Goal: Task Accomplishment & Management: Use online tool/utility

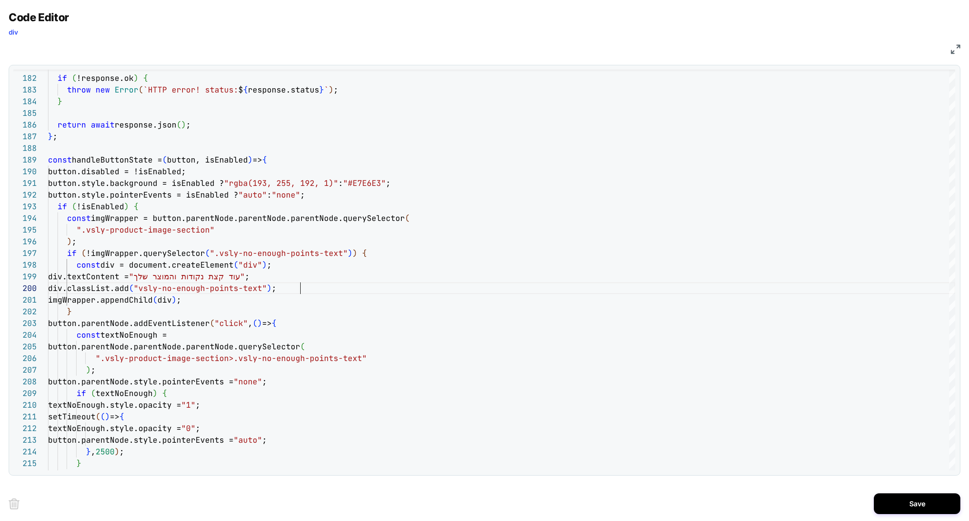
scroll to position [105, 252]
click at [956, 47] on img at bounding box center [955, 50] width 10 height 10
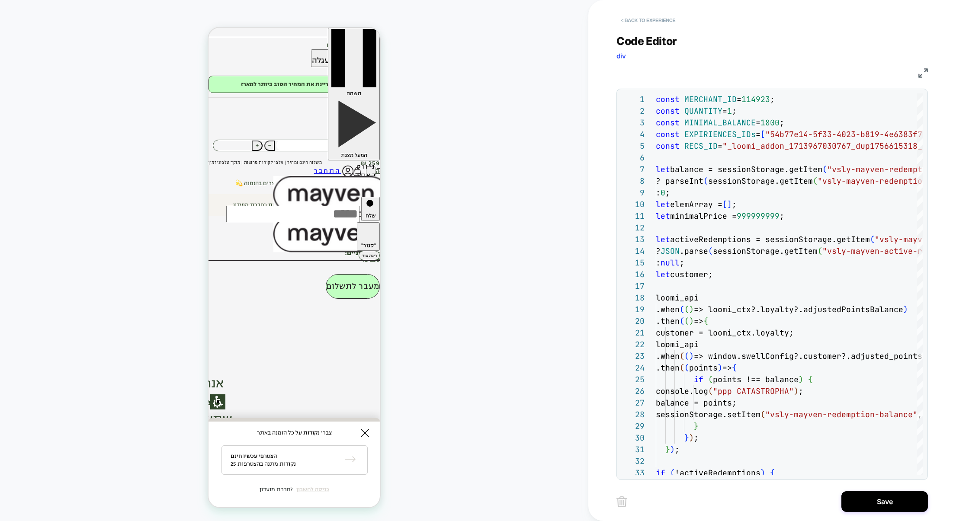
click at [657, 23] on button "< Back to experience" at bounding box center [647, 20] width 63 height 14
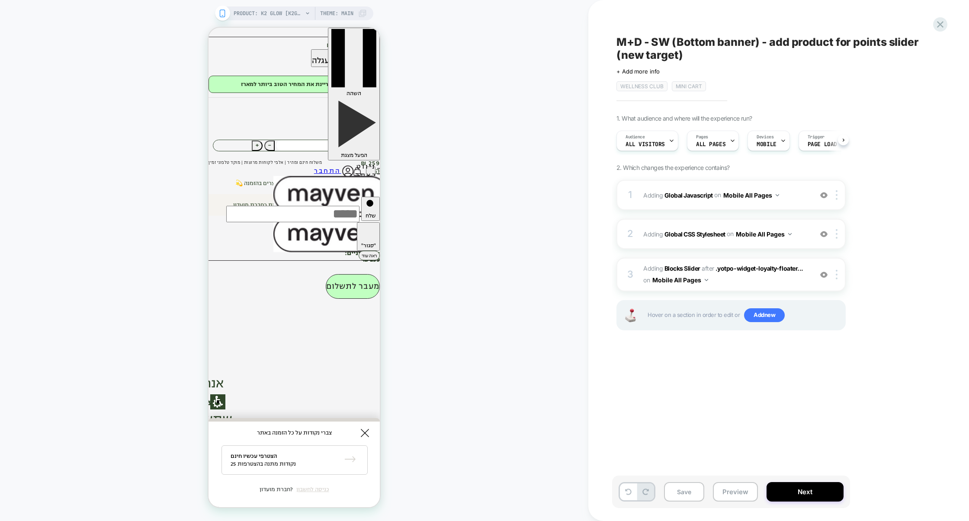
scroll to position [0, 0]
click at [736, 496] on button "Preview" at bounding box center [735, 491] width 45 height 19
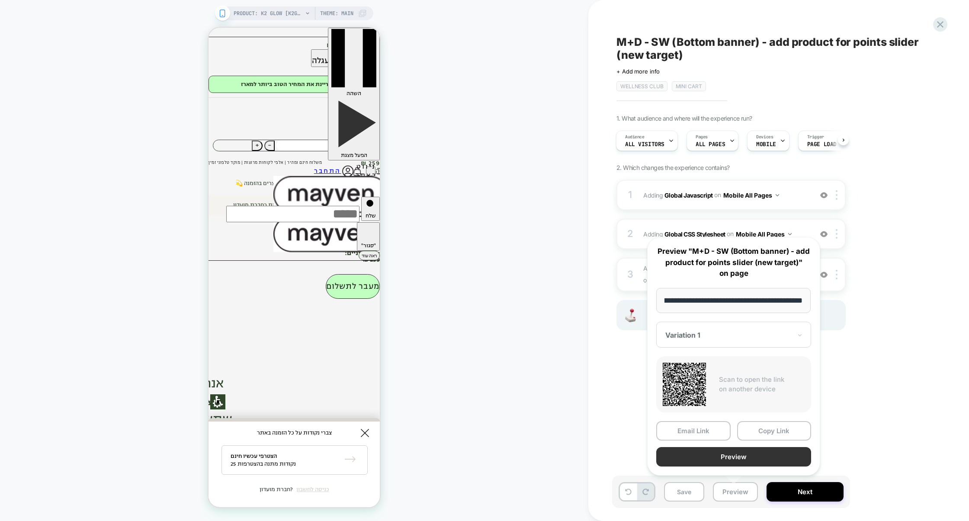
scroll to position [0, 0]
click at [738, 464] on button "Preview" at bounding box center [733, 456] width 155 height 19
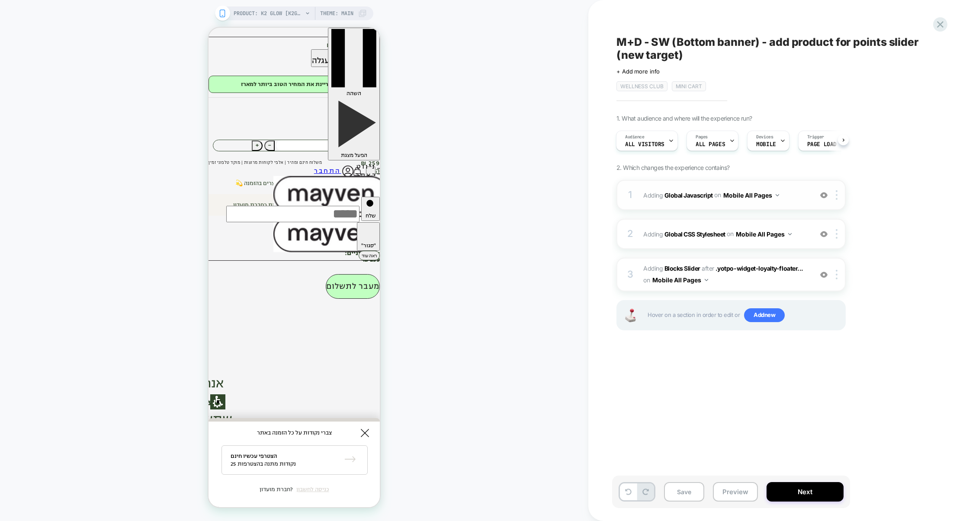
click at [743, 208] on div "1 Adding Global Javascript on Mobile All Pages Add Before Add After Copy to Des…" at bounding box center [730, 195] width 229 height 30
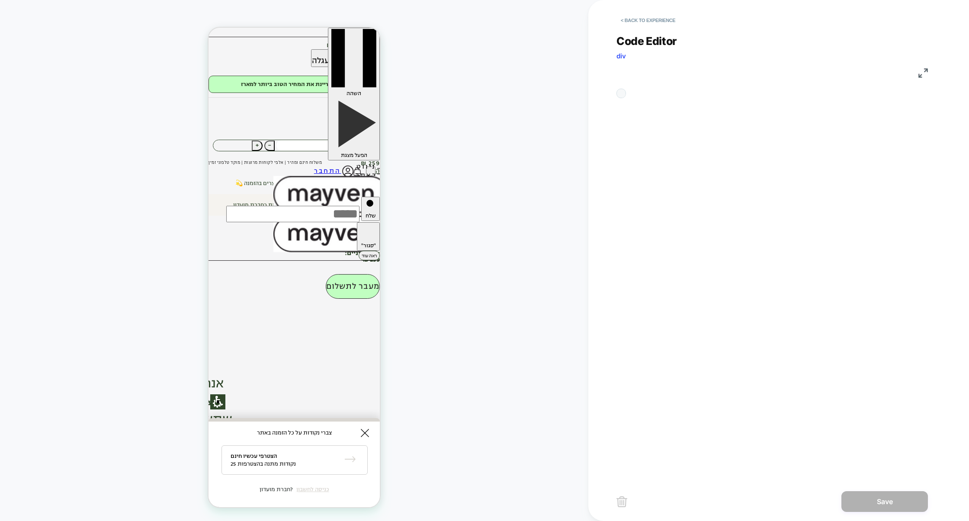
scroll to position [117, 0]
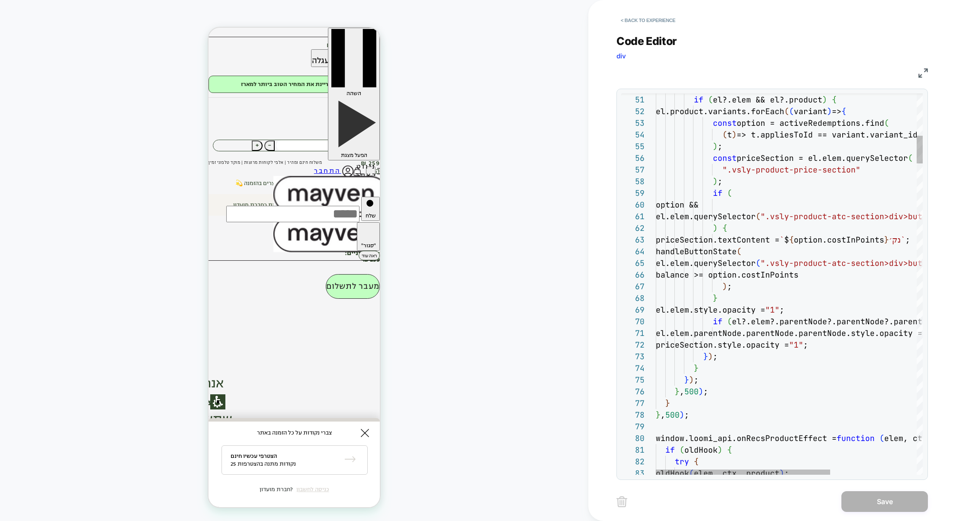
type textarea "**********"
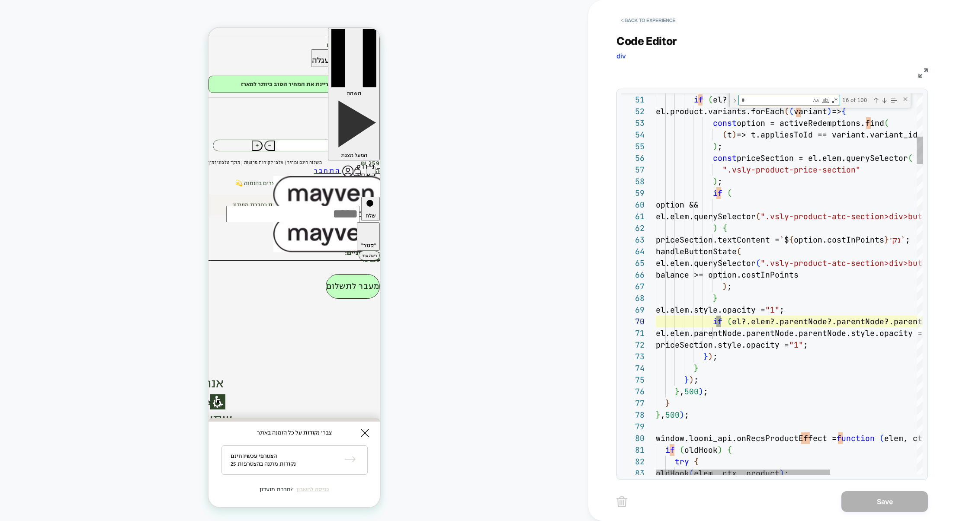
scroll to position [11, 65]
type textarea "****"
click at [906, 99] on div "Close (Escape)" at bounding box center [905, 99] width 7 height 7
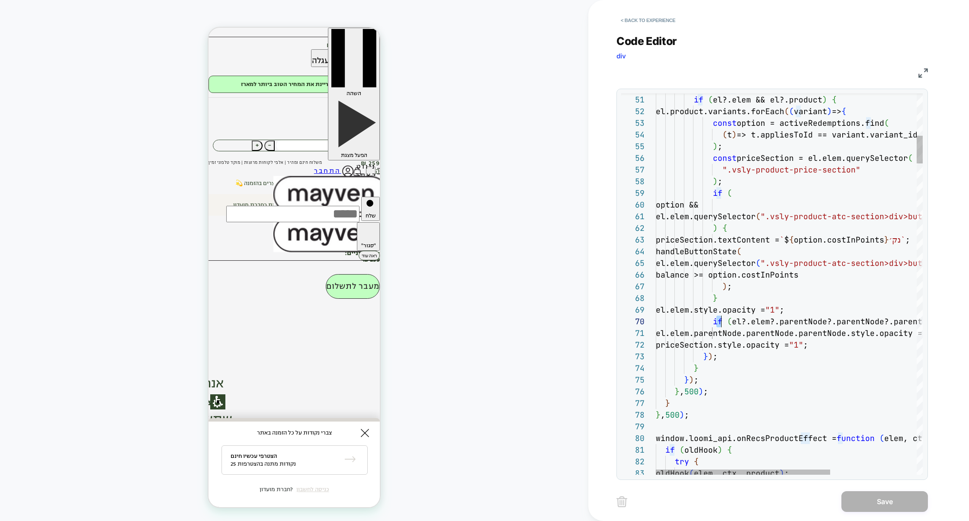
scroll to position [105, 65]
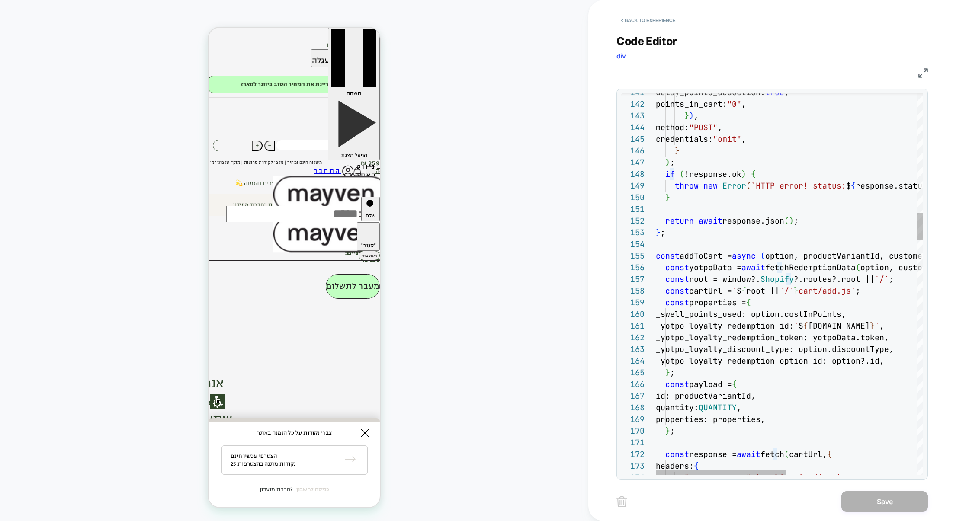
type textarea "**********"
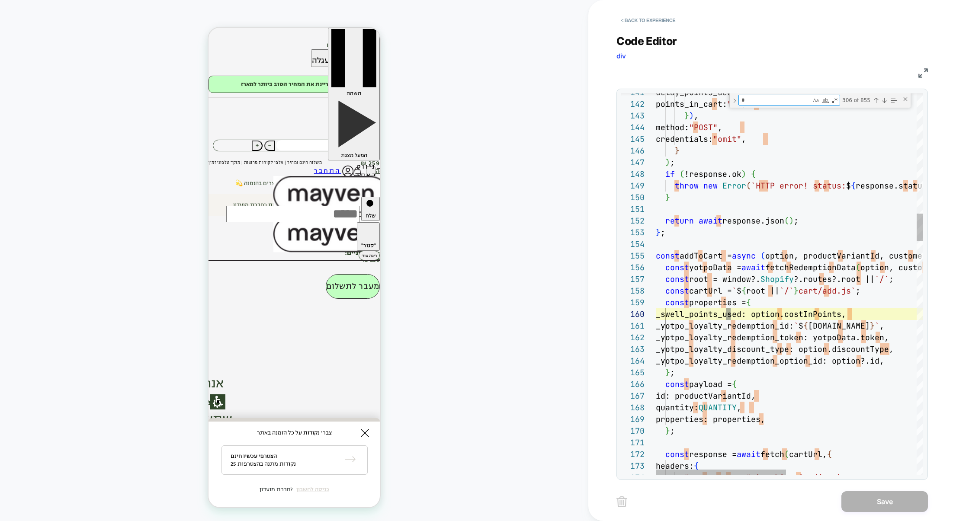
type textarea "**"
type textarea "**********"
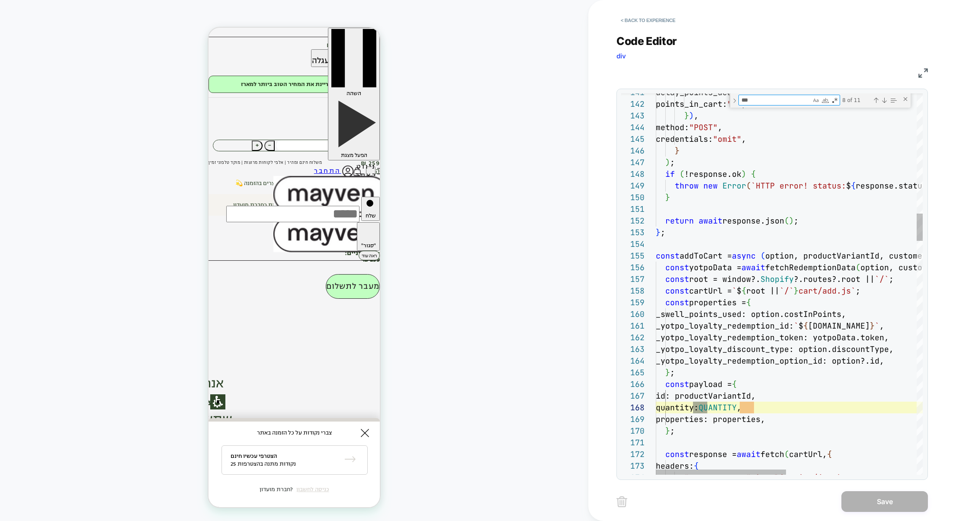
scroll to position [117, 51]
type textarea "***"
type textarea "**********"
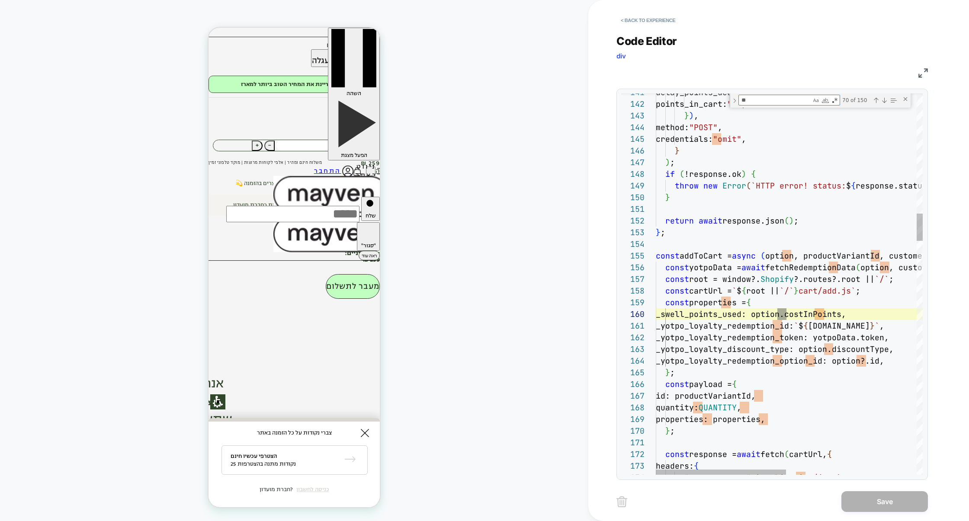
type textarea "*"
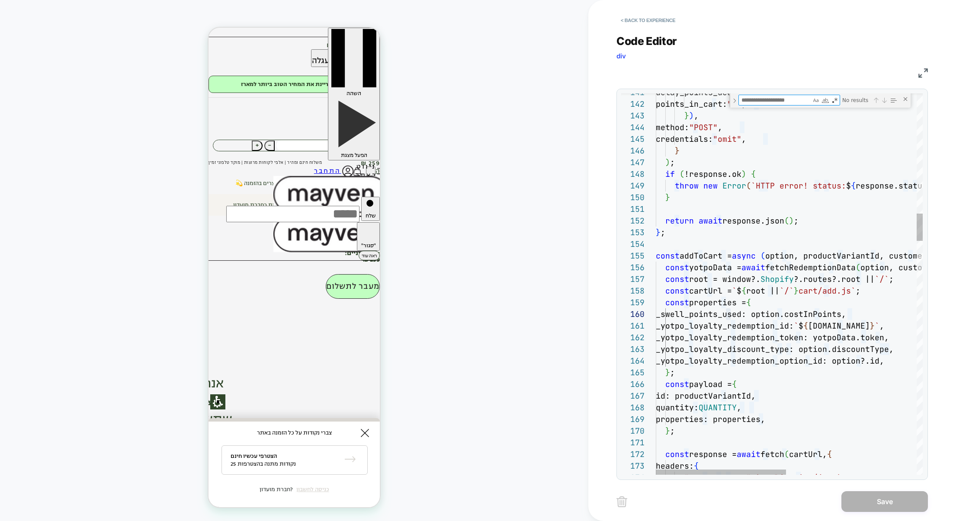
type textarea "**********"
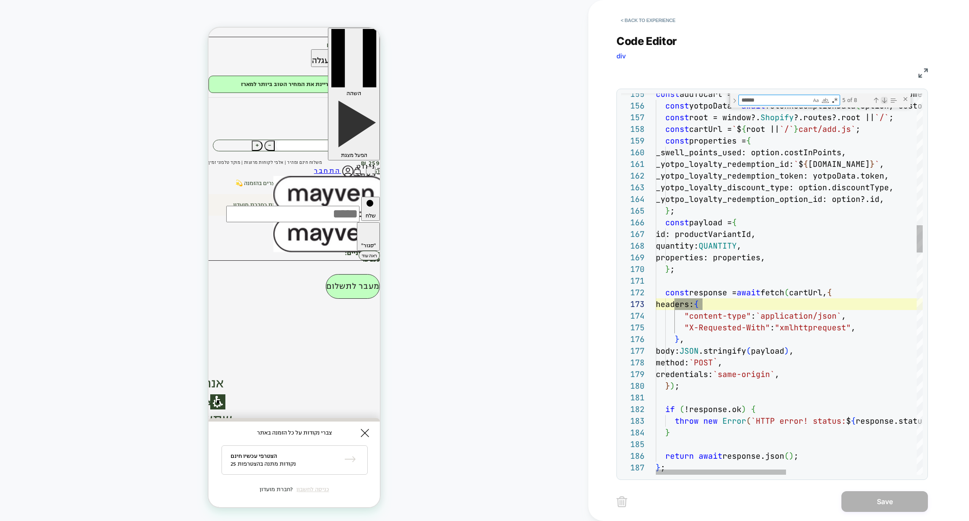
type textarea "******"
click at [886, 101] on div "Next Match (Enter)" at bounding box center [883, 100] width 7 height 7
type textarea "**********"
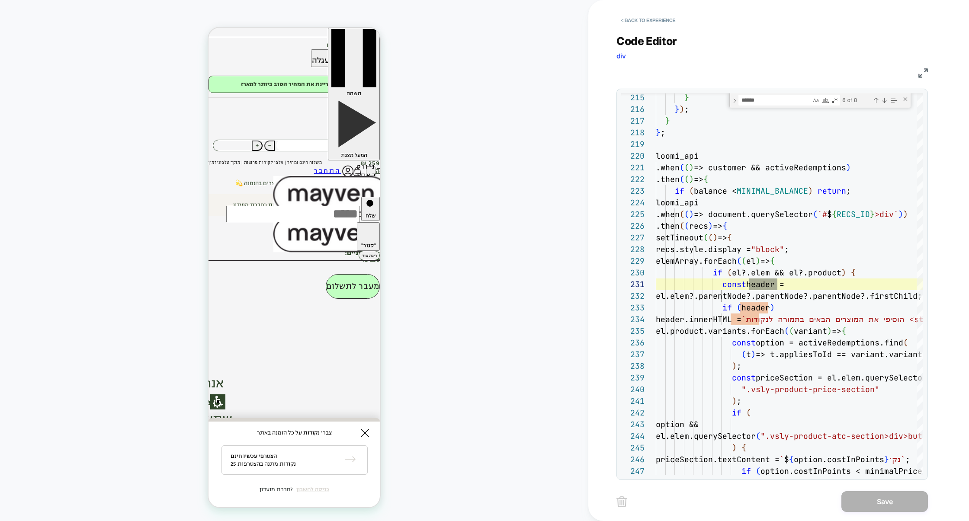
click at [917, 73] on div "JS" at bounding box center [771, 71] width 311 height 15
click at [919, 74] on img at bounding box center [923, 73] width 10 height 10
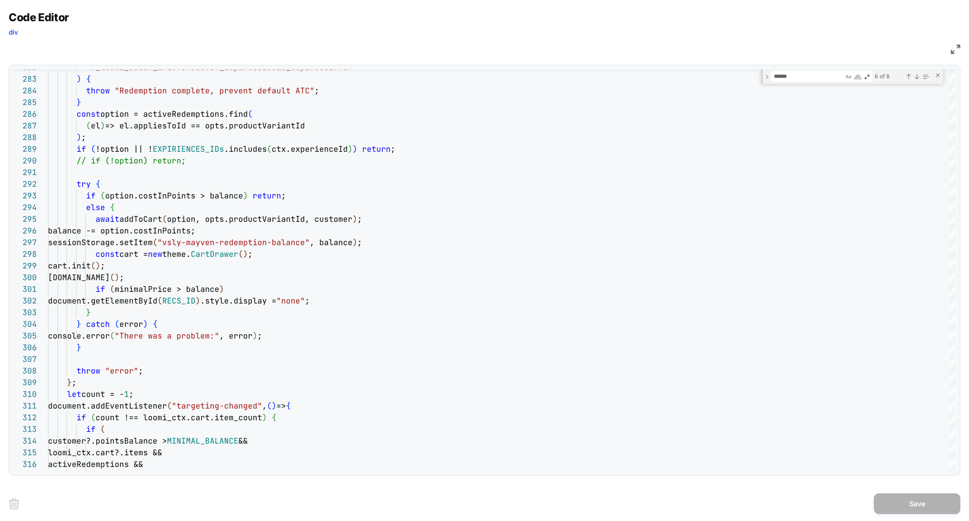
click at [959, 52] on img at bounding box center [955, 50] width 10 height 10
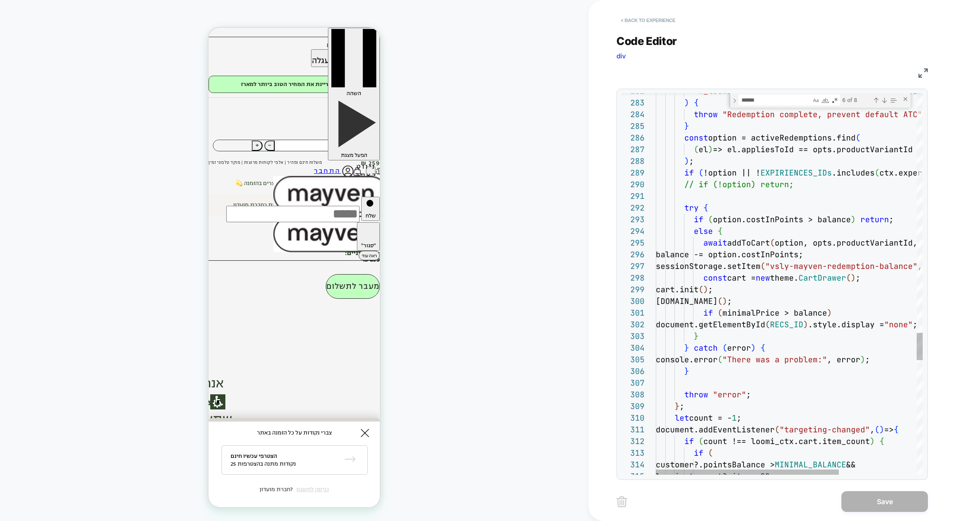
click at [653, 21] on button "< Back to experience" at bounding box center [647, 20] width 63 height 14
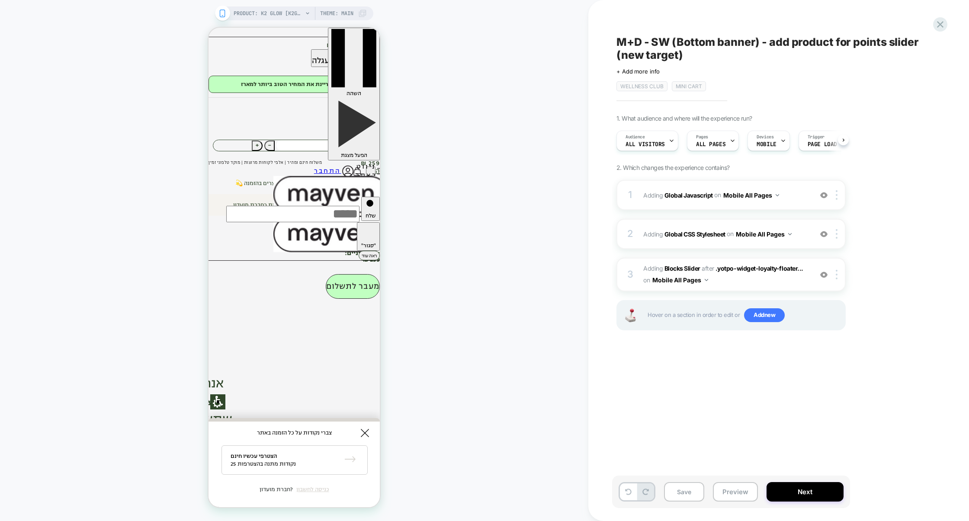
scroll to position [0, 0]
click at [740, 503] on div "Save Preview Next" at bounding box center [731, 492] width 238 height 32
click at [742, 485] on button "Preview" at bounding box center [735, 491] width 45 height 19
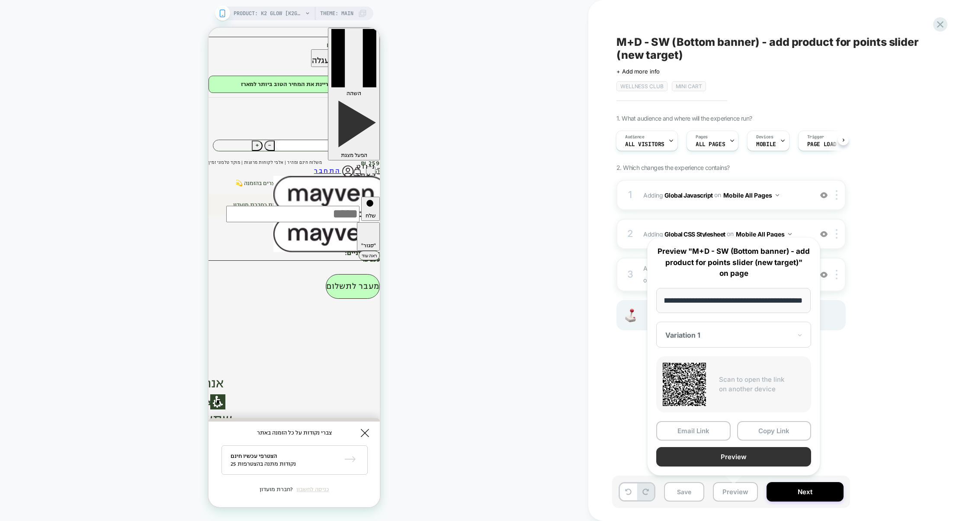
scroll to position [0, 0]
click at [741, 459] on button "Preview" at bounding box center [733, 456] width 155 height 19
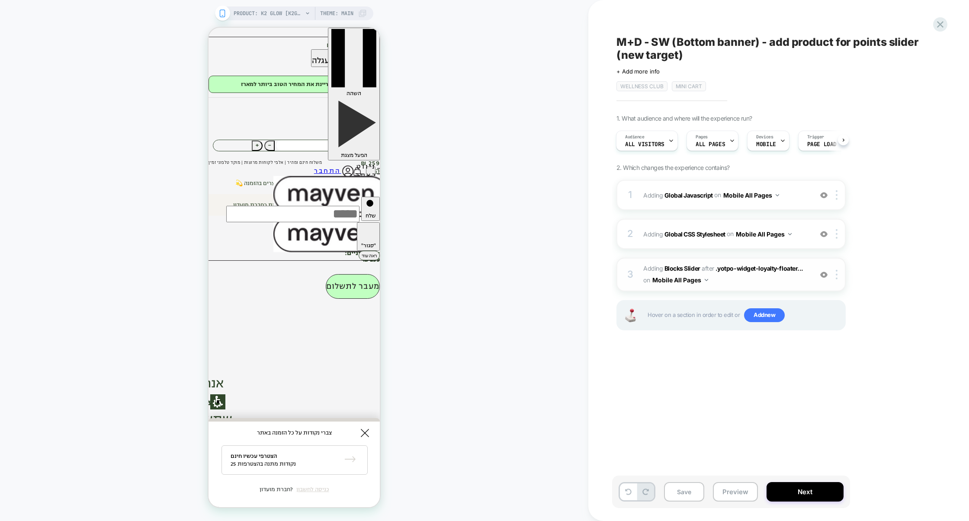
click at [747, 285] on span "#_loomi_addon_1713967030767_dup1756615318_dup1756627787 Adding Blocks Slider AF…" at bounding box center [725, 274] width 165 height 23
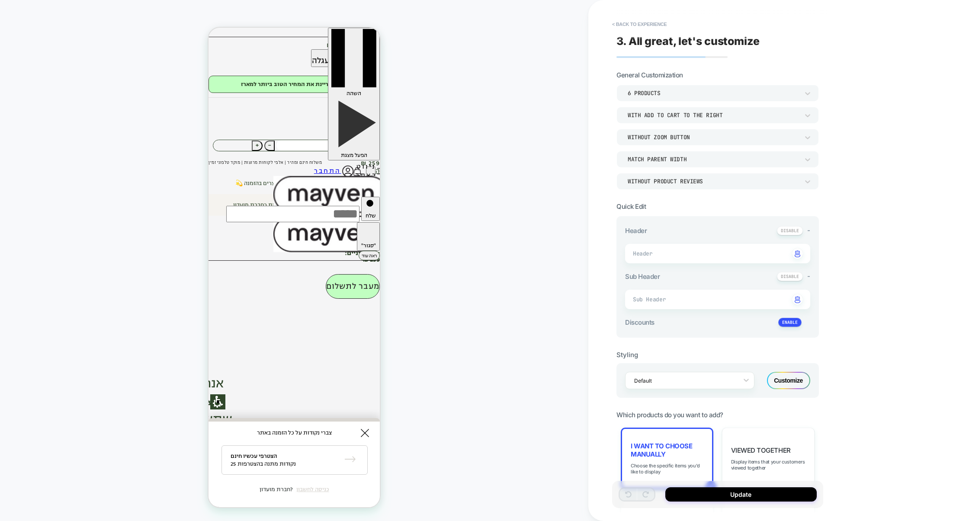
type textarea "*"
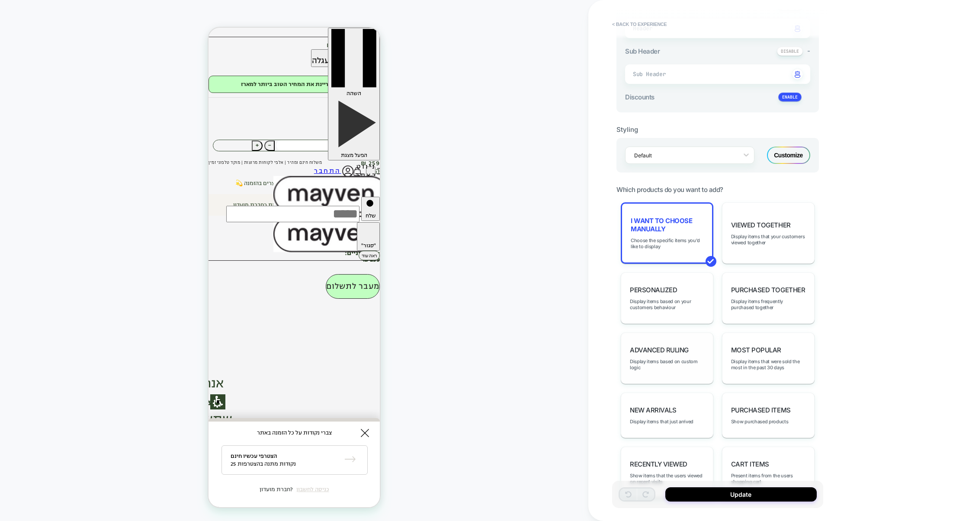
scroll to position [258, 0]
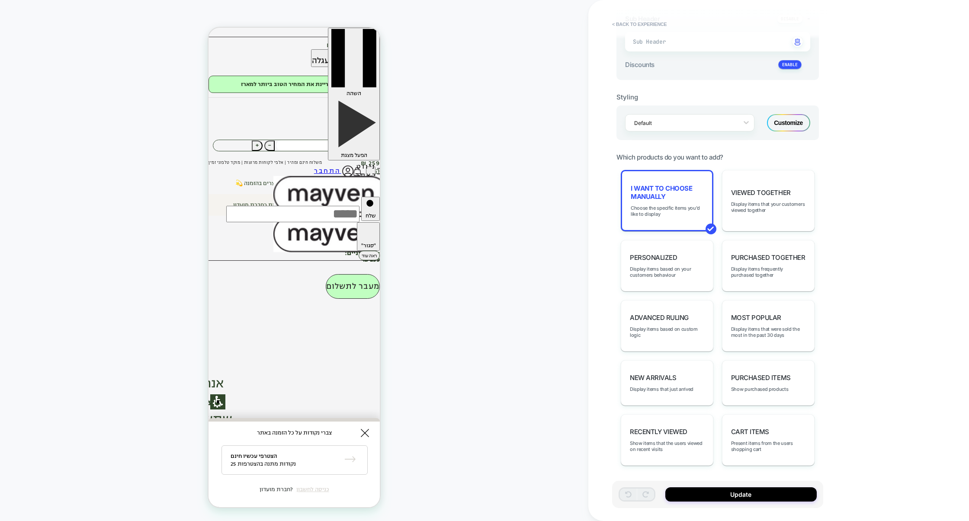
click at [786, 130] on div "Customize" at bounding box center [788, 122] width 43 height 17
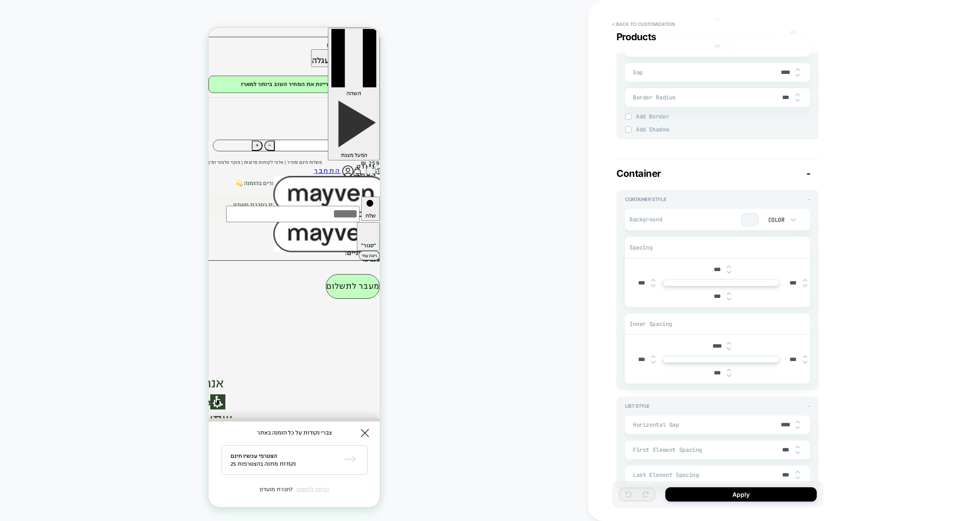
scroll to position [1719, 0]
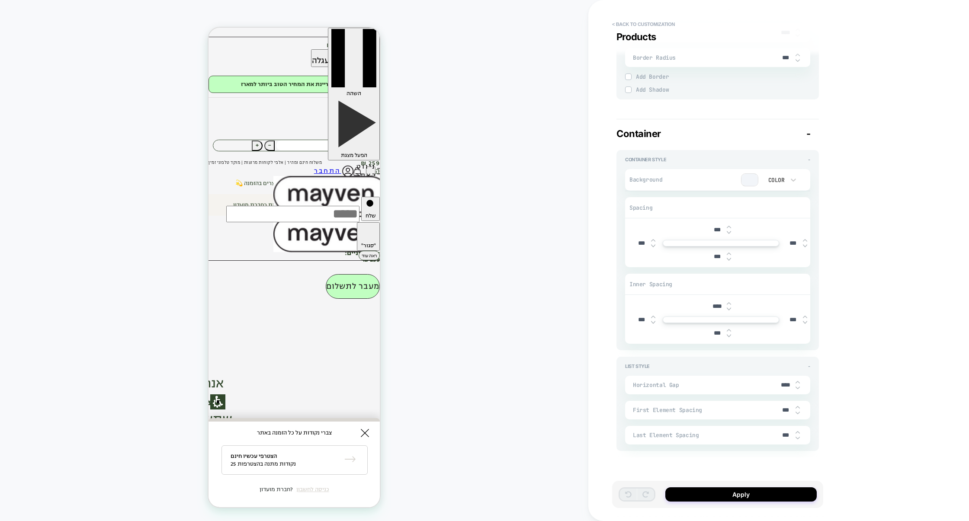
click at [710, 331] on input "***" at bounding box center [716, 333] width 19 height 7
click at [709, 257] on input "***" at bounding box center [716, 256] width 19 height 7
type input "****"
click at [734, 491] on button "Apply" at bounding box center [740, 494] width 151 height 14
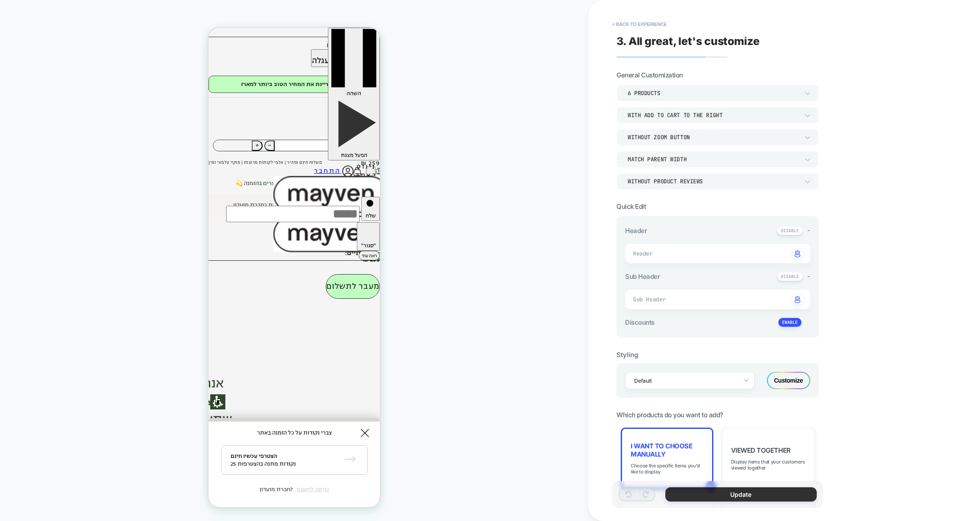
click at [723, 492] on button "Update" at bounding box center [740, 494] width 151 height 14
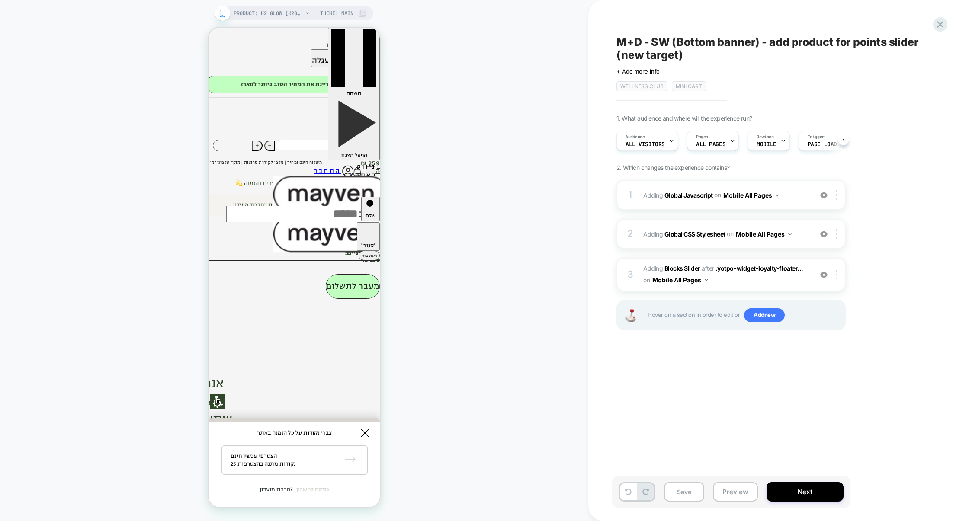
click at [725, 493] on button "Preview" at bounding box center [735, 491] width 45 height 19
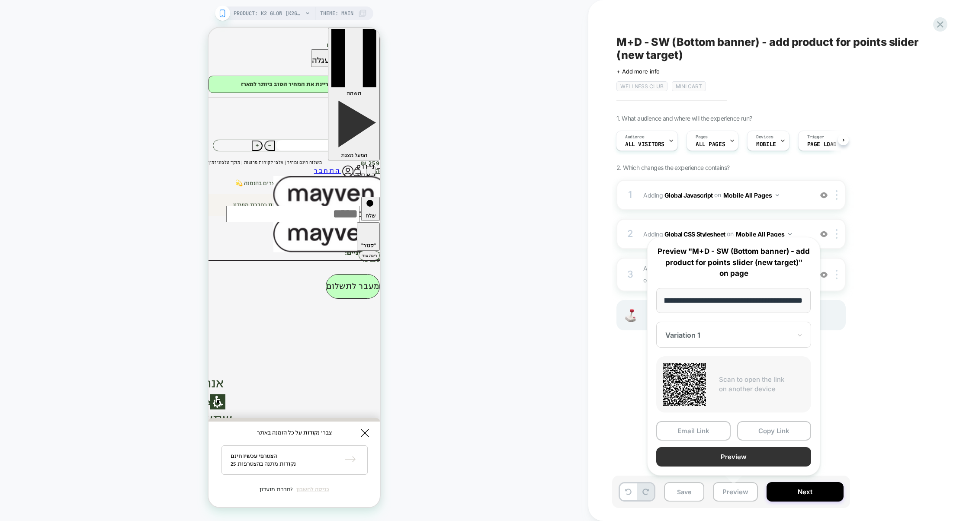
scroll to position [0, 0]
click at [744, 454] on button "Preview" at bounding box center [733, 456] width 155 height 19
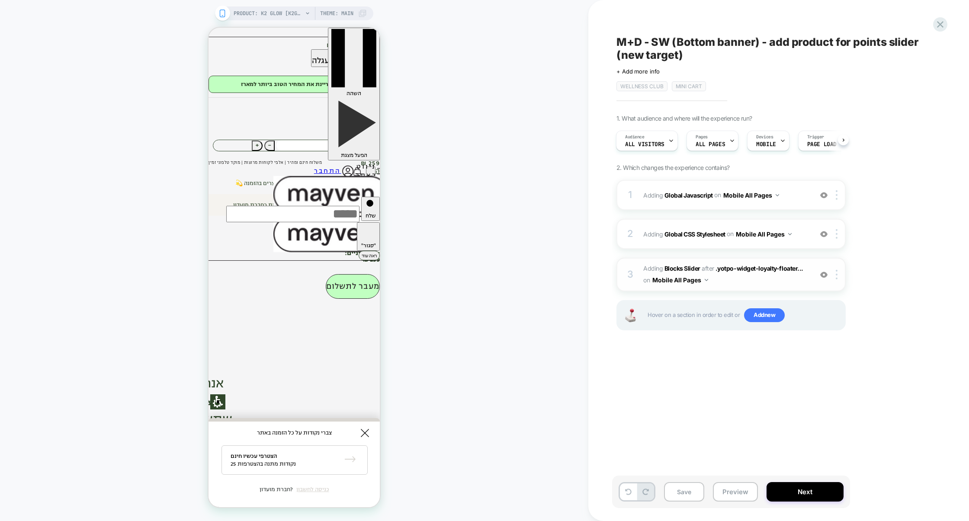
click at [734, 285] on span "#_loomi_addon_1713967030767_dup1756615318_dup1756627787 Adding Blocks Slider AF…" at bounding box center [725, 274] width 165 height 23
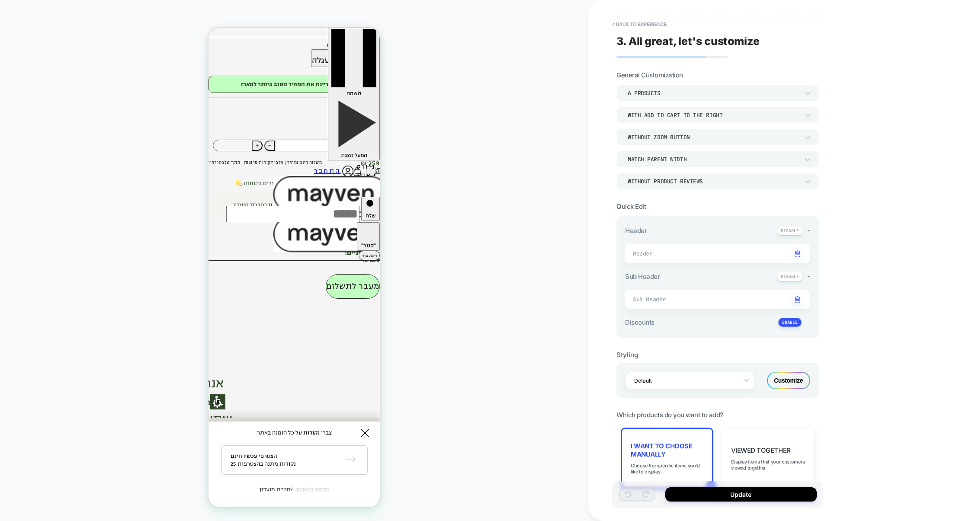
type textarea "*"
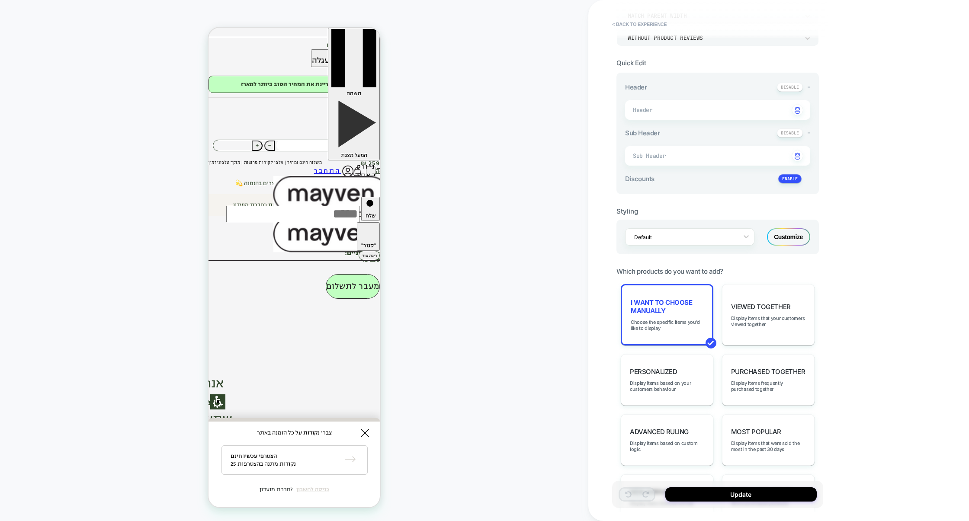
scroll to position [186, 0]
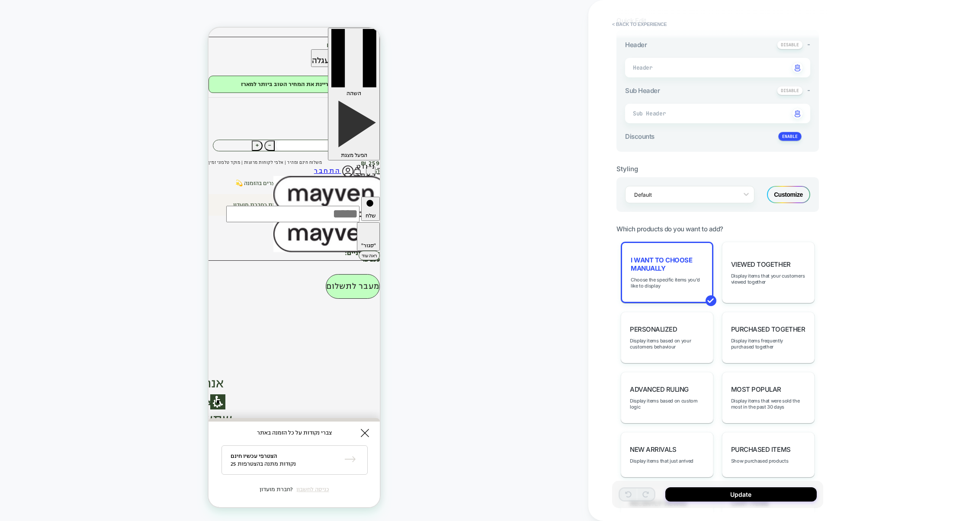
click at [784, 200] on div "Customize" at bounding box center [788, 194] width 43 height 17
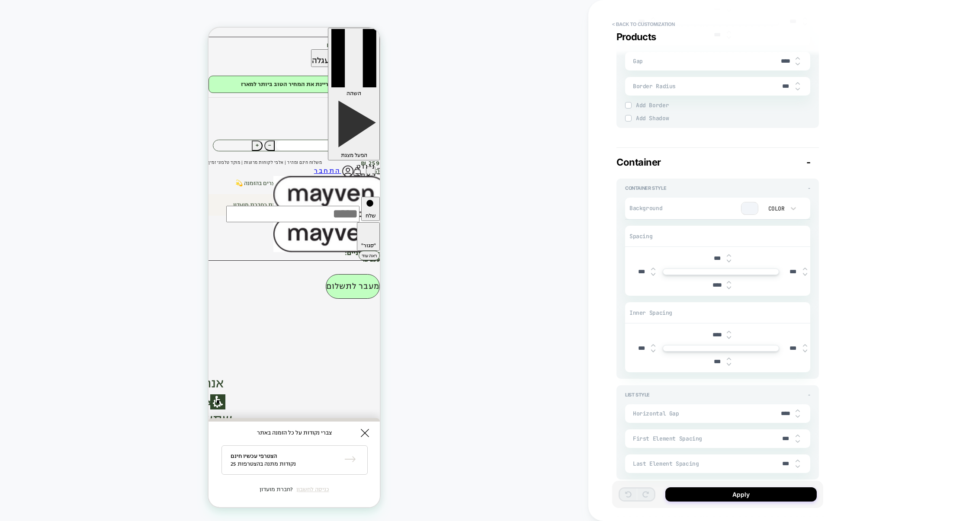
scroll to position [1719, 0]
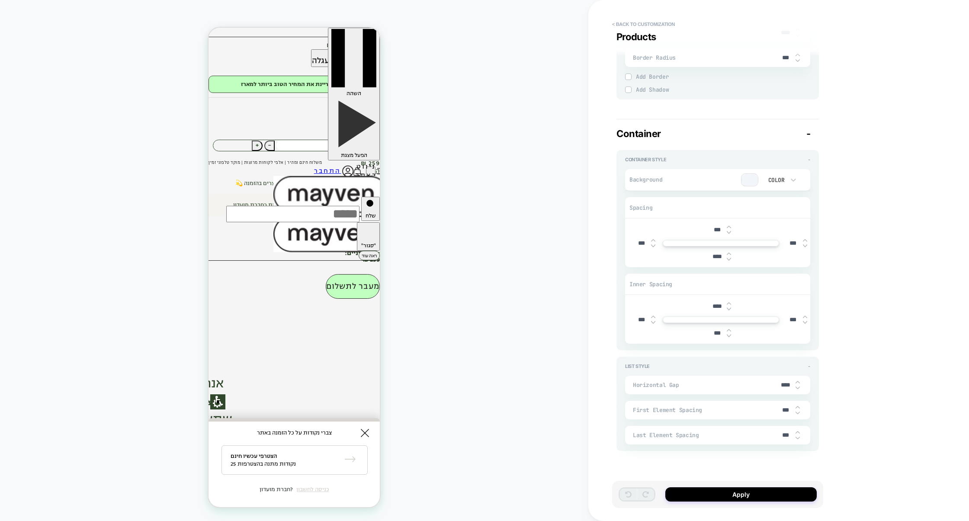
click at [750, 180] on div at bounding box center [749, 180] width 16 height 12
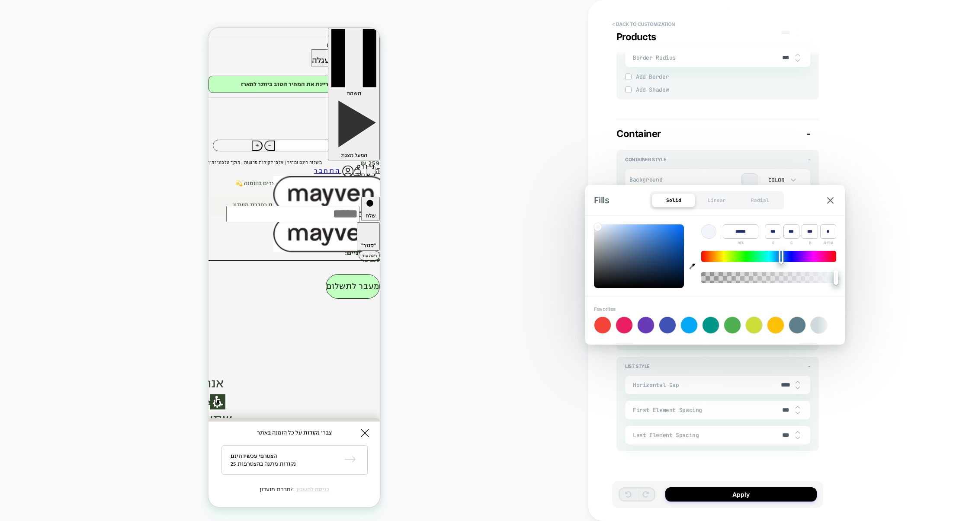
type input "******"
type input "***"
type input "******"
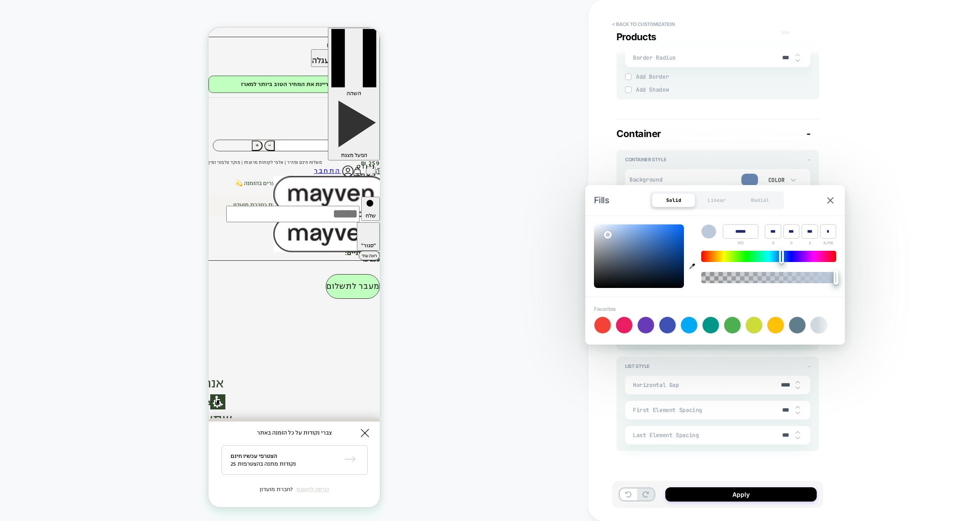
type input "***"
type input "******"
type input "***"
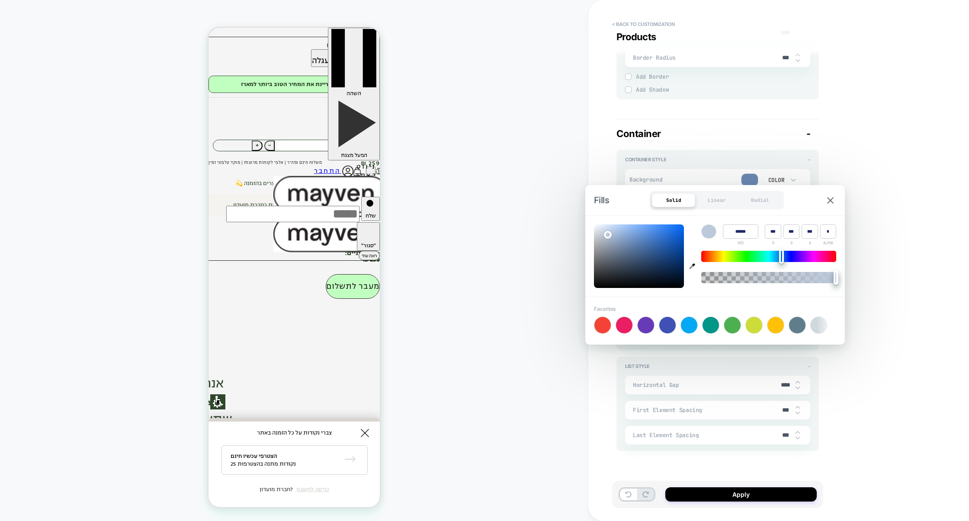
type input "***"
type input "******"
type input "***"
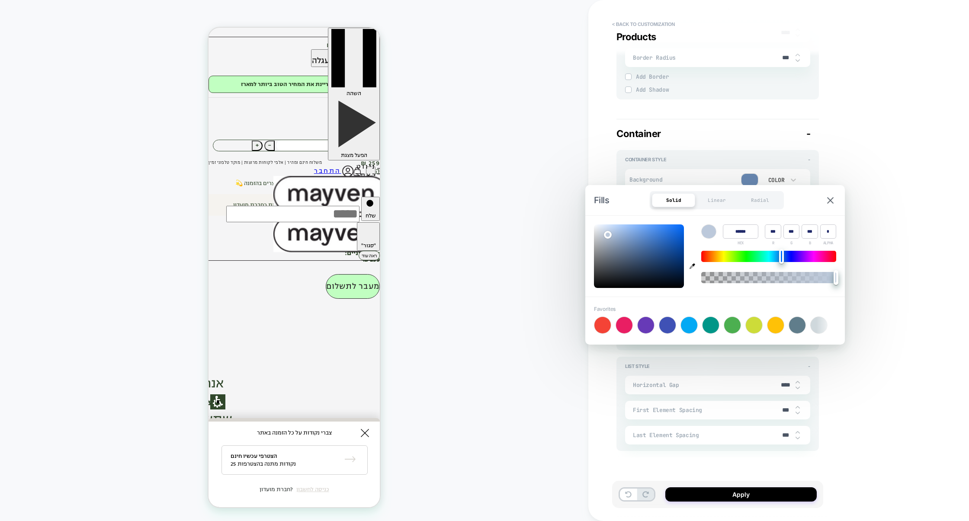
type input "***"
type input "******"
type input "***"
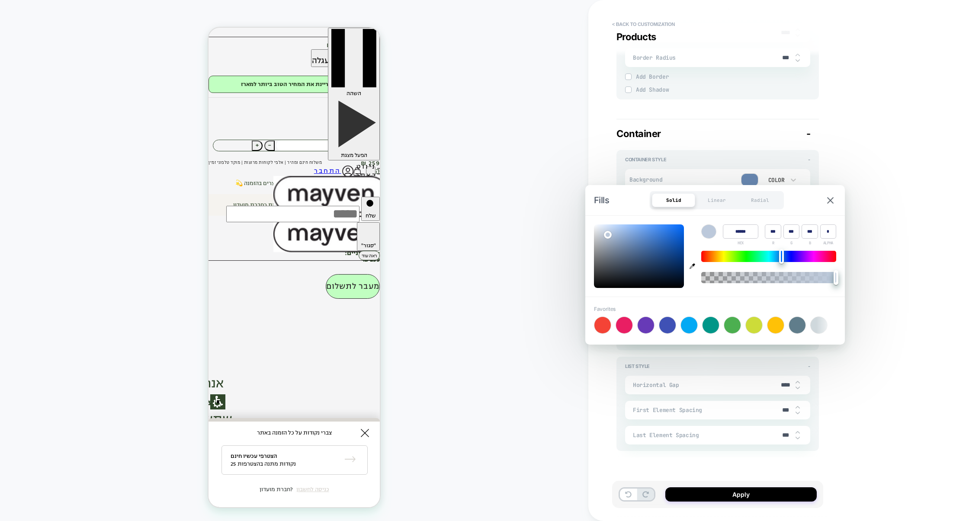
type input "******"
type input "***"
type input "******"
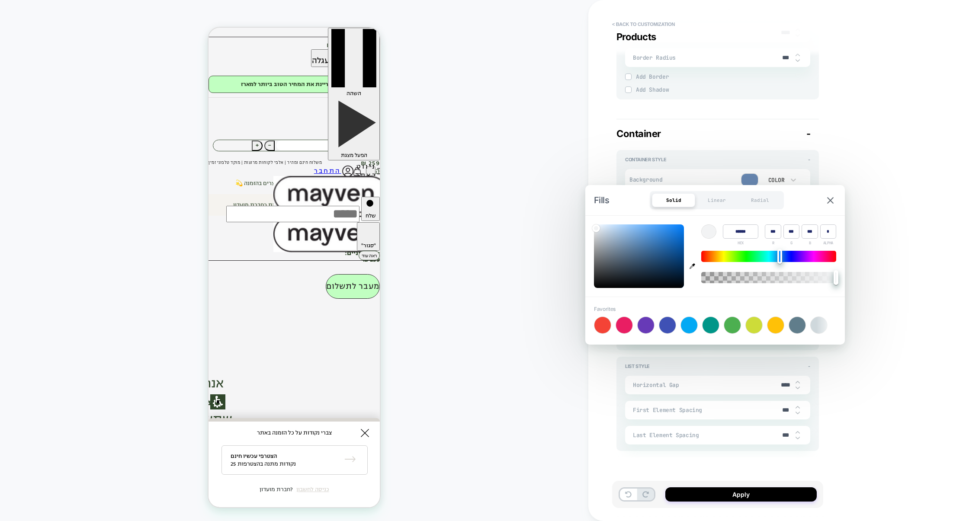
type input "***"
type input "******"
type input "***"
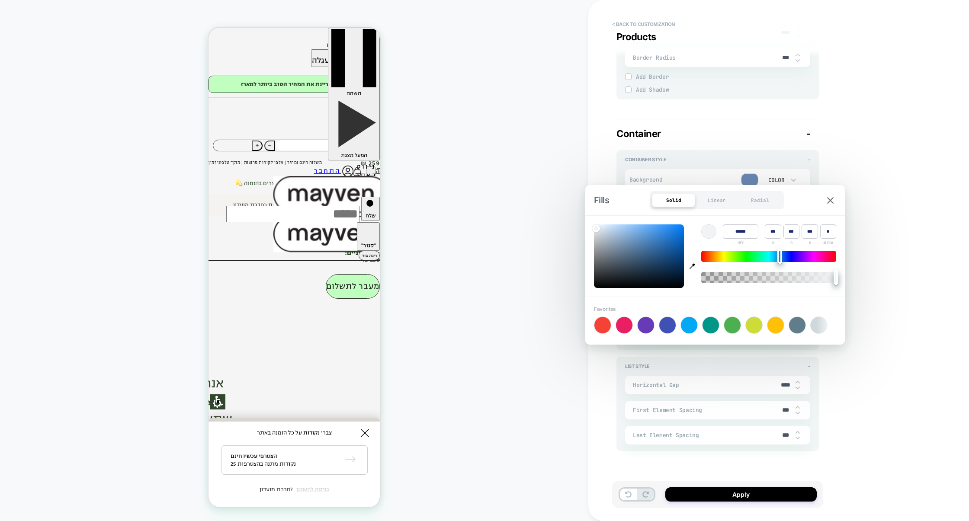
type input "***"
type input "******"
type input "***"
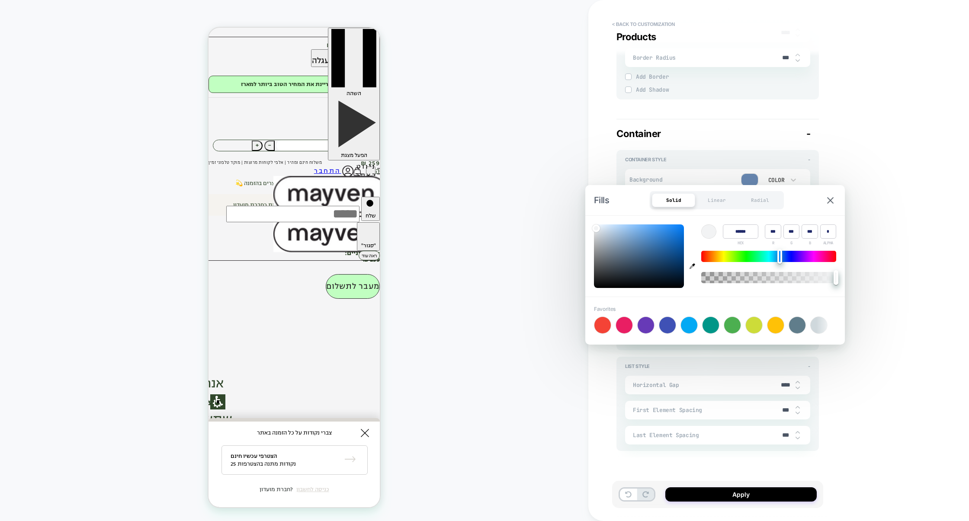
type input "***"
drag, startPoint x: 607, startPoint y: 234, endPoint x: 588, endPoint y: 219, distance: 23.8
click at [588, 219] on div "Color ****** HEX *** R *** G *** B * ALPHA" at bounding box center [714, 256] width 259 height 81
click at [832, 199] on img at bounding box center [830, 200] width 6 height 6
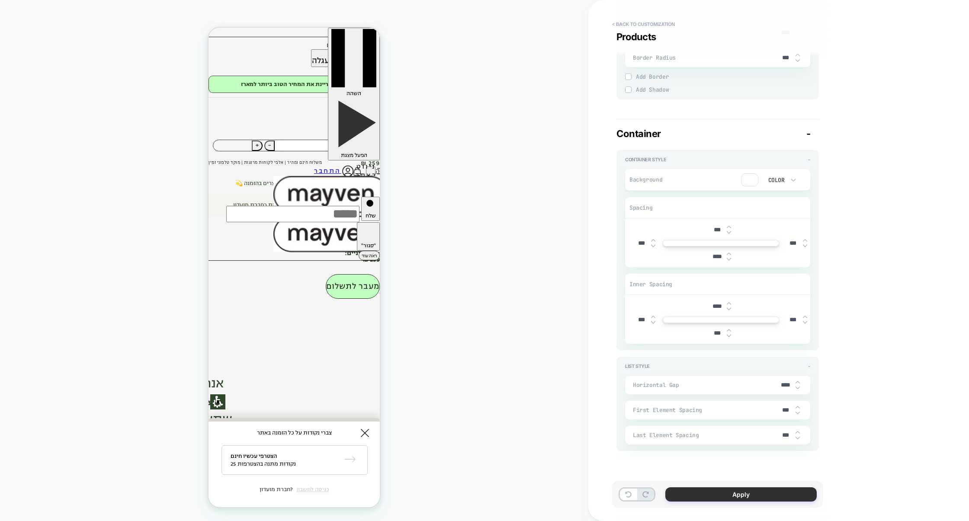
click at [737, 490] on button "Apply" at bounding box center [740, 494] width 151 height 14
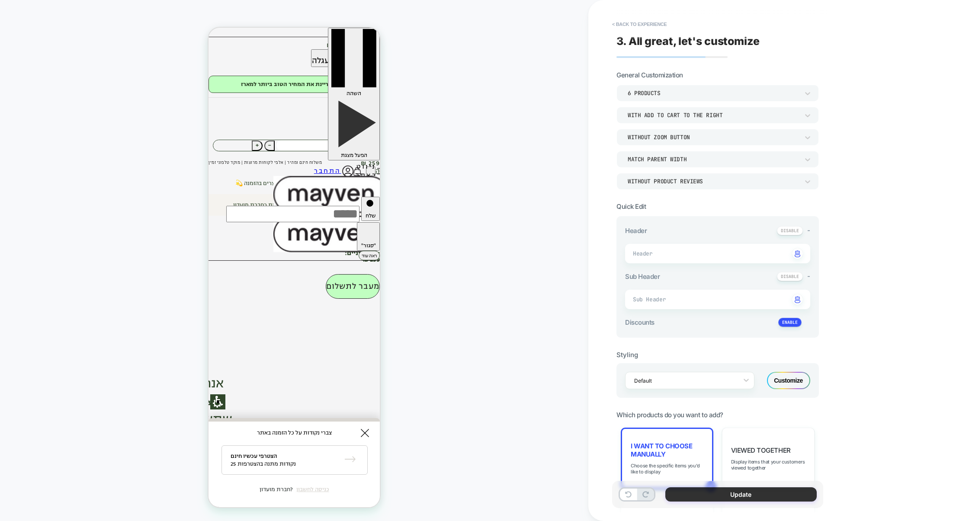
click at [724, 496] on button "Update" at bounding box center [740, 494] width 151 height 14
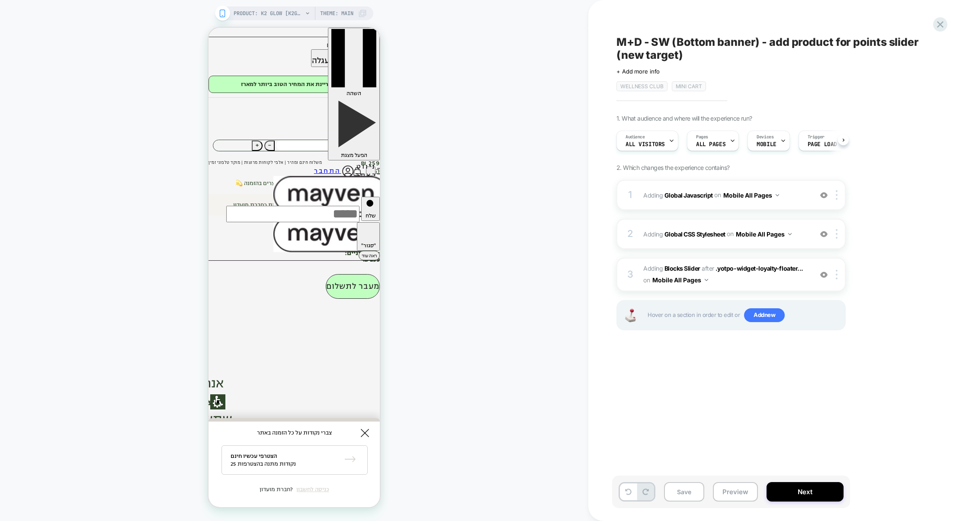
scroll to position [0, 0]
click at [712, 246] on div "2 Adding Global CSS Stylesheet on Mobile All Pages Add Before Add After Copy to…" at bounding box center [730, 234] width 229 height 30
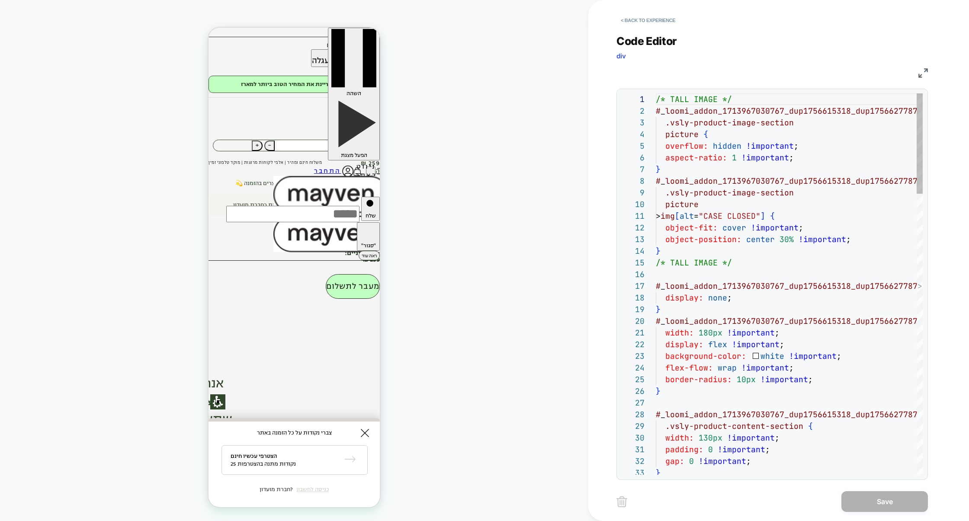
scroll to position [117, 0]
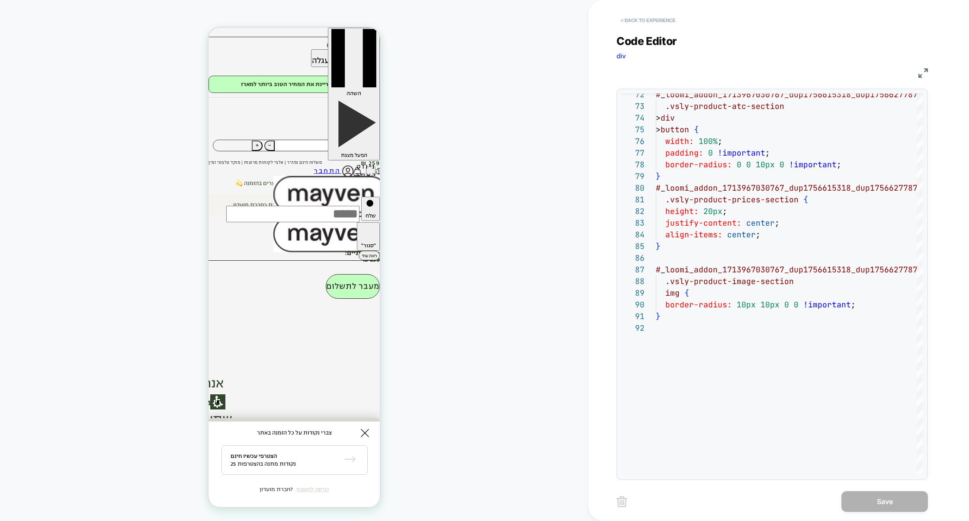
click at [678, 20] on button "< Back to experience" at bounding box center [647, 20] width 63 height 14
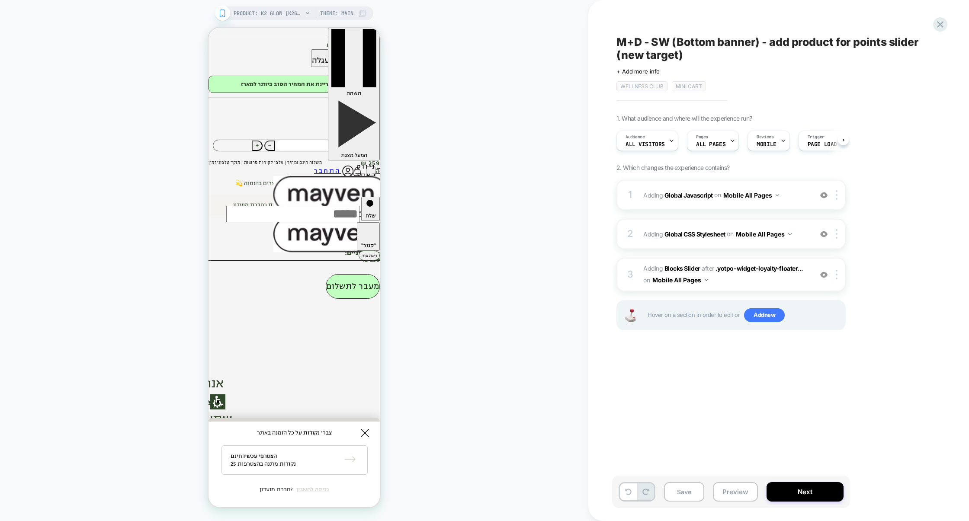
scroll to position [0, 0]
click at [725, 486] on button "Preview" at bounding box center [735, 491] width 45 height 19
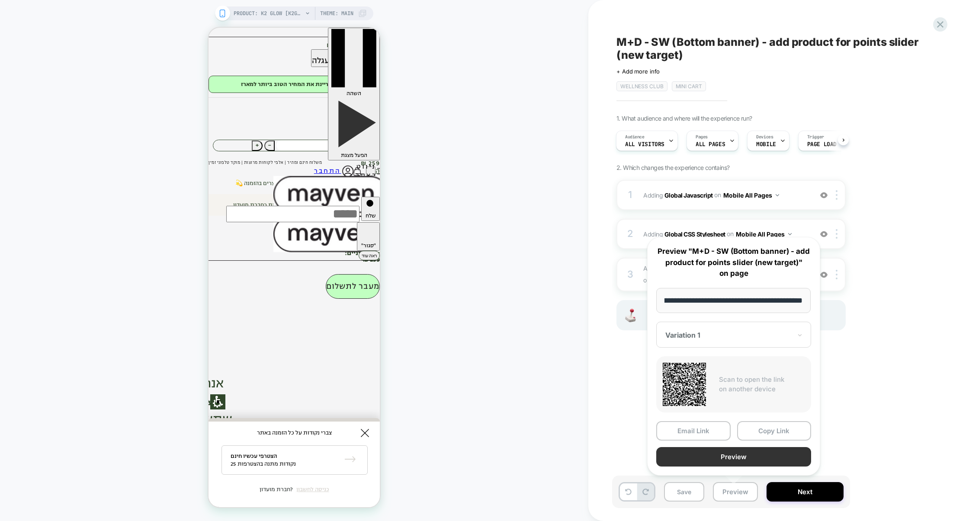
scroll to position [0, 0]
click at [723, 461] on button "Preview" at bounding box center [733, 456] width 155 height 19
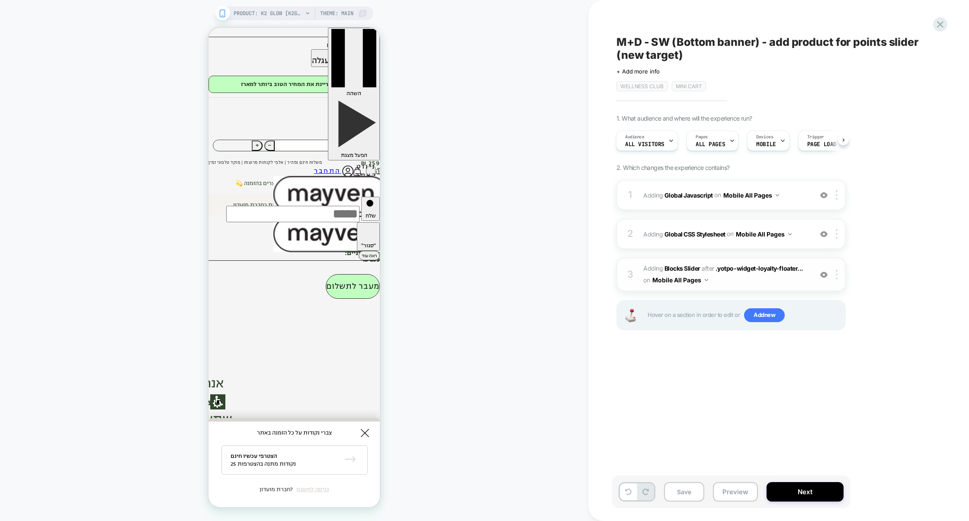
click at [724, 285] on span "#_loomi_addon_1713967030767_dup1756615318_dup1756627787 Adding Blocks Slider AF…" at bounding box center [725, 274] width 165 height 23
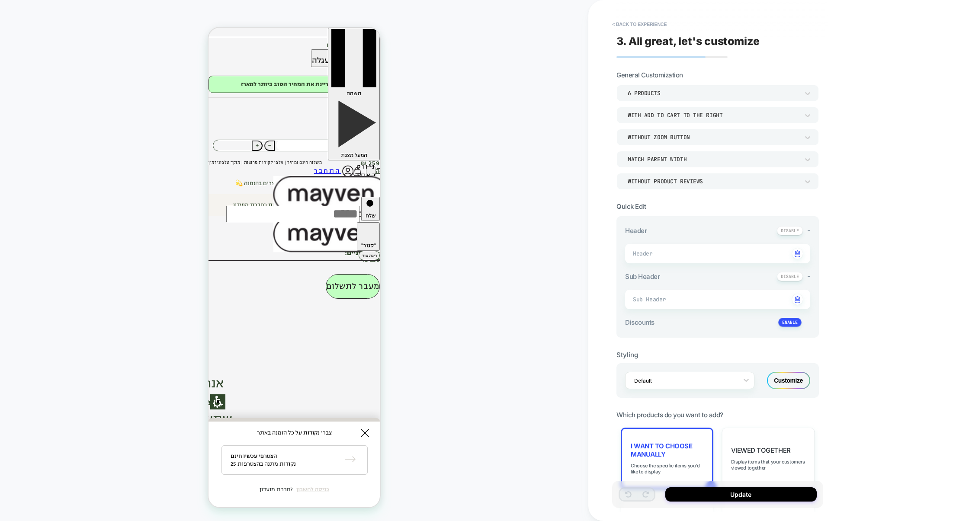
type textarea "*"
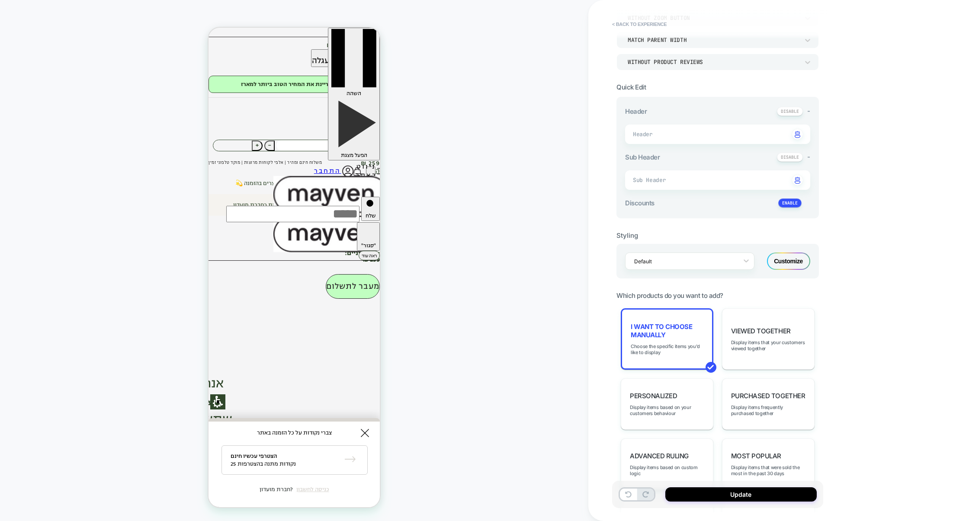
scroll to position [189, 0]
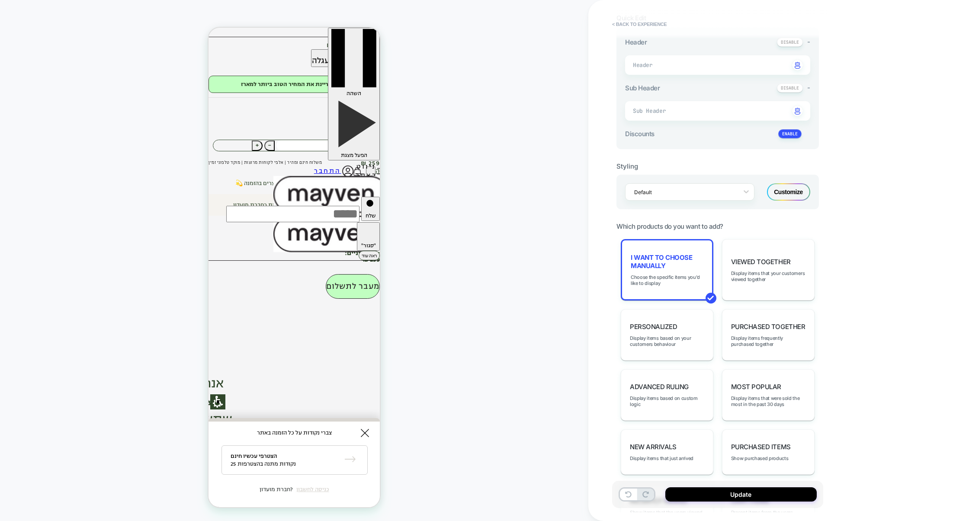
click at [635, 15] on span "Quick Edit" at bounding box center [630, 18] width 29 height 8
click at [635, 25] on button "< Back to experience" at bounding box center [639, 24] width 63 height 14
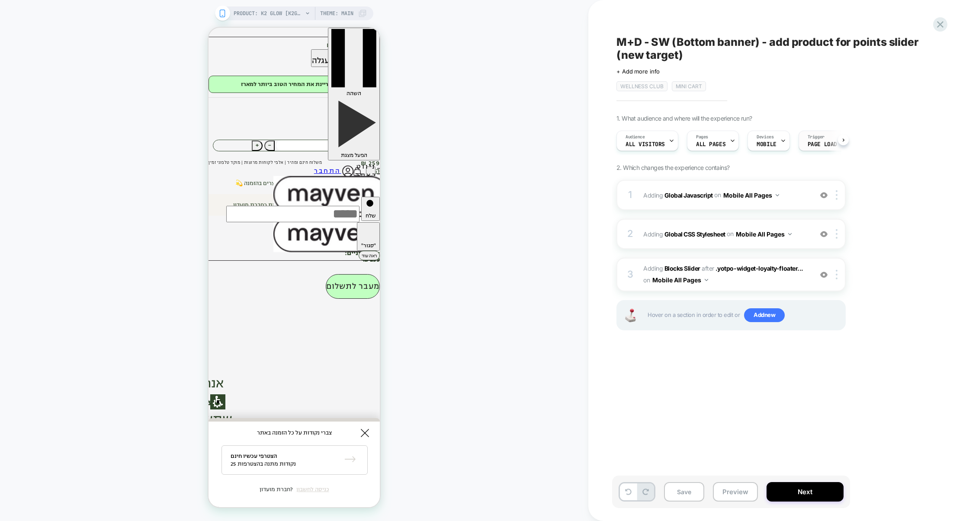
scroll to position [0, 0]
click at [716, 207] on div "1 Adding Global Javascript on Mobile All Pages Add Before Add After Copy to Des…" at bounding box center [730, 195] width 229 height 30
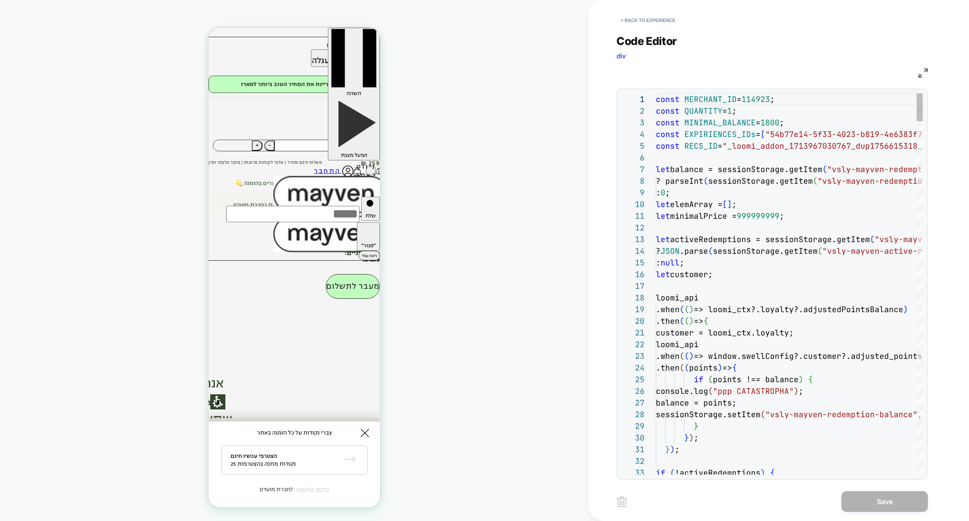
scroll to position [117, 0]
type textarea "**********"
click at [866, 499] on button "Save" at bounding box center [884, 501] width 86 height 21
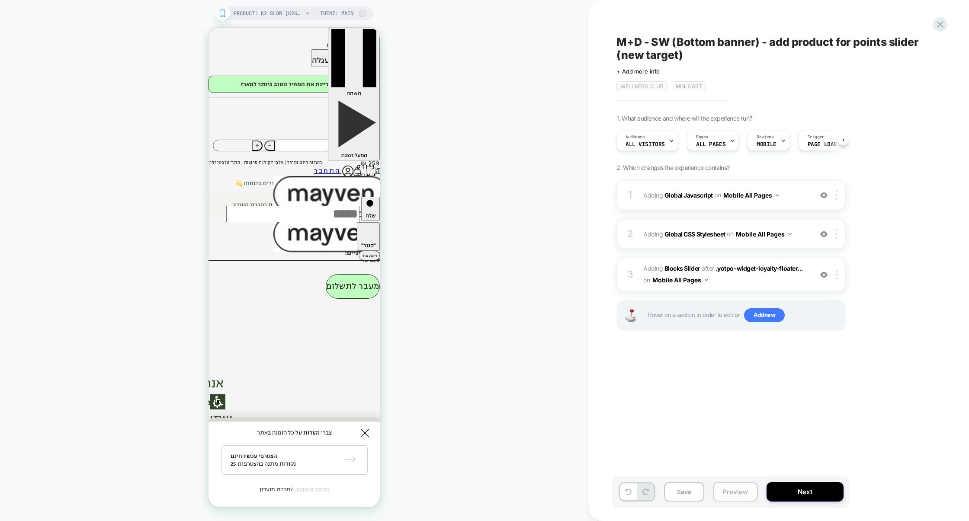
click at [739, 489] on button "Preview" at bounding box center [735, 491] width 45 height 19
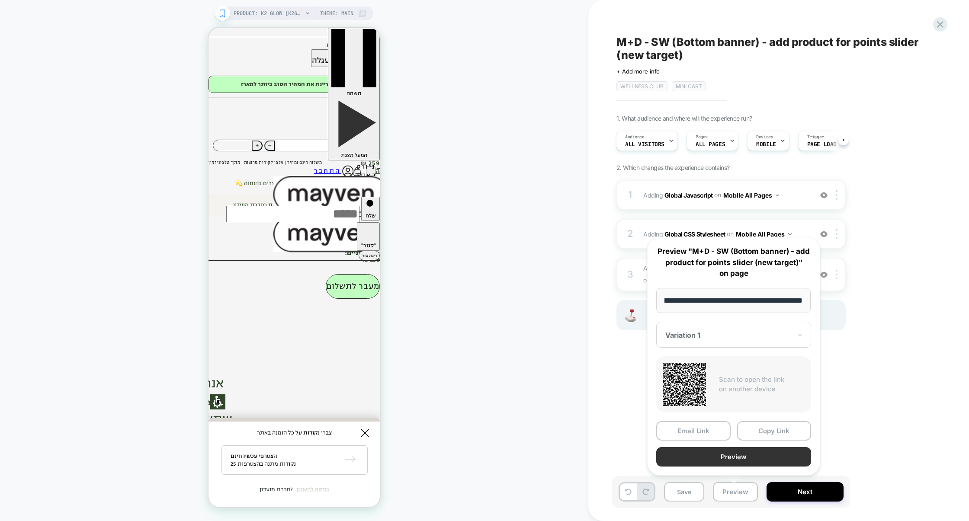
scroll to position [0, 0]
click at [741, 453] on button "Preview" at bounding box center [733, 456] width 155 height 19
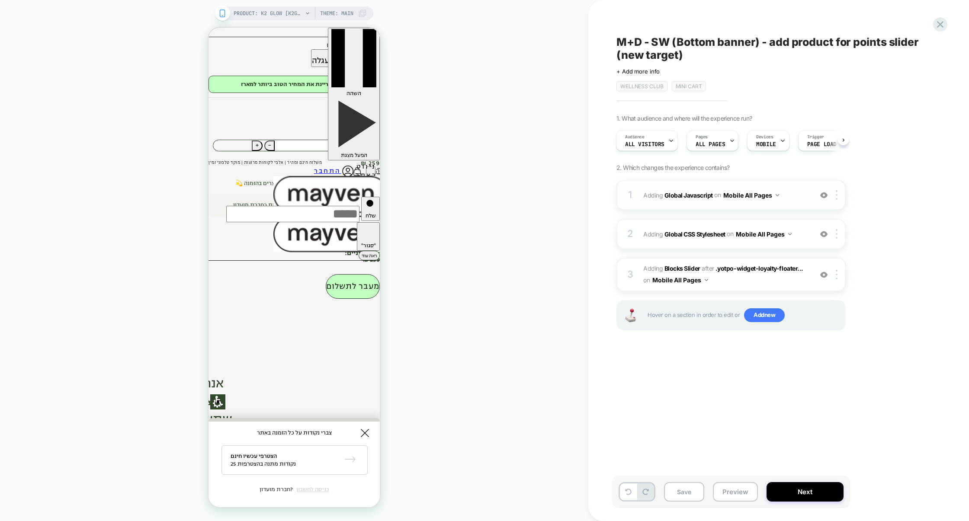
click at [713, 209] on div "1 Adding Global Javascript on Mobile All Pages Add Before Add After Copy to Des…" at bounding box center [730, 195] width 229 height 30
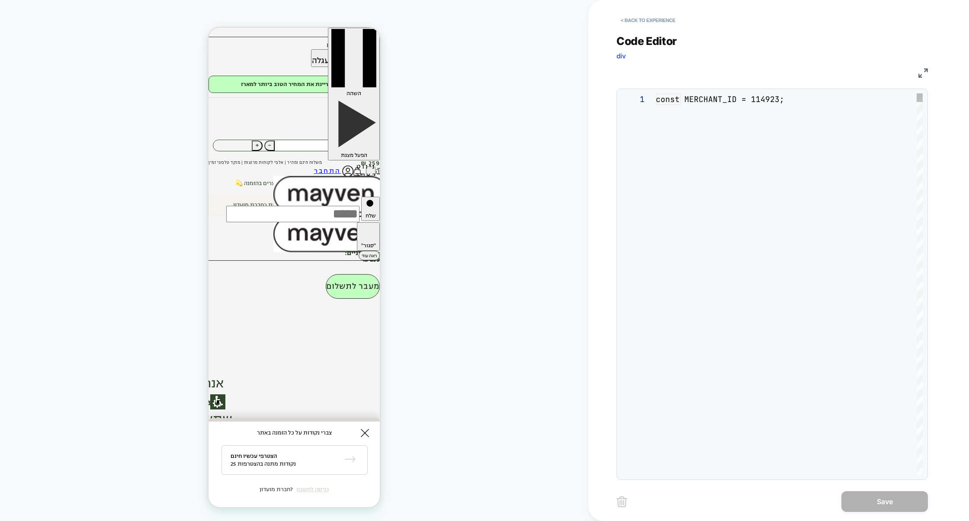
scroll to position [117, 0]
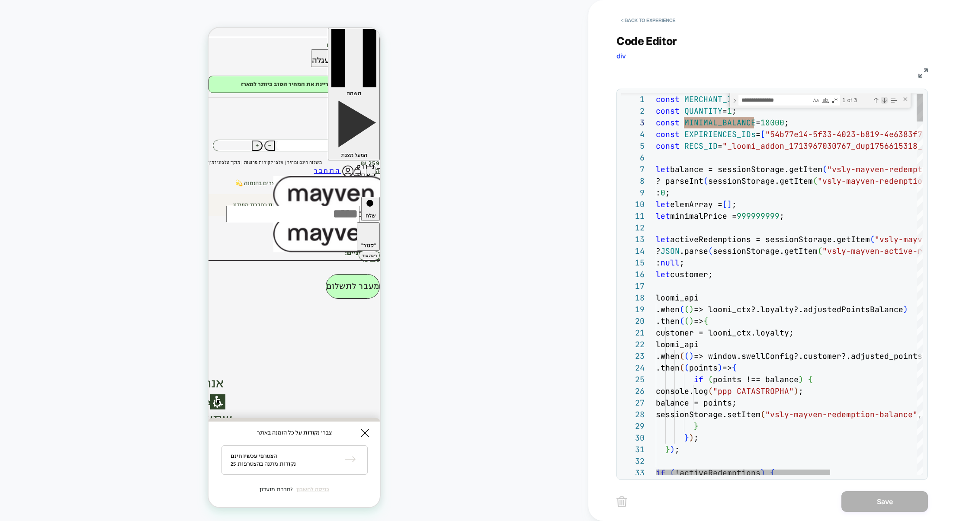
click at [884, 101] on div "Next Match (Enter)" at bounding box center [883, 100] width 7 height 7
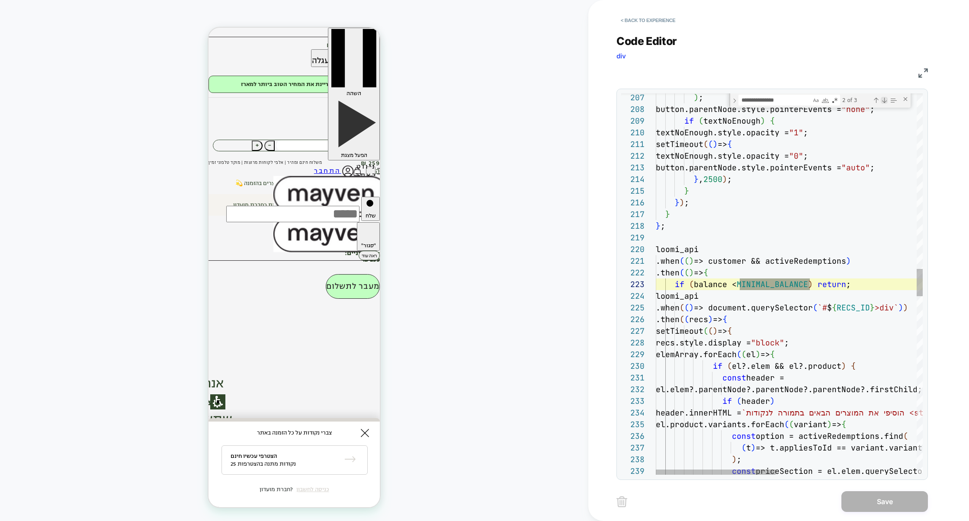
scroll to position [117, 154]
click at [921, 73] on img at bounding box center [923, 73] width 10 height 10
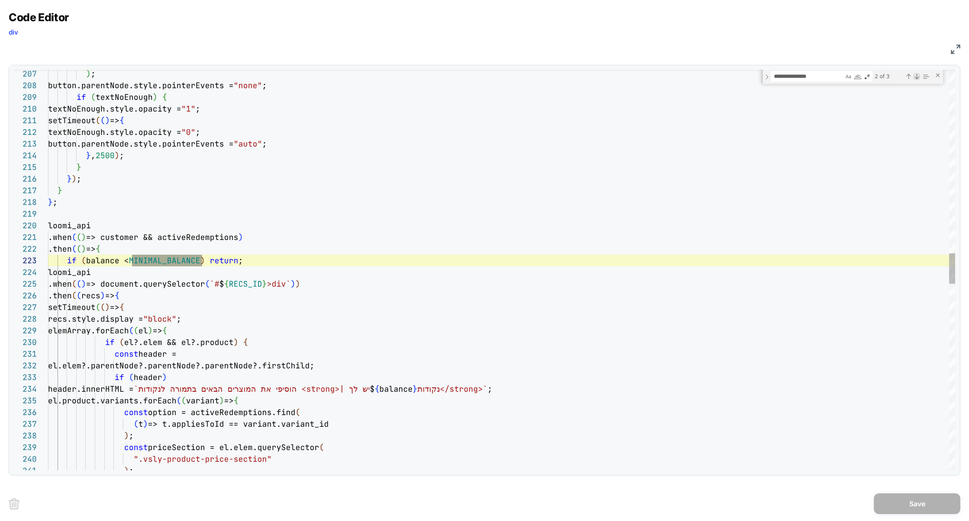
click at [917, 79] on div "Next Match (Enter)" at bounding box center [916, 76] width 7 height 7
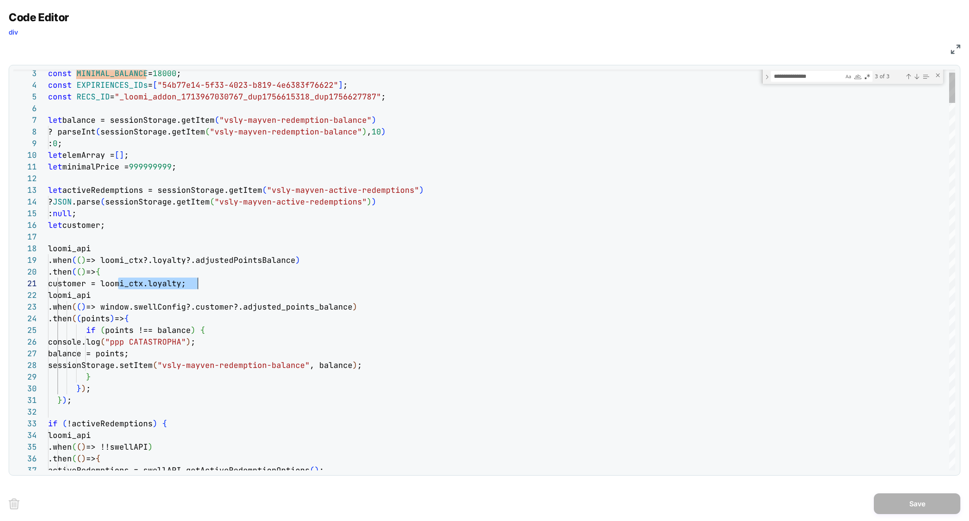
scroll to position [0, 150]
drag, startPoint x: 119, startPoint y: 284, endPoint x: 196, endPoint y: 288, distance: 76.6
click at [186, 288] on span "customer = loomi_ctx.loyalty;" at bounding box center [117, 283] width 138 height 10
drag, startPoint x: 253, startPoint y: 345, endPoint x: 0, endPoint y: 342, distance: 253.0
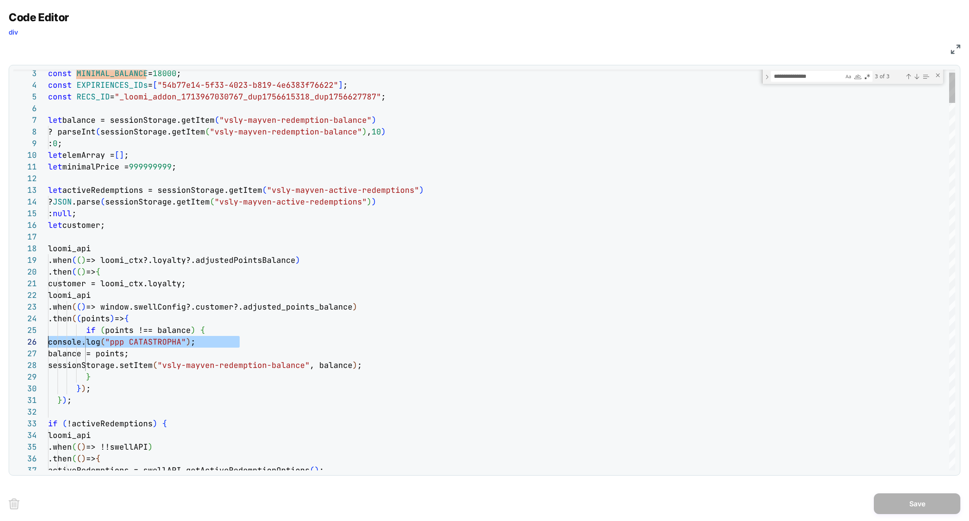
click at [0, 343] on div "Code Editor div JS 3 4 5 6 7 8 9 10 11 12 13 14 15 16 17 18 19 20 21 22 23 24 2…" at bounding box center [484, 260] width 969 height 521
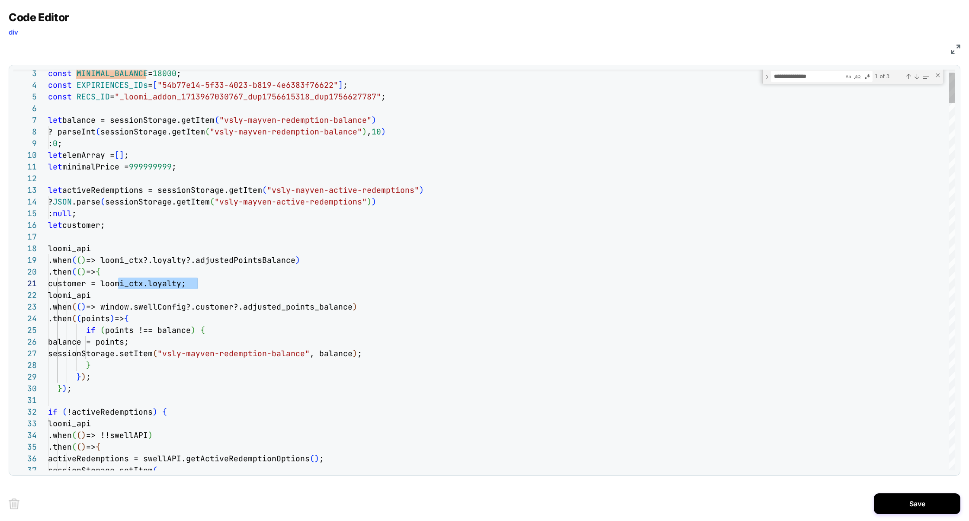
scroll to position [0, 150]
drag, startPoint x: 117, startPoint y: 284, endPoint x: 196, endPoint y: 285, distance: 78.7
click at [186, 285] on span "customer = loomi_ctx.loyalty;" at bounding box center [117, 283] width 138 height 10
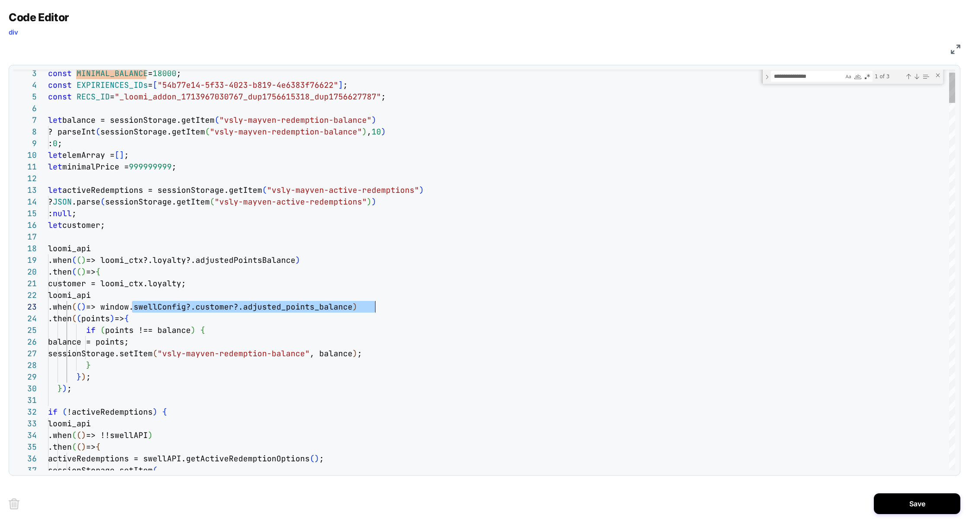
scroll to position [23, 331]
drag, startPoint x: 132, startPoint y: 307, endPoint x: 378, endPoint y: 308, distance: 245.6
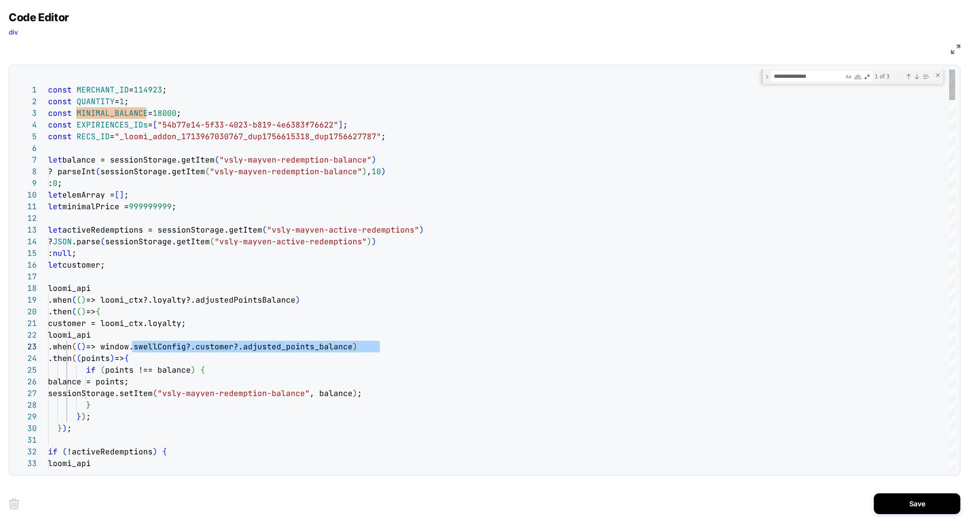
type textarea "**********"
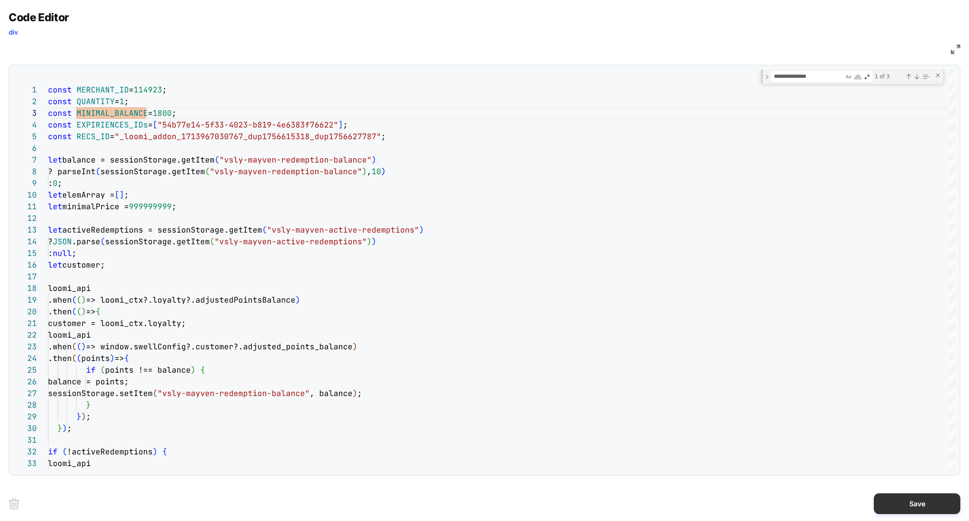
click at [914, 502] on button "Save" at bounding box center [917, 503] width 86 height 21
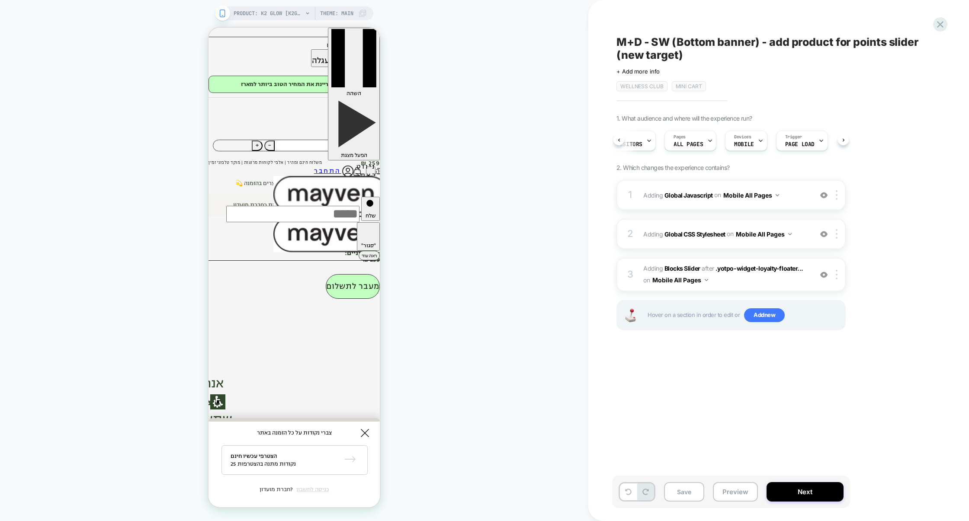
scroll to position [0, 35]
click at [785, 143] on span "Page Load" at bounding box center [786, 144] width 29 height 6
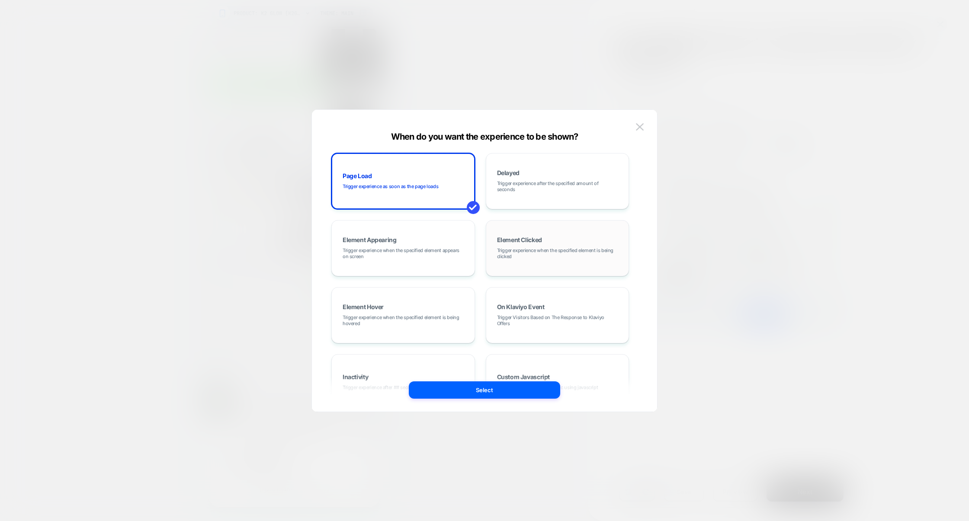
scroll to position [42, 0]
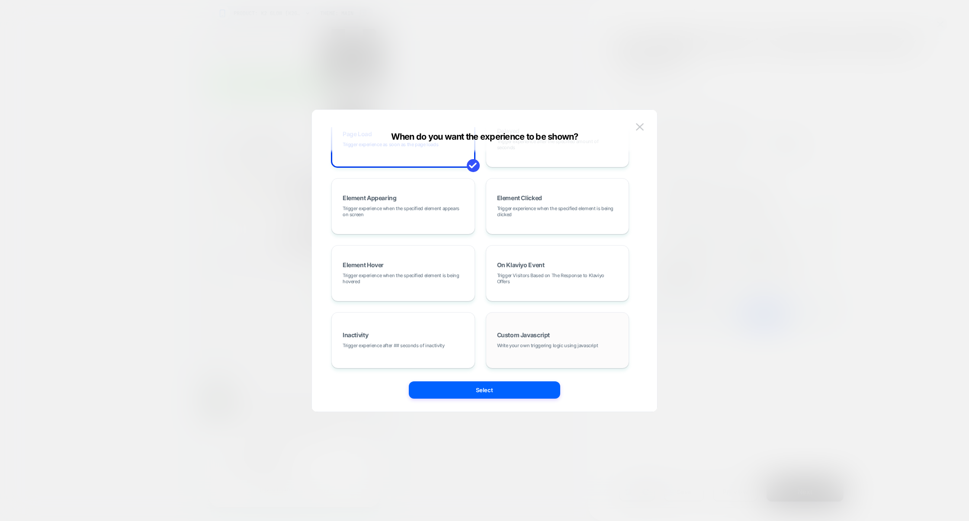
click at [524, 334] on span "Custom Javascript" at bounding box center [523, 335] width 53 height 6
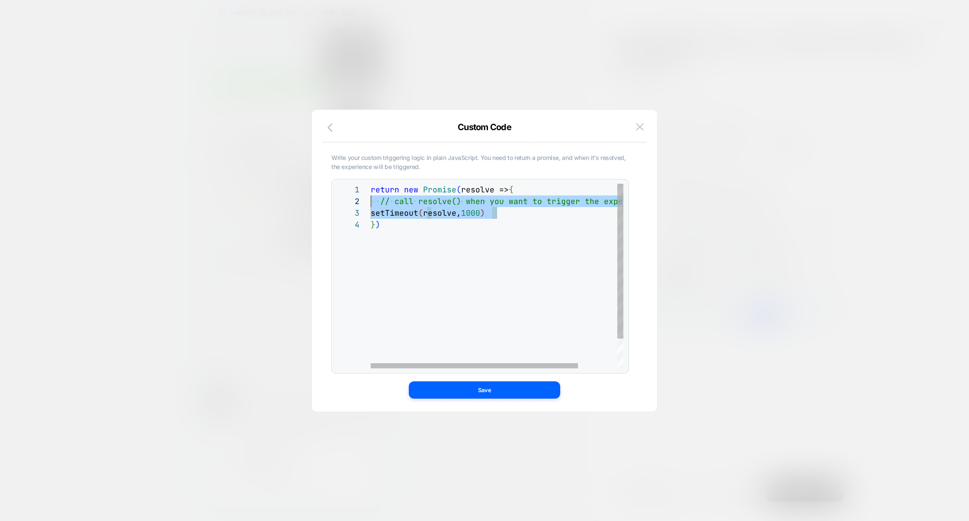
scroll to position [0, 0]
drag, startPoint x: 508, startPoint y: 216, endPoint x: 307, endPoint y: 194, distance: 202.2
click at [612, 155] on div "**********" at bounding box center [726, 140] width 229 height 29
drag, startPoint x: 516, startPoint y: 216, endPoint x: 351, endPoint y: 203, distance: 166.1
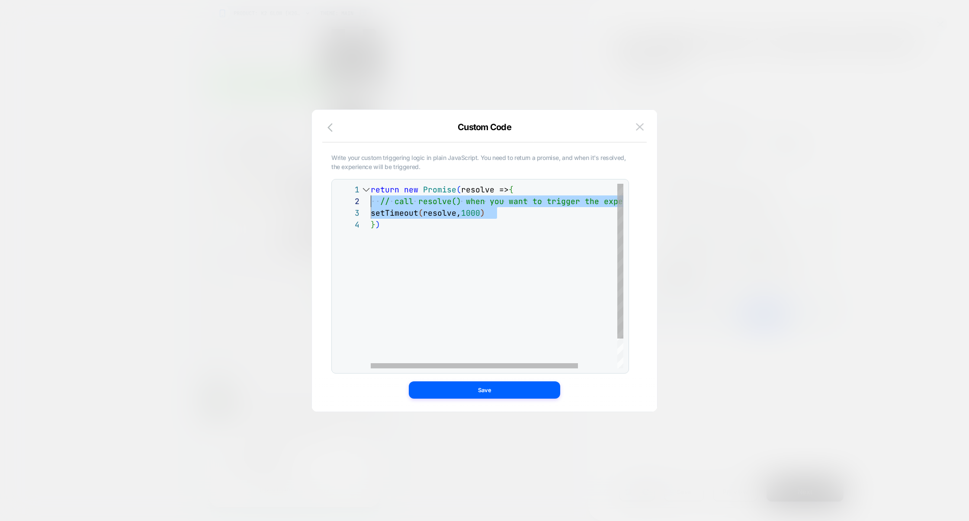
click at [349, 203] on div "**********" at bounding box center [479, 276] width 287 height 185
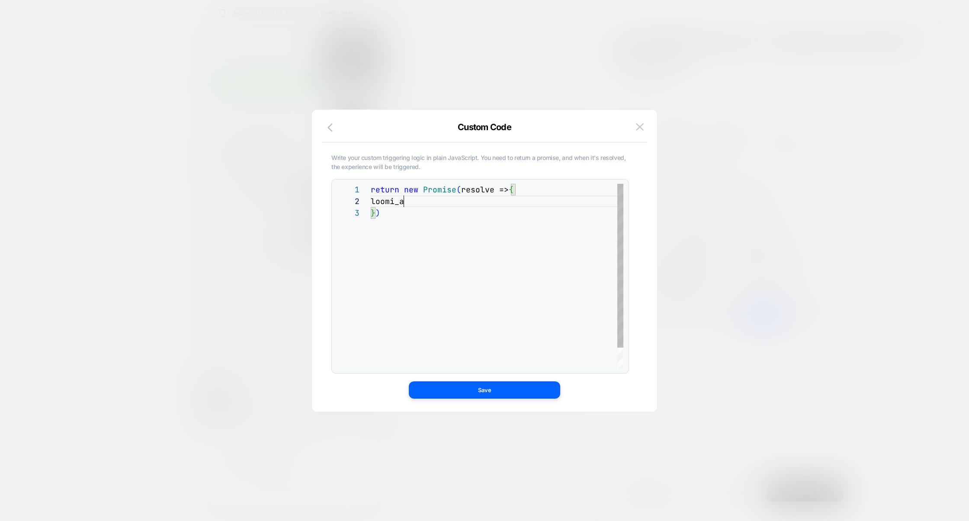
scroll to position [11, 28]
type textarea "**********"
click at [341, 126] on div "Custom Code" at bounding box center [484, 132] width 345 height 21
click at [333, 126] on icon "button" at bounding box center [332, 127] width 10 height 10
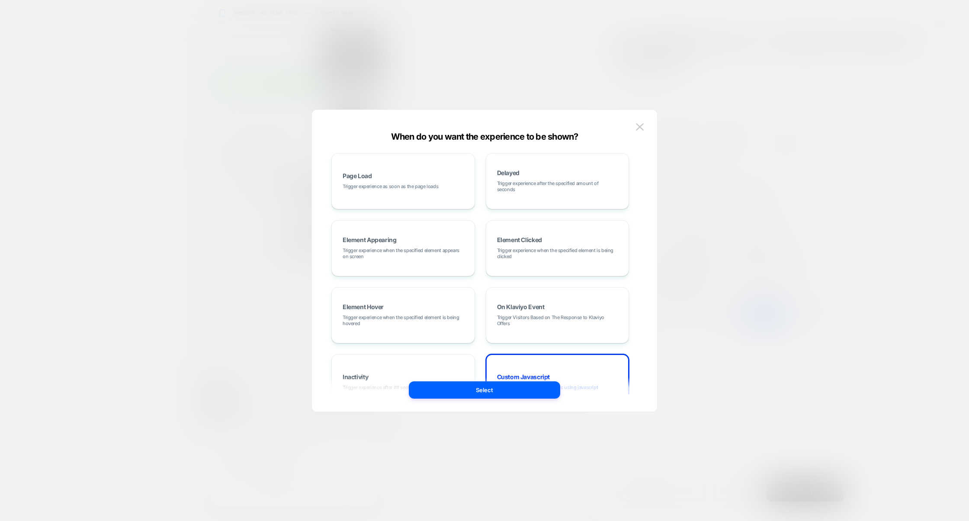
click at [737, 123] on div at bounding box center [484, 260] width 969 height 521
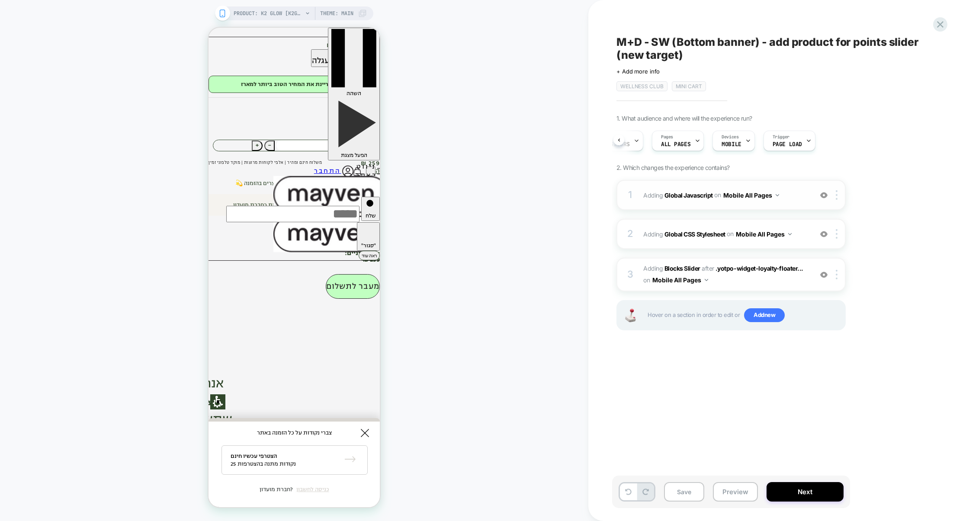
click at [701, 204] on div "1 Adding Global Javascript on Mobile All Pages Add Before Add After Copy to Des…" at bounding box center [730, 195] width 229 height 30
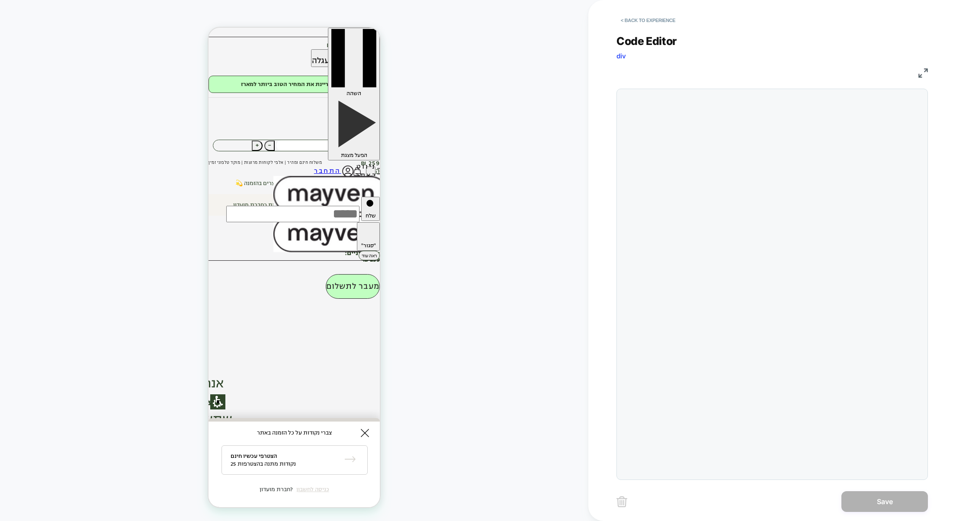
scroll to position [117, 0]
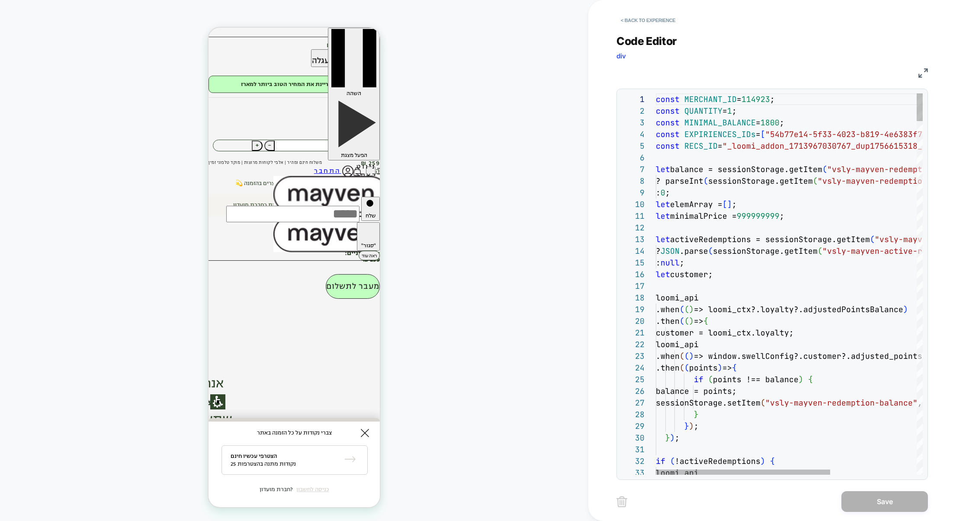
drag, startPoint x: 709, startPoint y: 123, endPoint x: 615, endPoint y: 122, distance: 93.9
click at [615, 122] on div "< Back to experience Code Editor div JS 1 2 3 4 5 6 7 8 9 10 11 12 13 14 15 16 …" at bounding box center [778, 260] width 381 height 521
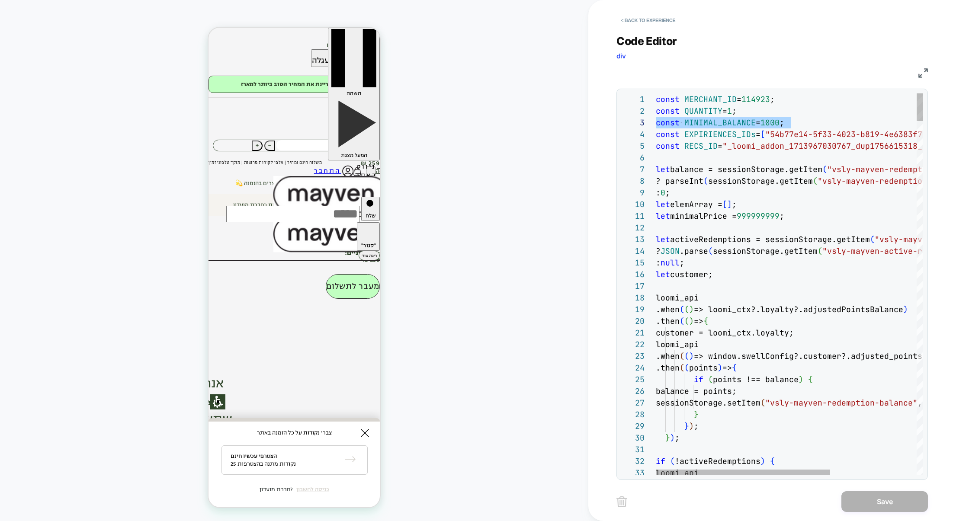
click at [926, 73] on img at bounding box center [923, 73] width 10 height 10
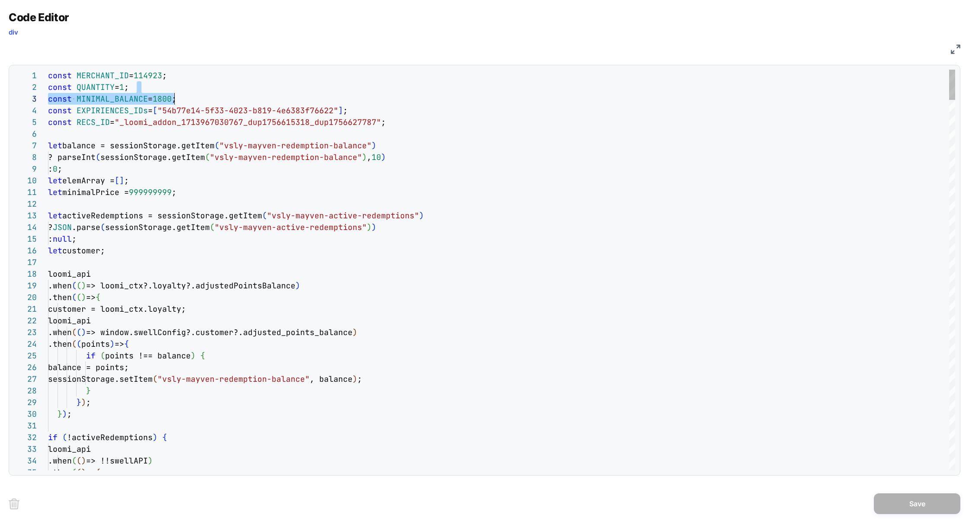
drag, startPoint x: 224, startPoint y: 93, endPoint x: 168, endPoint y: 91, distance: 56.2
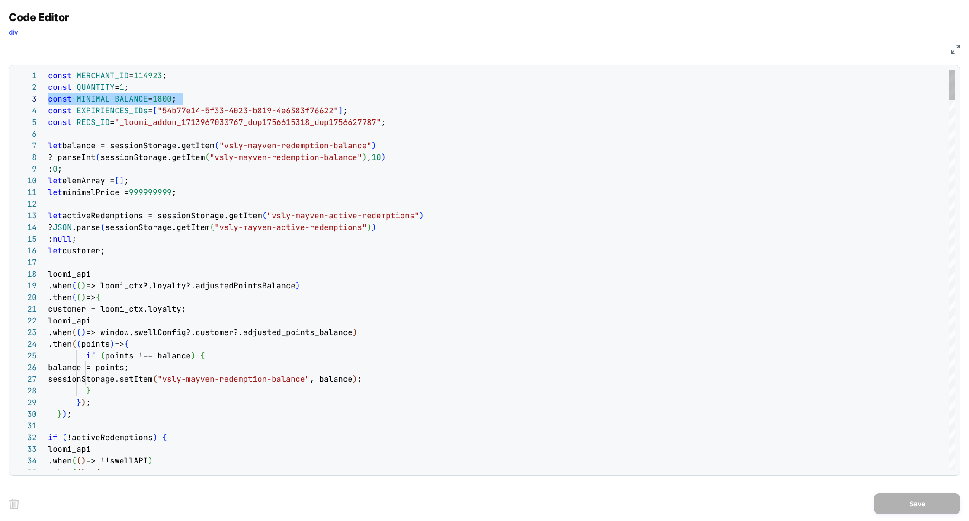
drag, startPoint x: 205, startPoint y: 99, endPoint x: 1, endPoint y: 96, distance: 203.7
click at [0, 96] on div "Code Editor div JS 1 2 3 4 5 6 7 8 9 10 11 12 13 14 15 16 17 18 19 20 21 22 23 …" at bounding box center [484, 260] width 969 height 521
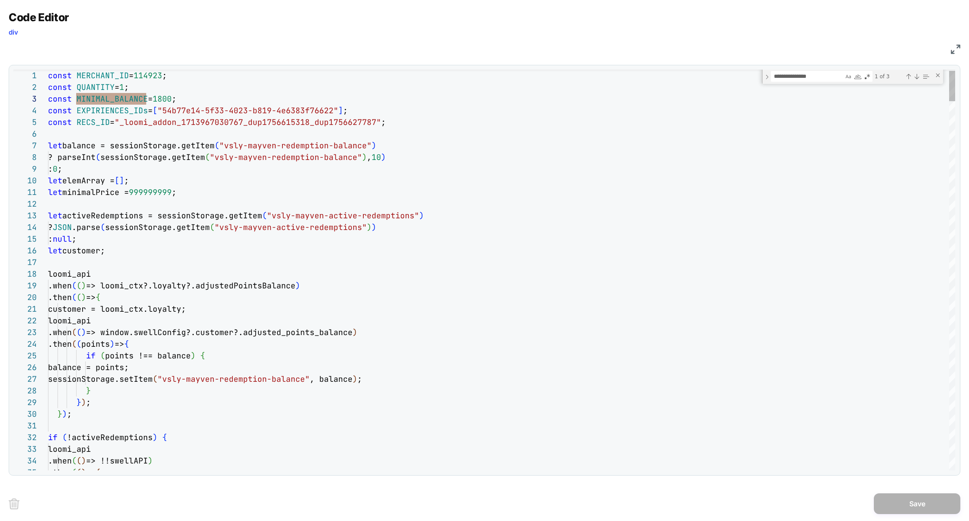
click at [915, 80] on div "1 of 3" at bounding box center [901, 76] width 58 height 11
click at [916, 77] on div "Next Match (Enter)" at bounding box center [916, 76] width 7 height 7
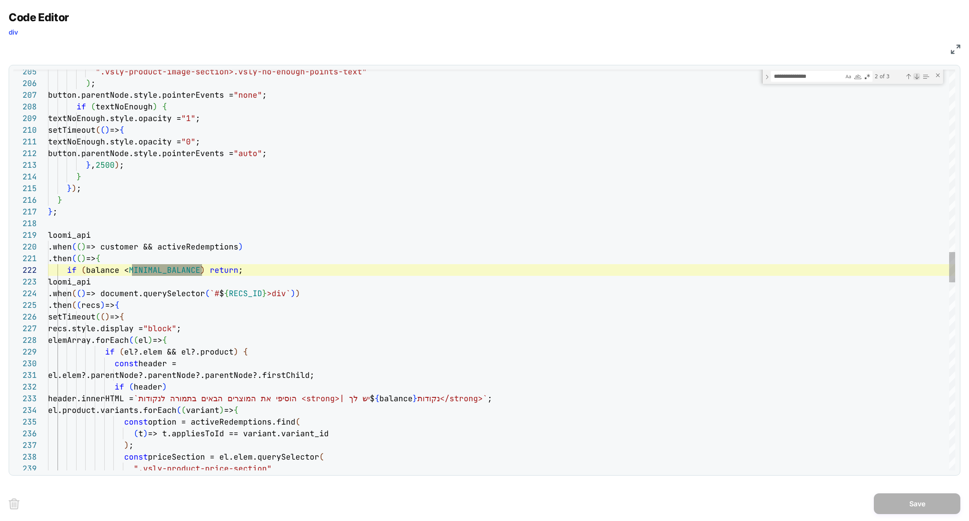
scroll to position [117, 154]
click at [191, 244] on div "".vsly-product-image-section>.vsly-no-enough-point s-text" ) ; button.parentNod…" at bounding box center [501, 306] width 907 height 5272
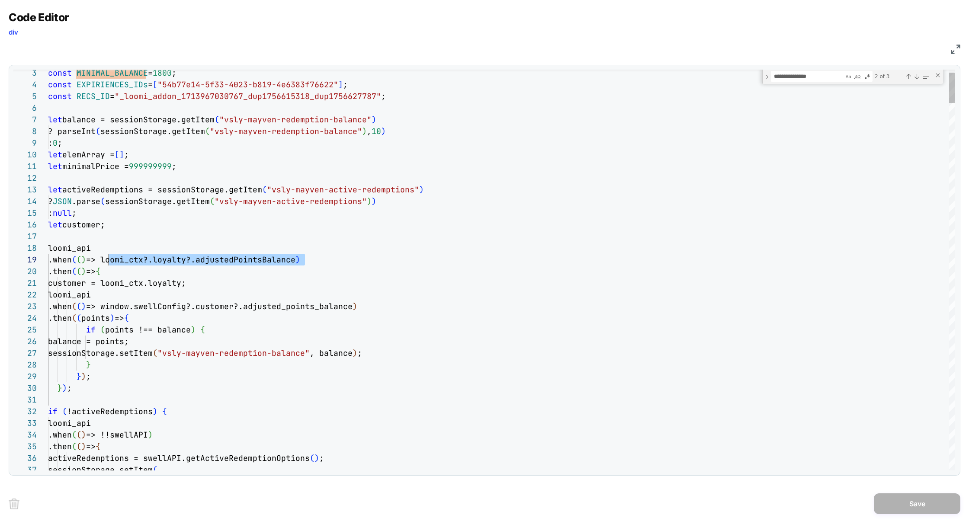
scroll to position [93, 65]
drag, startPoint x: 306, startPoint y: 262, endPoint x: 113, endPoint y: 259, distance: 192.4
click at [958, 49] on img at bounding box center [955, 50] width 10 height 10
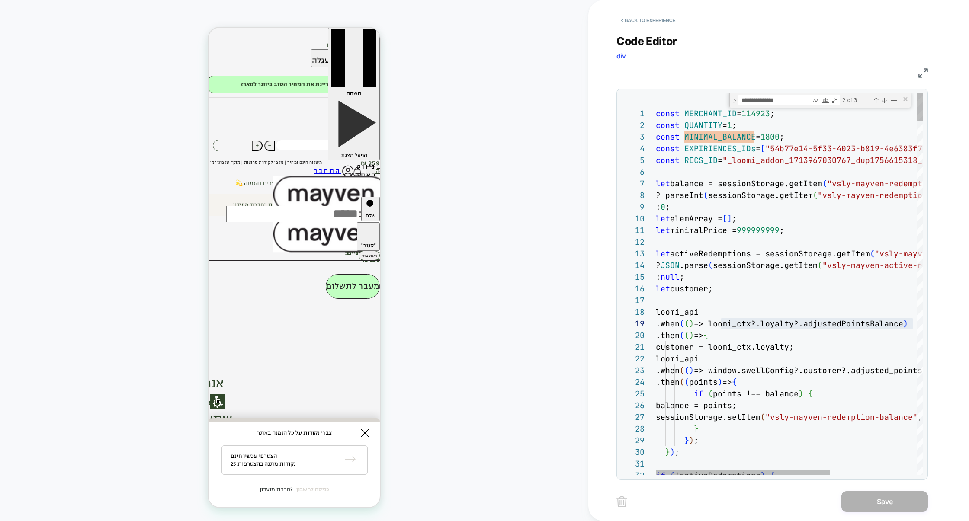
type textarea "**********"
drag, startPoint x: 810, startPoint y: 141, endPoint x: 624, endPoint y: 141, distance: 185.9
click at [624, 141] on div "3 4 5 6 7 8 9 10 11 12 13 14 15 16 17 18 19 20 21 22 23 24 25 26 27 28 29 30 31…" at bounding box center [771, 283] width 301 height 381
click at [653, 14] on button "< Back to experience" at bounding box center [647, 20] width 63 height 14
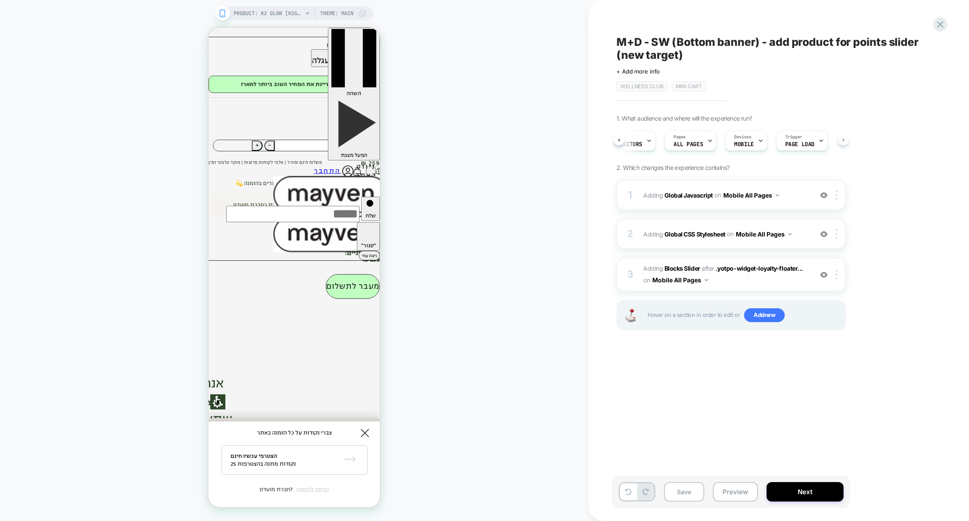
scroll to position [0, 33]
click at [785, 143] on span "Page Load" at bounding box center [788, 144] width 29 height 6
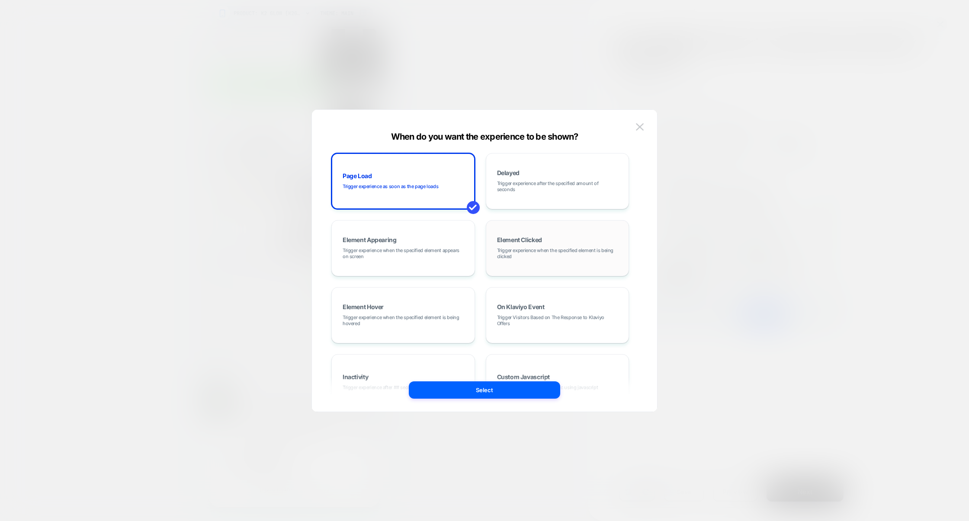
drag, startPoint x: 550, startPoint y: 271, endPoint x: 550, endPoint y: 258, distance: 13.4
click at [550, 258] on div "Element Clicked Trigger experience when the specified element is being clicked" at bounding box center [557, 248] width 134 height 47
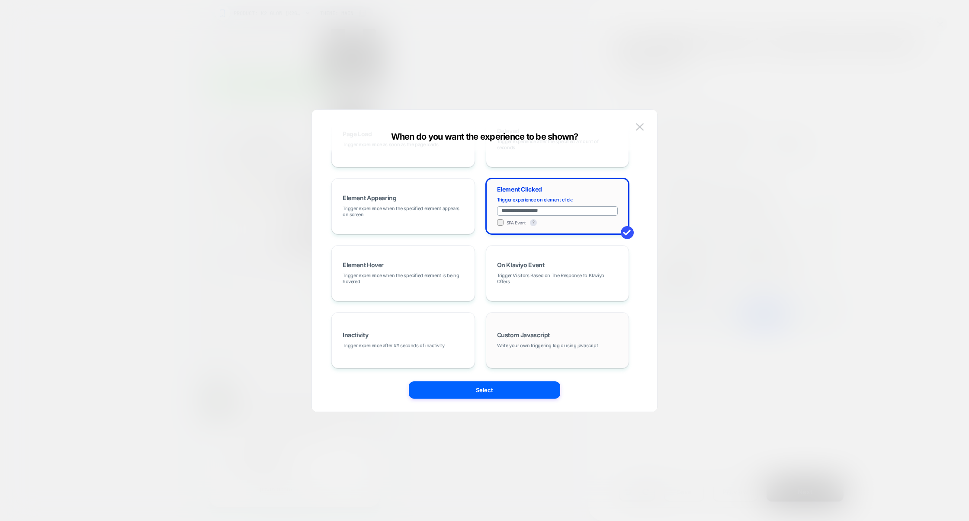
click at [511, 337] on span "Custom Javascript" at bounding box center [523, 335] width 53 height 6
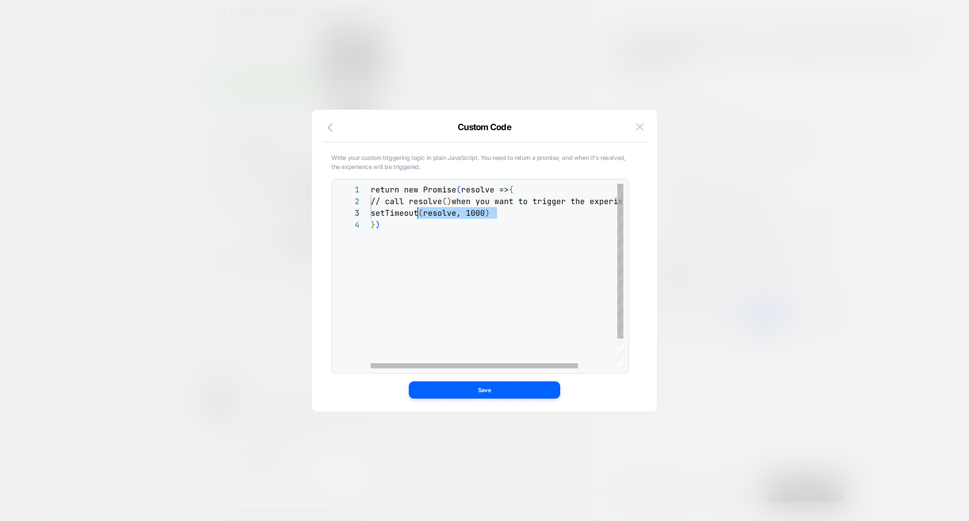
scroll to position [11, 0]
drag, startPoint x: 511, startPoint y: 213, endPoint x: 299, endPoint y: 205, distance: 211.6
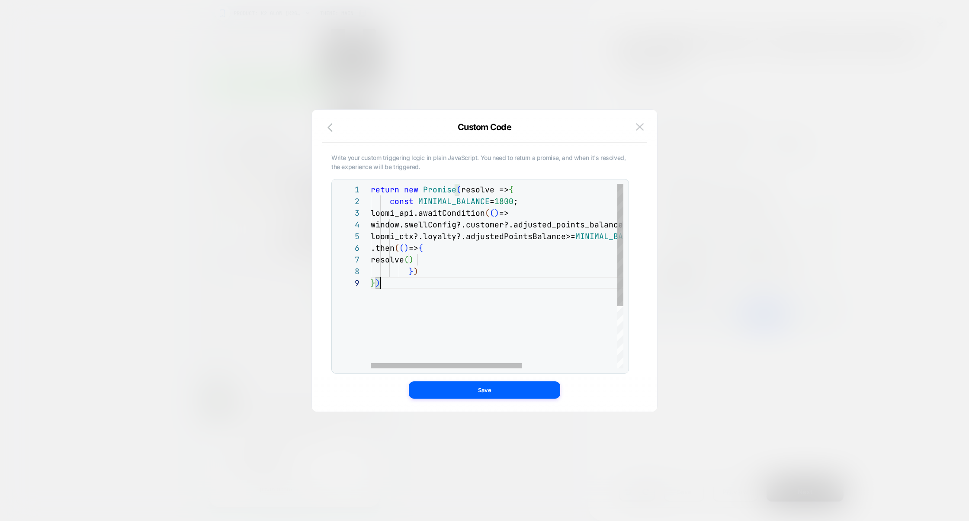
scroll to position [93, 10]
click at [546, 199] on div "return new Promise ( resolve => { loomi_api.awaitCondition ( ( ) => const MINIM…" at bounding box center [577, 323] width 412 height 278
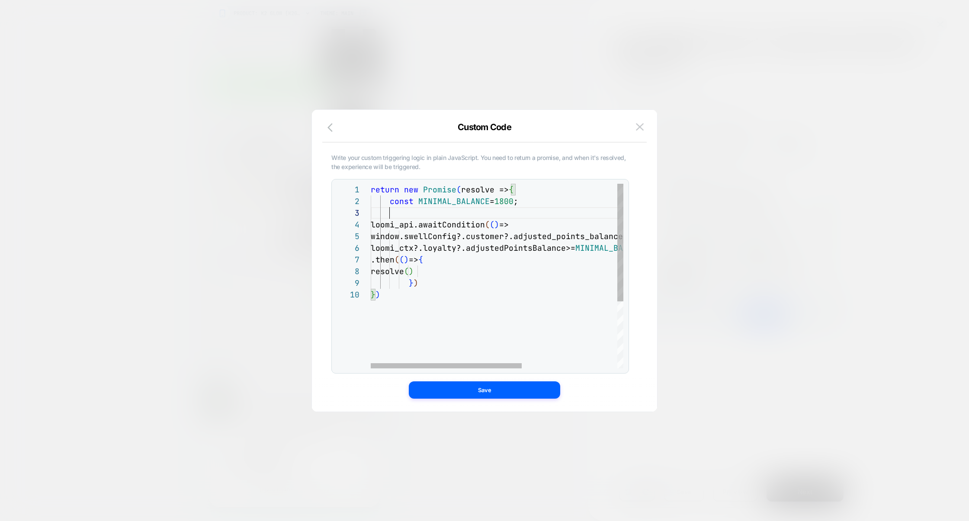
scroll to position [23, 18]
click at [494, 288] on div "return new Promise ( resolve => { loomi_api.awaitCondition ( ( ) => const MINIM…" at bounding box center [577, 329] width 412 height 290
type textarea "**********"
click at [488, 389] on button "Save" at bounding box center [484, 389] width 151 height 17
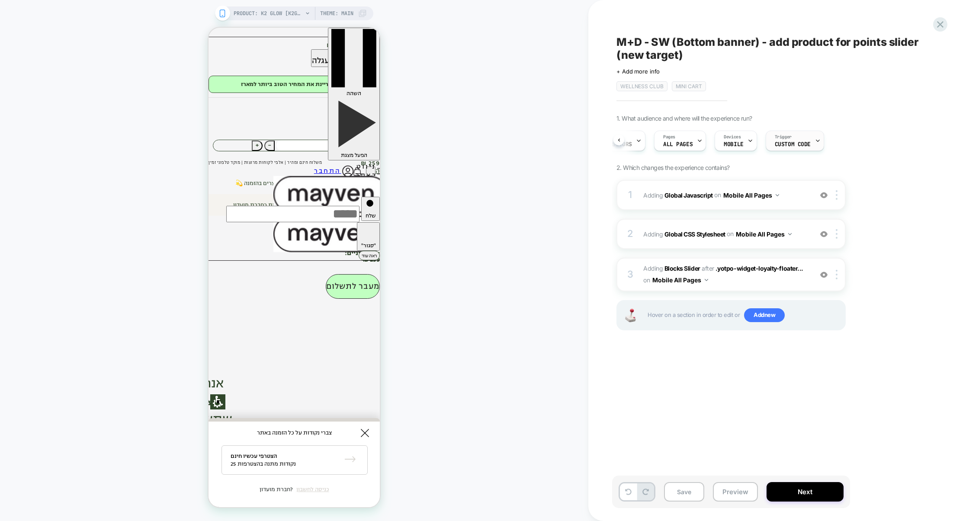
click at [784, 147] on span "Custom Code" at bounding box center [792, 144] width 36 height 6
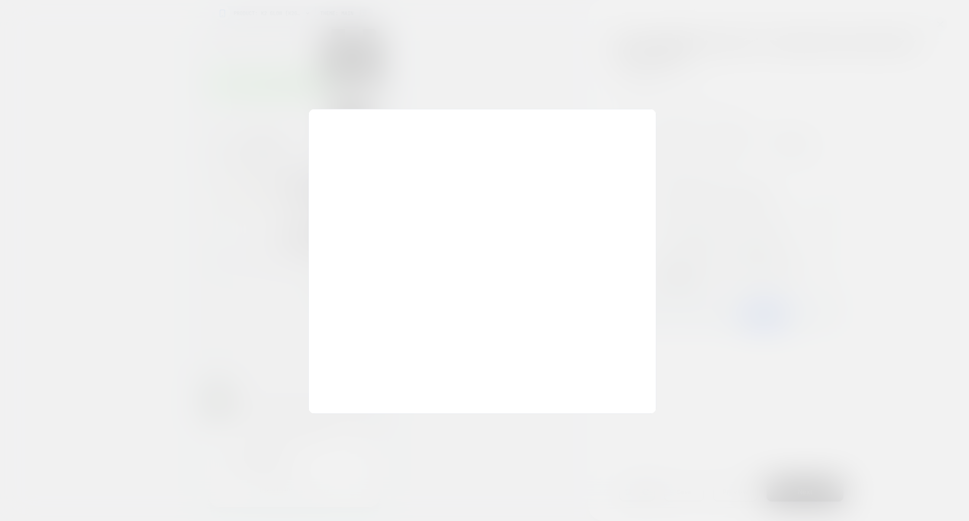
scroll to position [105, 0]
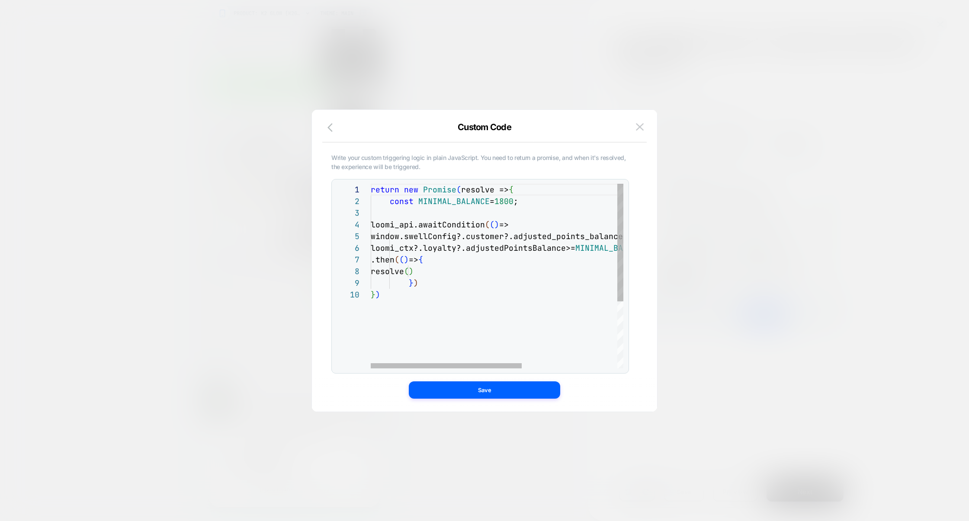
click at [493, 302] on div "return new Promise ( resolve => { const MINIMAL_BALANCE = 1800 ; loomi_api.awai…" at bounding box center [577, 329] width 412 height 290
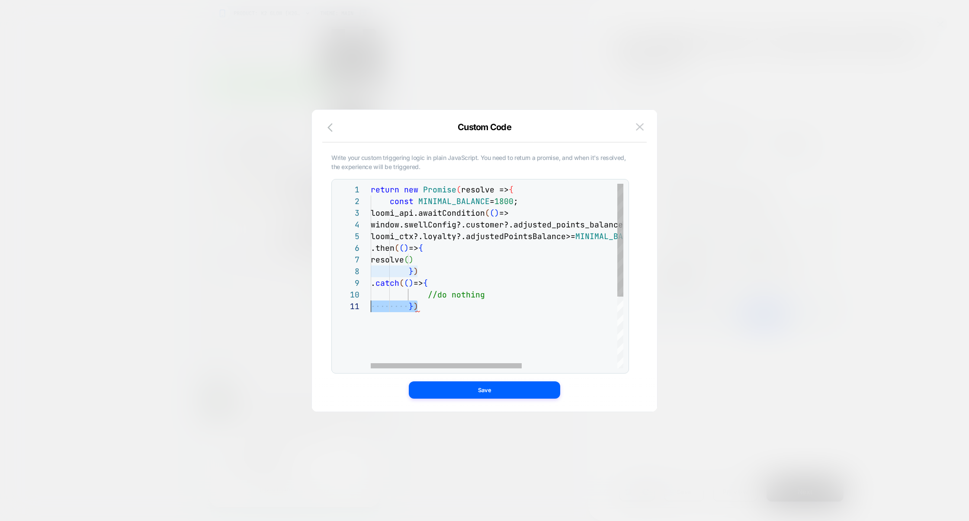
scroll to position [0, 0]
drag, startPoint x: 427, startPoint y: 309, endPoint x: 351, endPoint y: 310, distance: 75.7
click at [371, 310] on div "return new Promise ( resolve => { const MINIMAL_BALANCE = 1800 ; loomi_api.awai…" at bounding box center [577, 334] width 412 height 301
drag, startPoint x: 445, startPoint y: 320, endPoint x: 288, endPoint y: 320, distance: 157.0
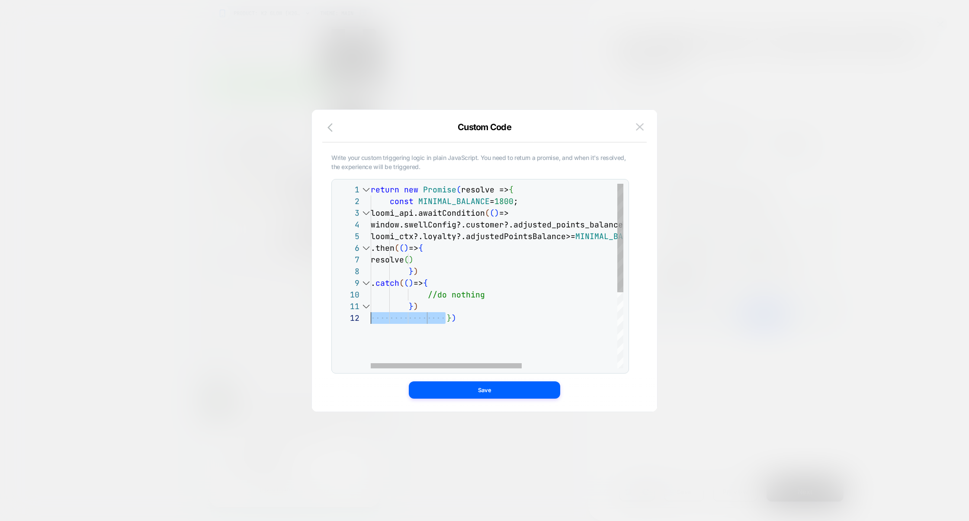
click at [371, 320] on div "return new Promise ( resolve => { const MINIMAL_BALANCE = 1800 ; loomi_api.awai…" at bounding box center [577, 340] width 412 height 313
click at [452, 329] on div "return new Promise ( resolve => { const MINIMAL_BALANCE = 1800 ; loomi_api.awai…" at bounding box center [577, 340] width 412 height 313
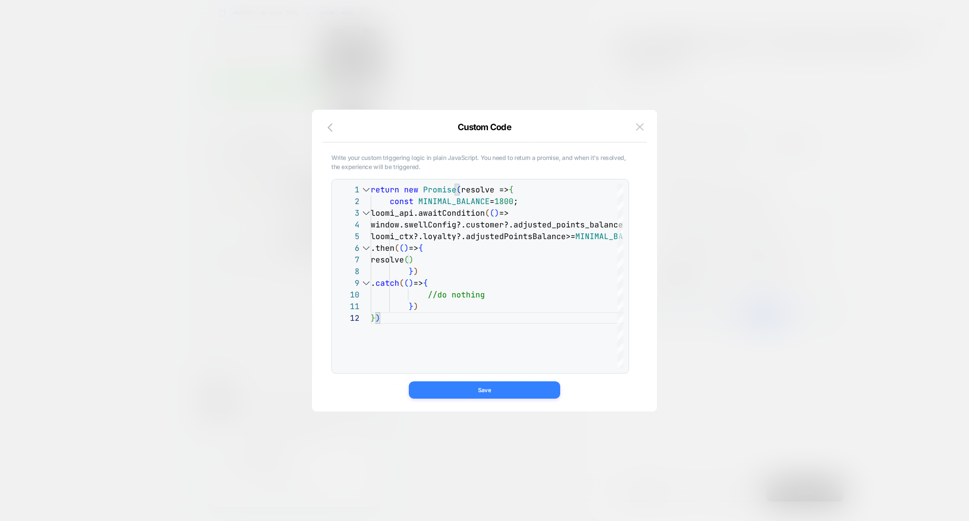
type textarea "** **"
click at [485, 387] on button "Save" at bounding box center [484, 389] width 151 height 17
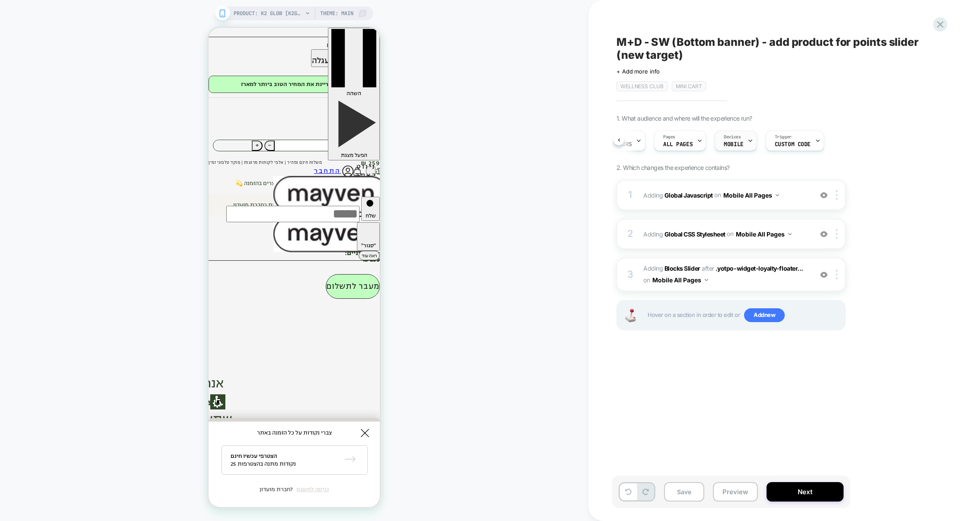
click at [735, 144] on span "MOBILE" at bounding box center [732, 144] width 19 height 6
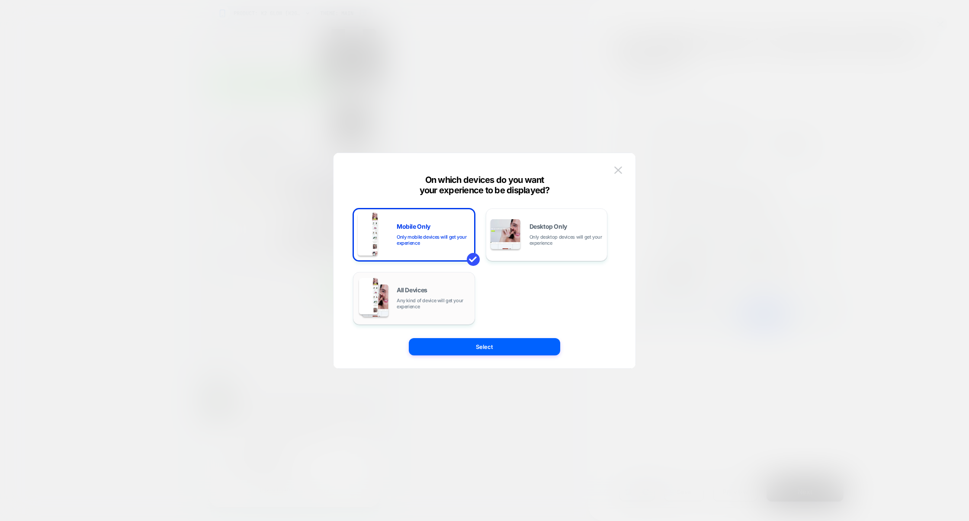
click at [410, 305] on span "Any kind of device will get your experience" at bounding box center [434, 304] width 74 height 12
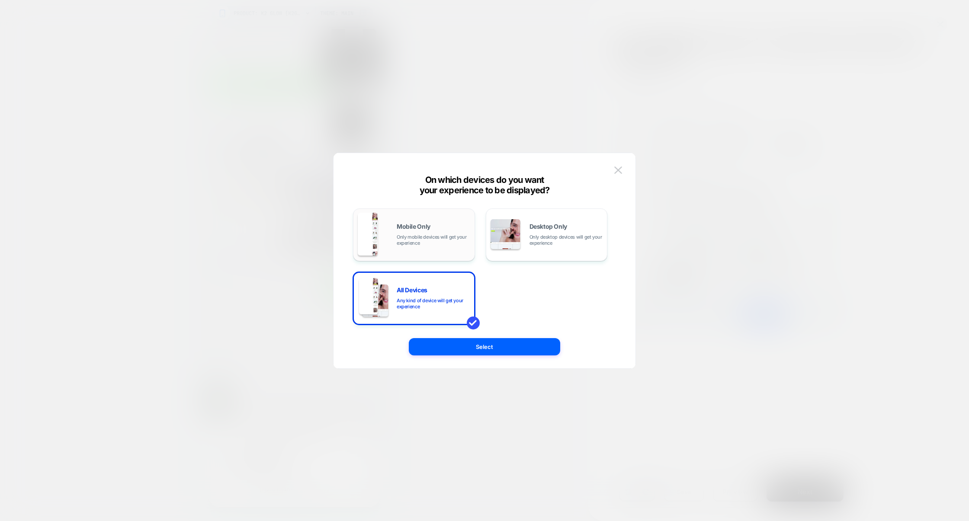
click at [445, 249] on div "Mobile Only Only mobile devices will get your experience" at bounding box center [414, 235] width 112 height 44
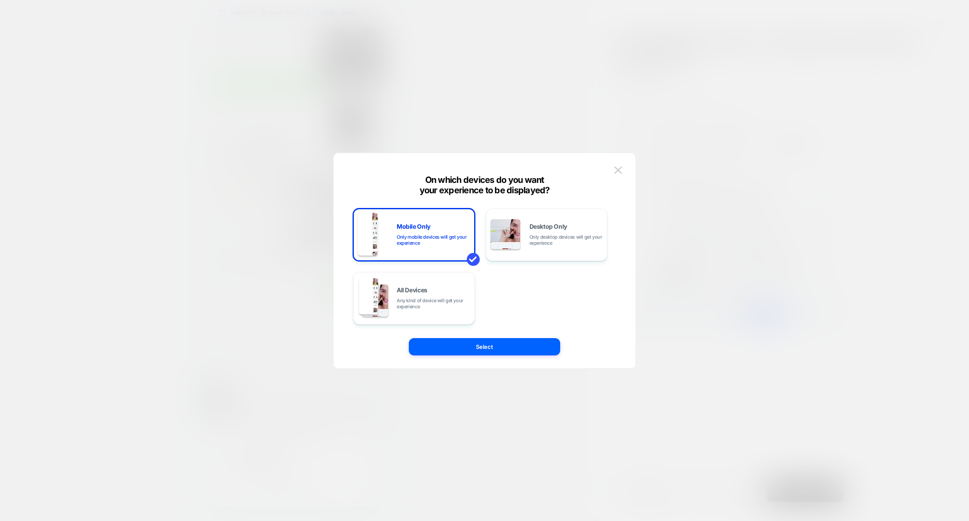
click at [712, 228] on div at bounding box center [484, 260] width 969 height 521
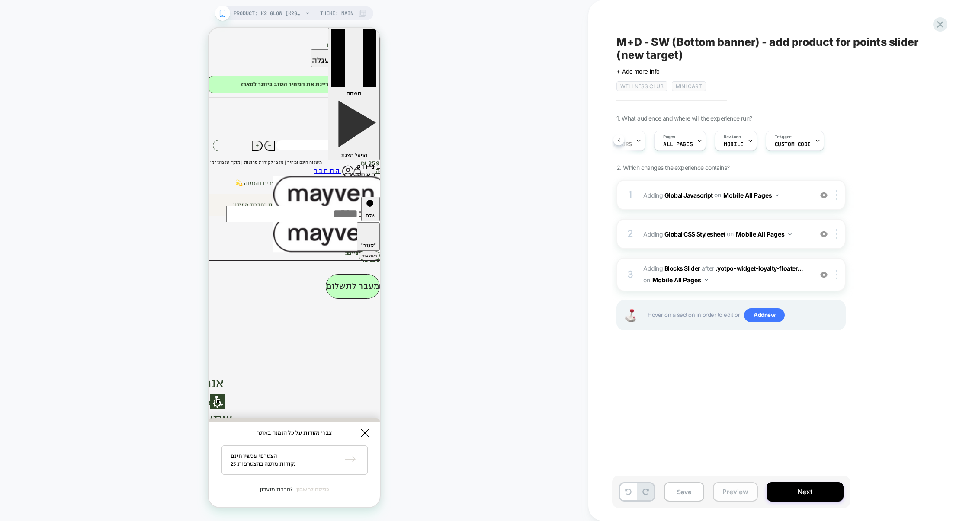
click at [733, 490] on button "Preview" at bounding box center [735, 491] width 45 height 19
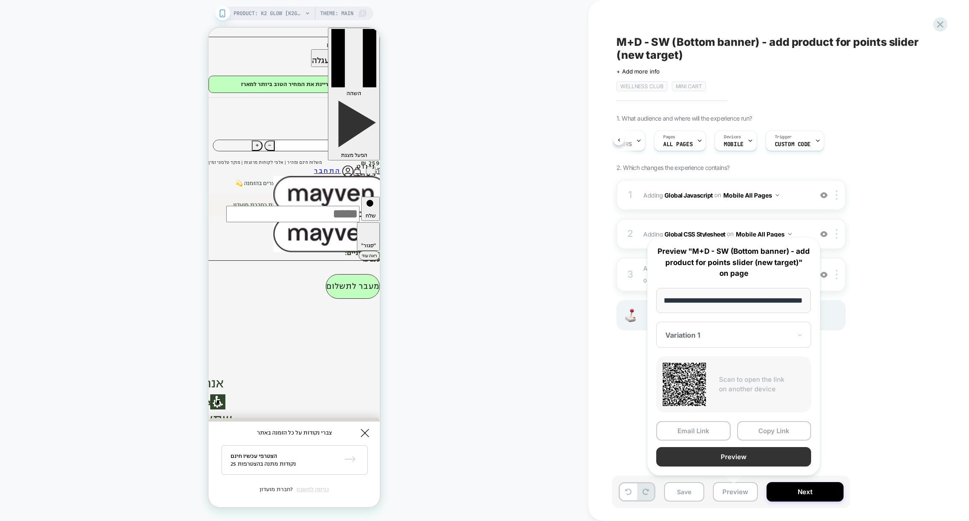
scroll to position [0, 0]
click at [701, 455] on button "Preview" at bounding box center [733, 456] width 155 height 19
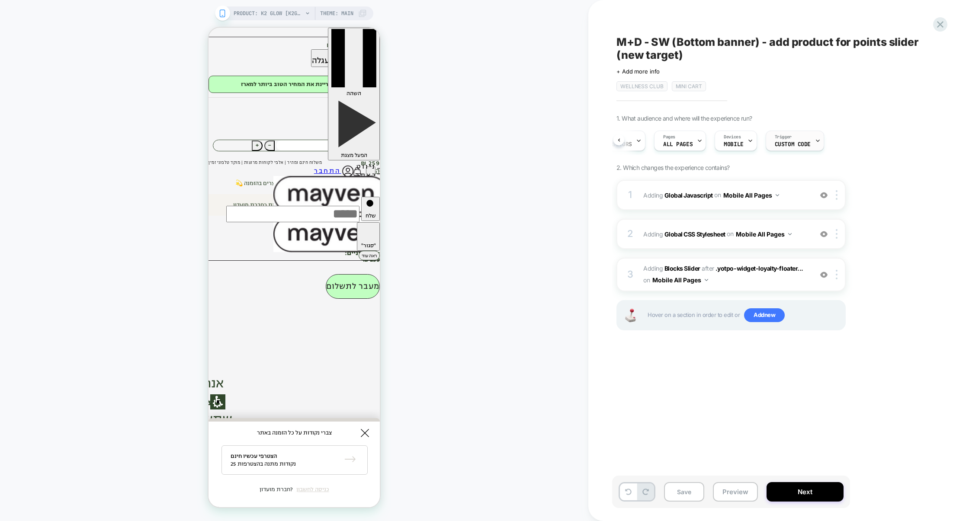
click at [799, 140] on div "Trigger Custom Code" at bounding box center [792, 140] width 53 height 19
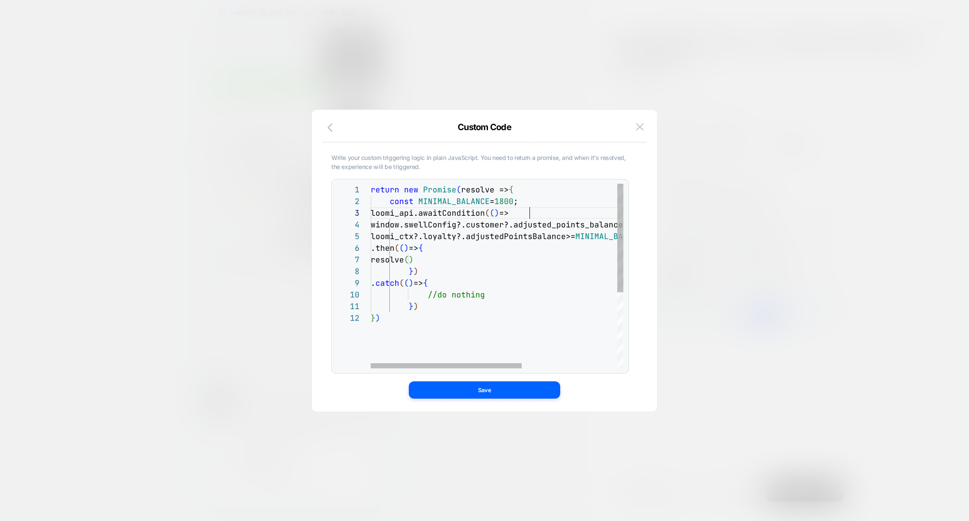
scroll to position [23, 158]
click at [541, 215] on div "return new Promise ( resolve => { const MINIMAL_BALANCE = 1800 ; loomi_api.awai…" at bounding box center [577, 340] width 412 height 313
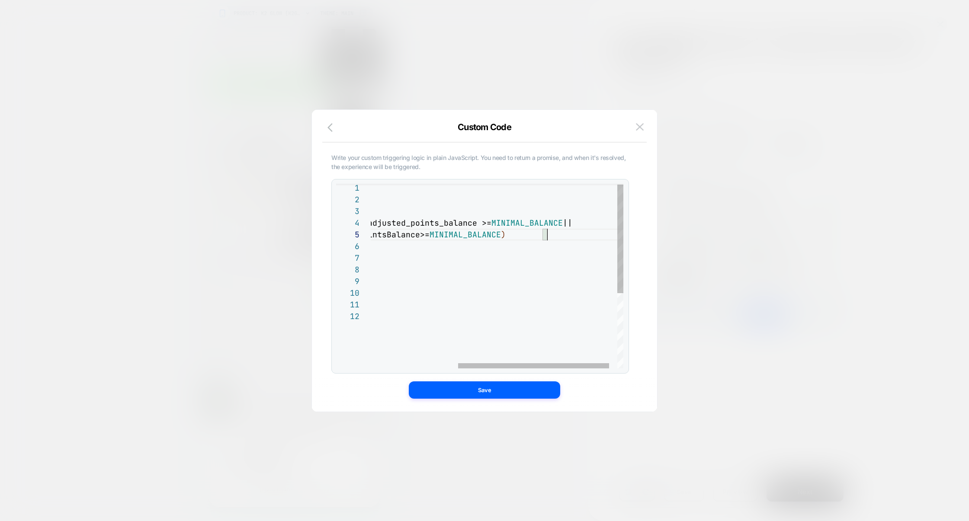
click at [584, 234] on div "return new Promise ( resolve => { const MINIMAL_BALANCE = 1800 ; loomi_api.awai…" at bounding box center [431, 338] width 412 height 313
type textarea "**********"
click at [491, 385] on button "Save" at bounding box center [484, 389] width 151 height 17
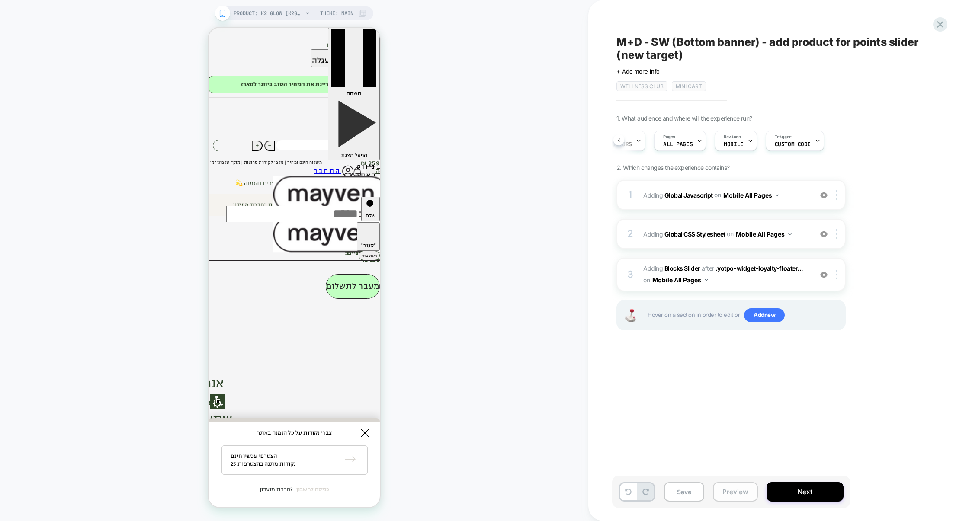
click at [726, 493] on button "Preview" at bounding box center [735, 491] width 45 height 19
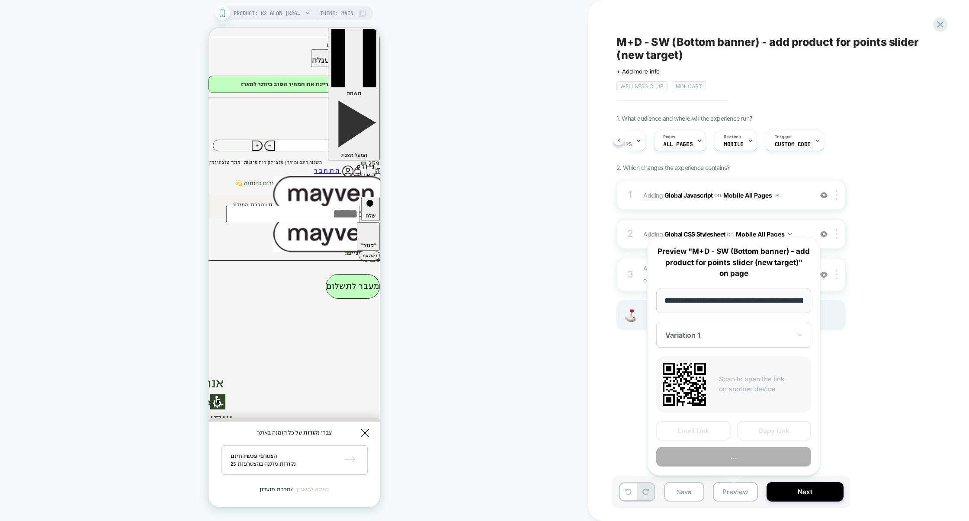
scroll to position [0, 78]
click at [727, 459] on button "Preview" at bounding box center [733, 456] width 155 height 19
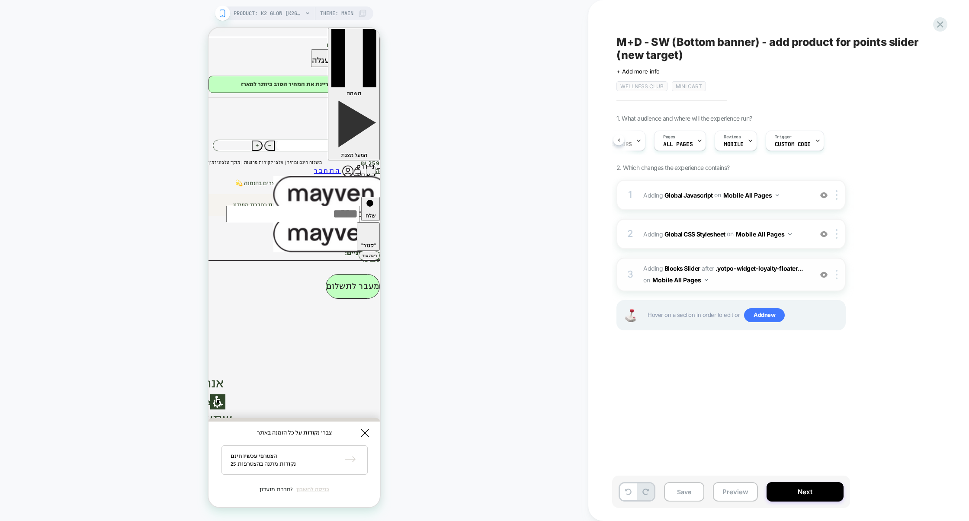
click at [739, 287] on div "3 #_loomi_addon_1713967030767_dup1756615318_dup1756627787 Adding Blocks Slider …" at bounding box center [730, 275] width 229 height 34
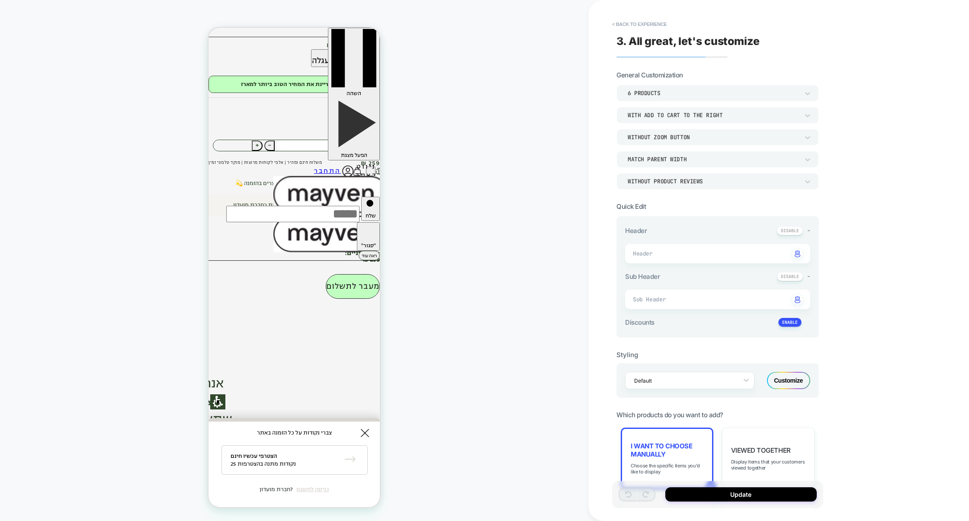
type textarea "*"
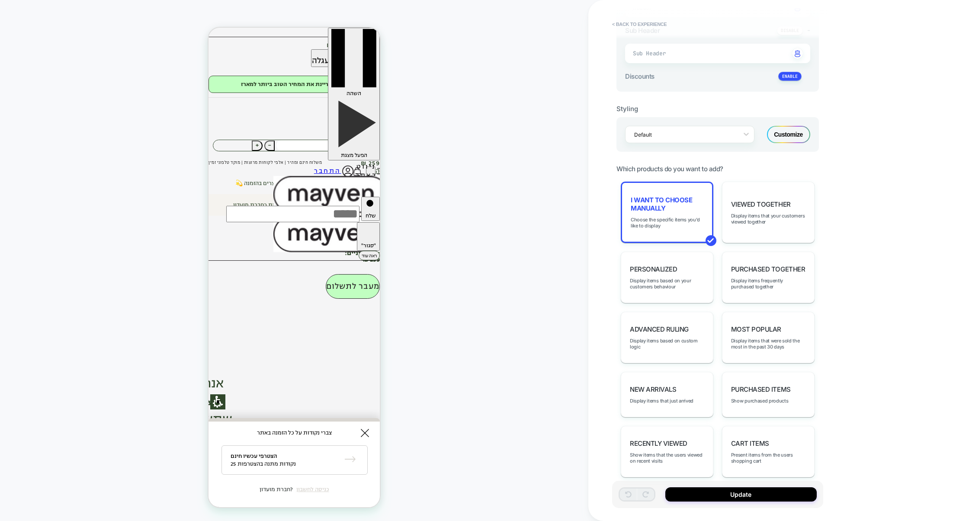
scroll to position [258, 0]
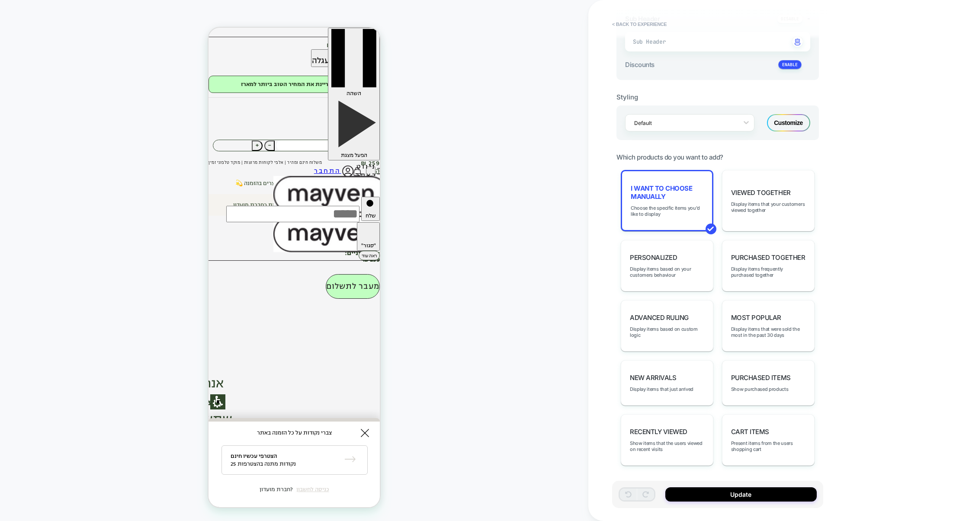
click at [795, 136] on div "Default Customize" at bounding box center [717, 123] width 202 height 35
click at [795, 133] on div "Default Customize" at bounding box center [717, 123] width 202 height 35
click at [794, 131] on div "Customize" at bounding box center [788, 122] width 43 height 17
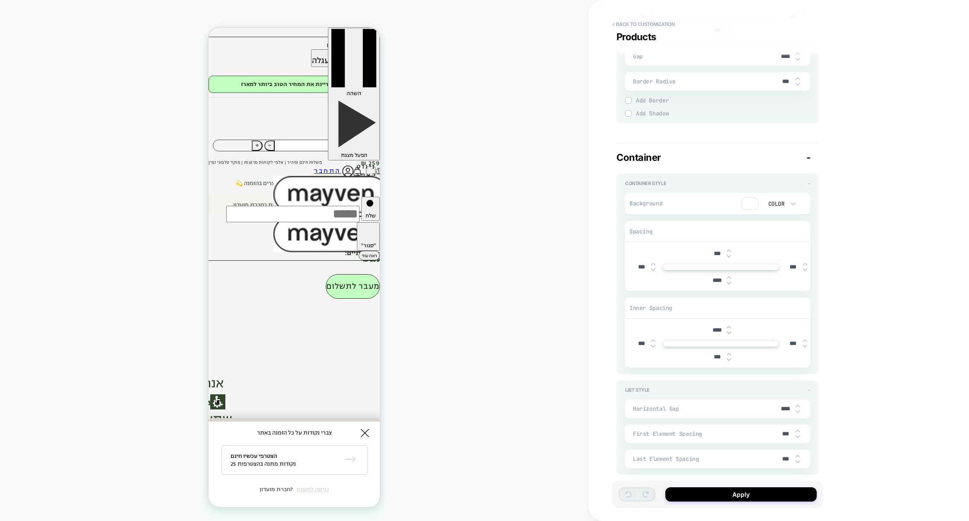
scroll to position [1719, 0]
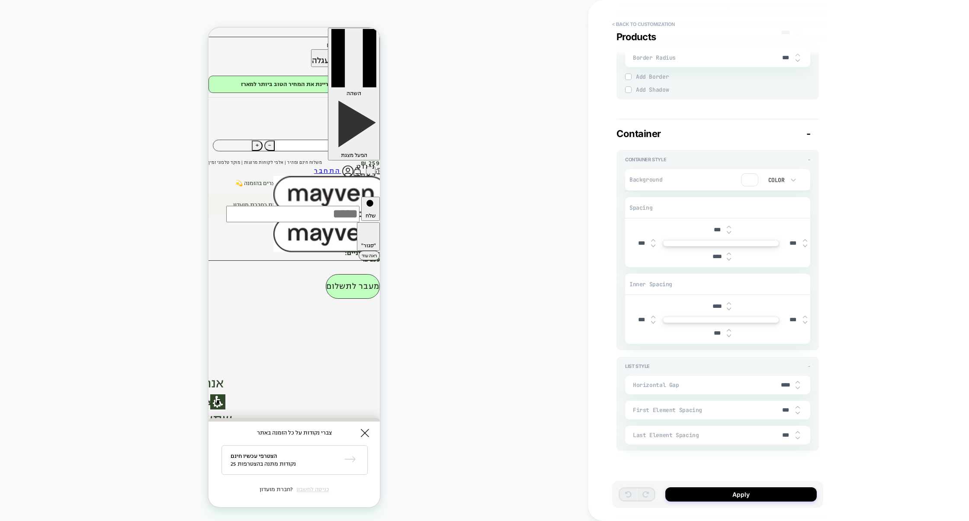
click at [714, 306] on input "****" at bounding box center [716, 306] width 19 height 7
type input "***"
click at [713, 256] on input "****" at bounding box center [716, 256] width 19 height 7
type input "***"
click at [707, 333] on input "***" at bounding box center [716, 333] width 19 height 7
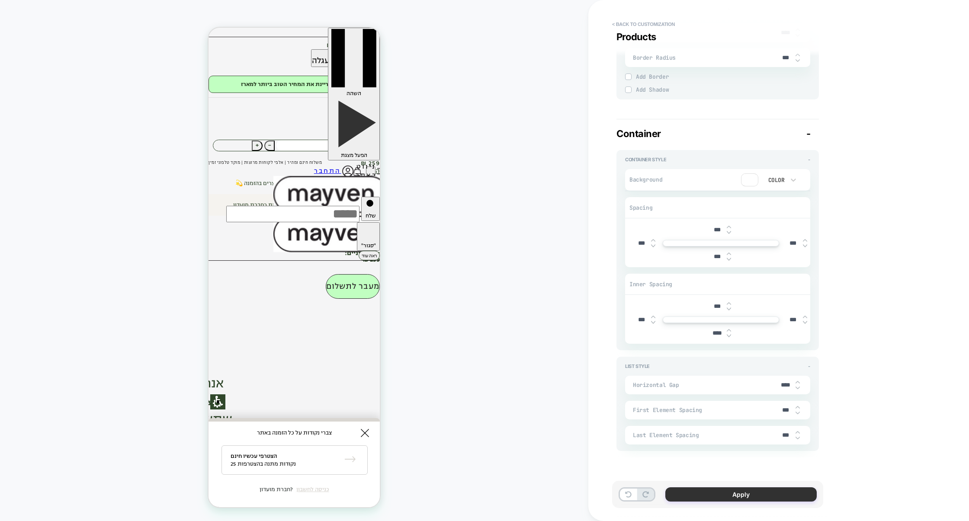
type input "****"
click at [736, 492] on button "Apply" at bounding box center [740, 494] width 151 height 14
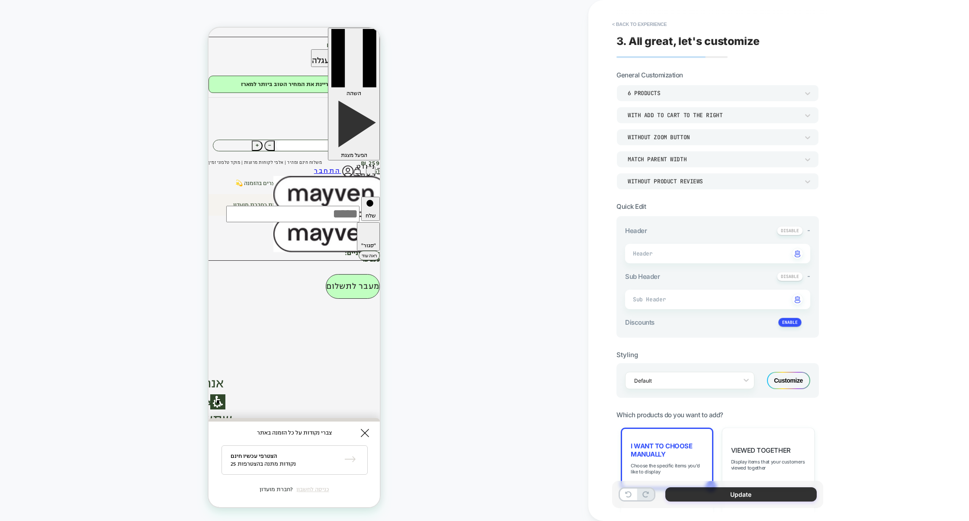
click at [734, 492] on button "Update" at bounding box center [740, 494] width 151 height 14
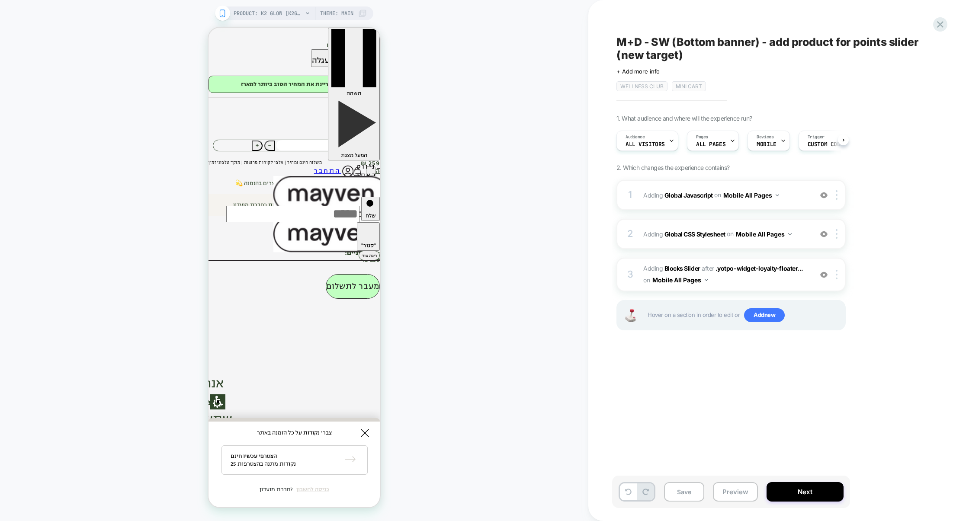
click at [734, 492] on button "Preview" at bounding box center [735, 491] width 45 height 19
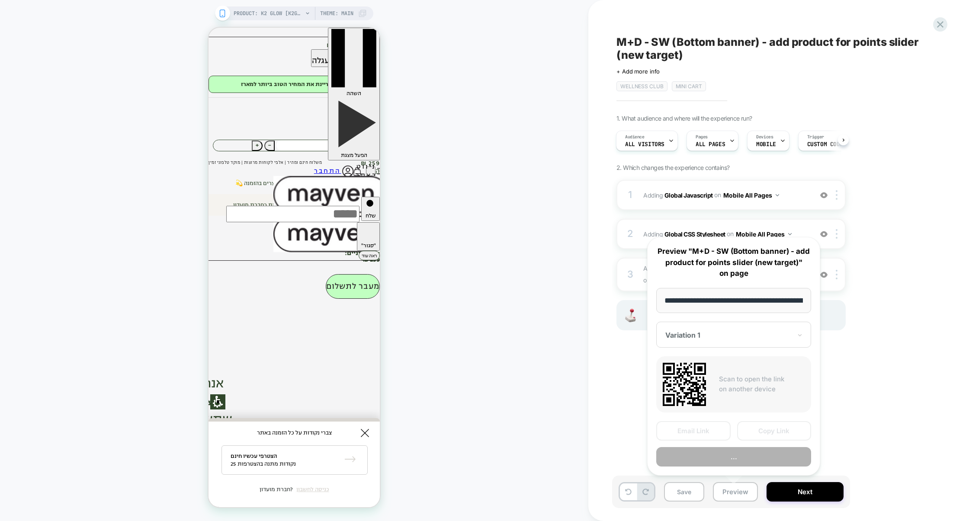
scroll to position [0, 78]
click at [733, 460] on button "Preview" at bounding box center [733, 456] width 155 height 19
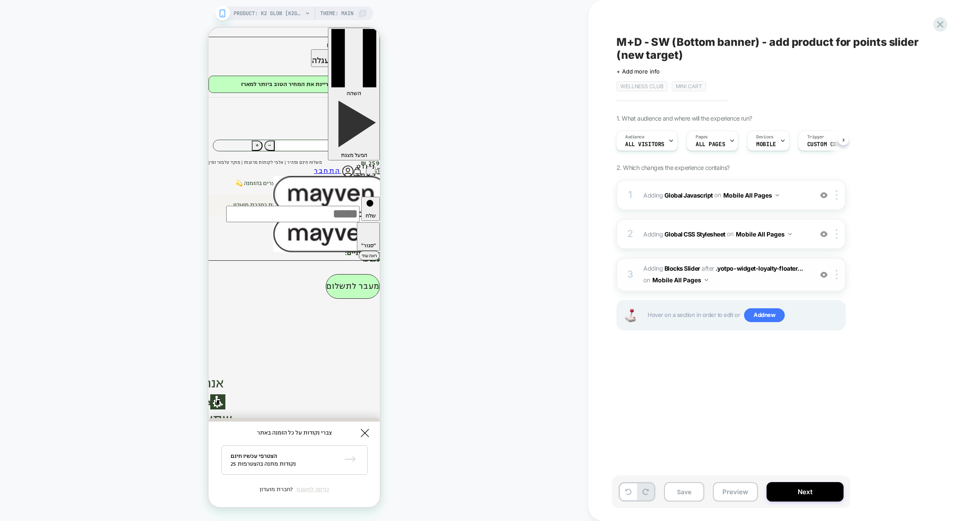
click at [729, 281] on span "#_loomi_addon_1713967030767_dup1756615318_dup1756627787 Adding Blocks Slider AF…" at bounding box center [725, 274] width 165 height 23
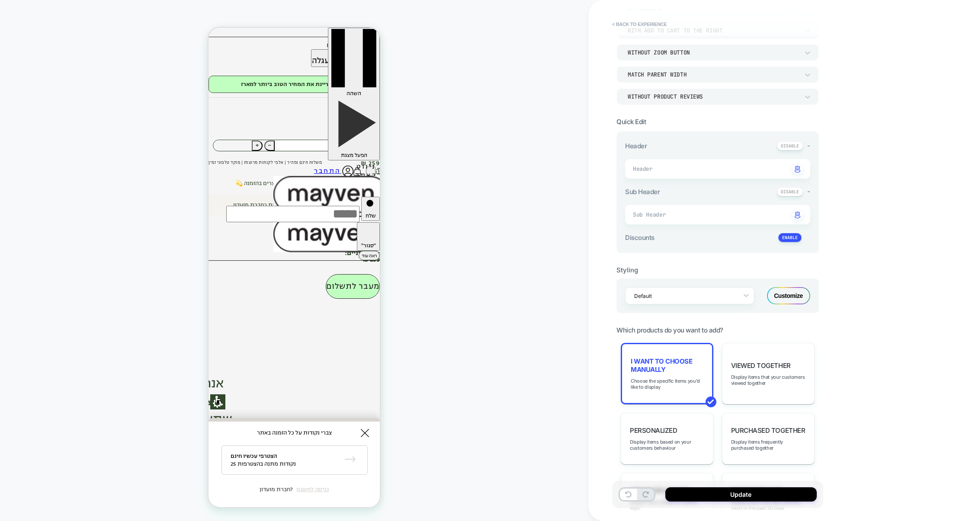
scroll to position [116, 0]
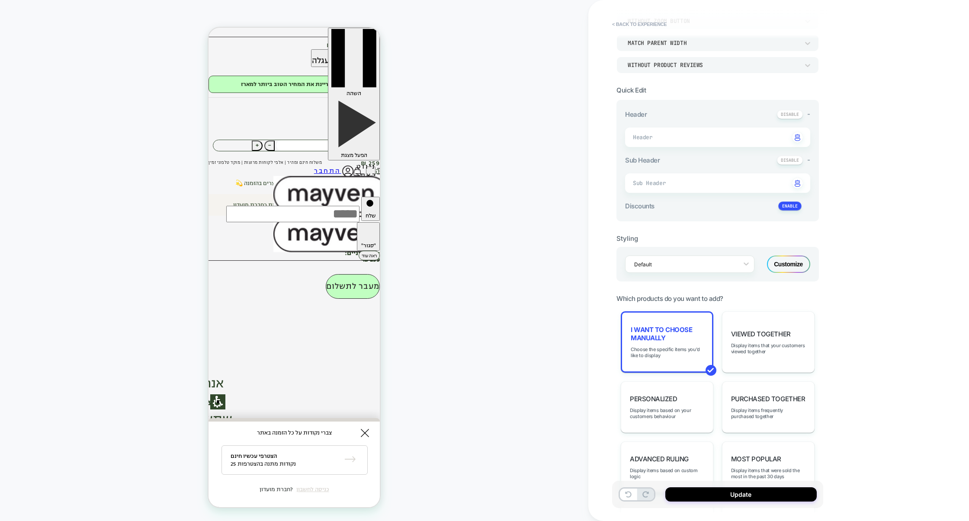
click at [790, 267] on div "Customize" at bounding box center [788, 264] width 43 height 17
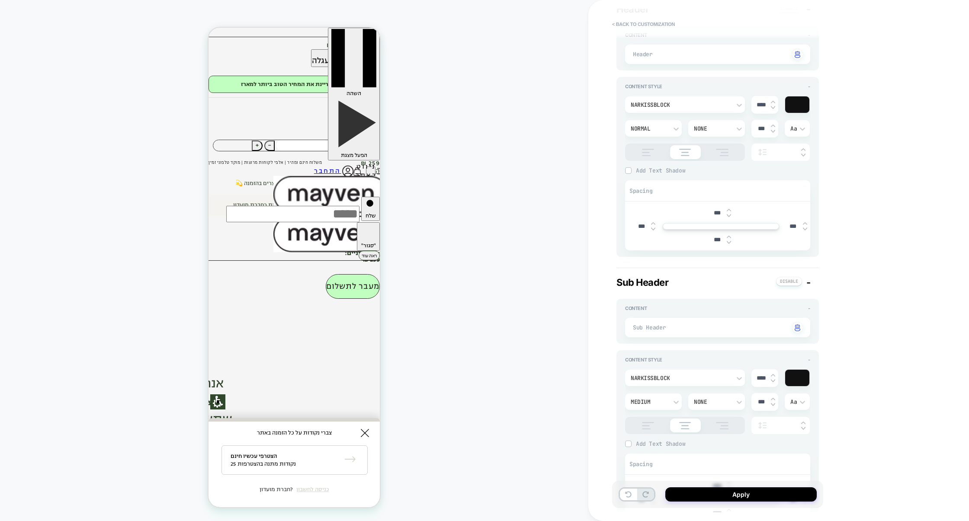
scroll to position [0, 0]
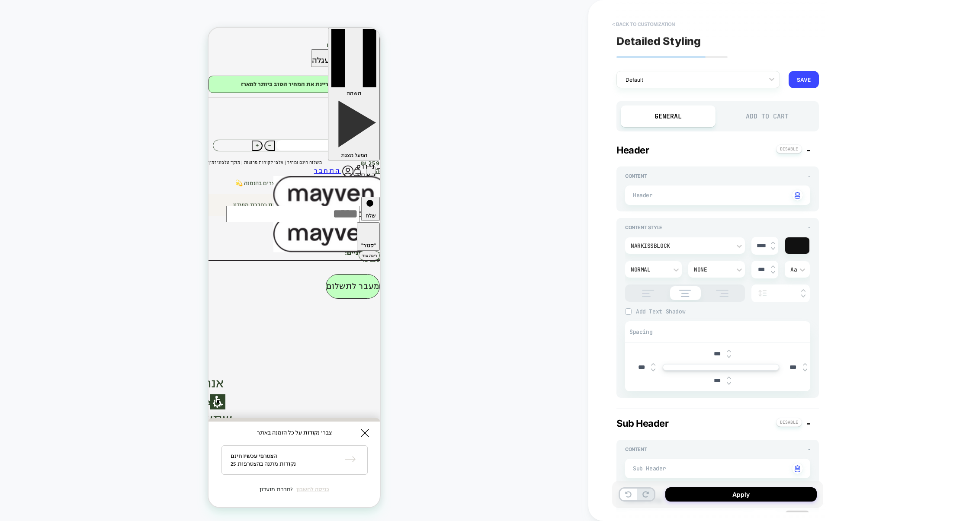
click at [653, 26] on button "< Back to customization" at bounding box center [643, 24] width 71 height 14
type textarea "*"
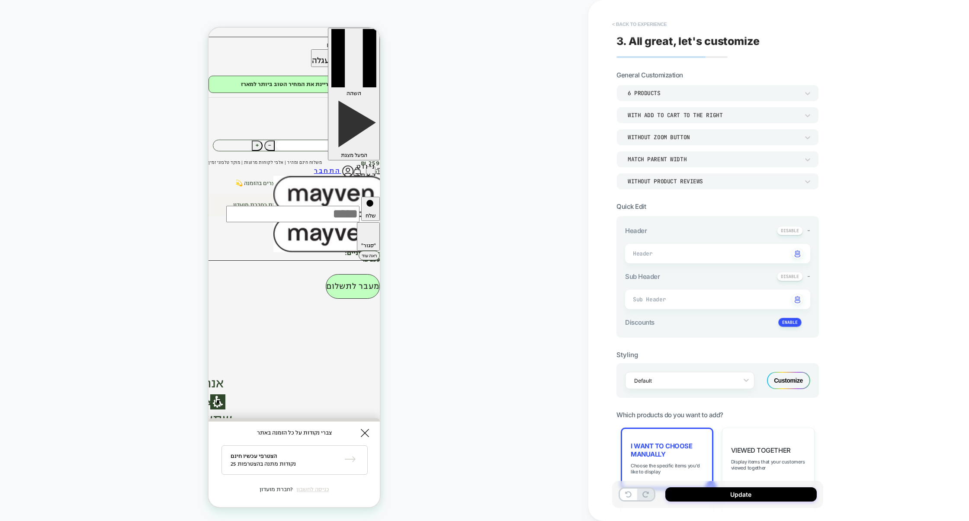
click at [646, 26] on button "< Back to experience" at bounding box center [639, 24] width 63 height 14
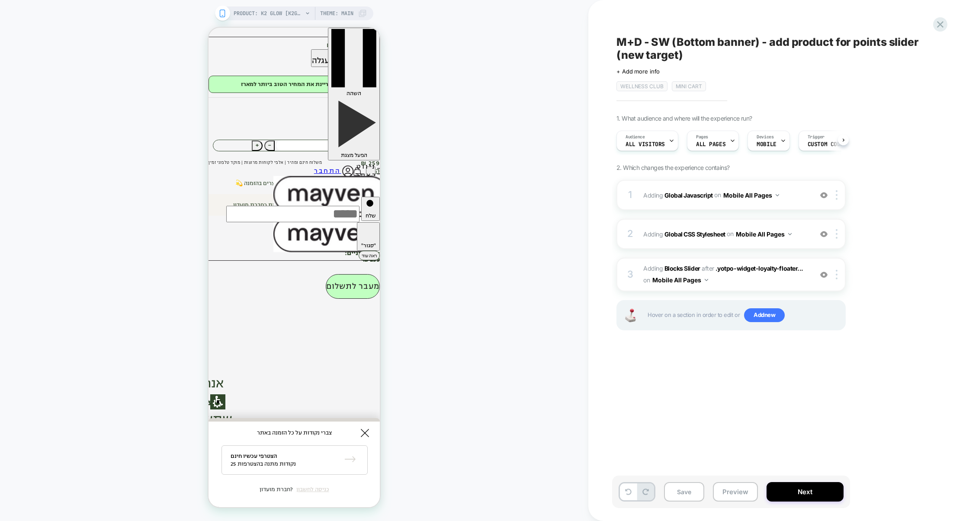
scroll to position [0, 0]
click at [688, 243] on div "2 Adding Global CSS Stylesheet on Mobile All Pages Add Before Add After Copy to…" at bounding box center [730, 234] width 229 height 30
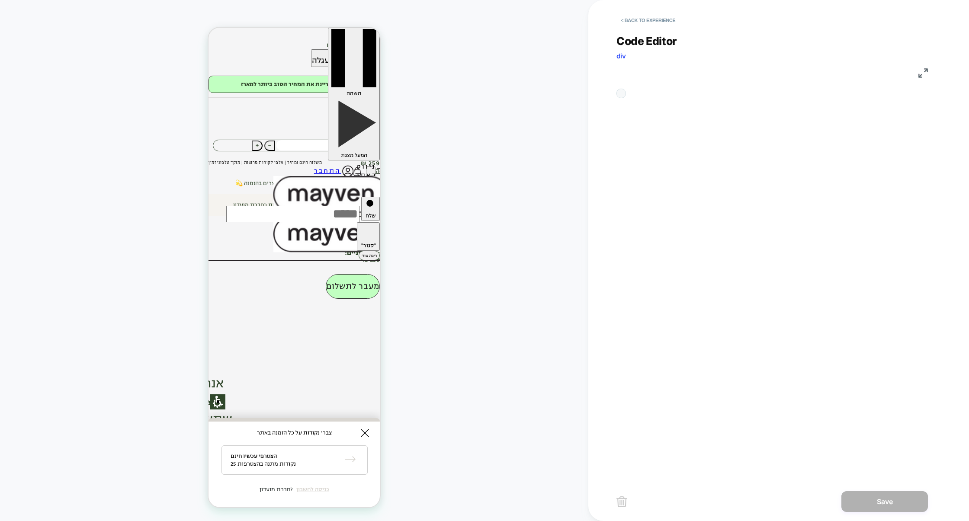
scroll to position [117, 0]
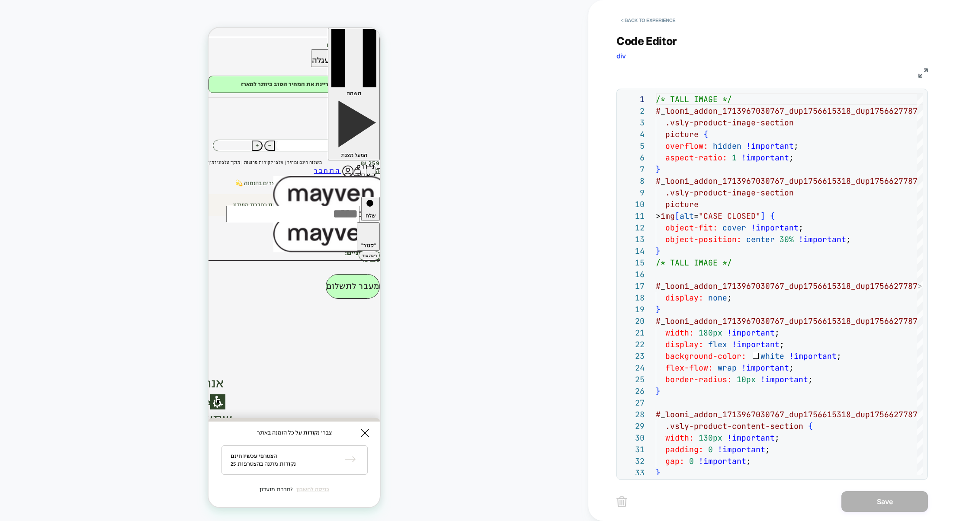
click at [921, 74] on img at bounding box center [923, 73] width 10 height 10
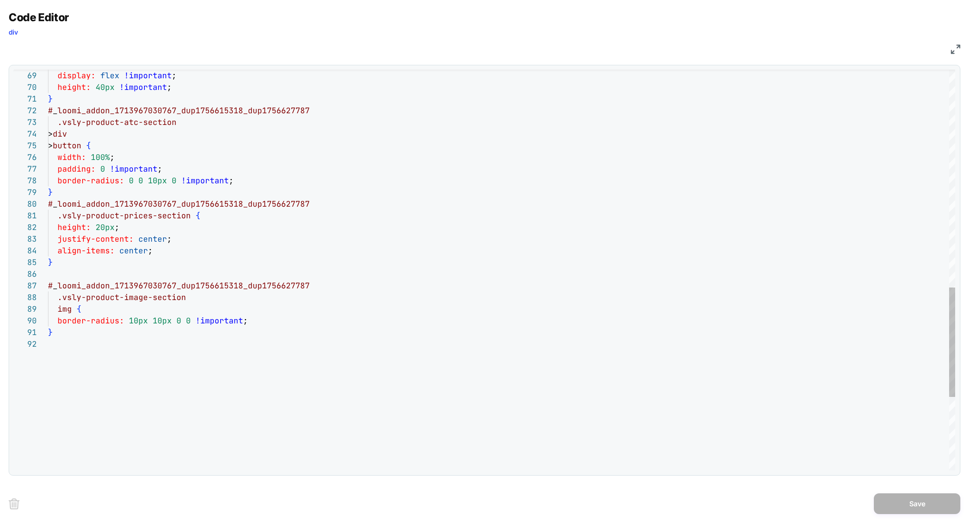
click at [185, 399] on div "display: flex !important ; height: 40px !important ; } # _ loomi_addon_17139670…" at bounding box center [501, 7] width 907 height 1463
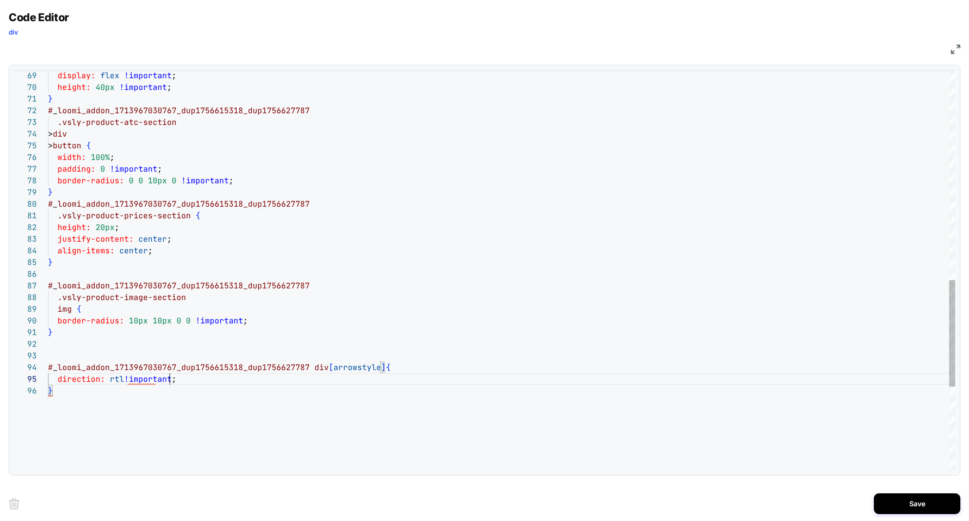
scroll to position [47, 122]
type textarea "**********"
click at [898, 507] on button "Save" at bounding box center [917, 503] width 86 height 21
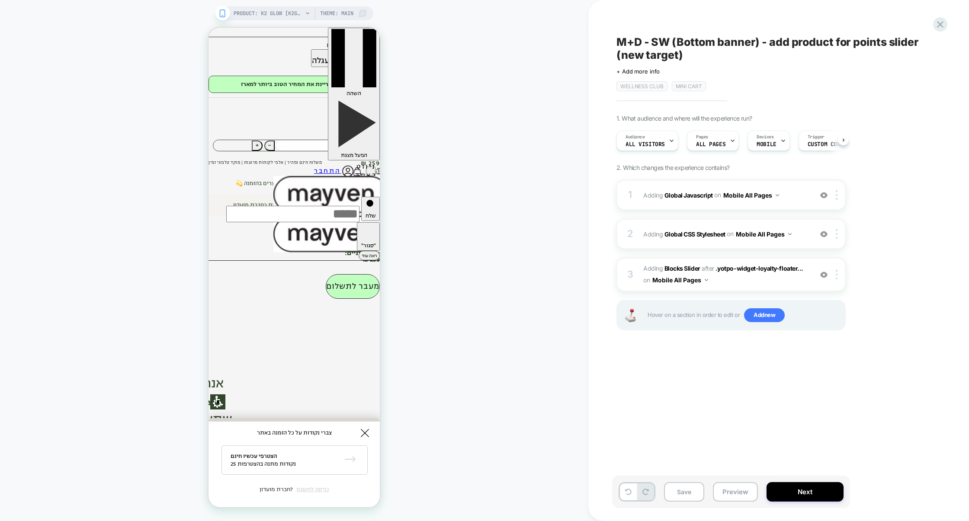
scroll to position [0, 0]
click at [728, 489] on button "Preview" at bounding box center [735, 491] width 45 height 19
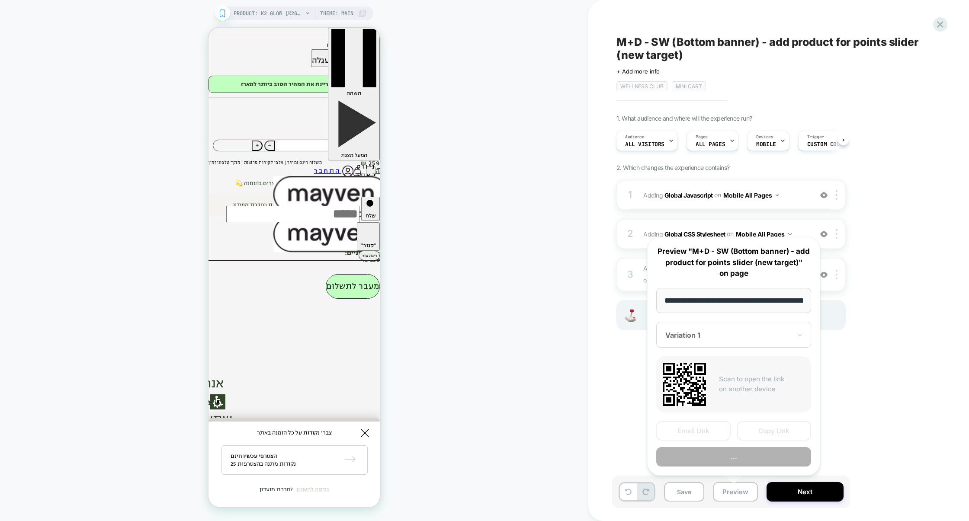
scroll to position [0, 78]
click at [740, 459] on button "Preview" at bounding box center [733, 456] width 155 height 19
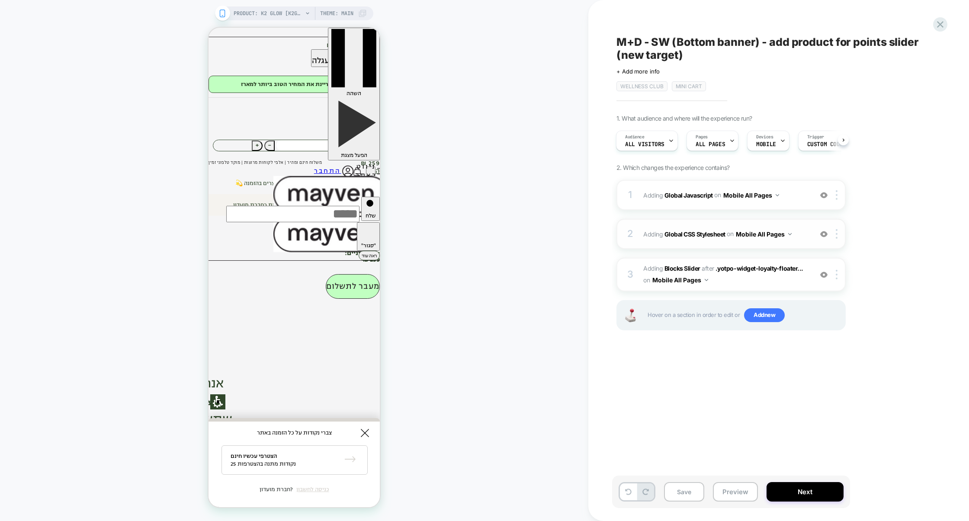
click at [720, 248] on div "2 Adding Global CSS Stylesheet on Mobile All Pages Add Before Add After Copy to…" at bounding box center [730, 234] width 229 height 30
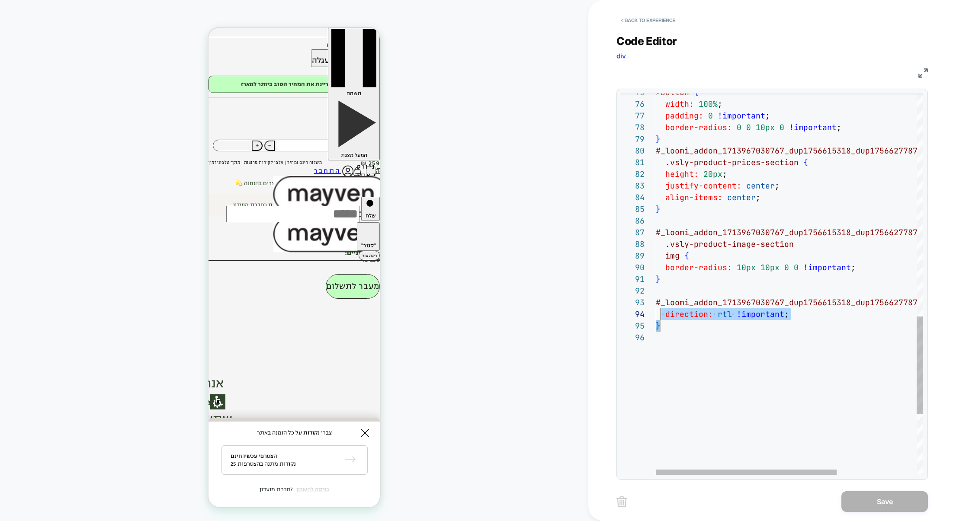
scroll to position [23, 0]
drag, startPoint x: 683, startPoint y: 329, endPoint x: 634, endPoint y: 302, distance: 55.4
click at [634, 302] on div "**********" at bounding box center [771, 283] width 301 height 381
type textarea "**********"
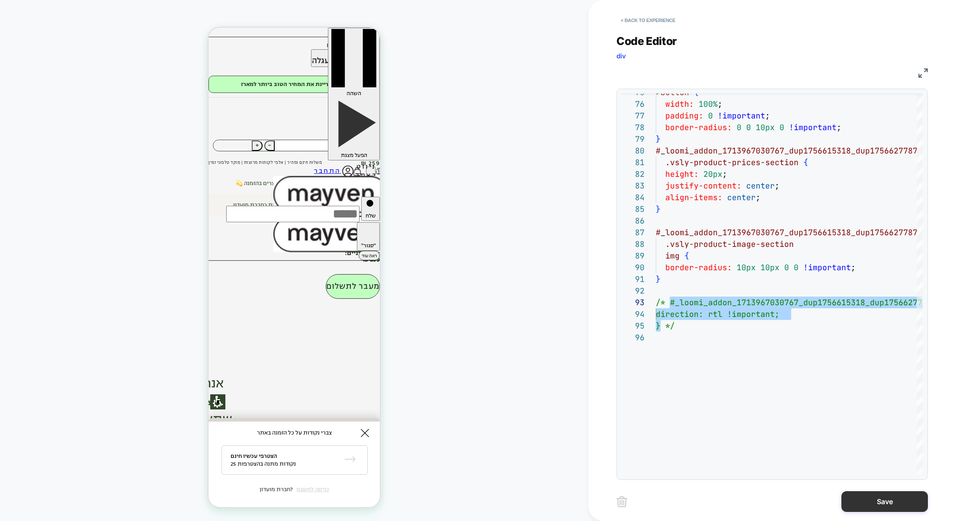
click at [872, 499] on button "Save" at bounding box center [884, 501] width 86 height 21
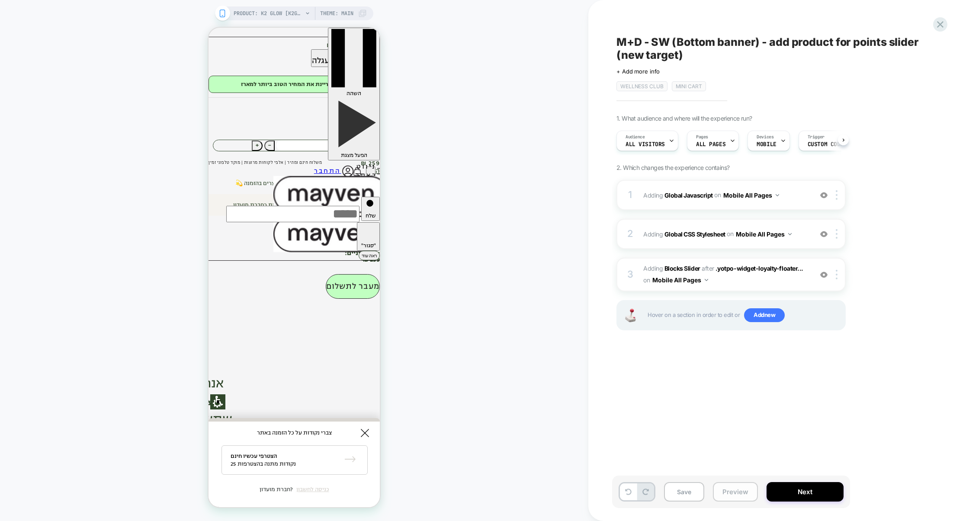
scroll to position [0, 0]
click at [744, 493] on button "Preview" at bounding box center [735, 491] width 45 height 19
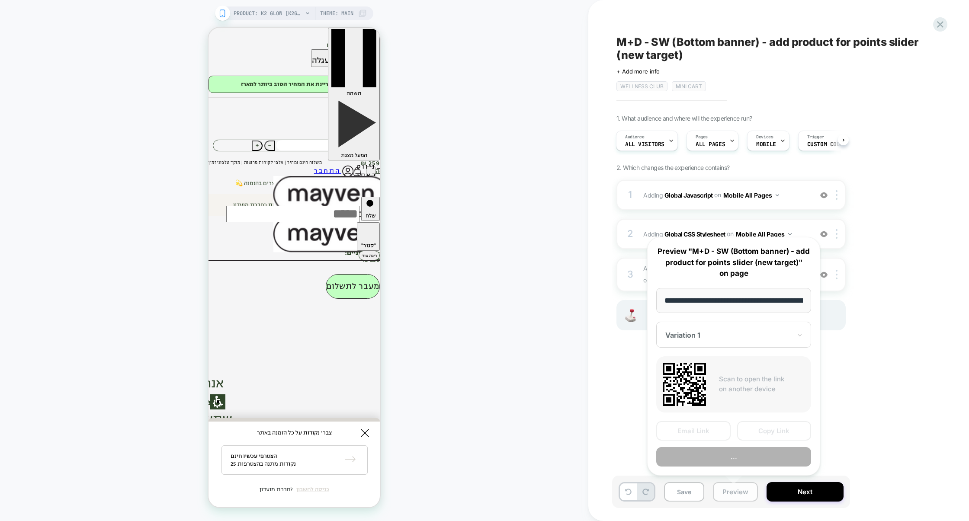
scroll to position [0, 78]
click at [742, 460] on button "Preview" at bounding box center [733, 456] width 155 height 19
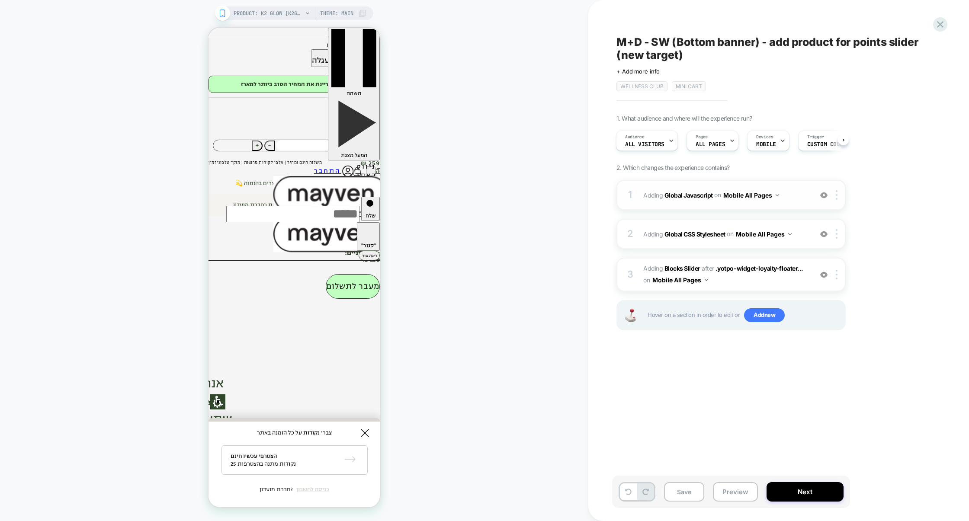
click at [717, 208] on div "1 Adding Global Javascript on Mobile All Pages Add Before Add After Copy to Des…" at bounding box center [730, 195] width 229 height 30
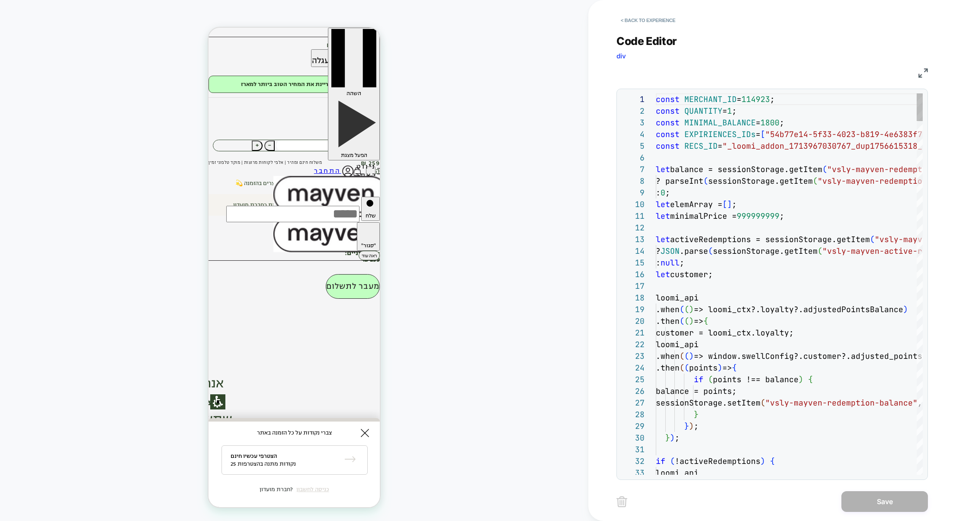
scroll to position [117, 0]
click at [916, 73] on div "JS" at bounding box center [771, 71] width 311 height 15
click at [920, 74] on img at bounding box center [923, 73] width 10 height 10
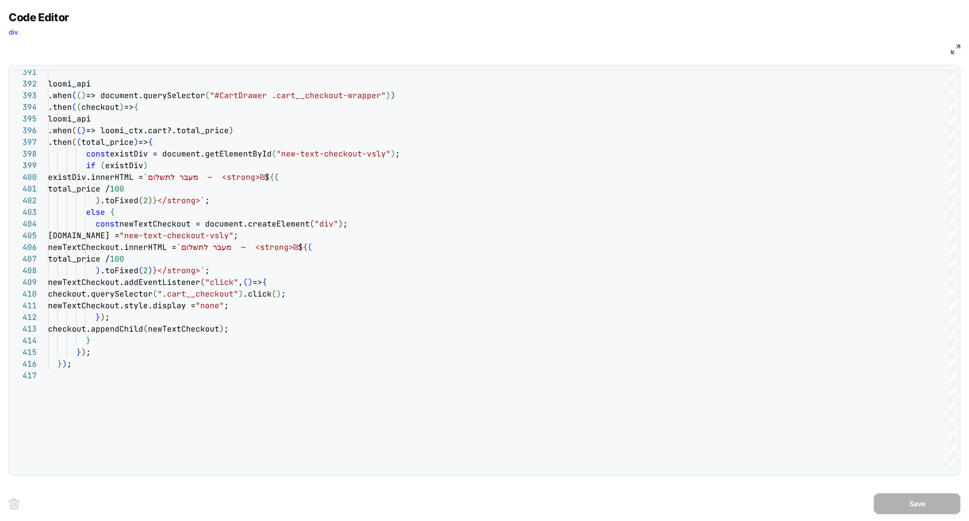
click at [953, 48] on img at bounding box center [955, 50] width 10 height 10
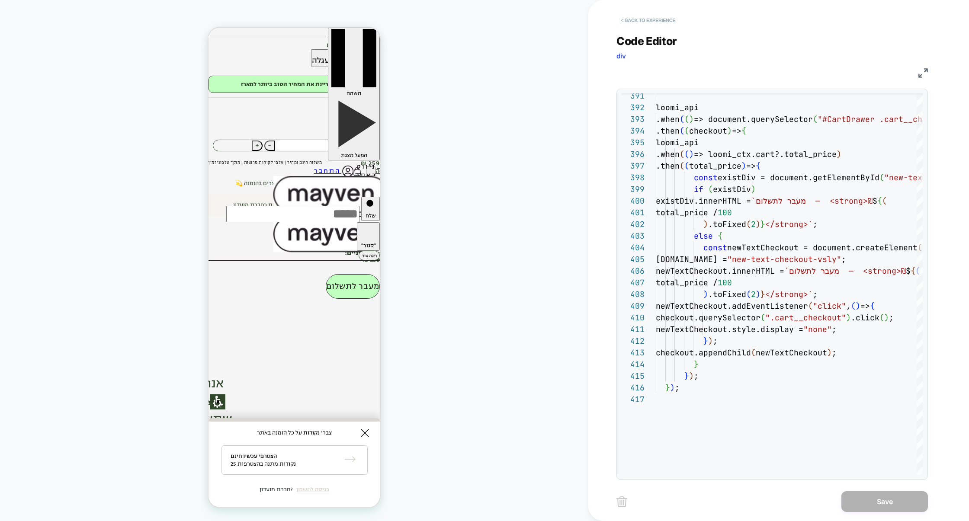
click at [672, 15] on button "< Back to experience" at bounding box center [647, 20] width 63 height 14
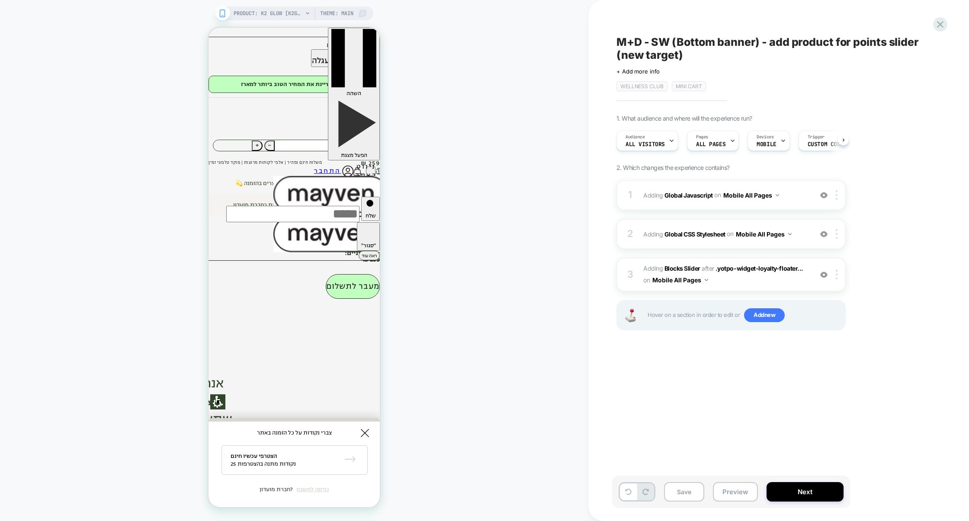
scroll to position [0, 0]
click at [684, 486] on button "Save" at bounding box center [684, 491] width 40 height 19
click at [732, 492] on button "Preview" at bounding box center [735, 491] width 45 height 19
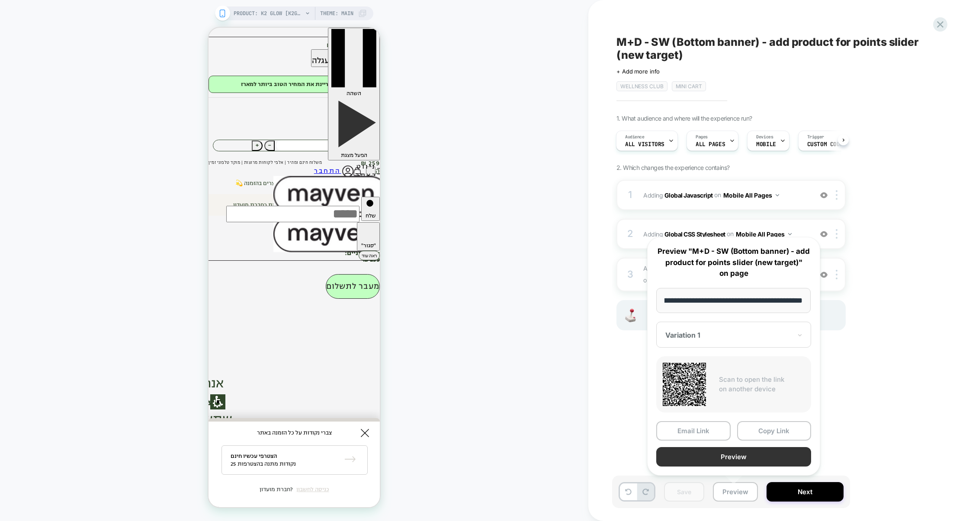
scroll to position [0, 0]
click at [738, 458] on button "Preview" at bounding box center [733, 456] width 155 height 19
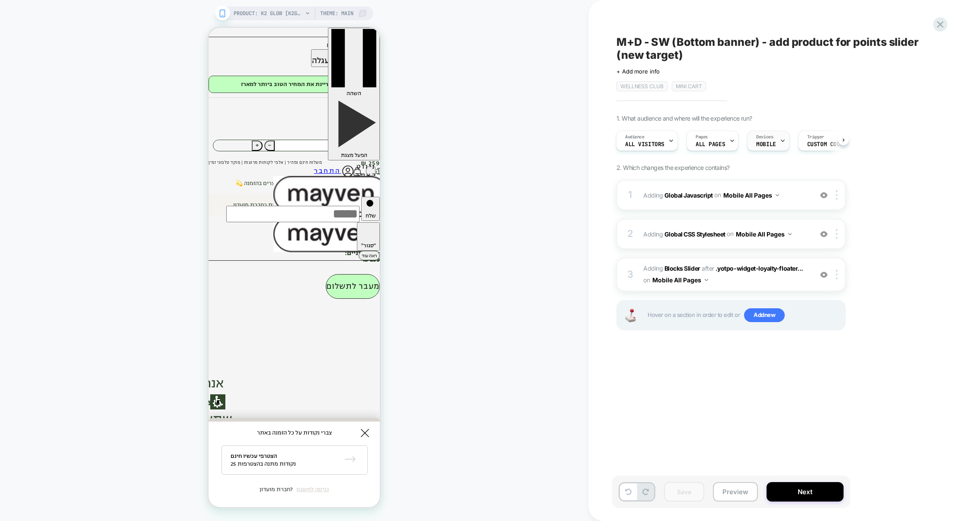
click at [762, 137] on span "Devices" at bounding box center [764, 137] width 17 height 6
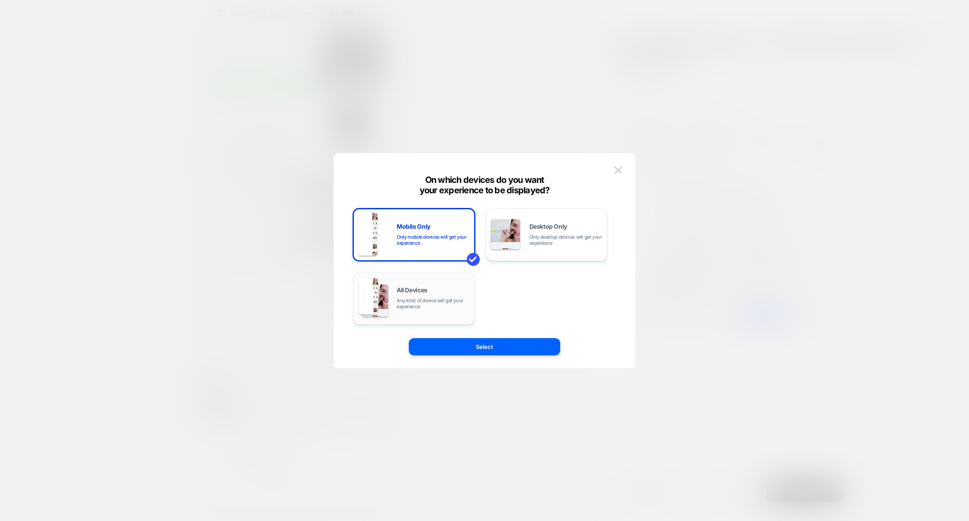
click at [452, 296] on div "All Devices Any kind of device will get your experience" at bounding box center [434, 298] width 74 height 22
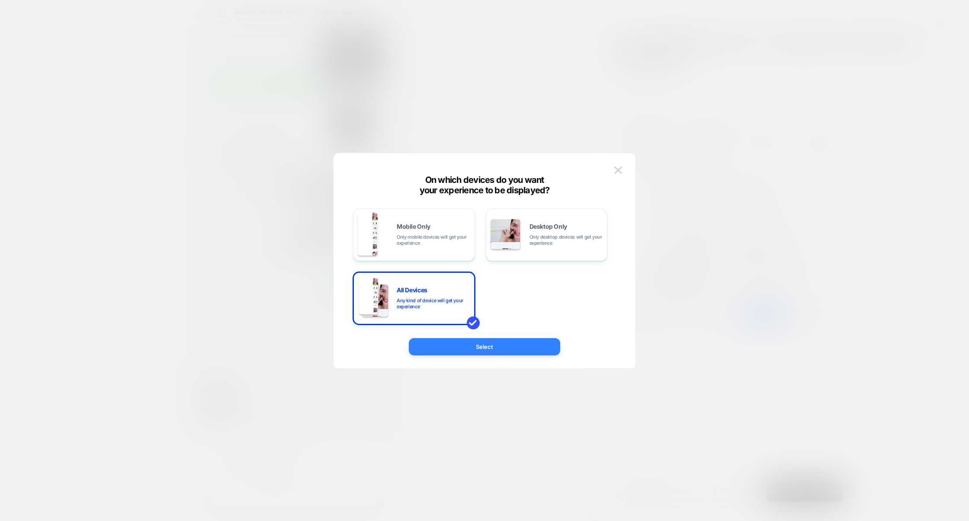
click at [488, 343] on button "Select" at bounding box center [484, 346] width 151 height 17
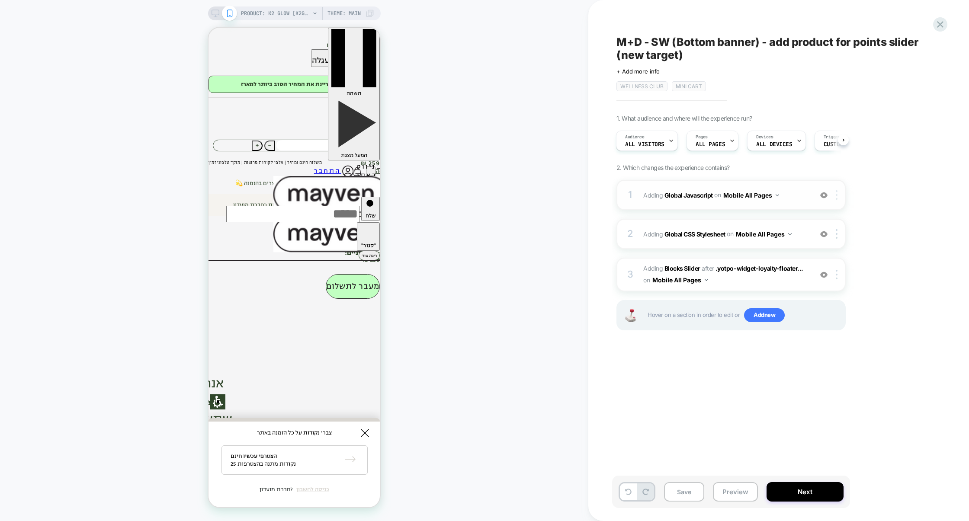
click at [837, 194] on div at bounding box center [838, 195] width 14 height 10
click at [826, 285] on div "Target All Devices" at bounding box center [837, 289] width 77 height 24
click at [875, 356] on div "M+D - SW (Bottom banner) - add product for points slider (new target) Click to …" at bounding box center [774, 261] width 324 height 504
click at [840, 274] on div at bounding box center [838, 275] width 14 height 10
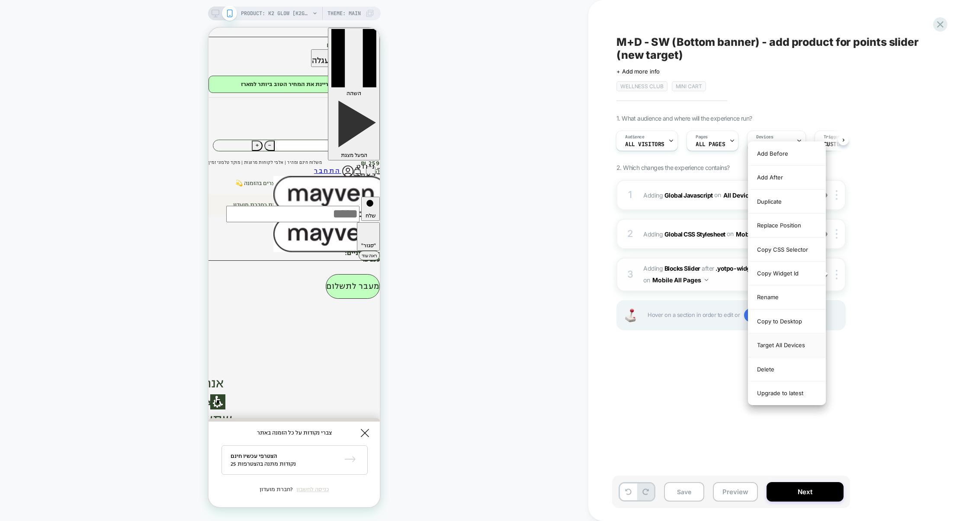
click at [801, 349] on div "Target All Devices" at bounding box center [786, 345] width 77 height 24
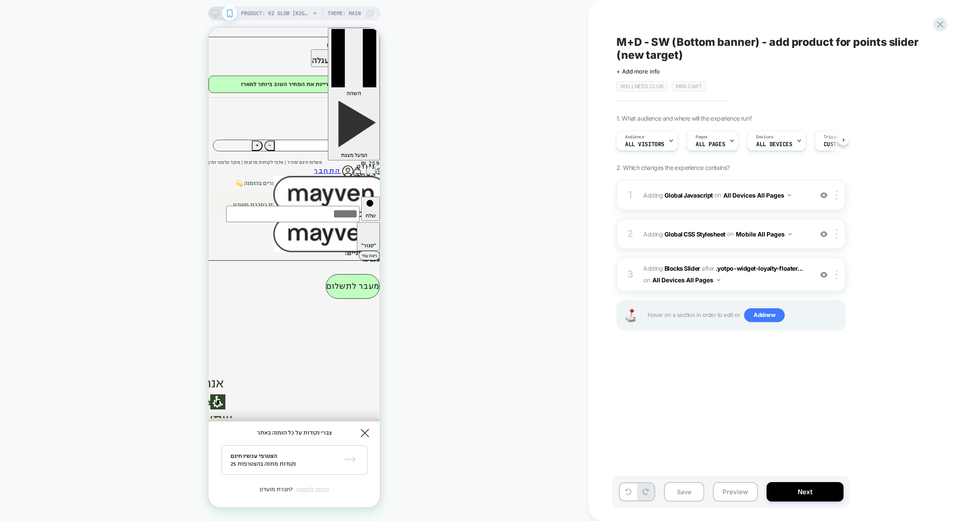
click at [888, 260] on div "1. What audience and where will the experience run? Audience All Visitors Pages…" at bounding box center [774, 233] width 316 height 237
click at [838, 232] on div at bounding box center [838, 234] width 14 height 10
click at [828, 332] on div "Target All Devices" at bounding box center [837, 328] width 77 height 24
click at [917, 289] on div "1. What audience and where will the experience run? Audience All Visitors Pages…" at bounding box center [774, 233] width 316 height 237
click at [726, 496] on button "Preview" at bounding box center [735, 491] width 45 height 19
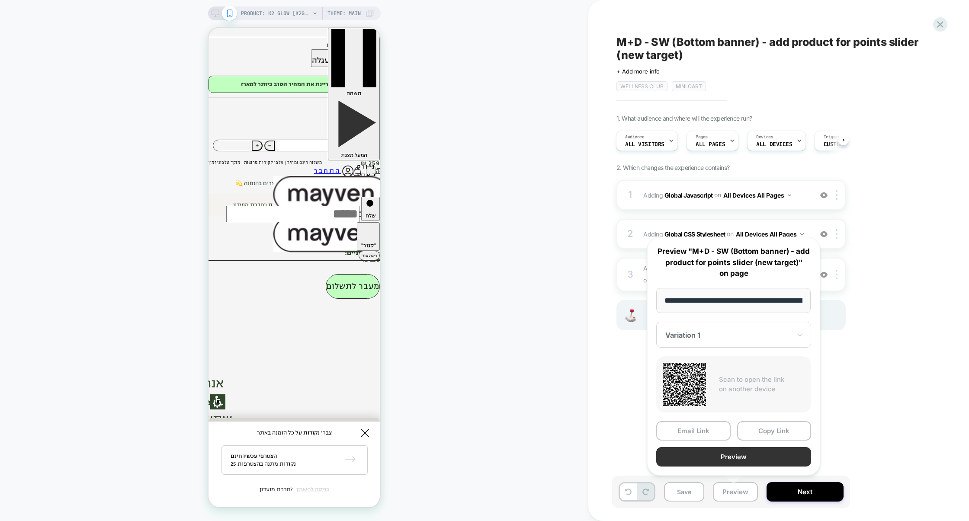
click at [742, 449] on button "Preview" at bounding box center [733, 456] width 155 height 19
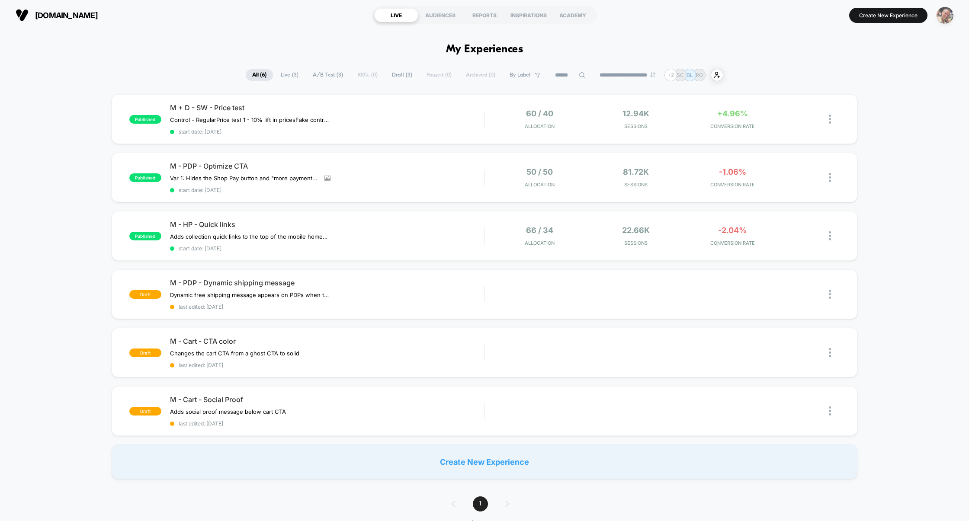
click at [948, 14] on img "button" at bounding box center [944, 15] width 17 height 17
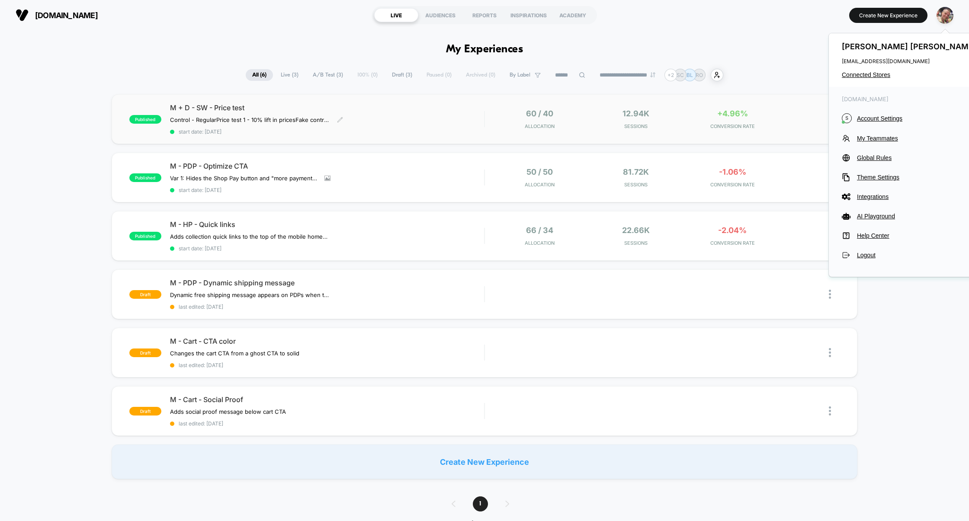
click at [386, 120] on div "Control - Regular Price test 1 - 10% lift in prices Fake control - Removes upse…" at bounding box center [280, 119] width 220 height 7
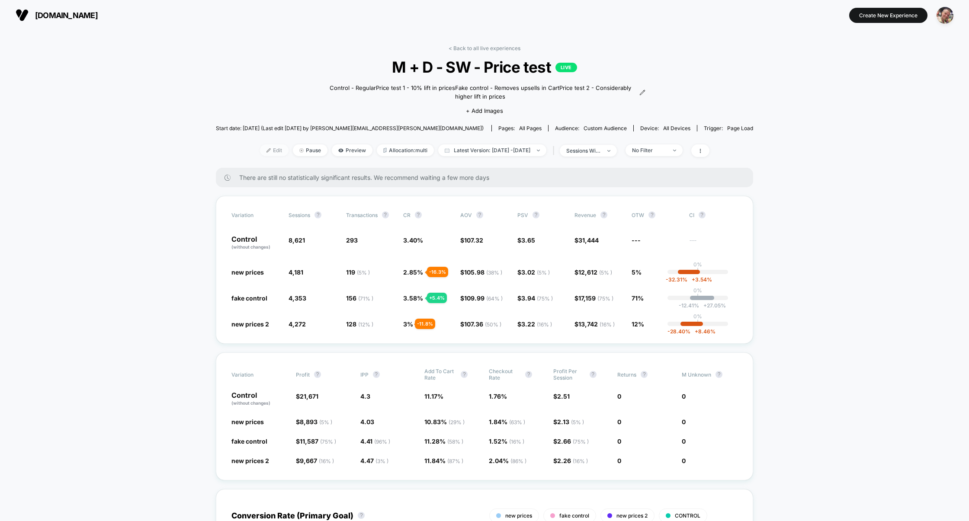
click at [260, 151] on span "Edit" at bounding box center [274, 150] width 29 height 12
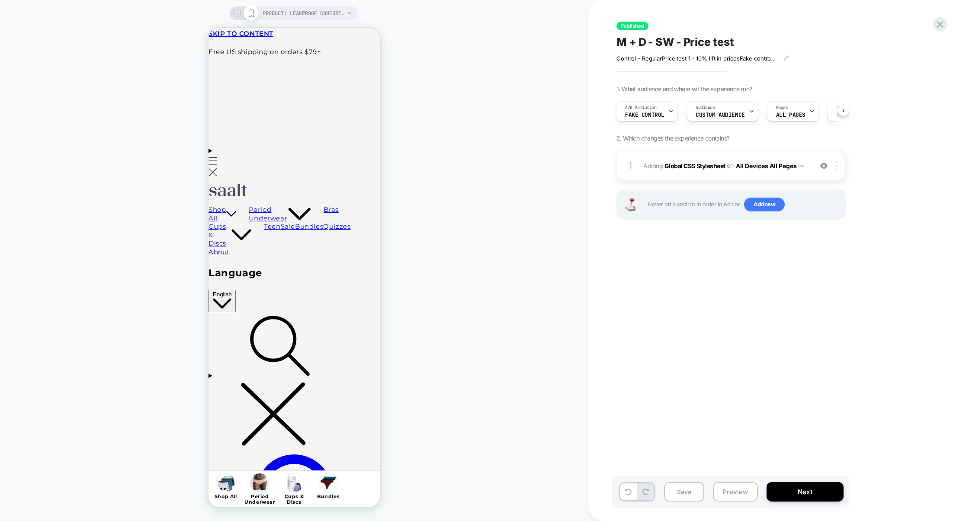
click at [739, 506] on div "Save Preview Next" at bounding box center [731, 492] width 238 height 32
click at [739, 497] on button "Preview" at bounding box center [735, 491] width 45 height 19
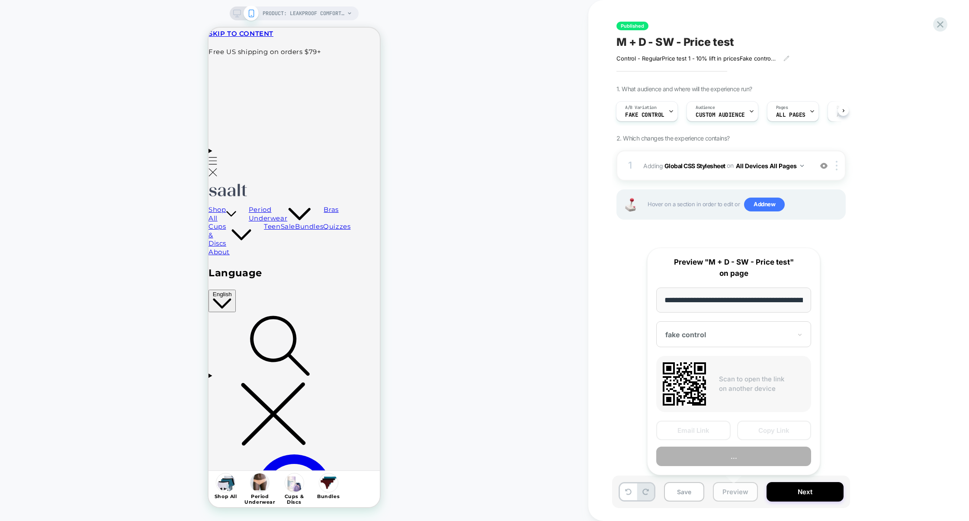
scroll to position [0, 106]
click at [664, 128] on div "1. What audience and where will the experience run? A/B Variation fake control …" at bounding box center [774, 163] width 316 height 156
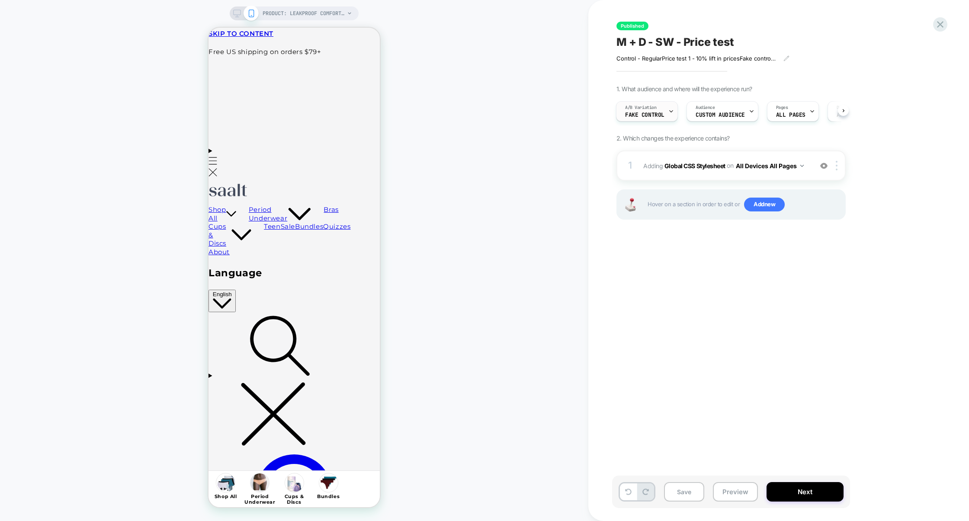
click at [664, 121] on div "A/B Variation fake control" at bounding box center [644, 111] width 57 height 19
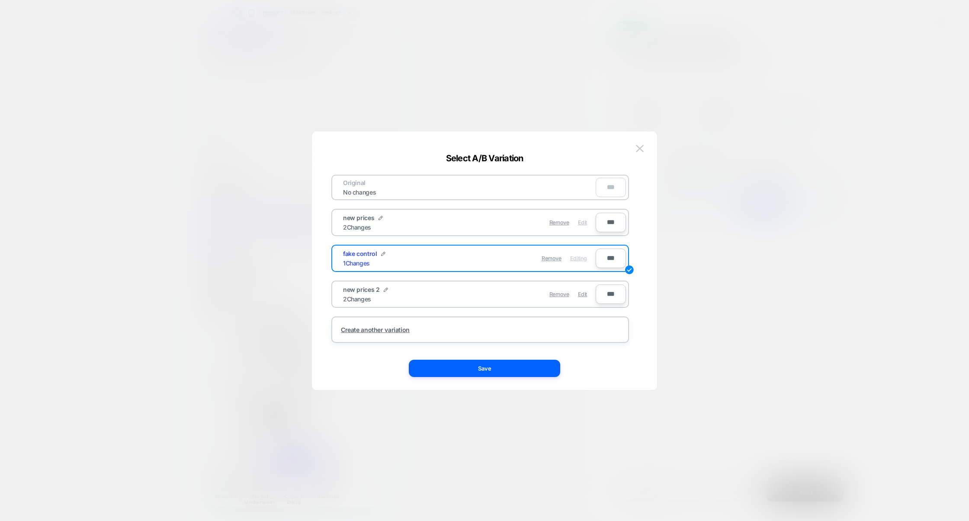
click at [582, 225] on div "Edit" at bounding box center [582, 222] width 9 height 17
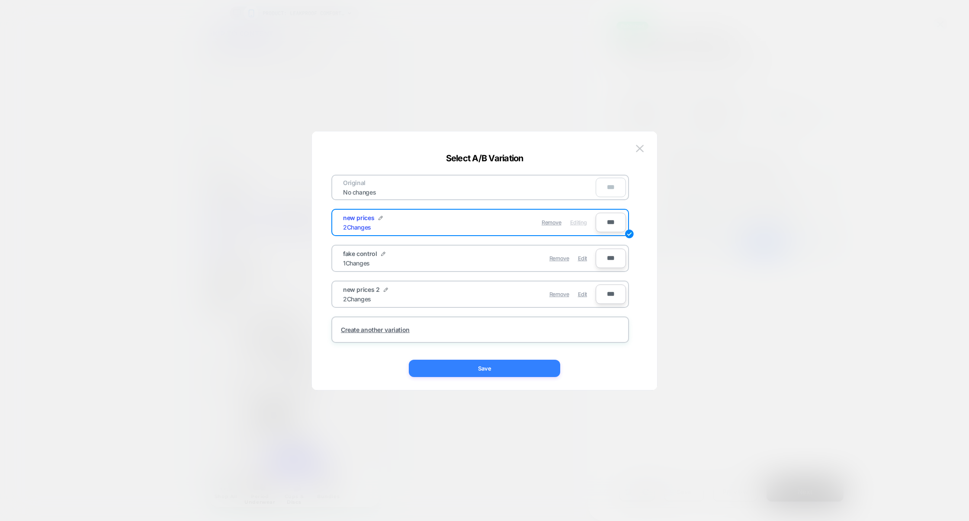
click at [494, 365] on button "Save" at bounding box center [484, 368] width 151 height 17
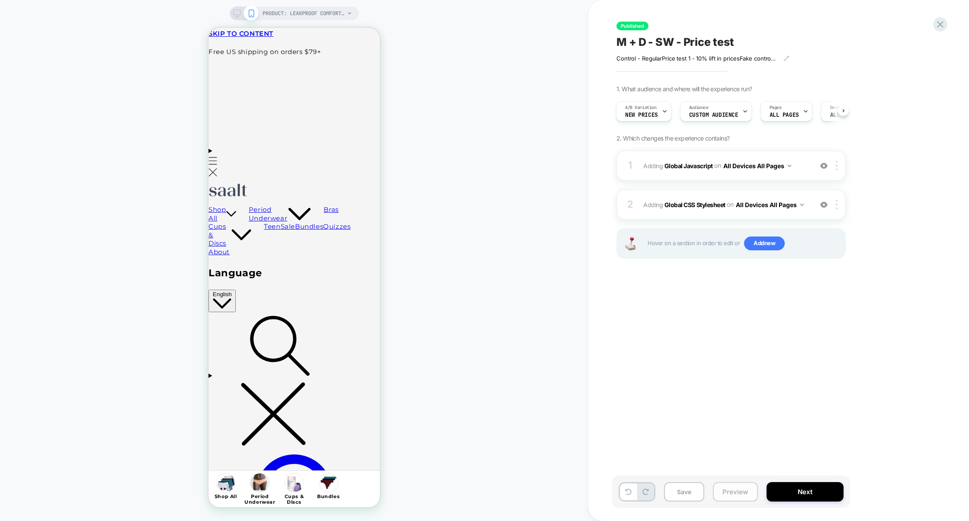
click at [743, 490] on button "Preview" at bounding box center [735, 491] width 45 height 19
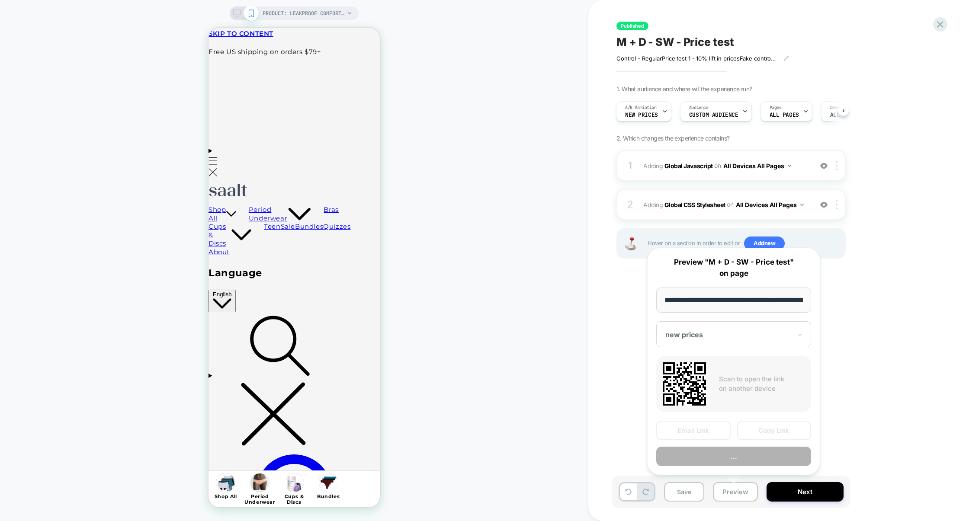
scroll to position [0, 106]
click at [734, 458] on button "Preview" at bounding box center [733, 456] width 155 height 19
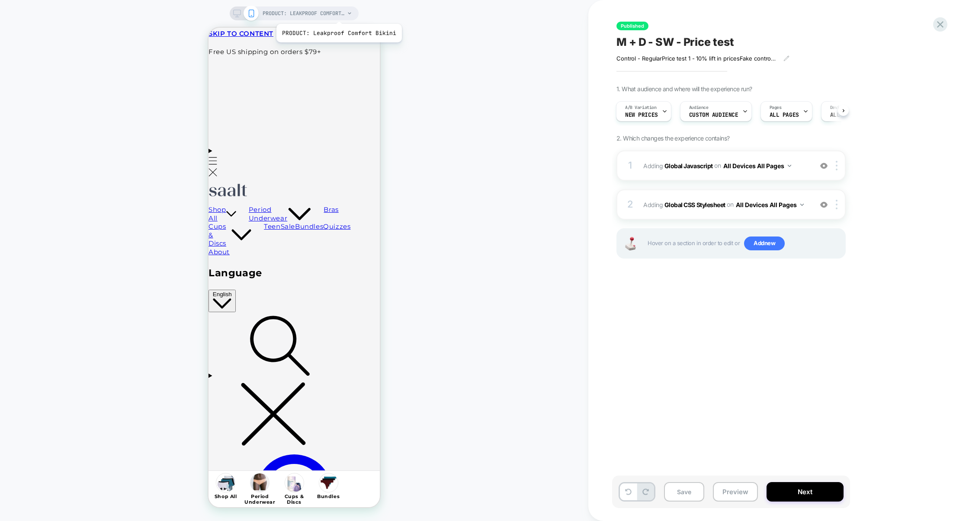
click at [338, 13] on span "PRODUCT: Leakproof Comfort Bikini" at bounding box center [303, 13] width 82 height 14
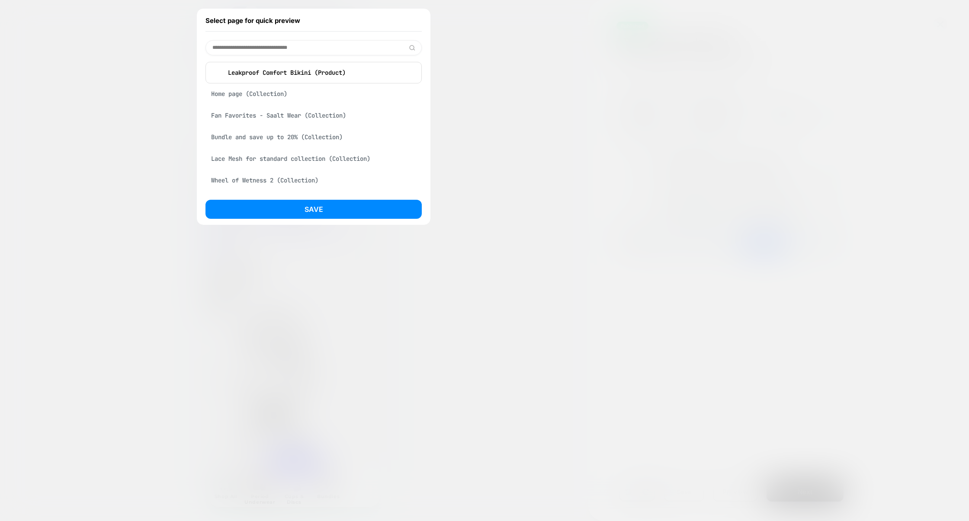
click at [588, 60] on div at bounding box center [484, 260] width 969 height 521
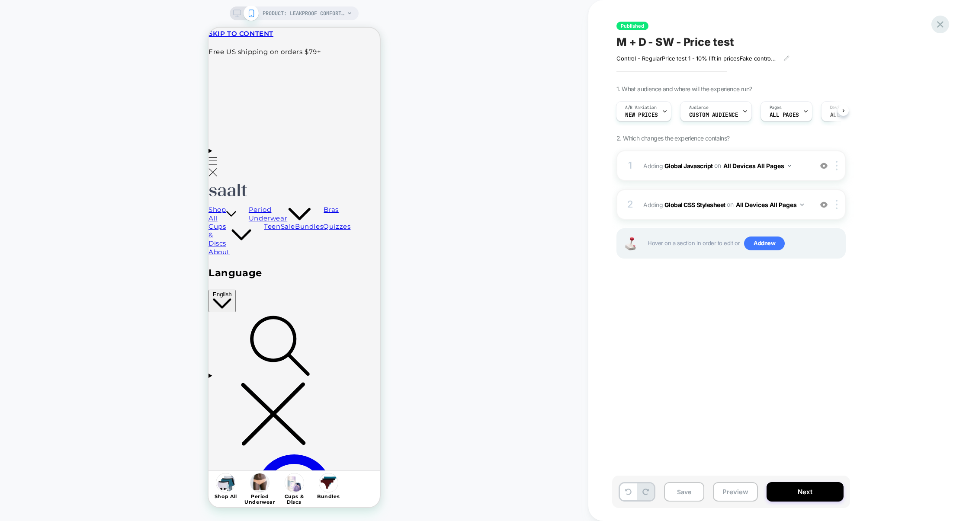
click at [942, 24] on icon at bounding box center [940, 25] width 12 height 12
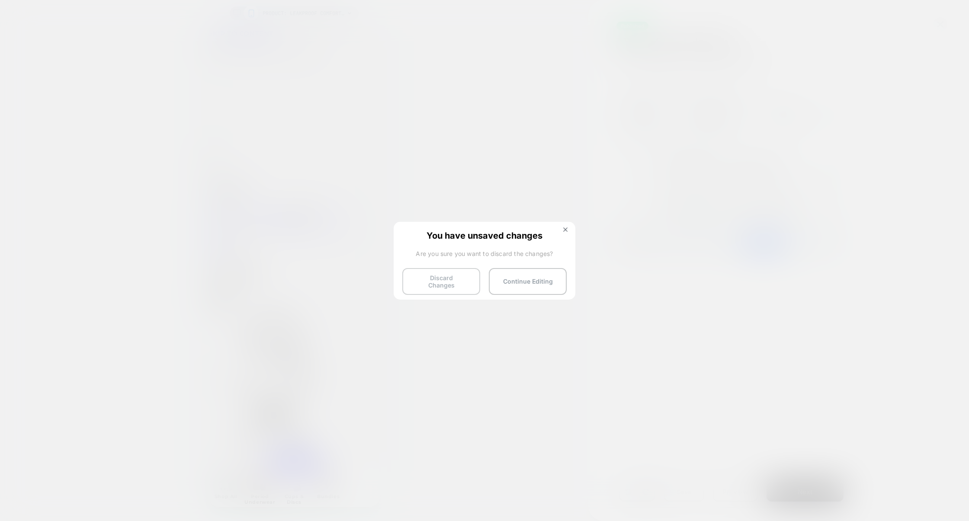
click at [432, 275] on button "Discard Changes" at bounding box center [441, 281] width 78 height 27
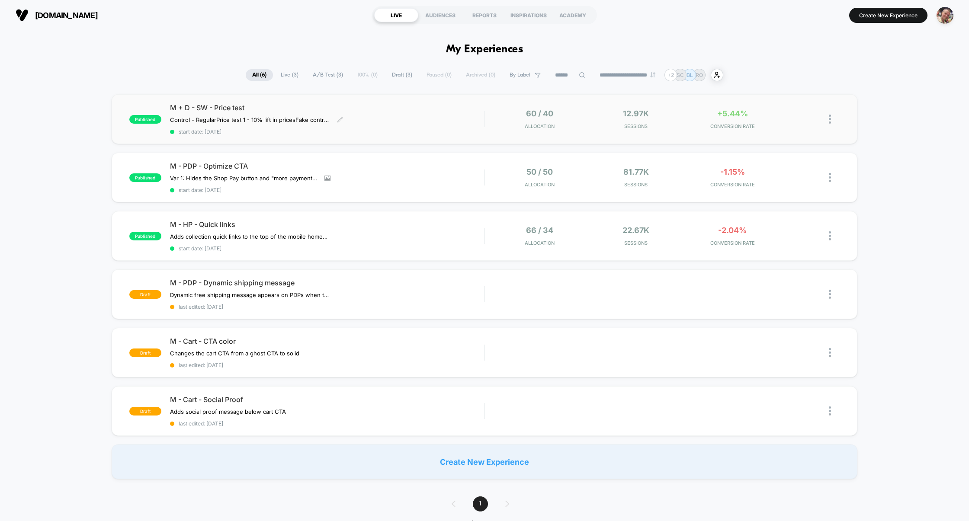
click at [429, 125] on div "M + D - SW - Price test Control - Regular Price test 1 - 10% lift in prices Fak…" at bounding box center [327, 119] width 314 height 32
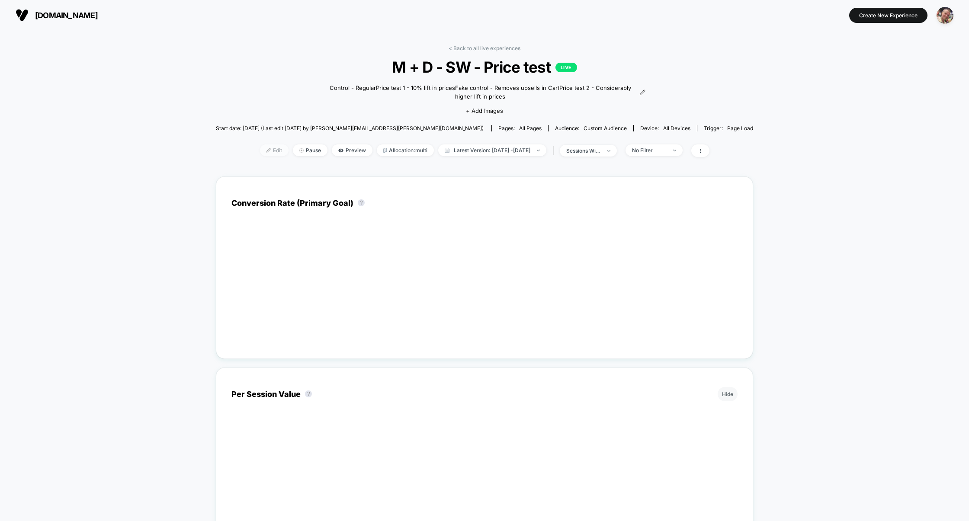
click at [260, 147] on span "Edit" at bounding box center [274, 150] width 29 height 12
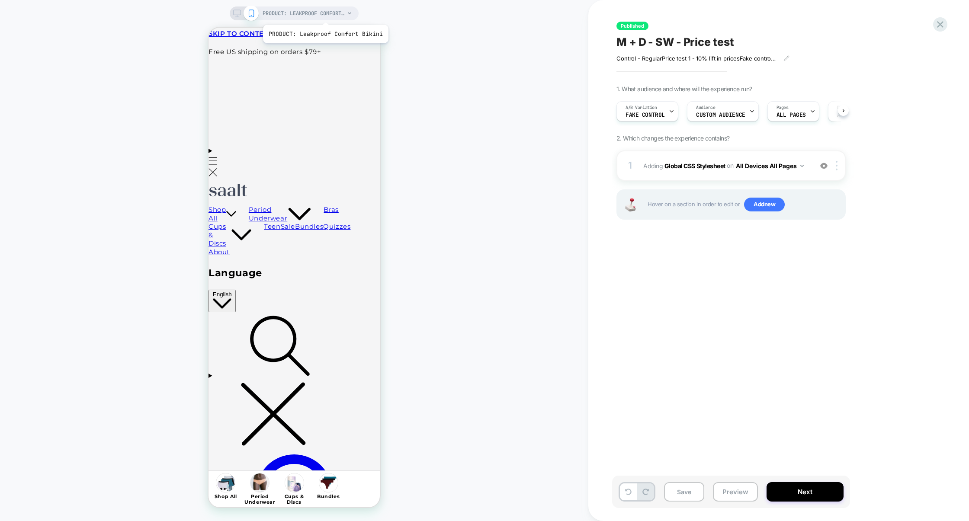
scroll to position [0, 0]
click at [324, 14] on span "PRODUCT: Leakproof Comfort Bikini" at bounding box center [303, 13] width 82 height 14
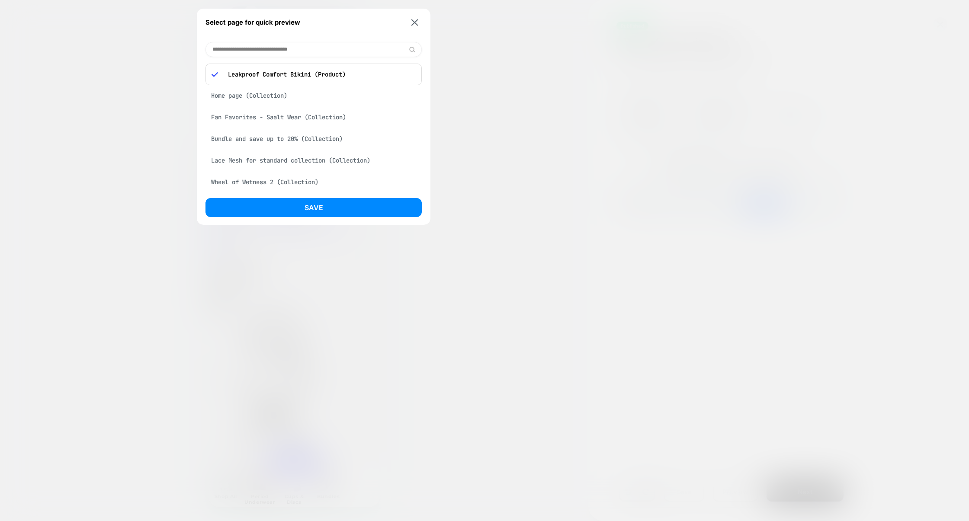
click at [270, 49] on input at bounding box center [313, 49] width 216 height 15
paste input "**********"
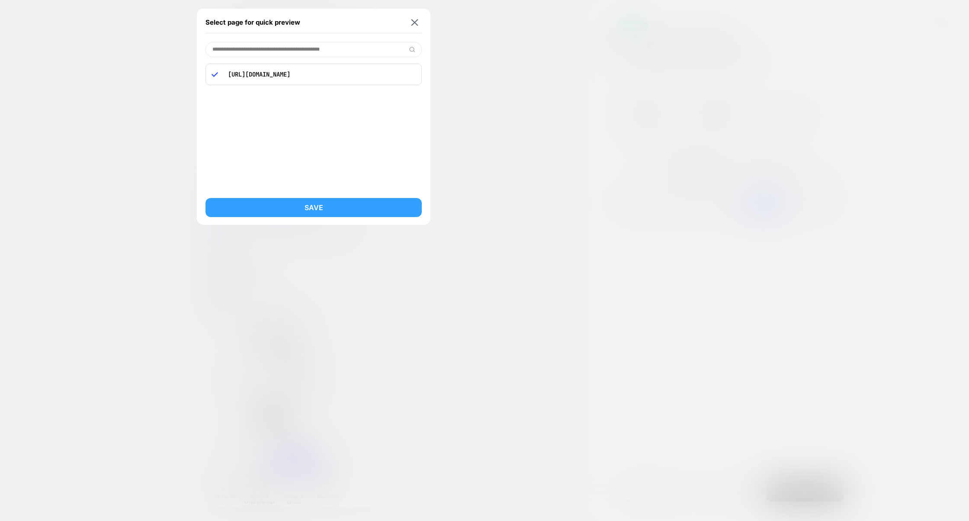
type input "**********"
click at [313, 208] on button "Save" at bounding box center [313, 207] width 216 height 19
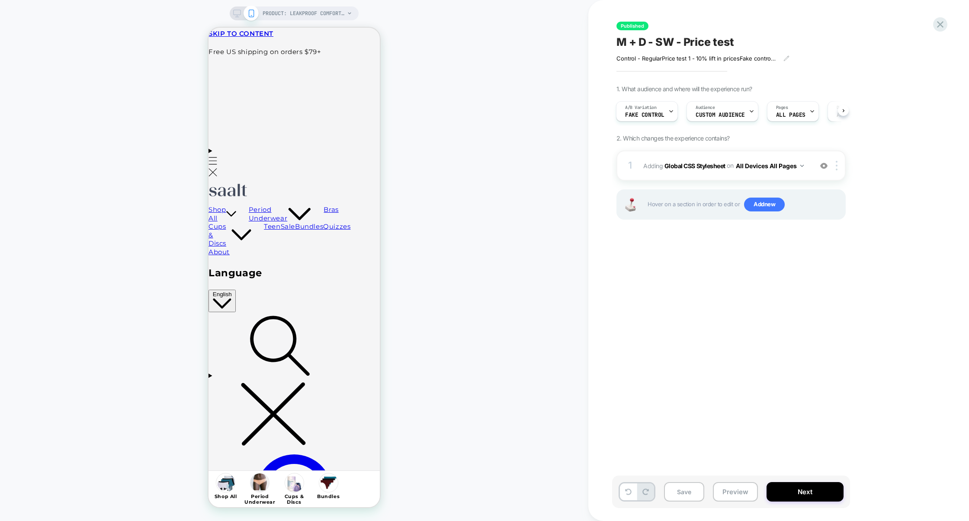
scroll to position [0, 2]
click at [660, 118] on span "fake control" at bounding box center [643, 115] width 39 height 6
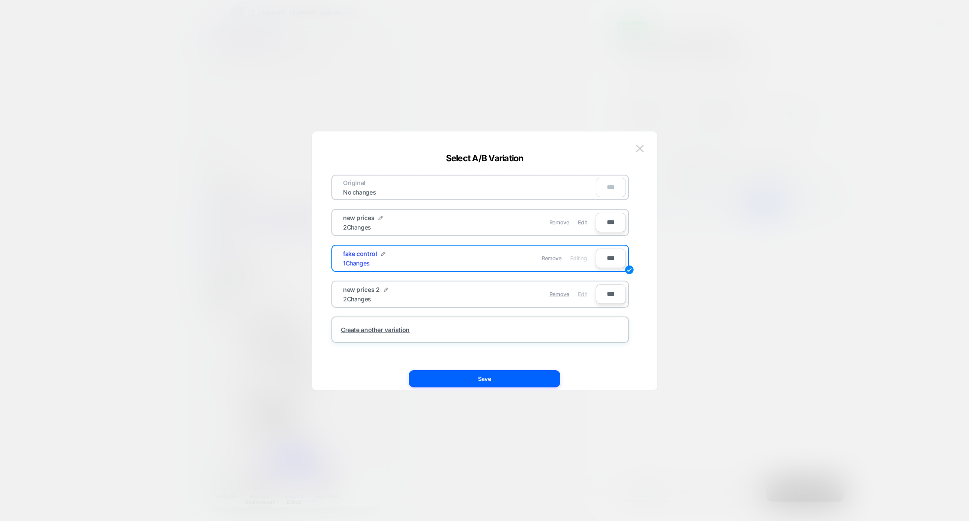
click at [584, 295] on span "Edit" at bounding box center [582, 294] width 9 height 6
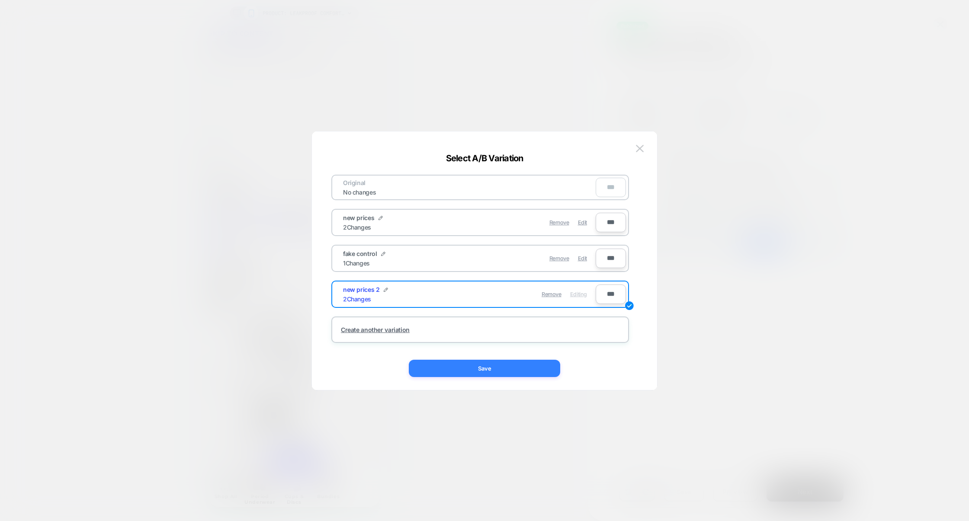
click at [503, 364] on button "Save" at bounding box center [484, 368] width 151 height 17
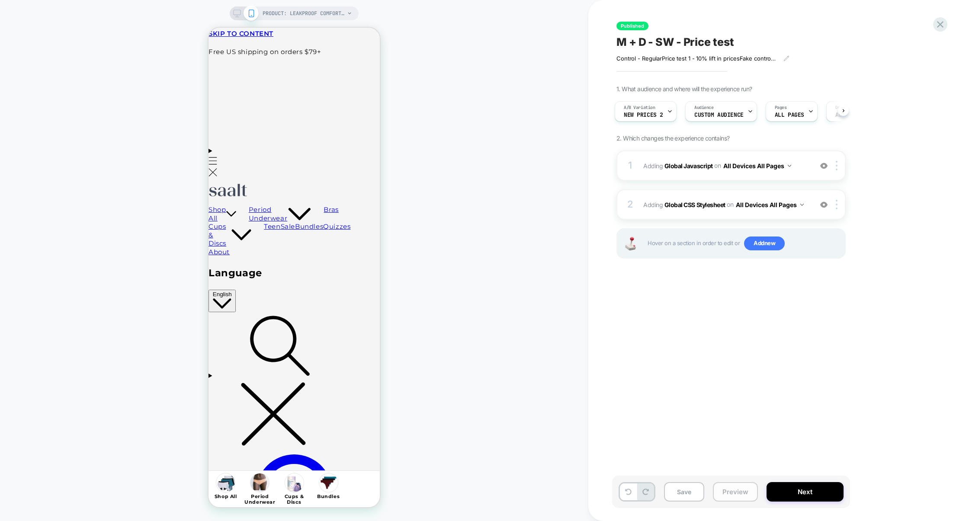
click at [734, 491] on button "Preview" at bounding box center [735, 491] width 45 height 19
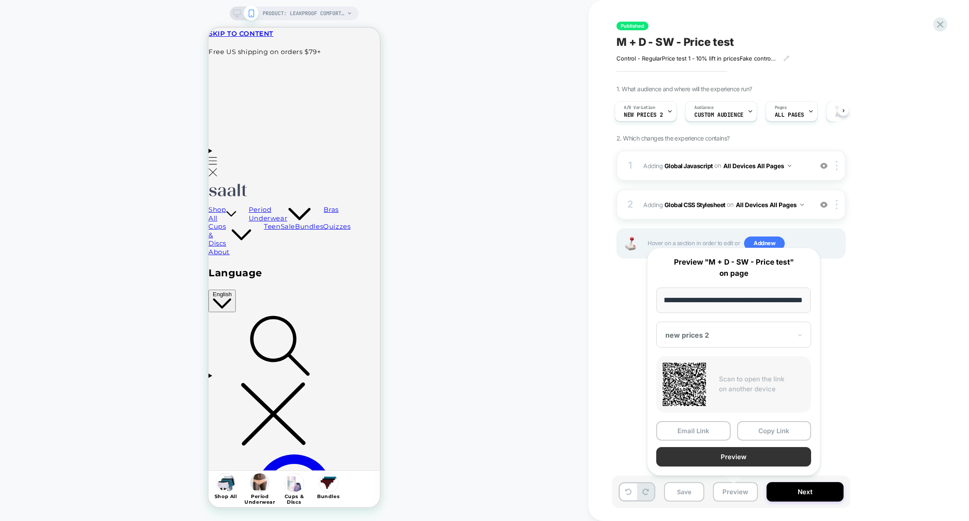
scroll to position [0, 0]
click at [734, 460] on button "Preview" at bounding box center [733, 456] width 155 height 19
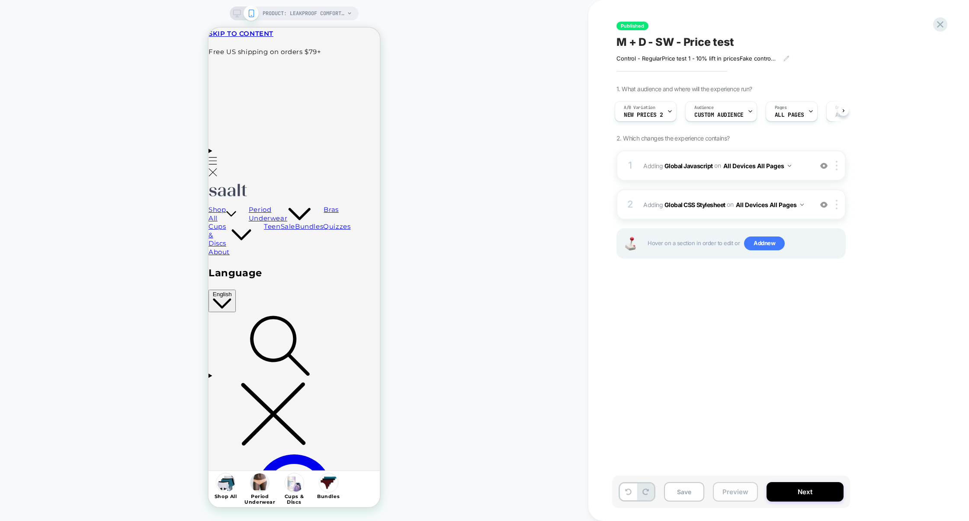
click at [724, 490] on button "Preview" at bounding box center [735, 491] width 45 height 19
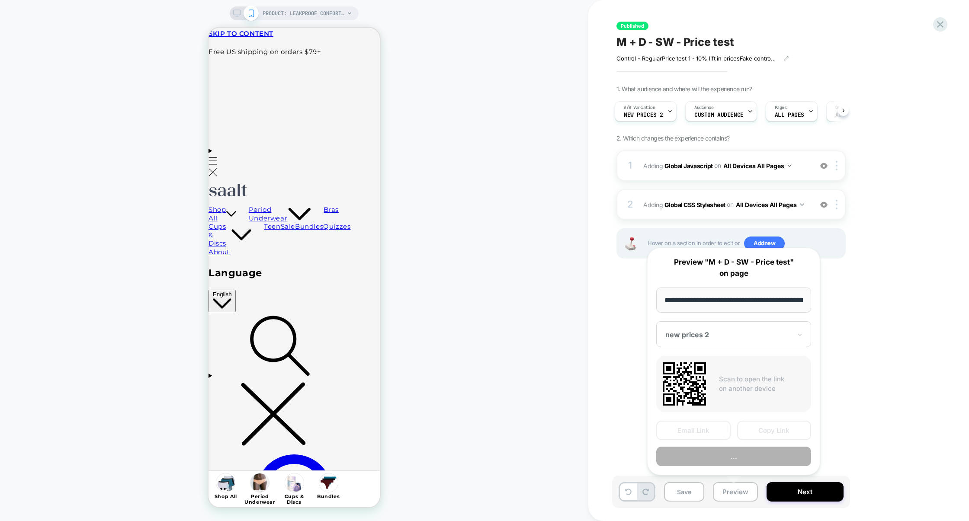
scroll to position [0, 103]
click at [729, 462] on button "Preview" at bounding box center [733, 456] width 155 height 19
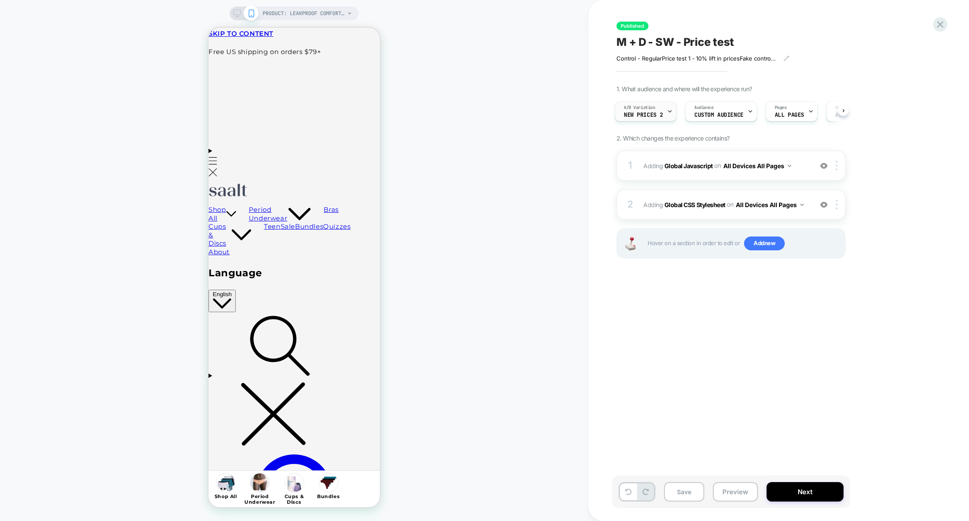
click at [661, 111] on div "A/B Variation new prices 2" at bounding box center [643, 111] width 57 height 19
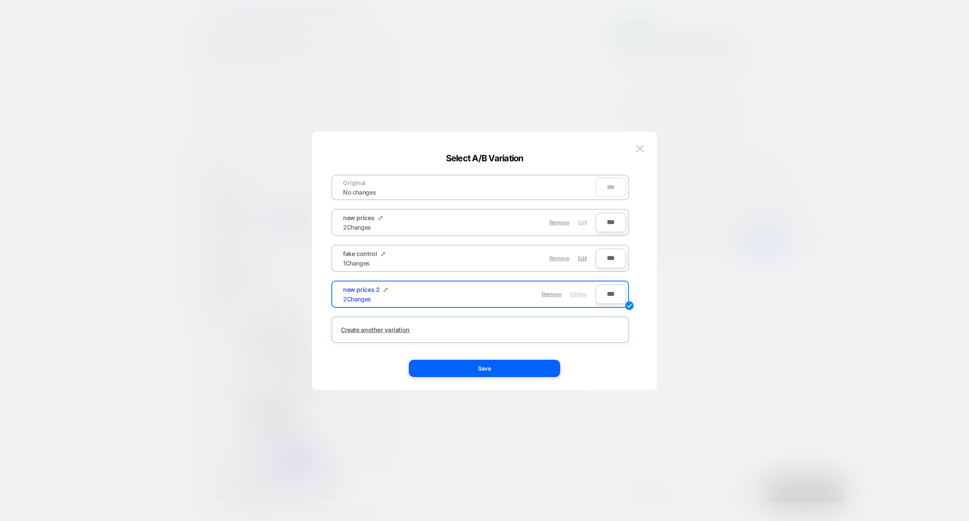
click at [586, 220] on span "Edit" at bounding box center [582, 222] width 9 height 6
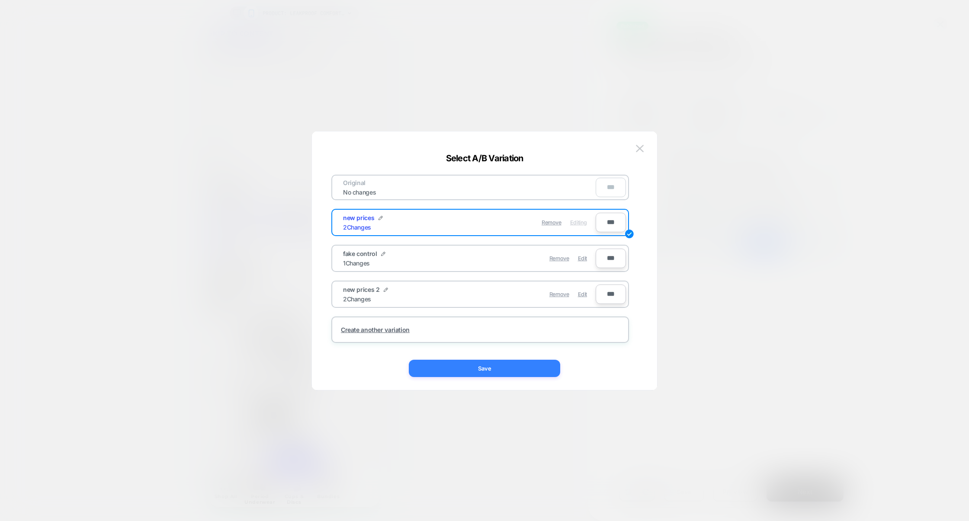
click at [483, 372] on button "Save" at bounding box center [484, 368] width 151 height 17
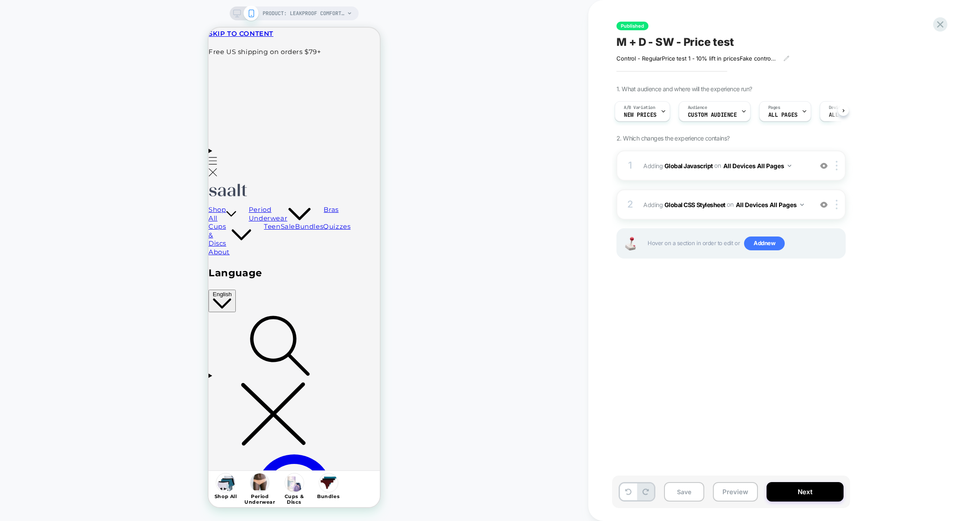
click at [730, 481] on div "Save Preview Next" at bounding box center [731, 492] width 238 height 32
click at [730, 483] on button "Preview" at bounding box center [735, 491] width 45 height 19
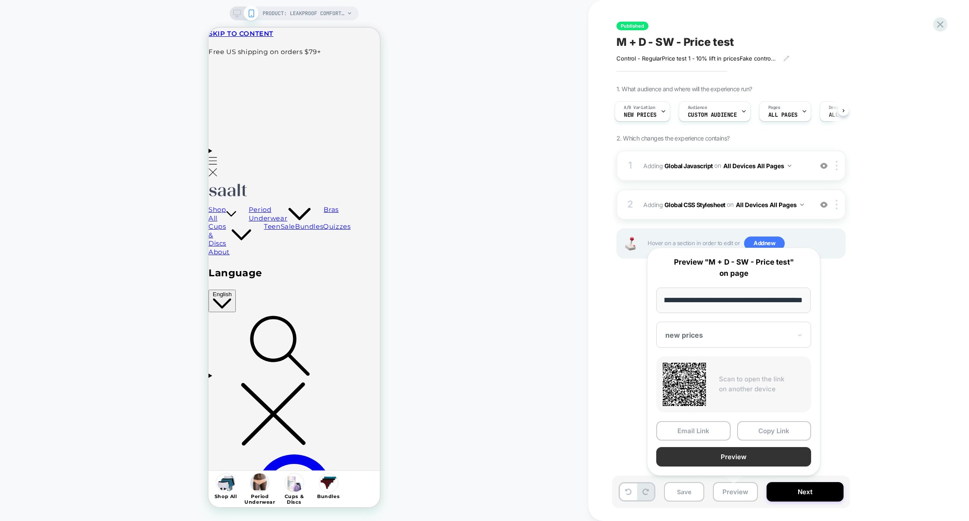
scroll to position [0, 0]
click at [736, 456] on button "Preview" at bounding box center [733, 456] width 155 height 19
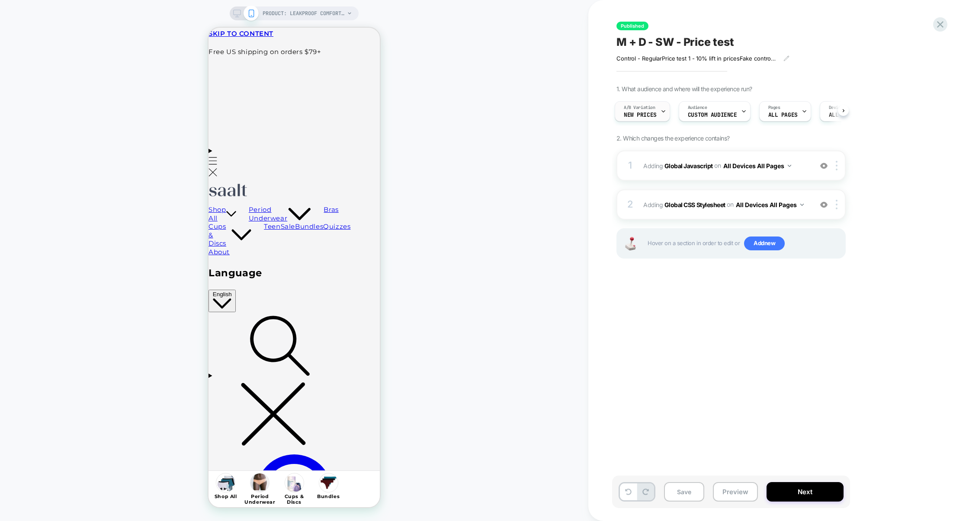
click at [644, 112] on span "new prices" at bounding box center [640, 115] width 33 height 6
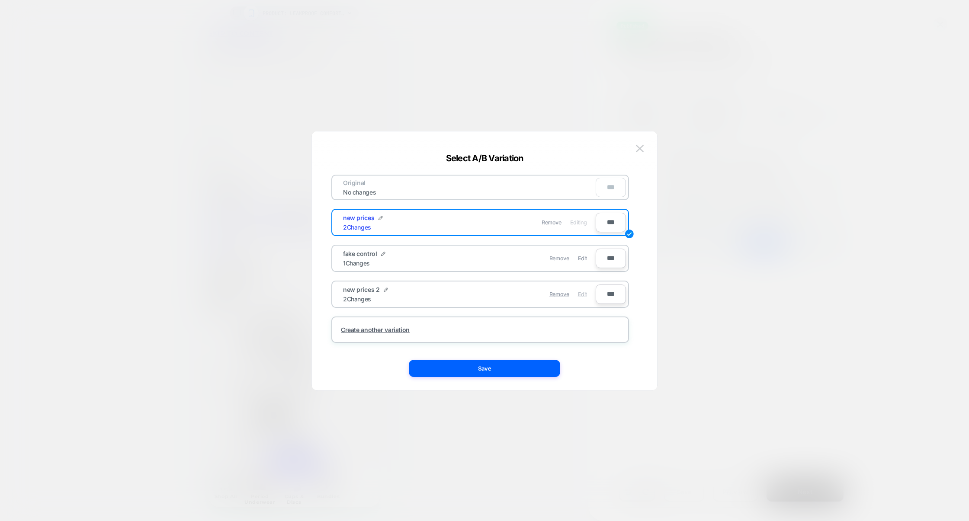
click at [579, 295] on span "Edit" at bounding box center [582, 294] width 9 height 6
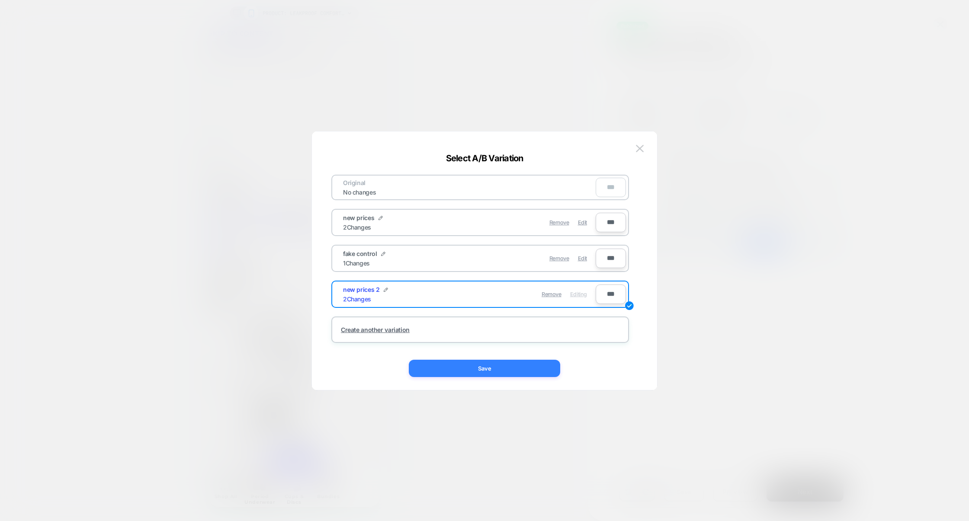
click at [518, 361] on button "Save" at bounding box center [484, 368] width 151 height 17
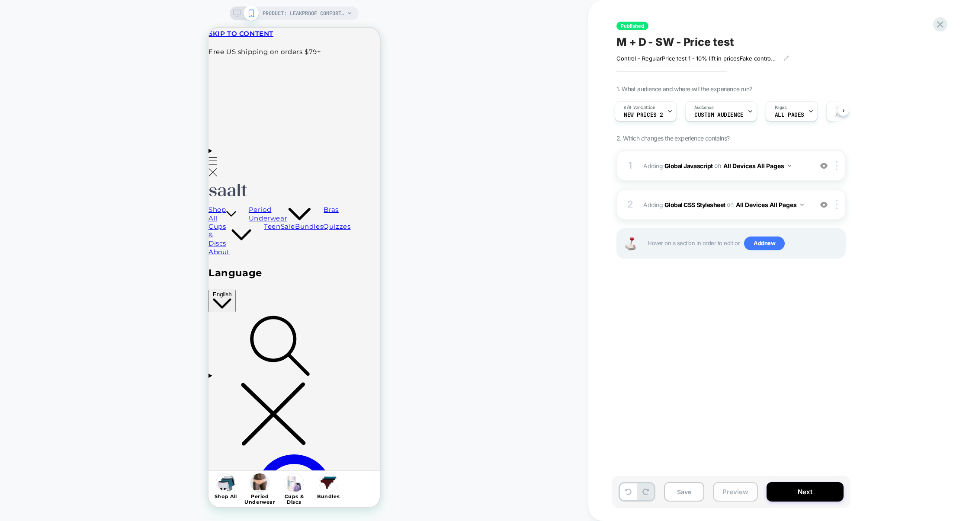
click at [730, 496] on button "Preview" at bounding box center [735, 491] width 45 height 19
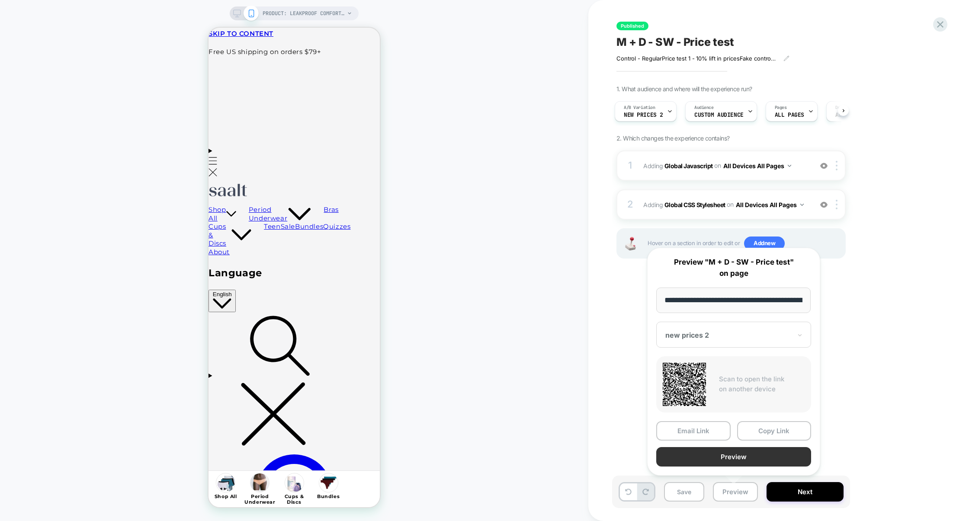
click at [735, 459] on button "Preview" at bounding box center [733, 456] width 155 height 19
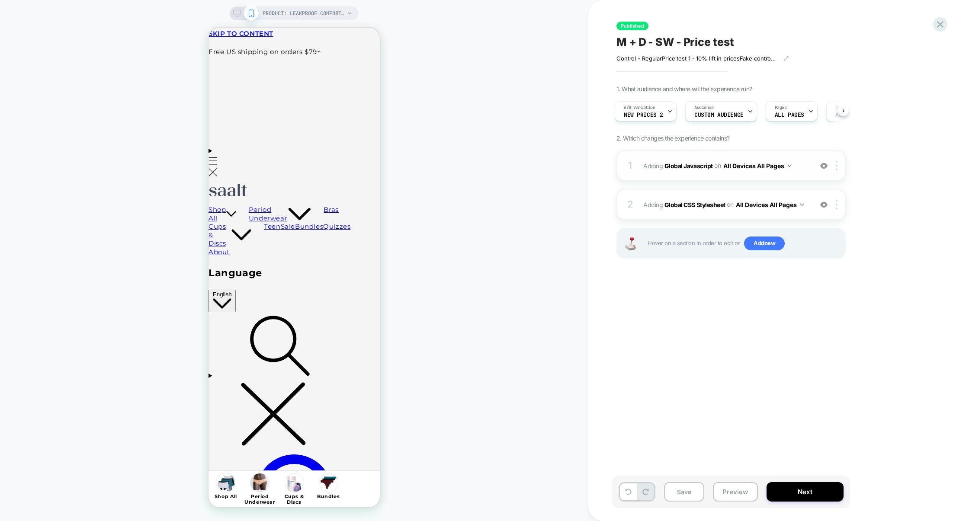
click at [715, 177] on div "1 Adding Global Javascript on All Devices All Pages Add Before Add After Target…" at bounding box center [730, 165] width 229 height 30
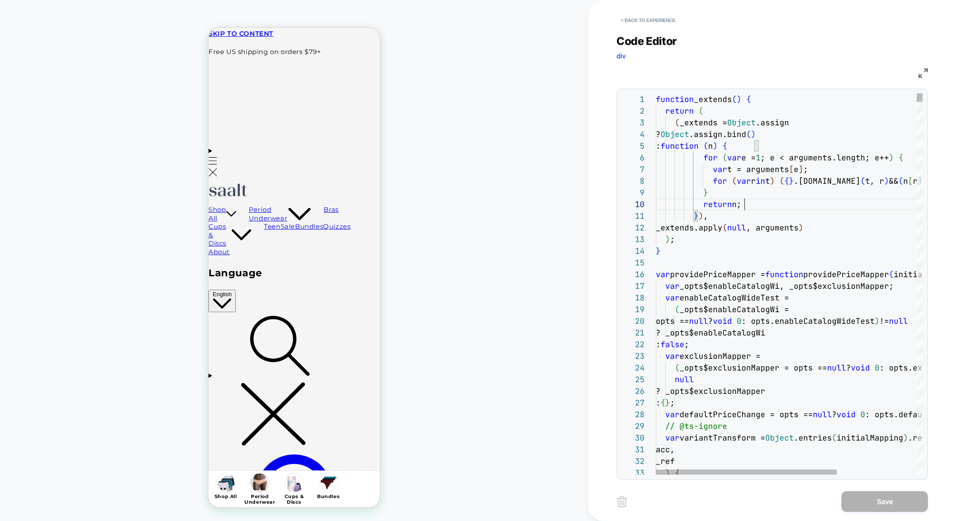
scroll to position [105, 89]
type textarea "**********"
type textarea "*"
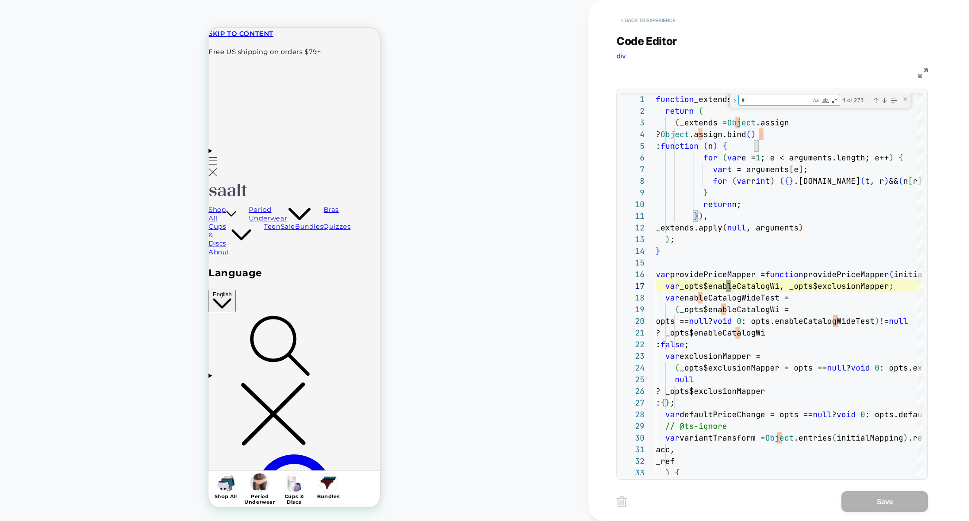
type textarea "**********"
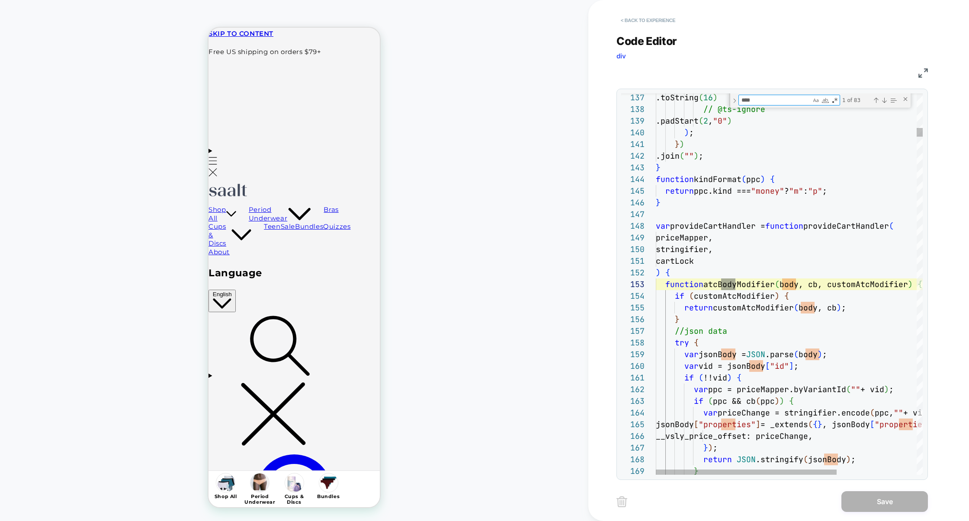
scroll to position [117, 84]
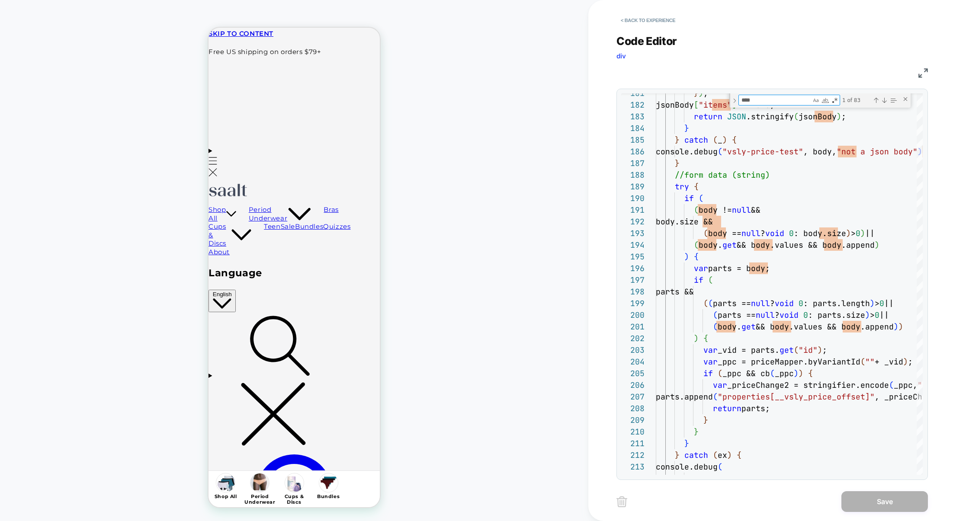
type textarea "****"
click at [654, 20] on button "< Back to experience" at bounding box center [647, 20] width 63 height 14
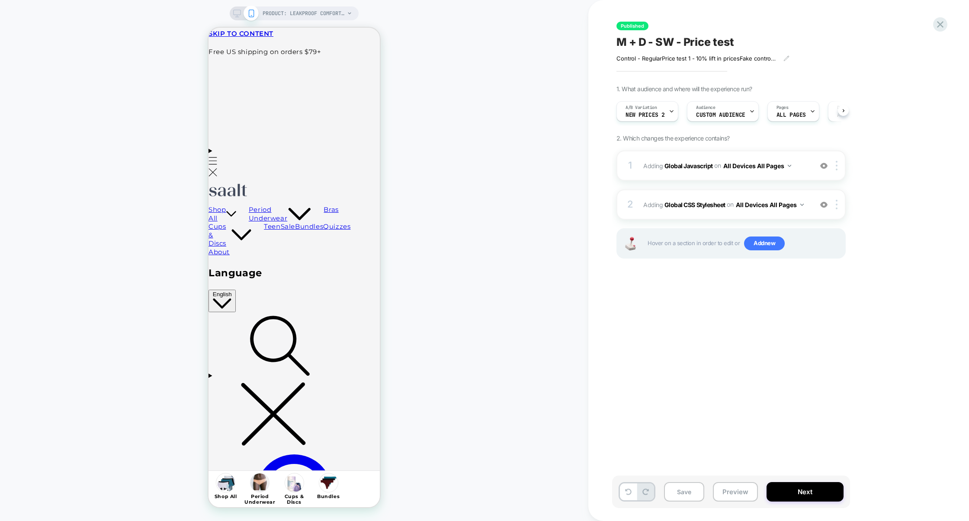
scroll to position [0, 0]
click at [668, 110] on icon at bounding box center [671, 112] width 6 height 6
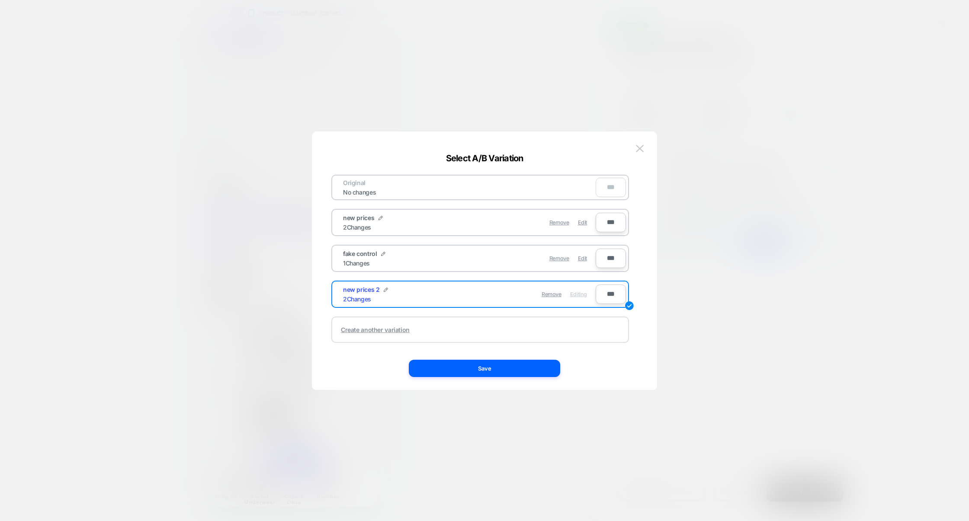
click at [387, 326] on div "Create another variation" at bounding box center [375, 329] width 69 height 7
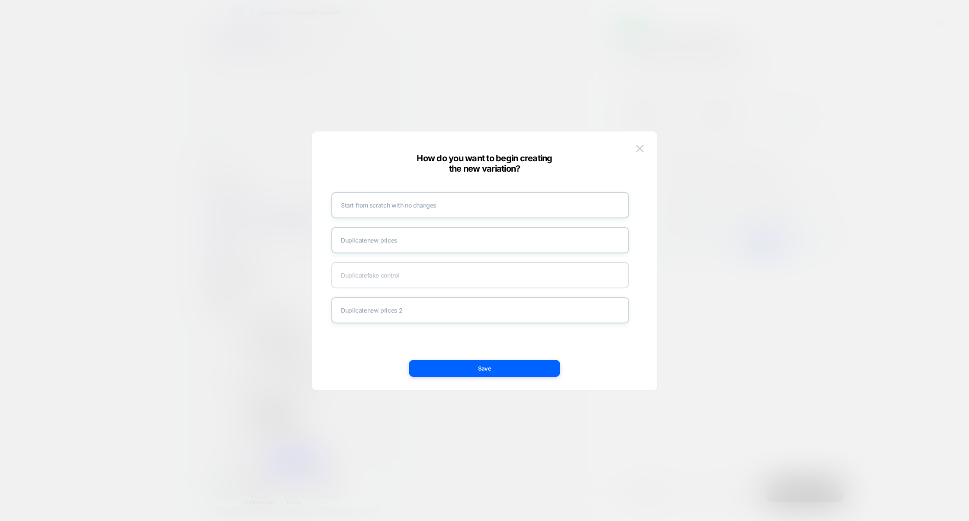
click at [467, 272] on div "Duplicate fake control" at bounding box center [480, 275] width 298 height 26
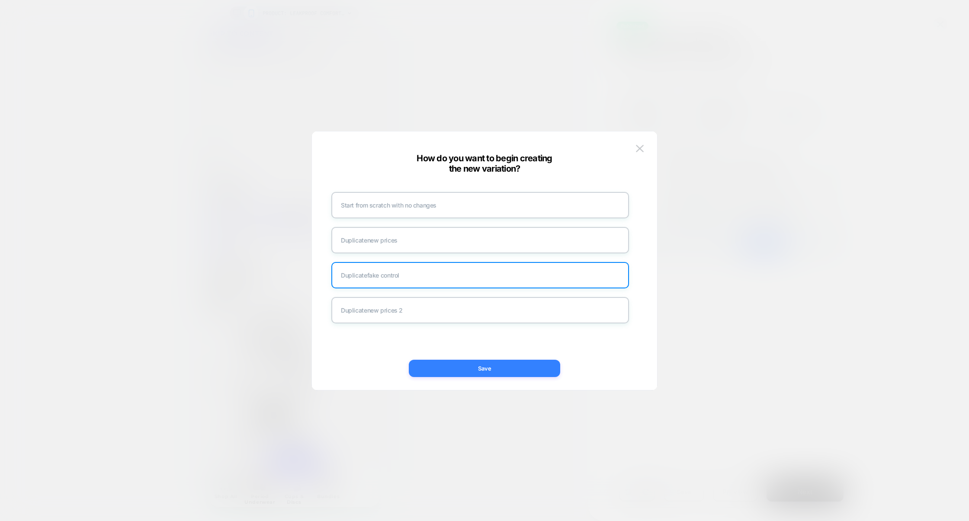
click at [496, 374] on button "Save" at bounding box center [484, 368] width 151 height 17
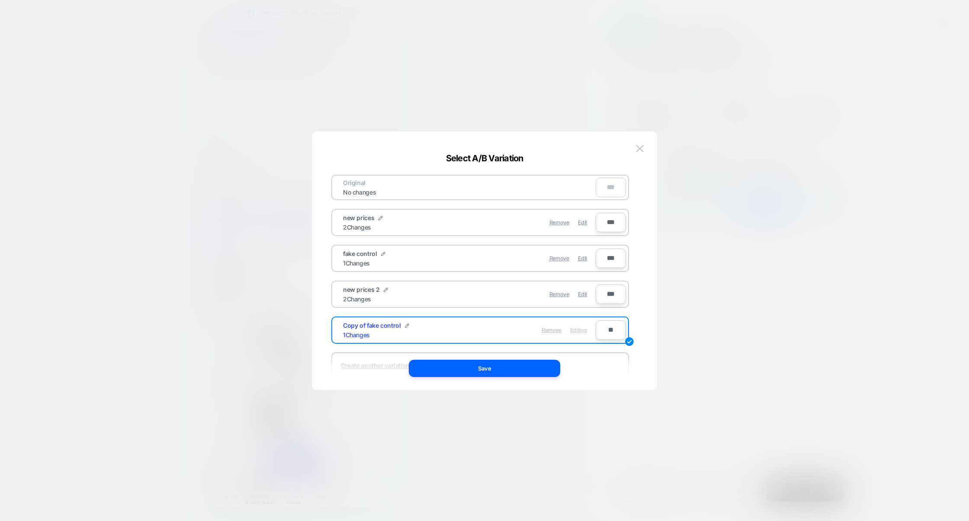
click at [556, 329] on span "Remove" at bounding box center [551, 330] width 20 height 6
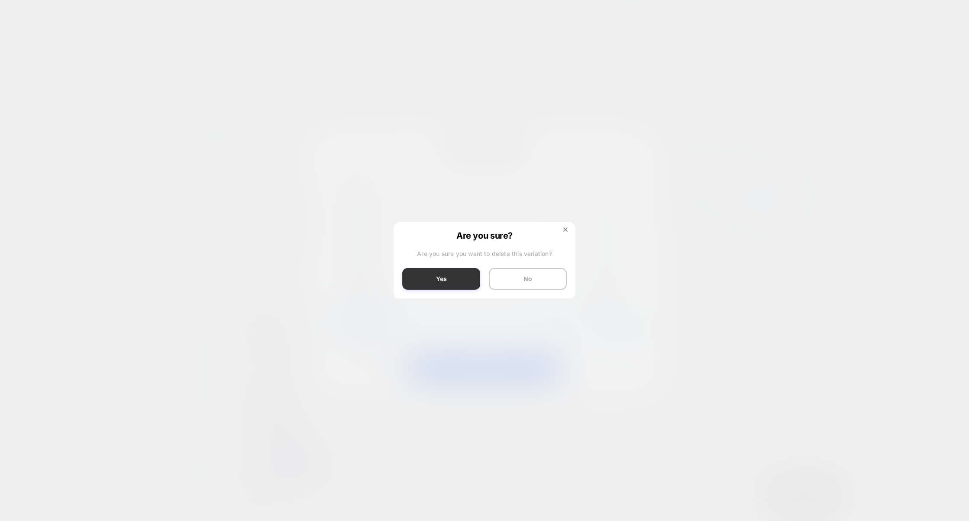
click at [451, 282] on button "Yes" at bounding box center [441, 279] width 78 height 22
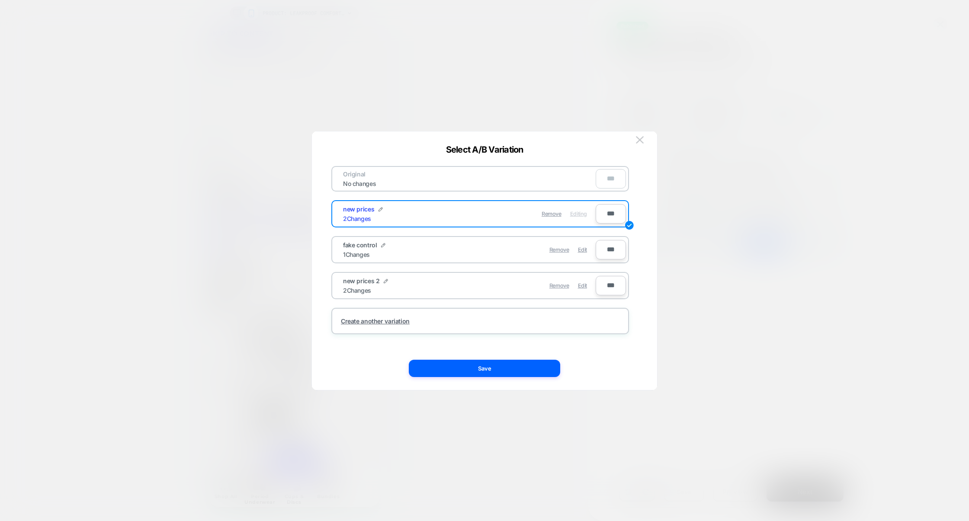
click at [528, 249] on div "Remove Edit" at bounding box center [530, 249] width 122 height 17
click at [580, 250] on span "Edit" at bounding box center [582, 249] width 9 height 6
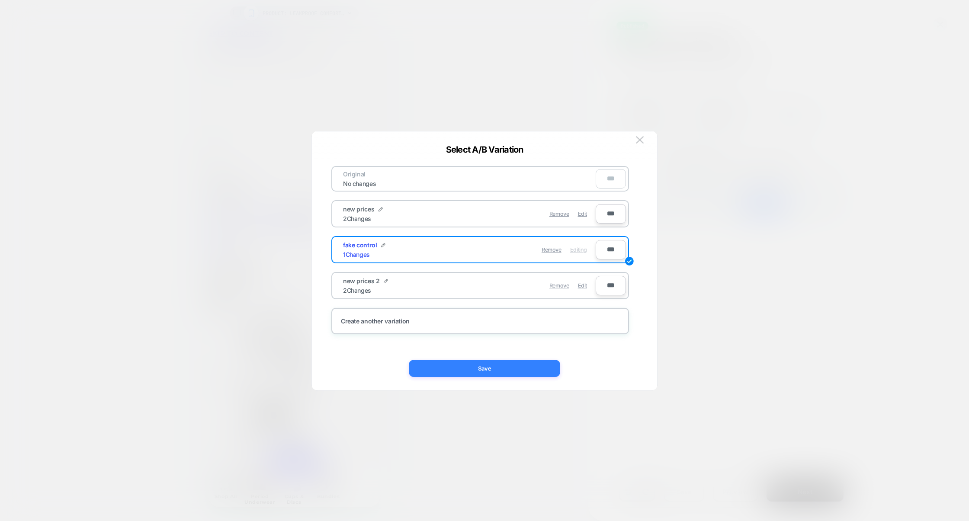
click at [504, 364] on button "Save" at bounding box center [484, 368] width 151 height 17
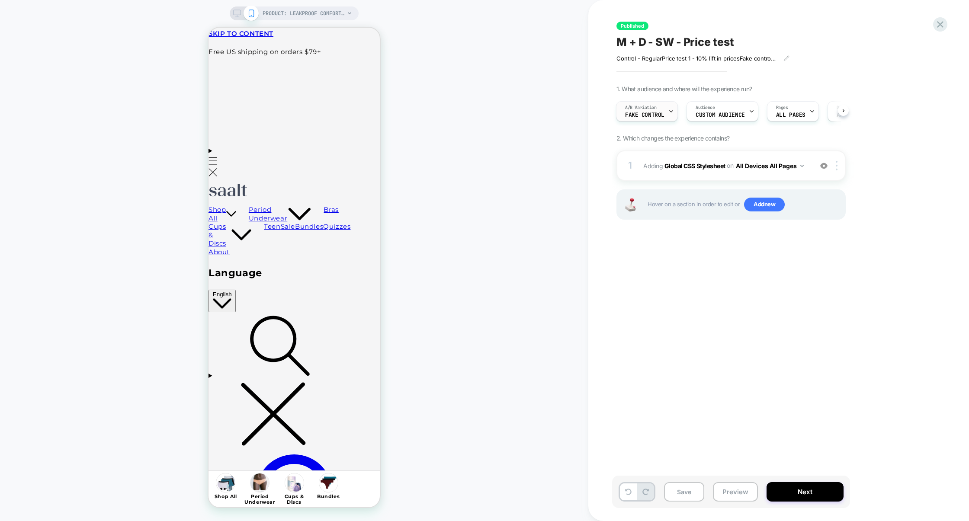
click at [657, 113] on span "fake control" at bounding box center [644, 115] width 39 height 6
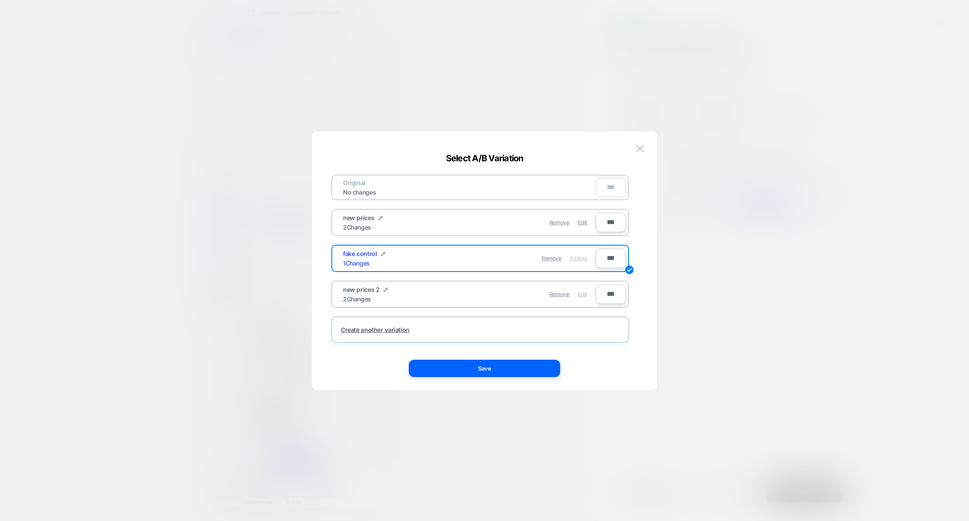
click at [583, 294] on span "Edit" at bounding box center [582, 294] width 9 height 6
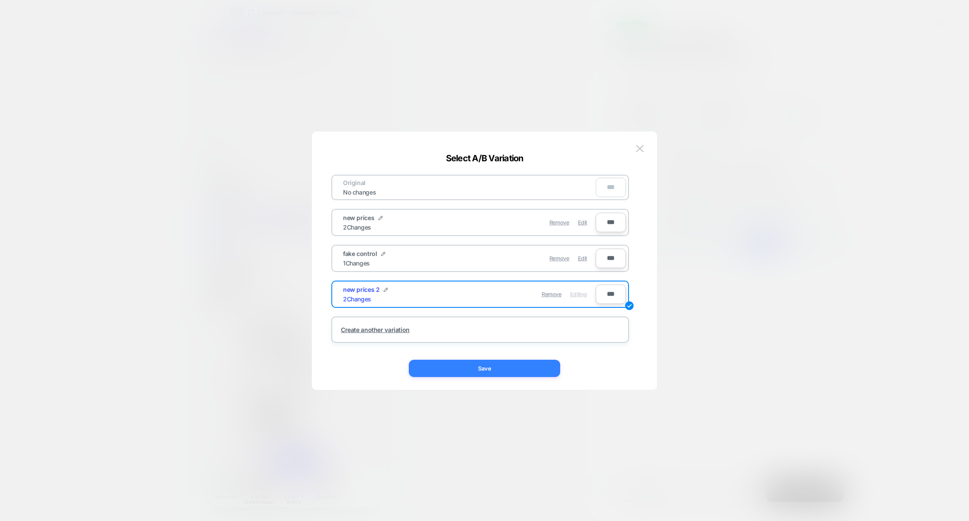
click at [489, 372] on button "Save" at bounding box center [484, 368] width 151 height 17
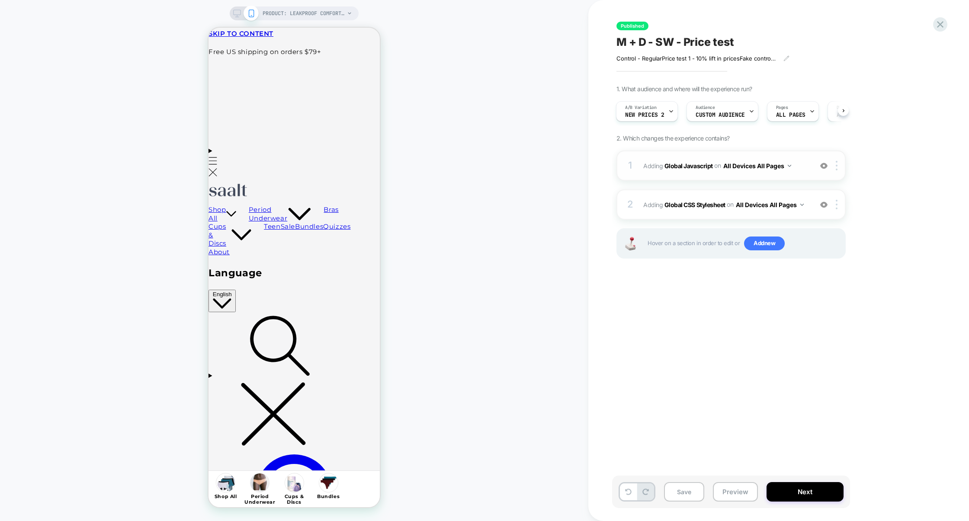
click at [823, 167] on img at bounding box center [823, 165] width 7 height 7
click at [824, 205] on img at bounding box center [823, 204] width 7 height 7
click at [823, 167] on img at bounding box center [823, 165] width 7 height 7
click at [748, 491] on button "Preview" at bounding box center [735, 491] width 45 height 19
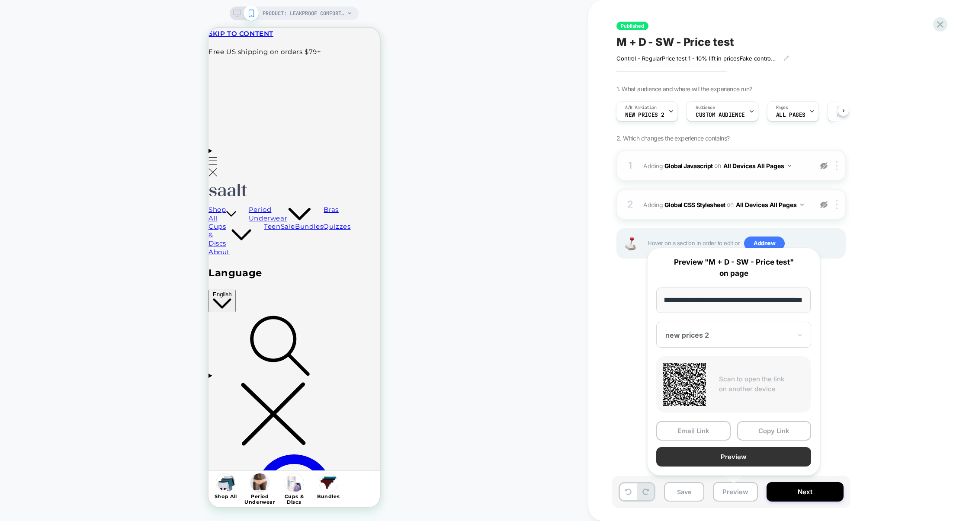
scroll to position [0, 0]
click at [740, 463] on button "Preview" at bounding box center [733, 456] width 155 height 19
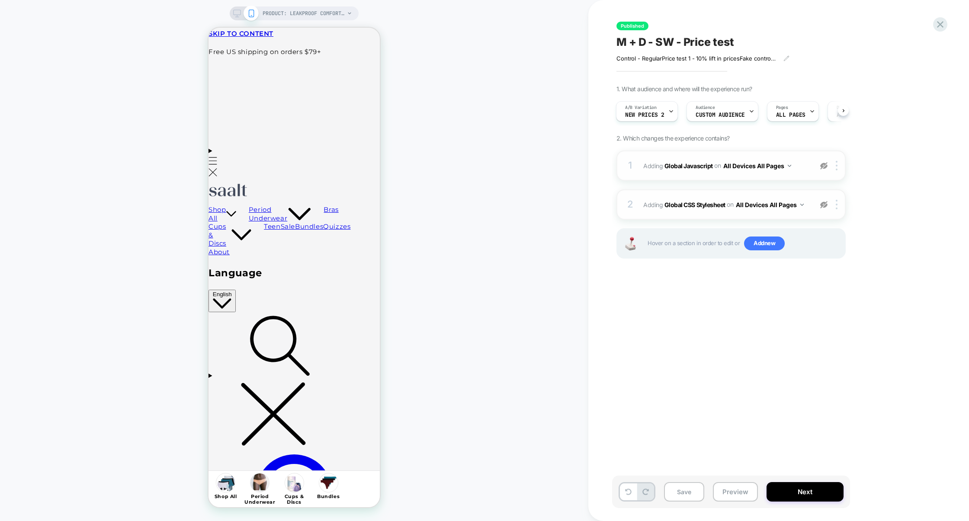
click at [822, 167] on img at bounding box center [823, 165] width 7 height 7
click at [823, 206] on img at bounding box center [823, 204] width 7 height 7
click at [735, 492] on button "Preview" at bounding box center [735, 491] width 45 height 19
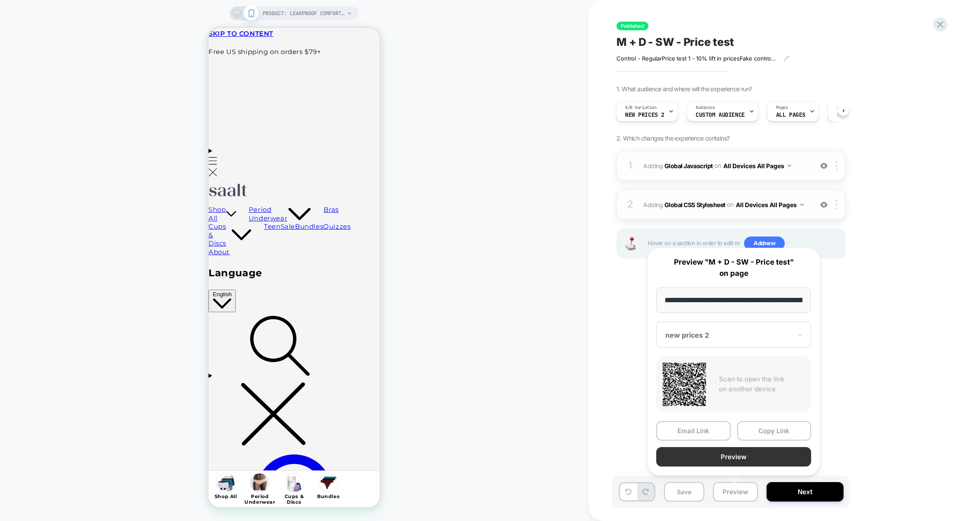
click at [738, 462] on button "Preview" at bounding box center [733, 456] width 155 height 19
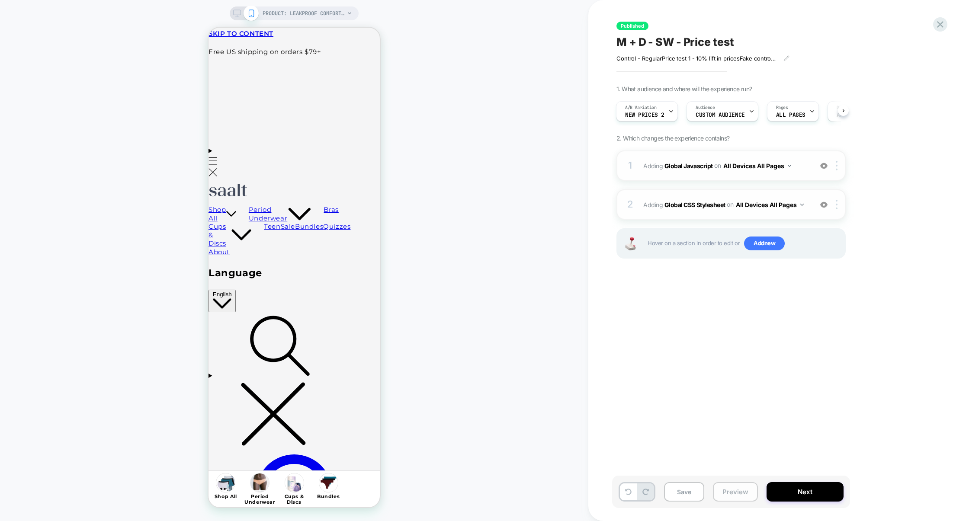
click at [723, 490] on button "Preview" at bounding box center [735, 491] width 45 height 19
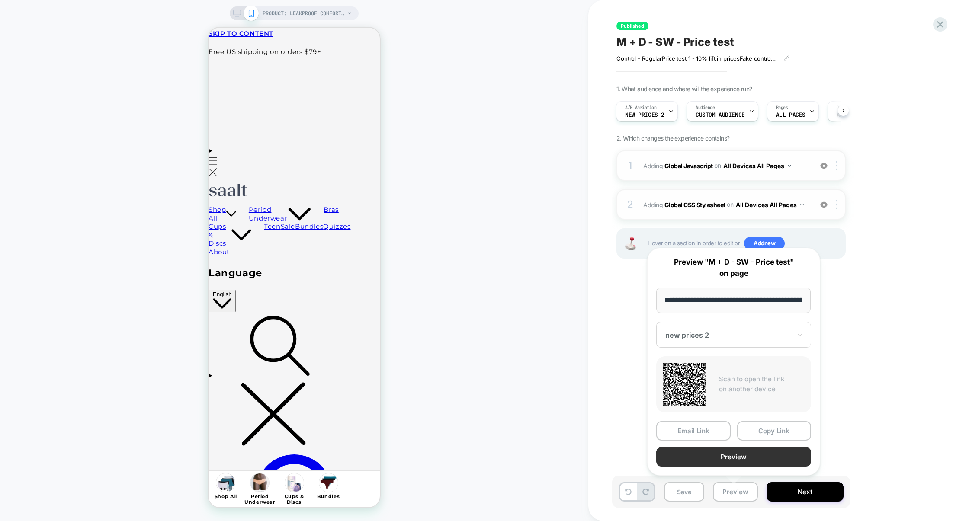
click at [734, 464] on button "Preview" at bounding box center [733, 456] width 155 height 19
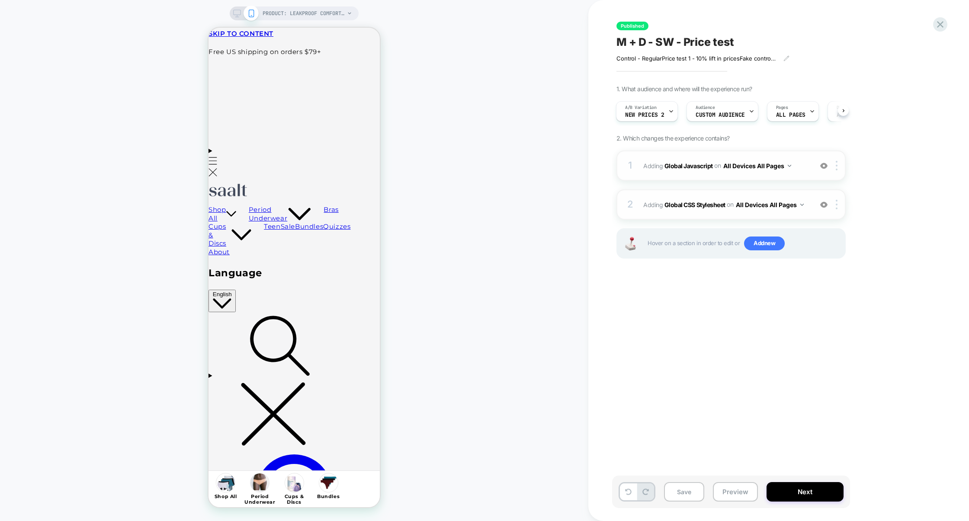
click at [826, 166] on img at bounding box center [823, 165] width 7 height 7
click at [825, 205] on img at bounding box center [823, 204] width 7 height 7
click at [730, 490] on button "Preview" at bounding box center [735, 491] width 45 height 19
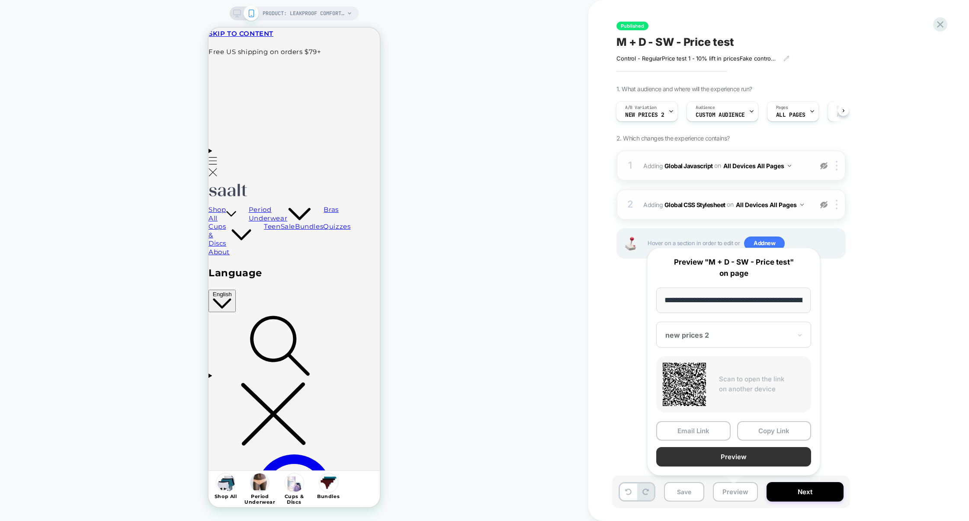
click at [739, 460] on button "Preview" at bounding box center [733, 456] width 155 height 19
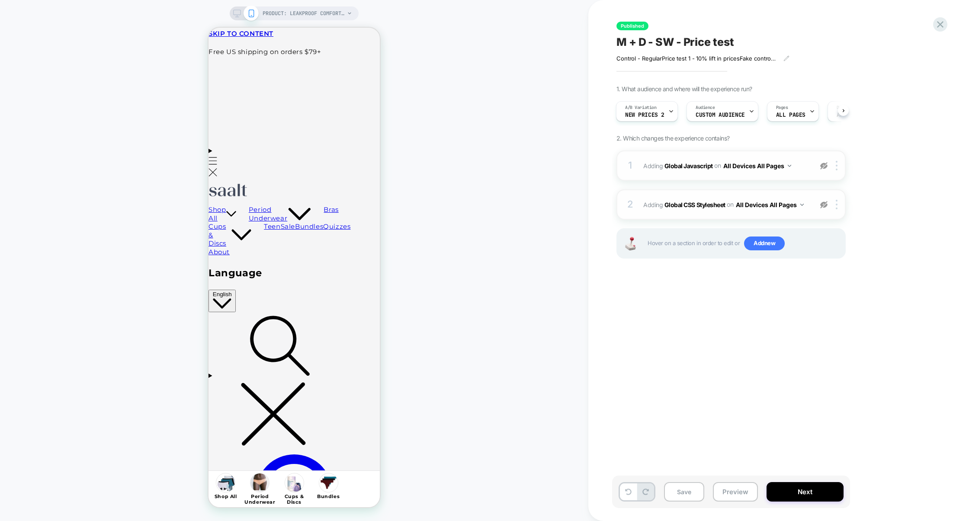
click at [823, 203] on img at bounding box center [823, 204] width 7 height 7
click at [824, 167] on img at bounding box center [823, 165] width 7 height 7
click at [730, 489] on button "Preview" at bounding box center [735, 491] width 45 height 19
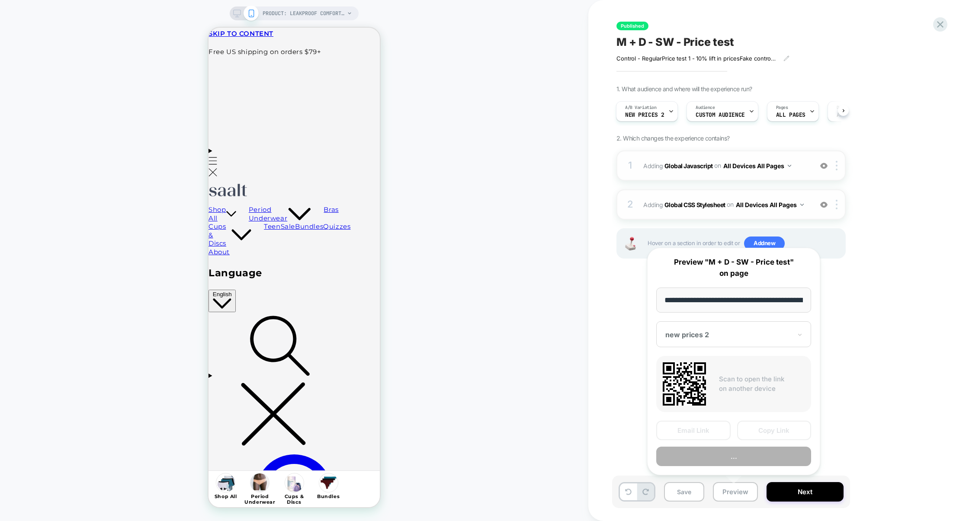
scroll to position [0, 103]
click at [729, 454] on button "Preview" at bounding box center [733, 456] width 155 height 19
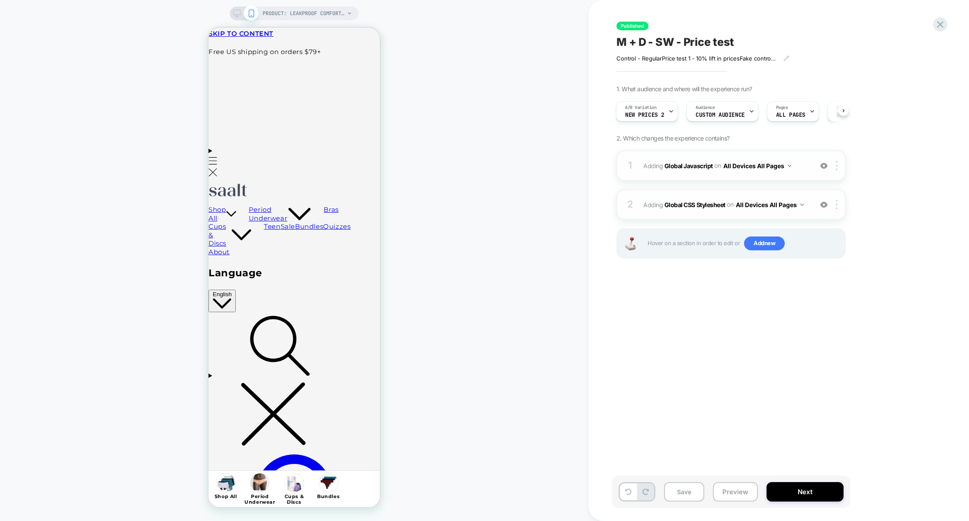
click at [821, 206] on img at bounding box center [823, 204] width 7 height 7
click at [824, 202] on img at bounding box center [823, 204] width 7 height 7
click at [822, 166] on img at bounding box center [823, 165] width 7 height 7
click at [822, 203] on img at bounding box center [823, 204] width 7 height 7
click at [822, 163] on img at bounding box center [823, 165] width 7 height 7
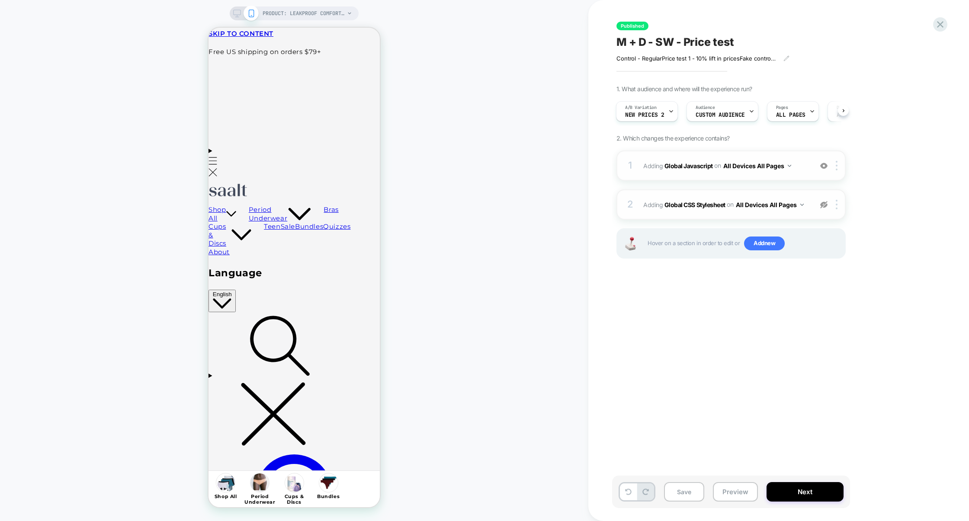
click at [822, 204] on img at bounding box center [823, 204] width 7 height 7
click at [828, 166] on div at bounding box center [823, 166] width 14 height 10
click at [826, 203] on img at bounding box center [823, 204] width 7 height 7
click at [739, 497] on button "Preview" at bounding box center [735, 491] width 45 height 19
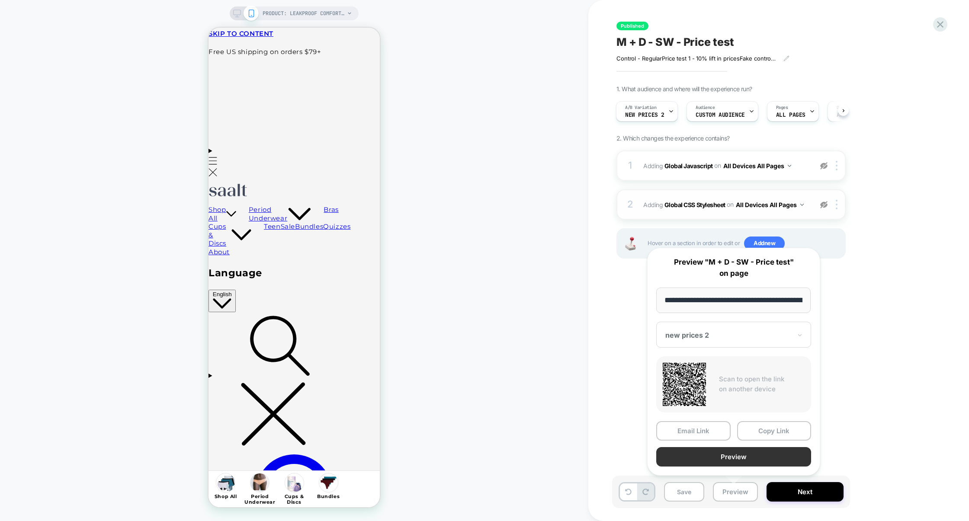
click at [739, 456] on button "Preview" at bounding box center [733, 456] width 155 height 19
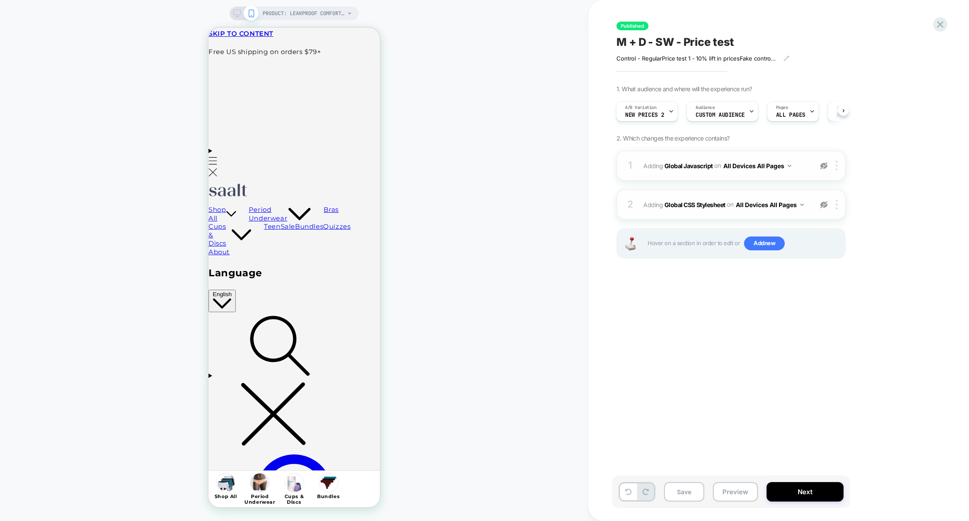
click at [823, 165] on img at bounding box center [823, 165] width 7 height 7
click at [824, 208] on img at bounding box center [823, 204] width 7 height 7
click at [737, 491] on button "Preview" at bounding box center [735, 491] width 45 height 19
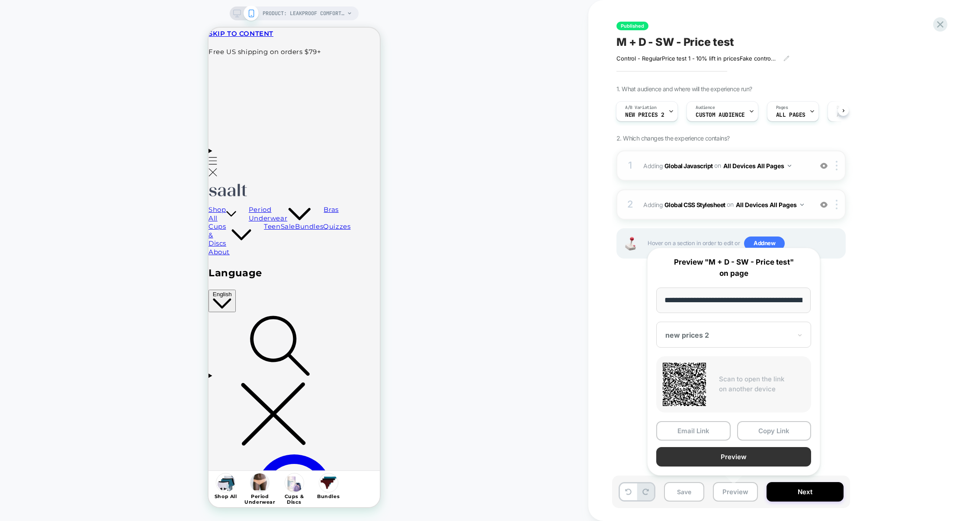
click at [735, 461] on button "Preview" at bounding box center [733, 456] width 155 height 19
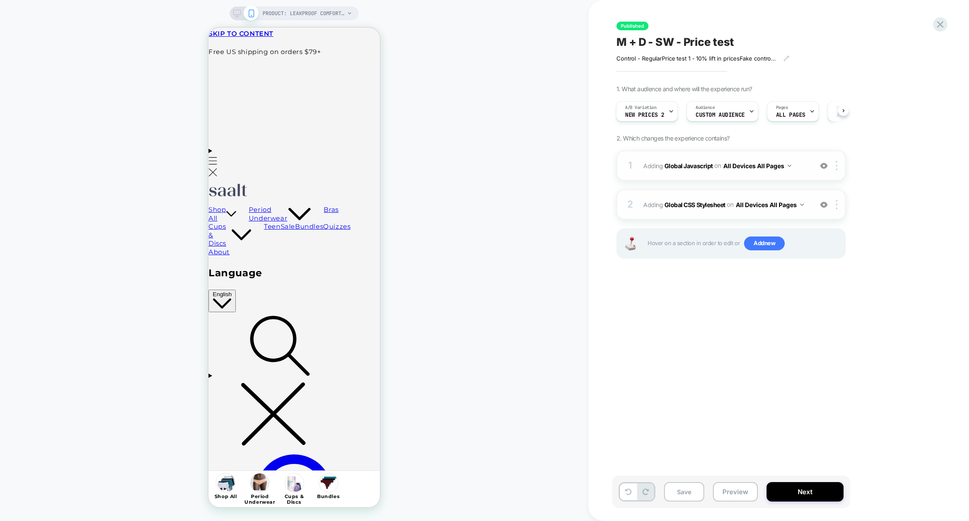
click at [822, 164] on img at bounding box center [823, 165] width 7 height 7
click at [824, 206] on img at bounding box center [823, 204] width 7 height 7
click at [734, 492] on button "Preview" at bounding box center [735, 491] width 45 height 19
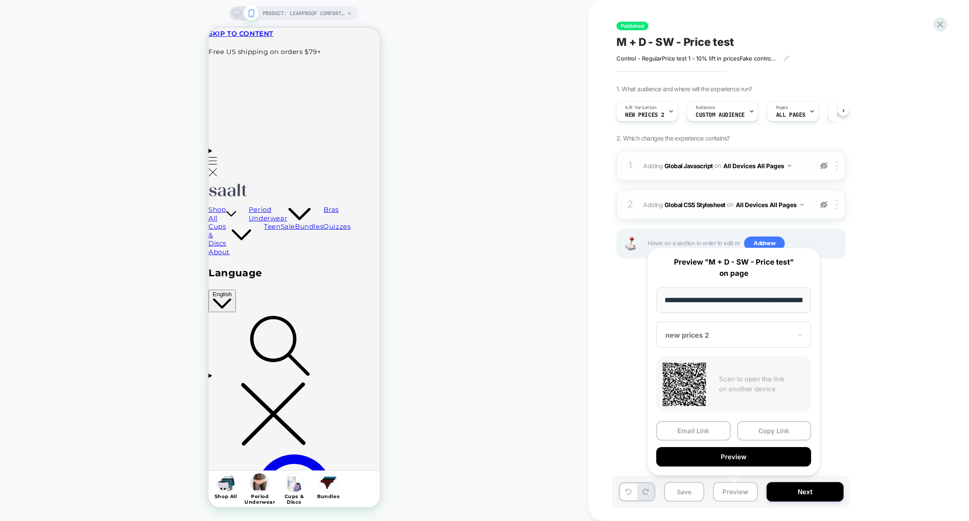
click at [602, 448] on div "Published M + D - SW - Price test Control - Regular Price test 1 - 10% lift in …" at bounding box center [778, 260] width 381 height 521
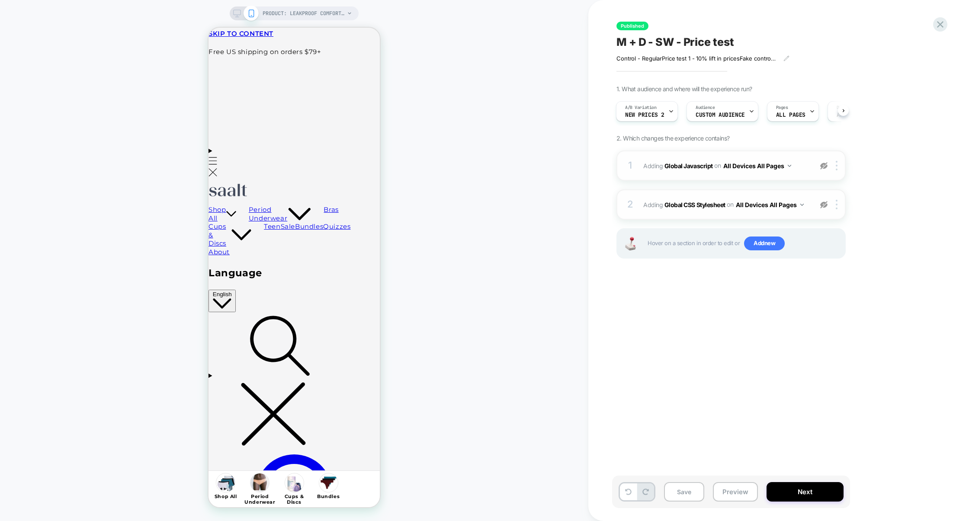
click at [823, 208] on img at bounding box center [823, 204] width 7 height 7
click at [821, 153] on div "1 Adding Global Javascript on All Devices All Pages Target Mobile Delete" at bounding box center [730, 165] width 229 height 30
click at [822, 165] on img at bounding box center [823, 165] width 7 height 7
click at [851, 165] on div "1. What audience and where will the experience run? A/B Variation new prices 2 …" at bounding box center [774, 182] width 316 height 195
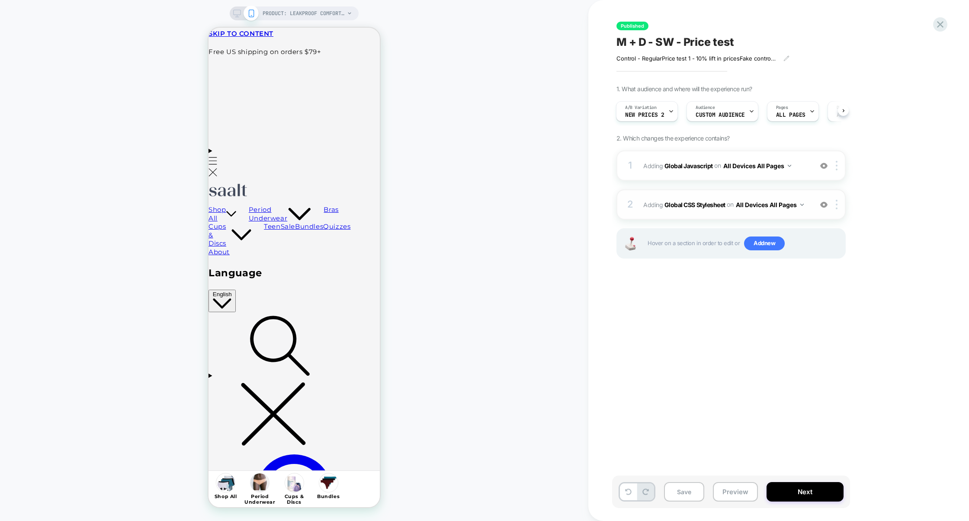
click at [823, 167] on img at bounding box center [823, 165] width 7 height 7
click at [824, 206] on img at bounding box center [823, 204] width 7 height 7
click at [729, 488] on button "Preview" at bounding box center [735, 491] width 45 height 19
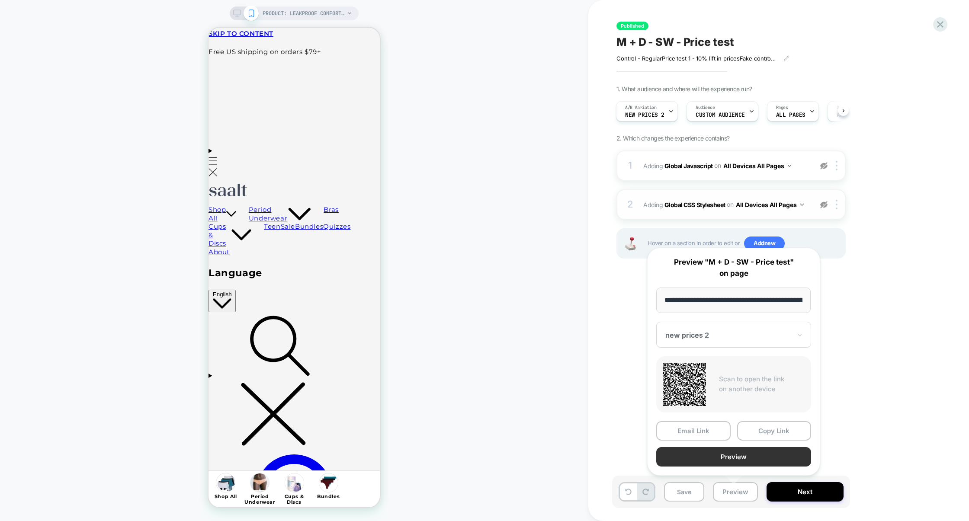
click at [739, 459] on button "Preview" at bounding box center [733, 456] width 155 height 19
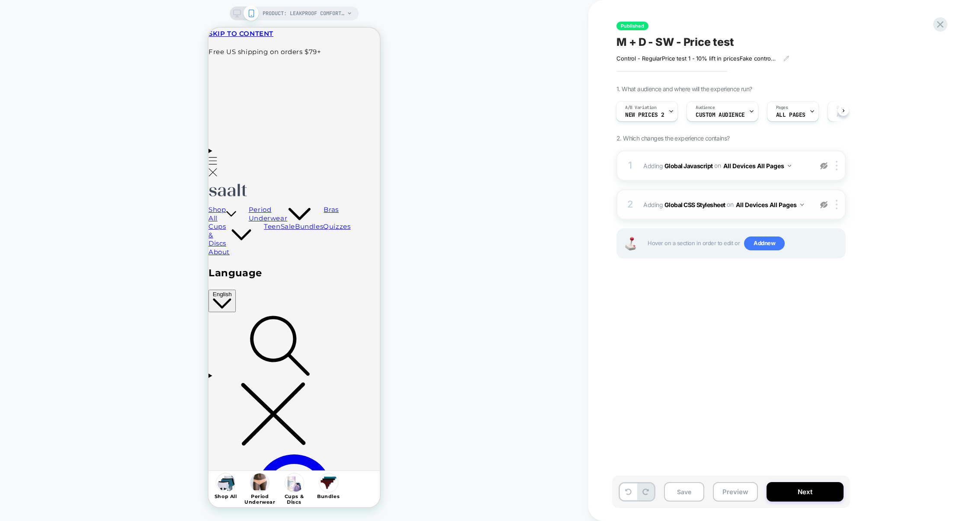
click at [826, 166] on img at bounding box center [823, 165] width 7 height 7
click at [825, 206] on img at bounding box center [823, 204] width 7 height 7
click at [733, 489] on button "Preview" at bounding box center [735, 491] width 45 height 19
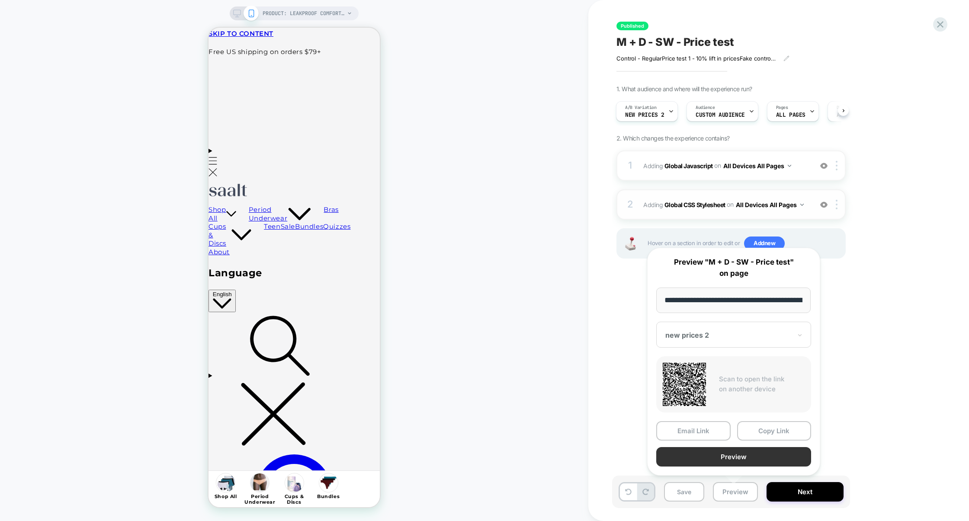
click at [740, 459] on button "Preview" at bounding box center [733, 456] width 155 height 19
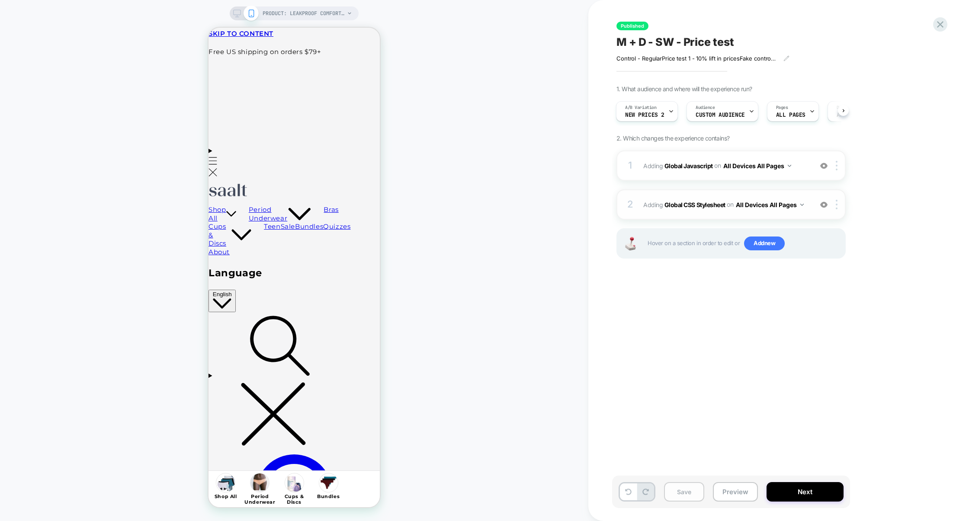
click at [681, 486] on button "Save" at bounding box center [684, 491] width 40 height 19
click at [731, 493] on button "Preview" at bounding box center [735, 491] width 45 height 19
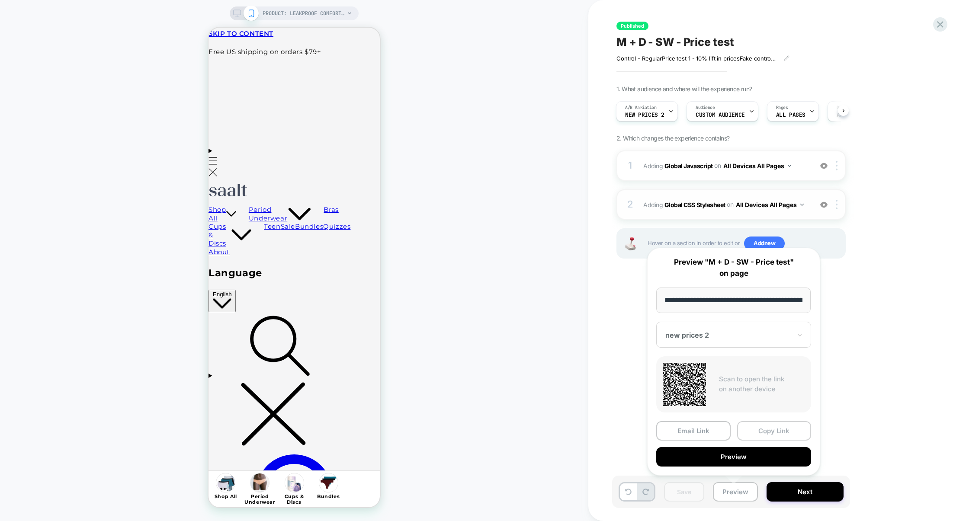
click at [772, 434] on button "Copy Link" at bounding box center [774, 430] width 74 height 19
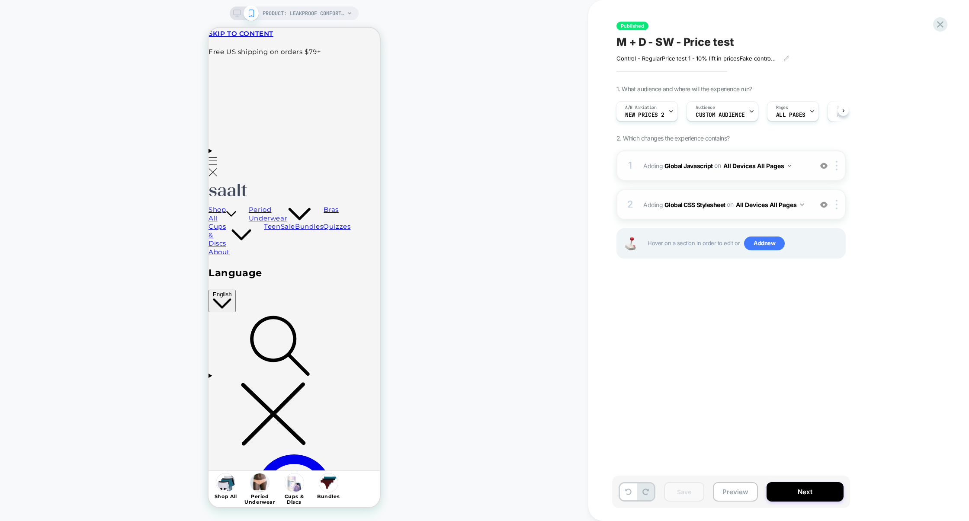
click at [685, 174] on div "1 Adding Global Javascript on All Devices All Pages Add Before Add After Target…" at bounding box center [730, 165] width 229 height 30
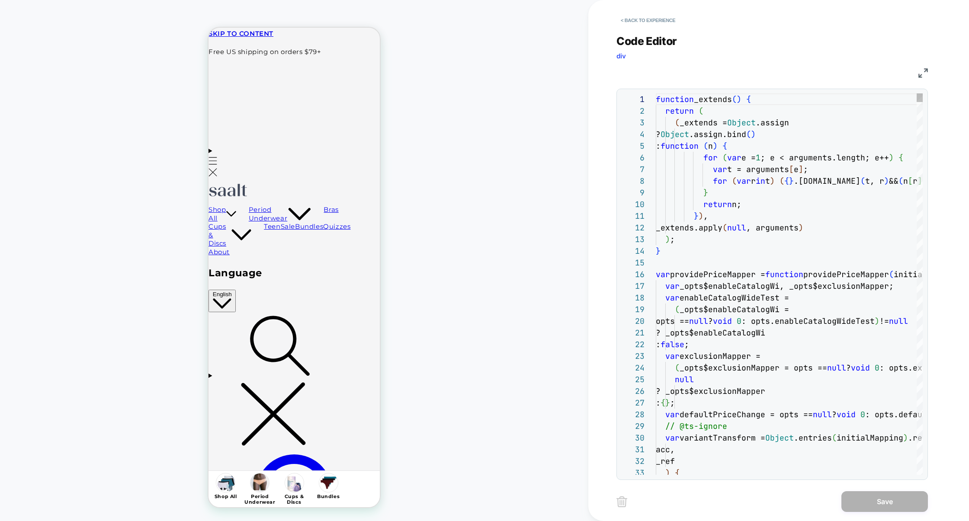
scroll to position [117, 0]
type textarea "**********"
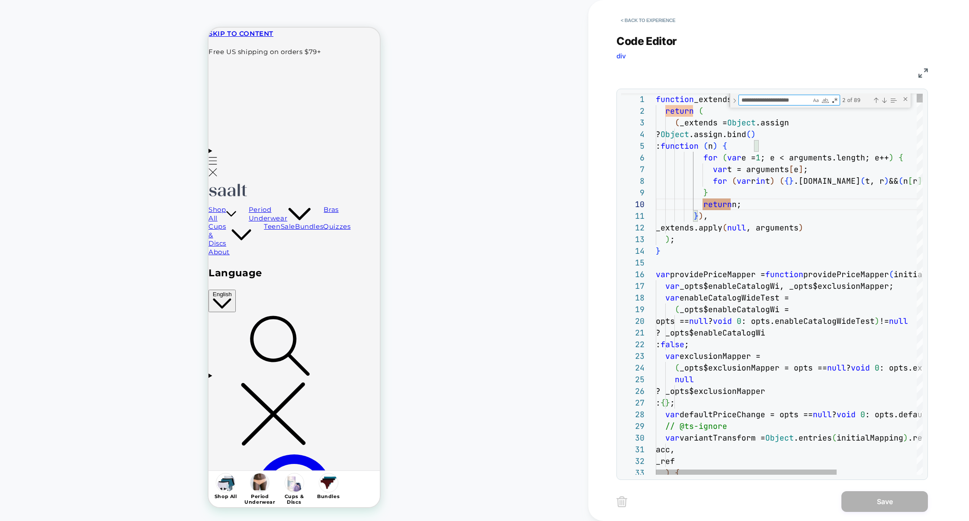
scroll to position [117, 257]
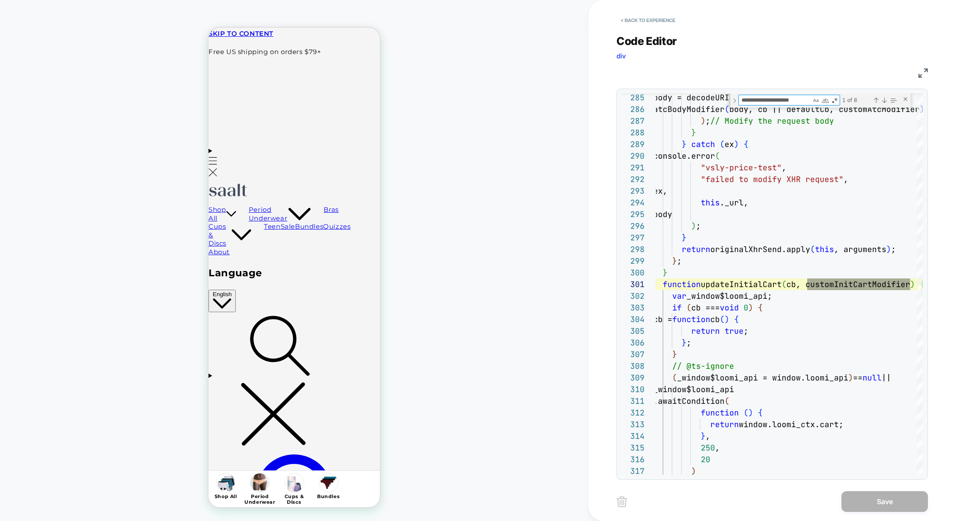
type textarea "**********"
click at [921, 77] on img at bounding box center [923, 73] width 10 height 10
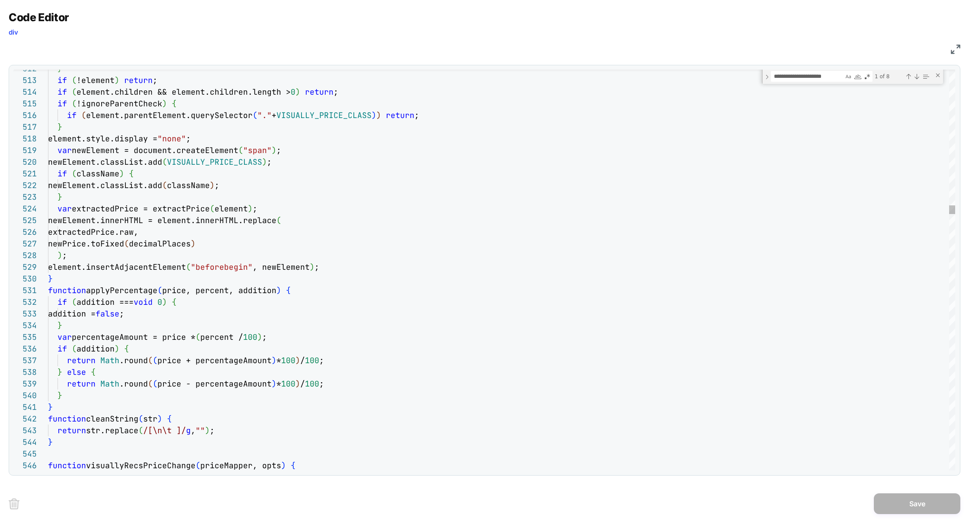
type textarea "**********"
type textarea "*"
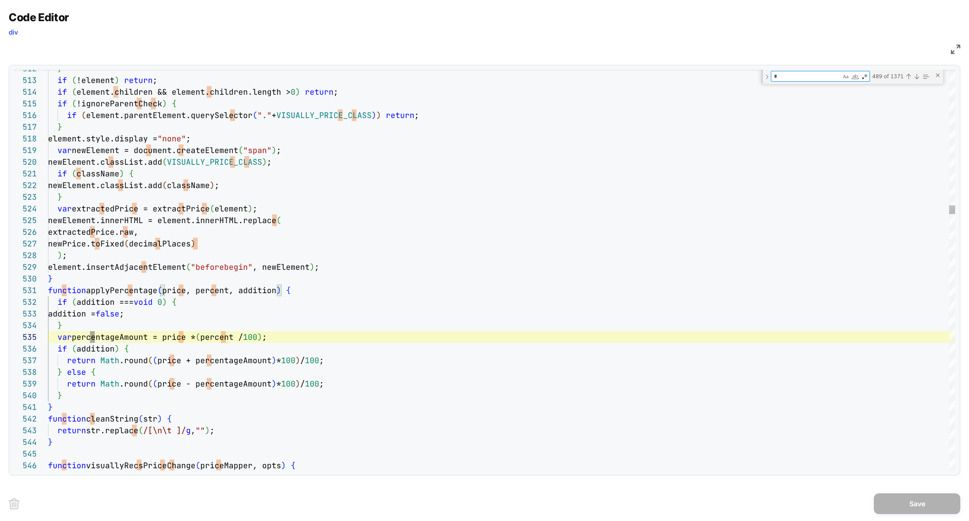
scroll to position [0, 47]
type textarea "**********"
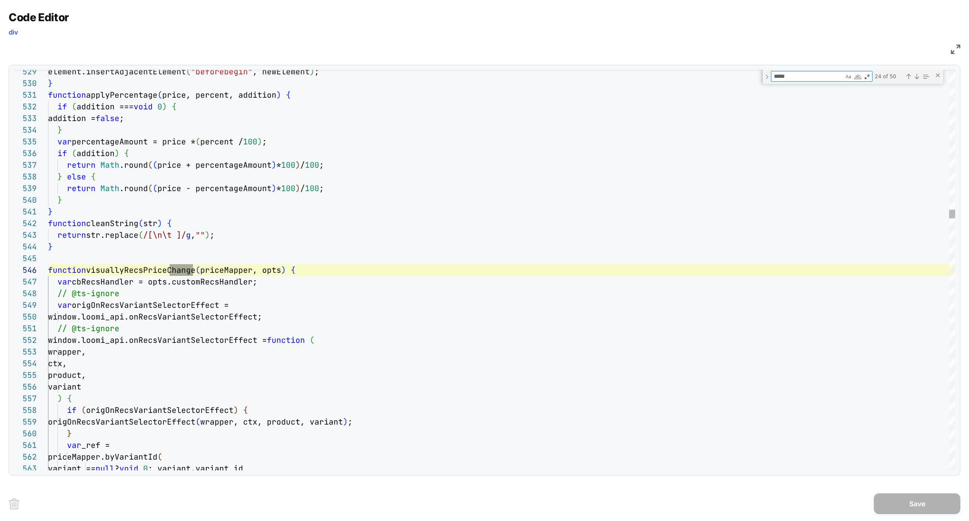
scroll to position [117, 150]
type textarea "******"
type textarea "**********"
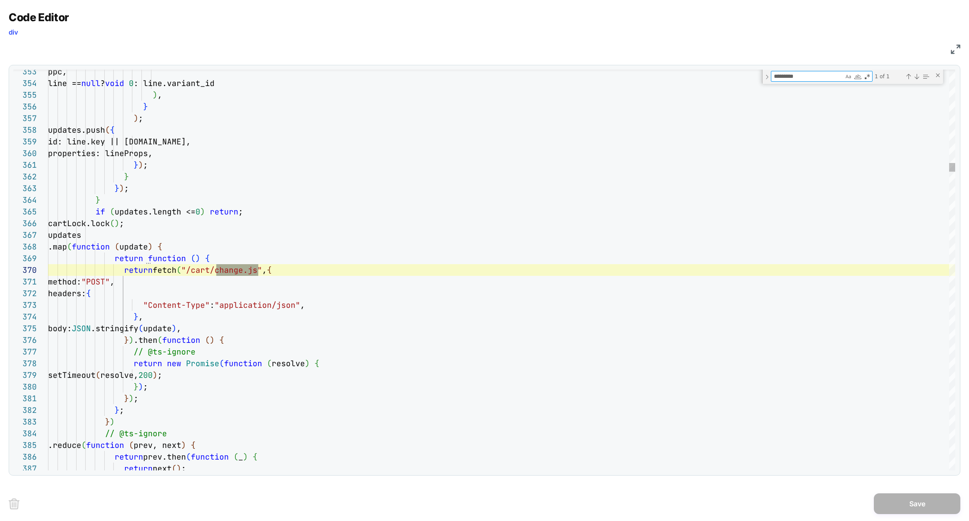
scroll to position [117, 210]
type textarea "*********"
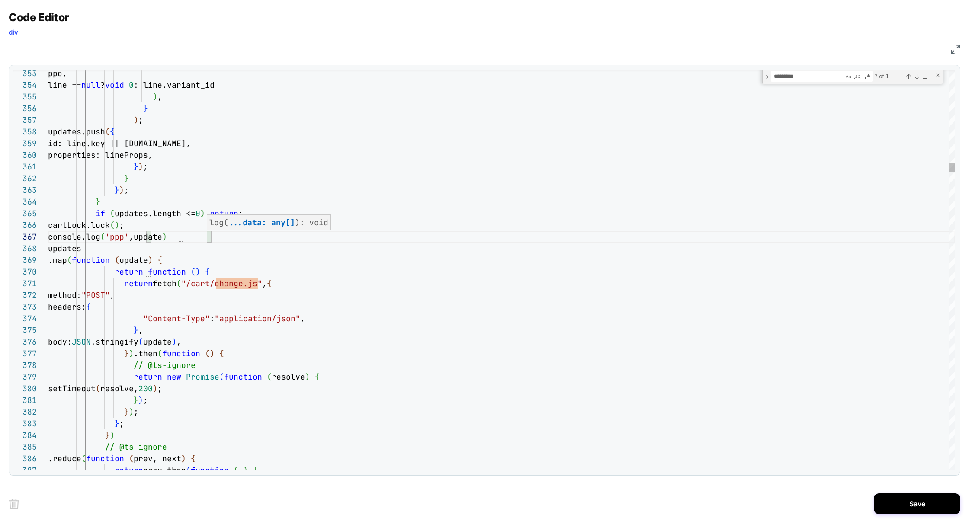
scroll to position [70, 163]
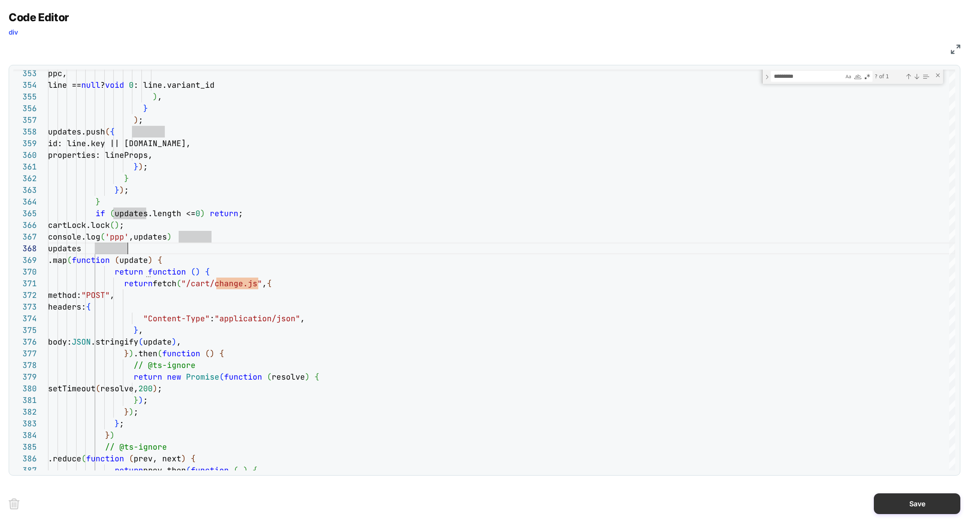
type textarea "**********"
click at [905, 510] on button "Save" at bounding box center [917, 503] width 86 height 21
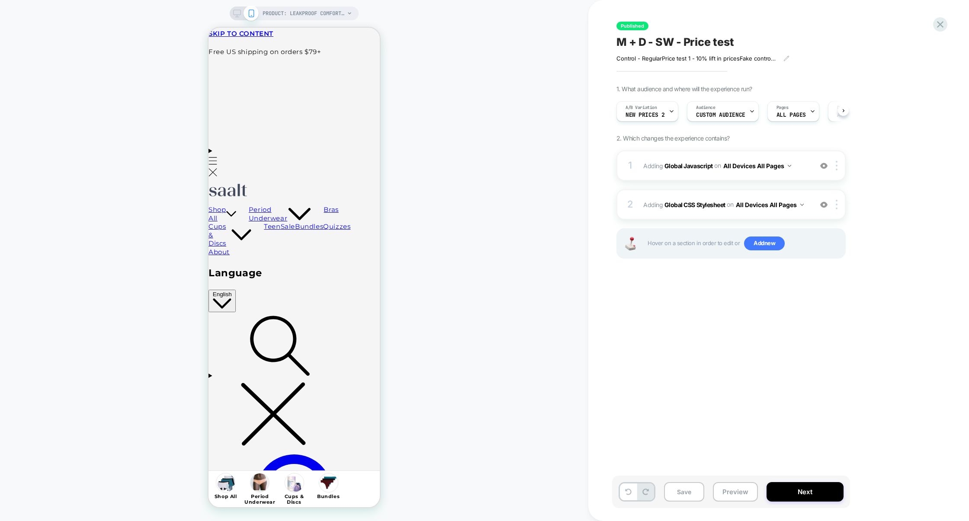
scroll to position [0, 0]
click at [823, 207] on img at bounding box center [823, 204] width 7 height 7
click at [823, 166] on img at bounding box center [823, 165] width 7 height 7
click at [730, 492] on button "Preview" at bounding box center [735, 491] width 45 height 19
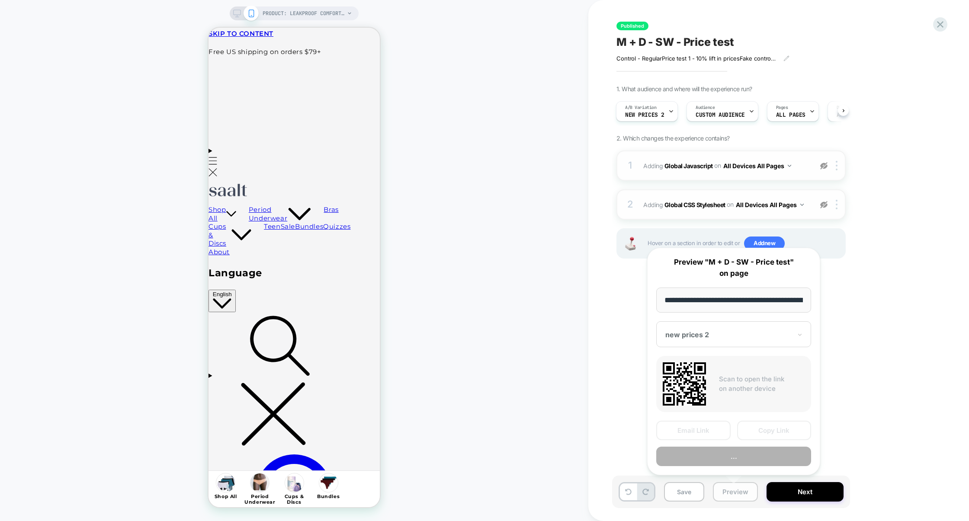
scroll to position [0, 103]
click at [730, 459] on button "Preview" at bounding box center [733, 456] width 155 height 19
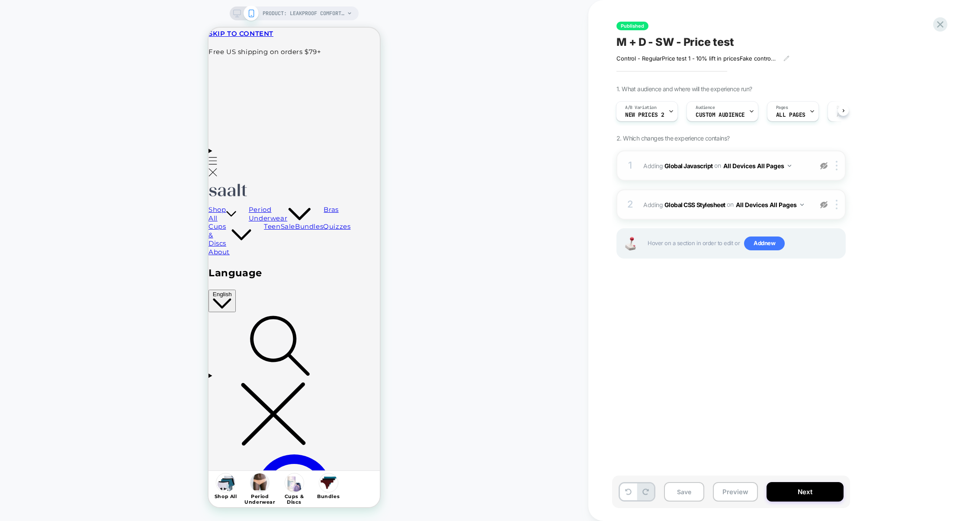
click at [826, 206] on img at bounding box center [823, 204] width 7 height 7
click at [826, 167] on img at bounding box center [823, 165] width 7 height 7
click at [731, 489] on button "Preview" at bounding box center [735, 491] width 45 height 19
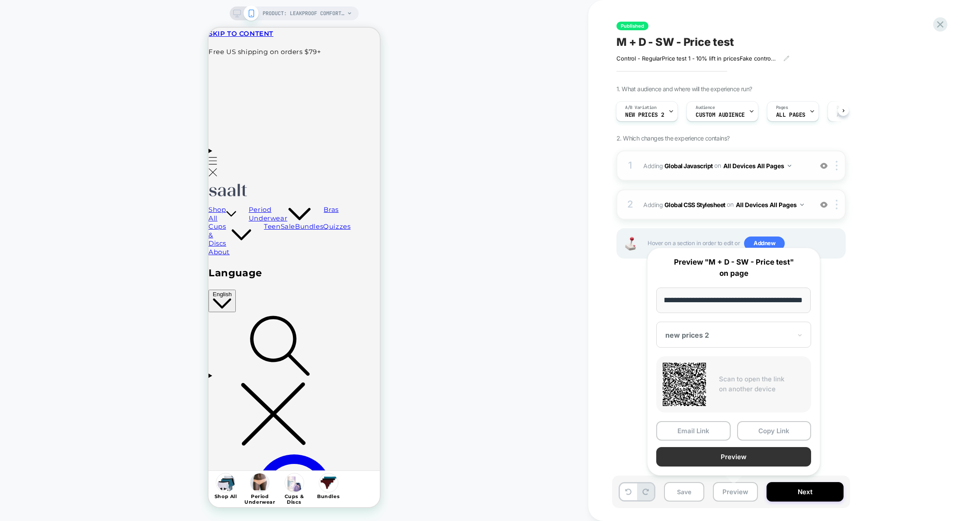
scroll to position [0, 0]
click at [738, 459] on button "Preview" at bounding box center [733, 456] width 155 height 19
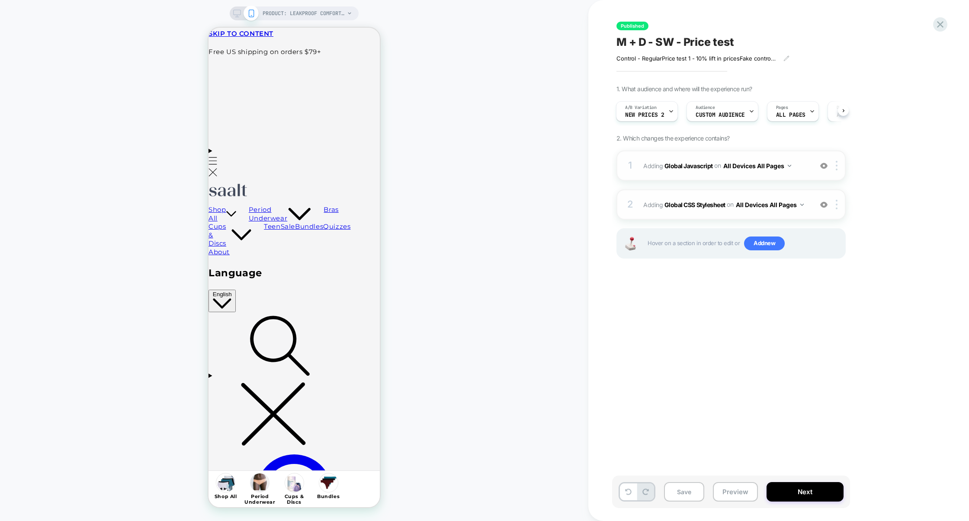
click at [710, 177] on div "1 Adding Global Javascript on All Devices All Pages Add Before Add After Target…" at bounding box center [730, 165] width 229 height 30
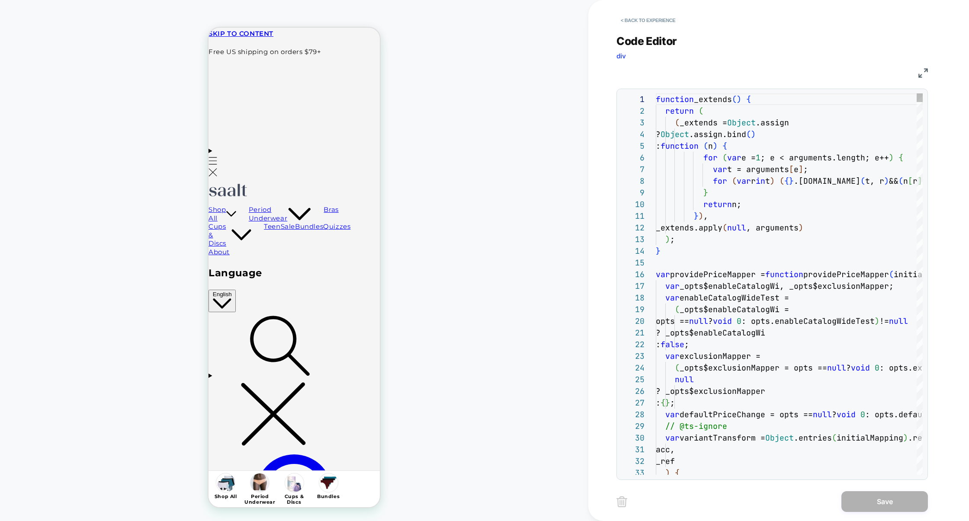
scroll to position [117, 0]
type textarea "*"
type textarea "**********"
type textarea "**"
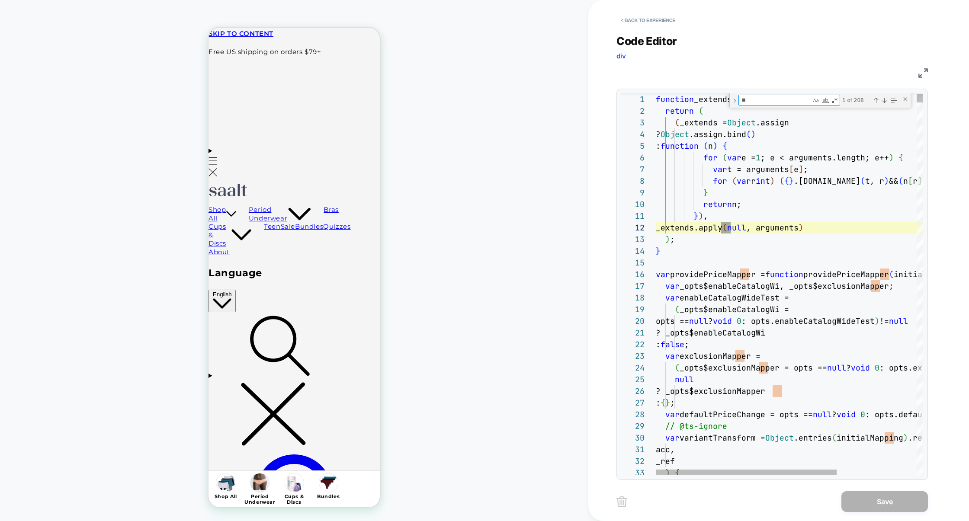
scroll to position [117, 122]
type textarea "**********"
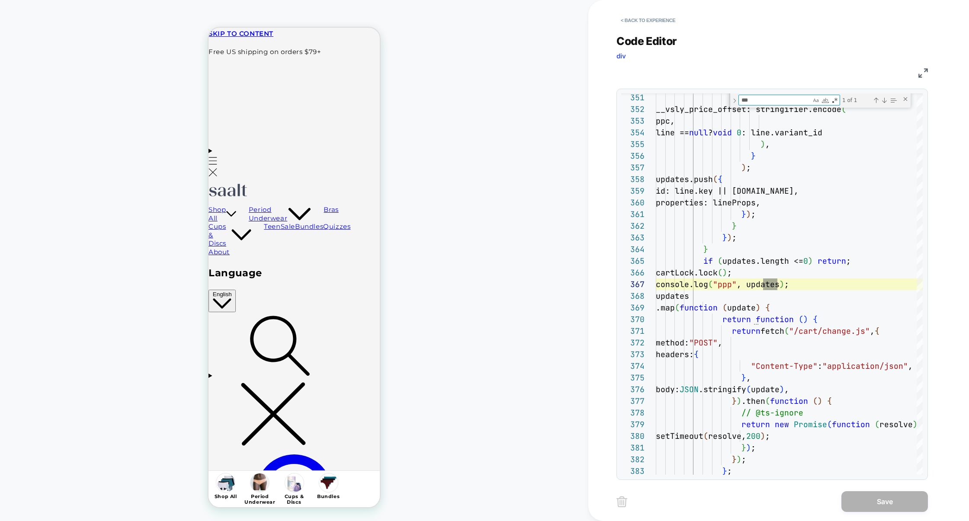
type textarea "***"
click at [923, 70] on img at bounding box center [923, 73] width 10 height 10
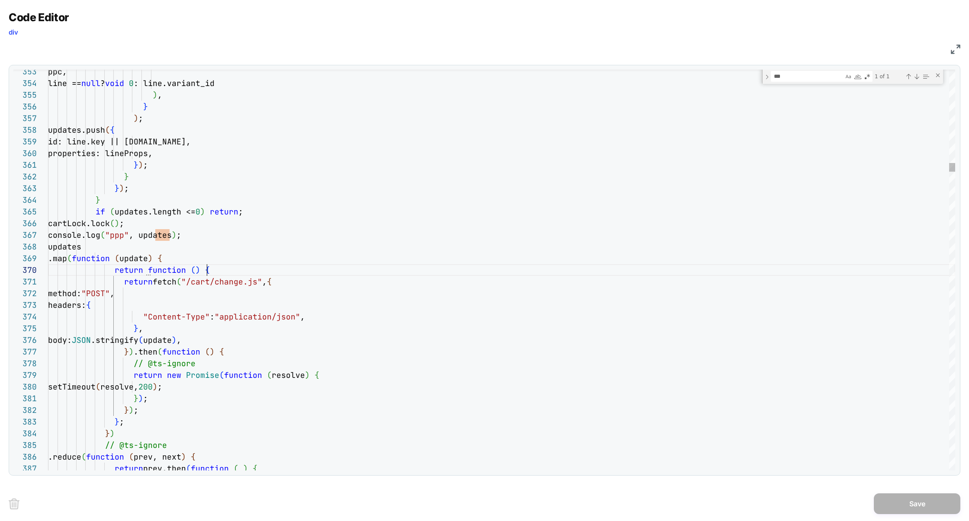
scroll to position [105, 158]
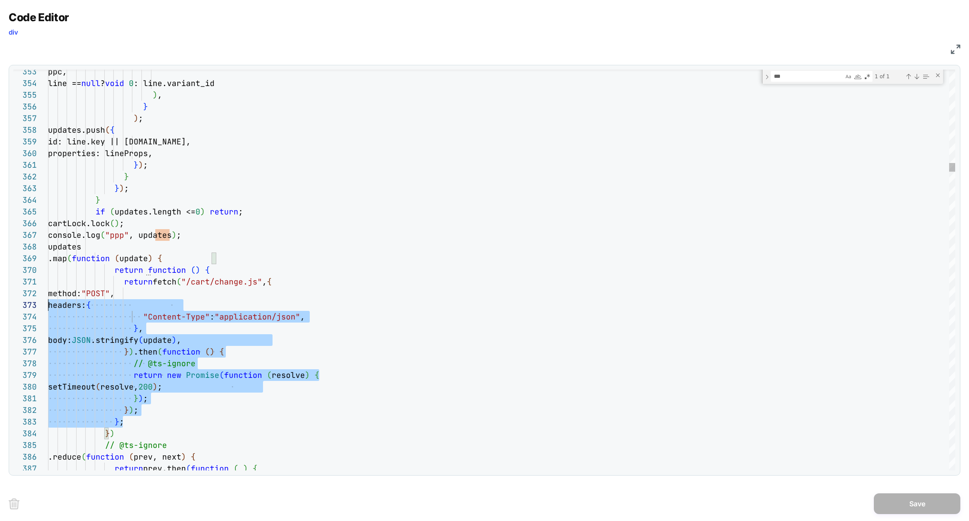
scroll to position [0, 0]
type textarea "**********"
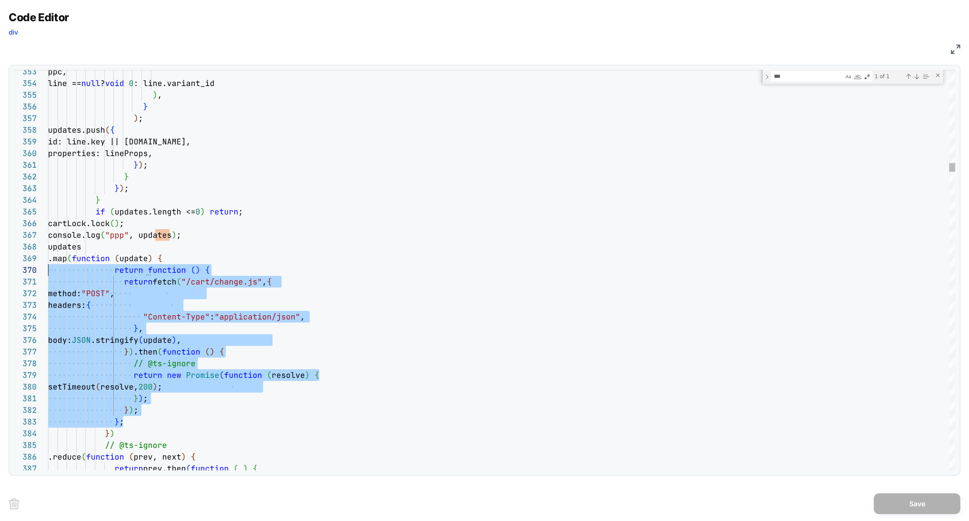
scroll to position [82, 0]
drag, startPoint x: 128, startPoint y: 422, endPoint x: 24, endPoint y: 251, distance: 200.2
click at [24, 251] on div "353 354 355 356 357 358 359 360 361 362 363 364 365 366 367 368 369 370 371 372…" at bounding box center [483, 270] width 941 height 401
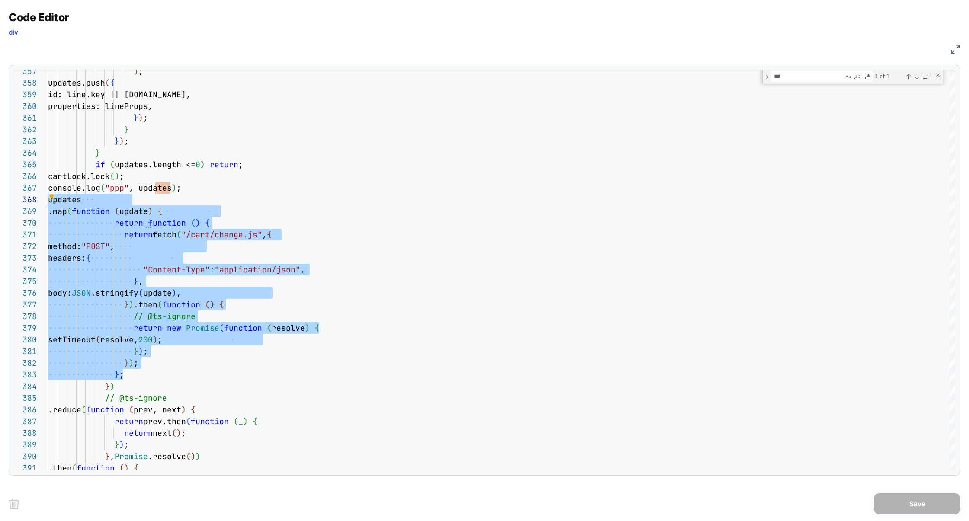
click at [953, 51] on img at bounding box center [955, 50] width 10 height 10
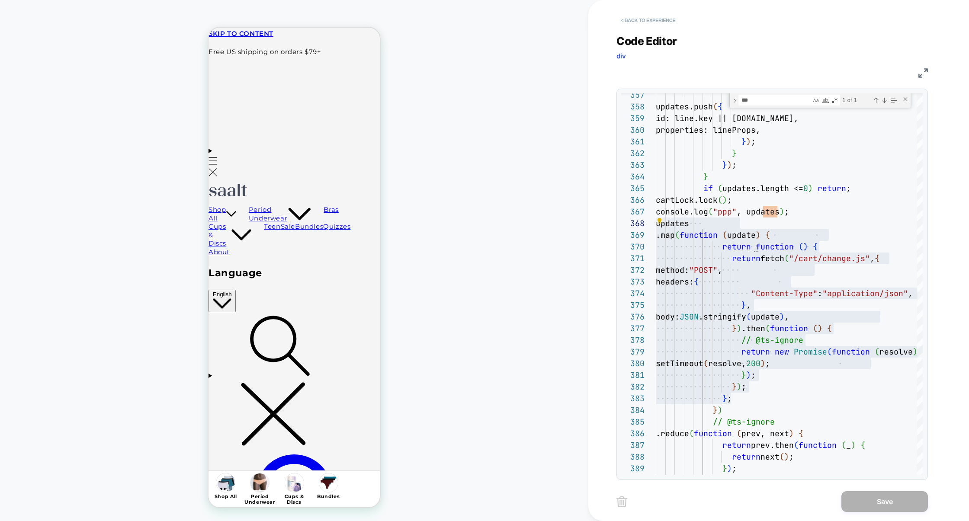
click at [661, 21] on button "< Back to experience" at bounding box center [647, 20] width 63 height 14
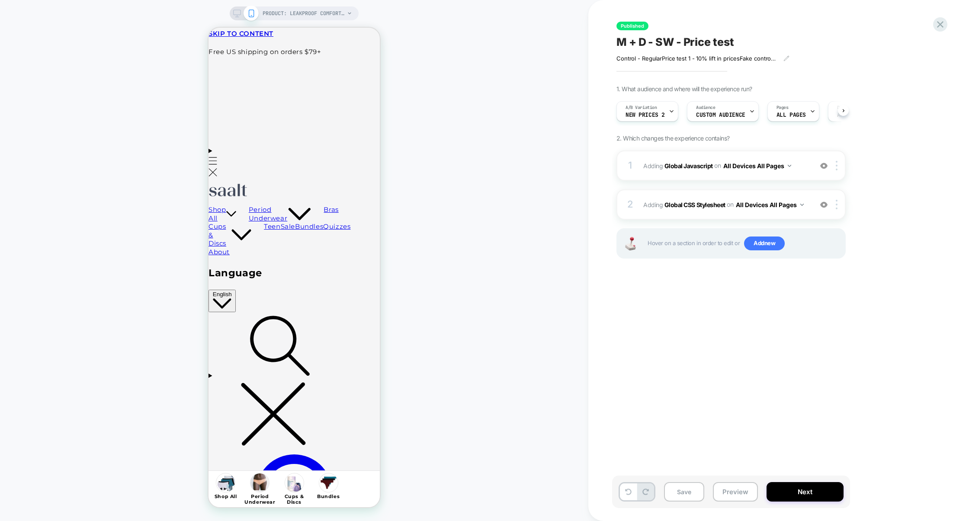
scroll to position [0, 0]
click at [934, 32] on div "Published M + D - SW - Price test Control - Regular Price test 1 - 10% lift in …" at bounding box center [774, 261] width 324 height 504
click at [936, 29] on icon at bounding box center [940, 25] width 12 height 12
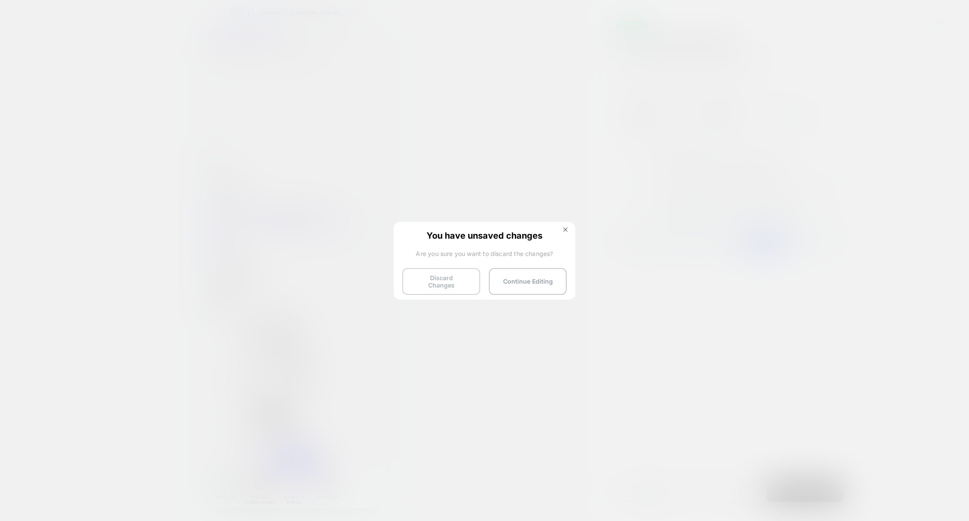
click at [438, 274] on button "Discard Changes" at bounding box center [441, 281] width 78 height 27
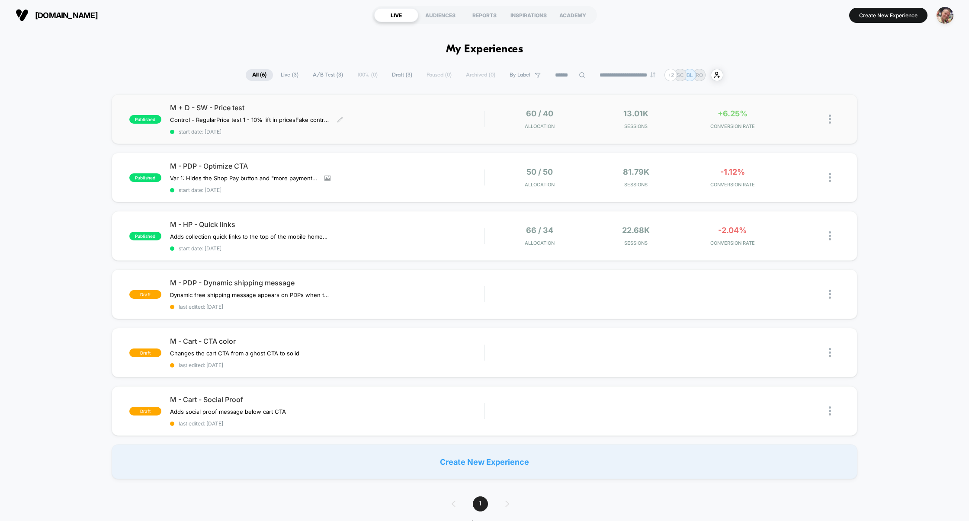
click at [399, 127] on div "M + D - SW - Price test Control - Regular Price test 1 - 10% lift in prices Fak…" at bounding box center [327, 119] width 314 height 32
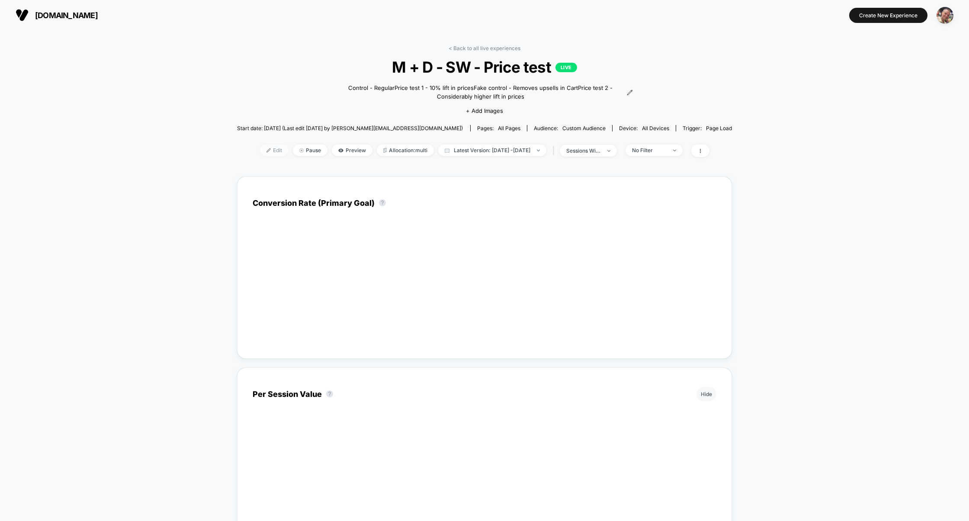
click at [266, 150] on img at bounding box center [268, 150] width 4 height 4
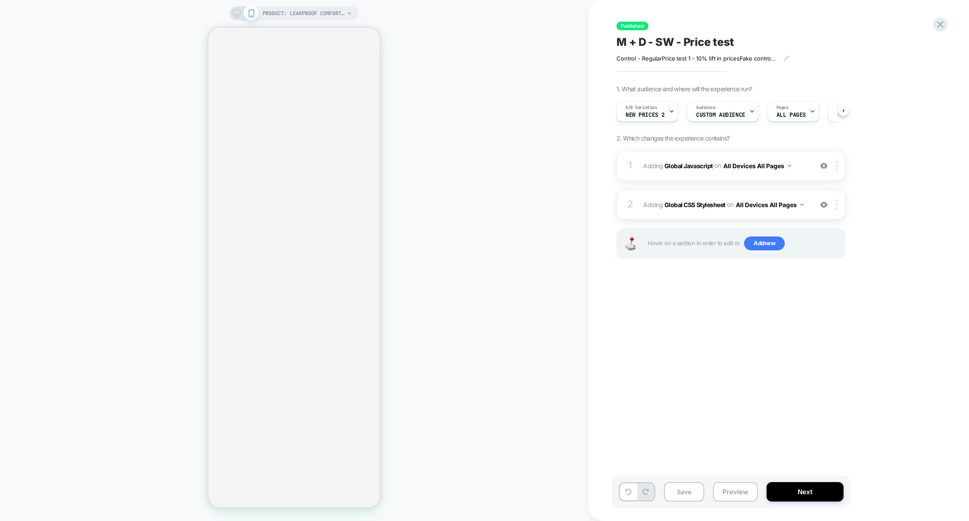
scroll to position [0, 0]
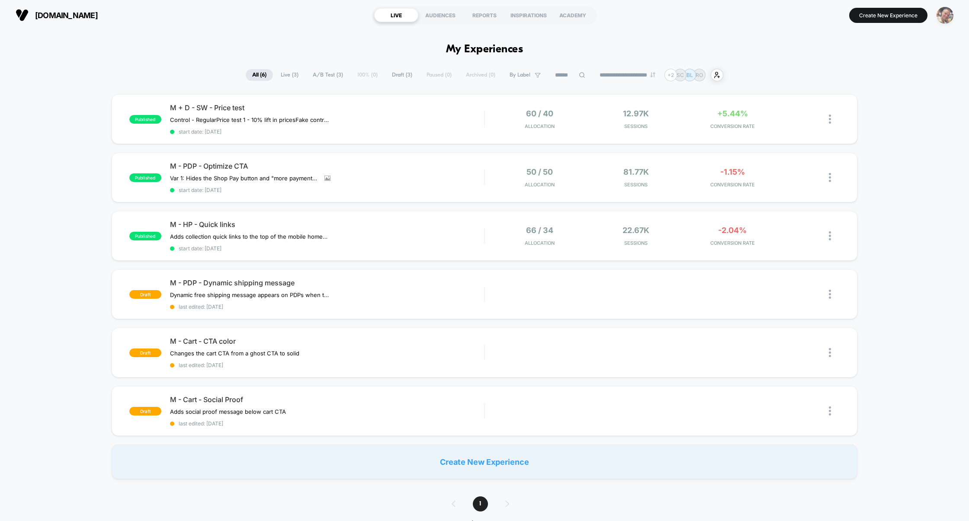
click at [942, 18] on img "button" at bounding box center [944, 15] width 17 height 17
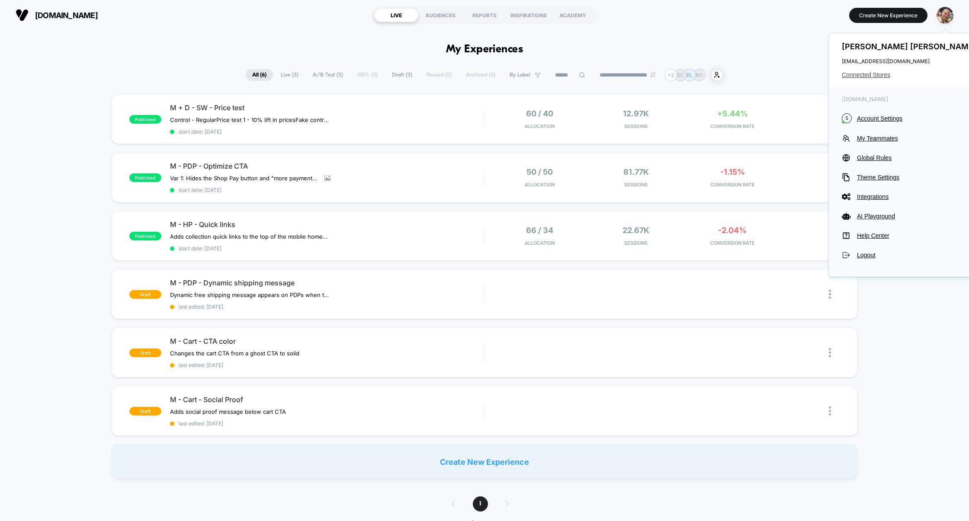
click at [874, 74] on span "Connected Stores" at bounding box center [910, 74] width 137 height 7
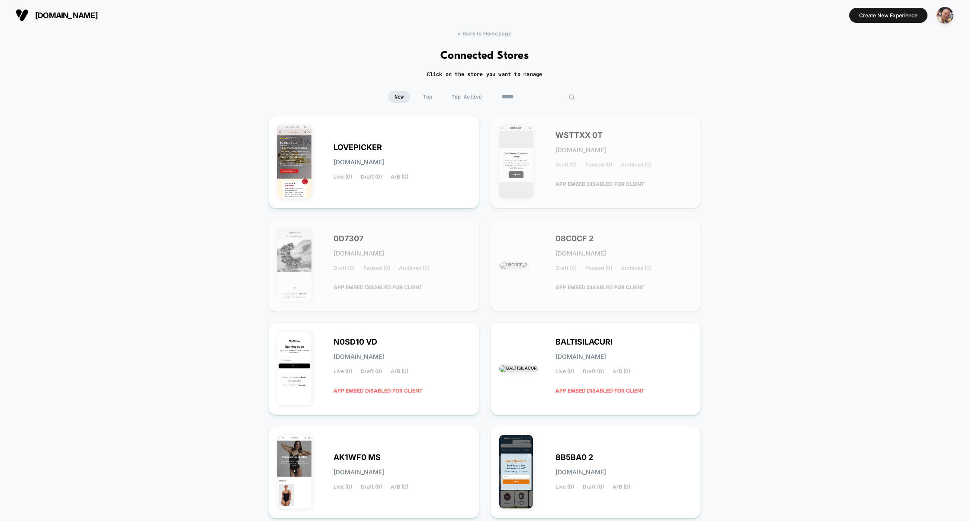
click at [527, 95] on input at bounding box center [538, 97] width 86 height 12
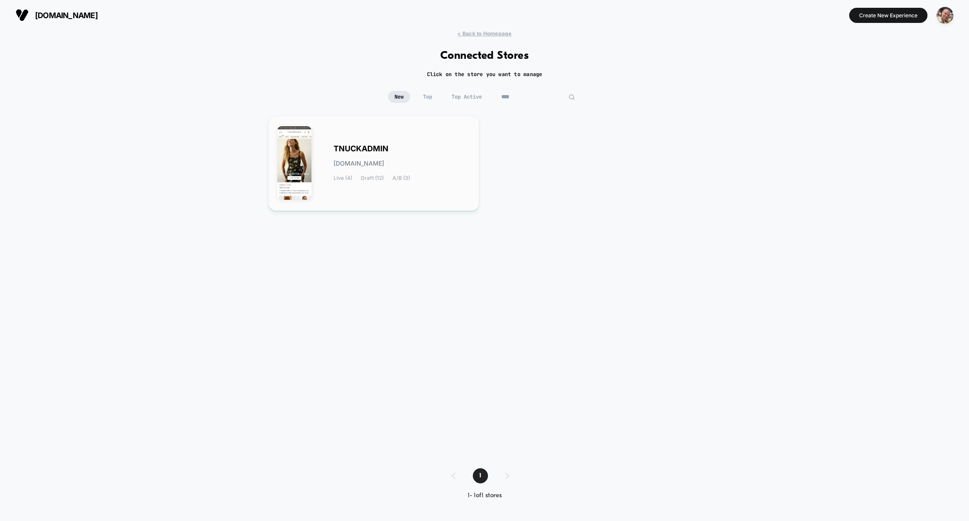
type input "****"
click at [419, 174] on div "TNUCKADMIN tnuckadmin.myshopify.com Live (4) Draft (12) A/B (3)" at bounding box center [401, 163] width 137 height 35
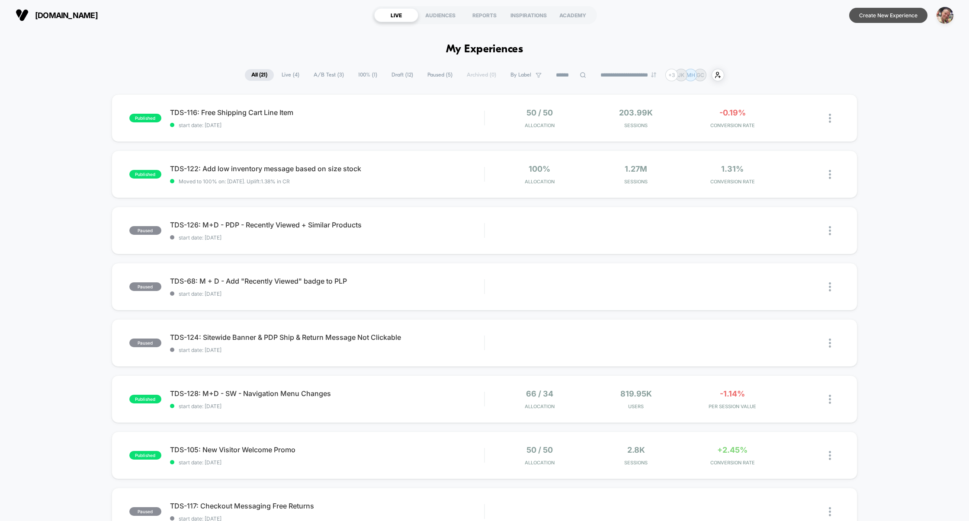
click at [879, 14] on button "Create New Experience" at bounding box center [888, 15] width 78 height 15
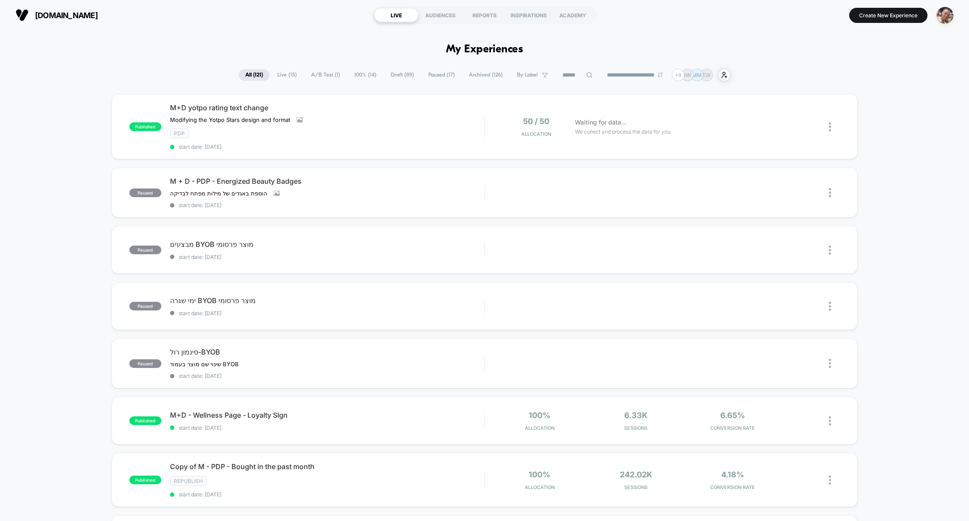
click at [400, 72] on span "Draft ( 89 )" at bounding box center [402, 75] width 36 height 12
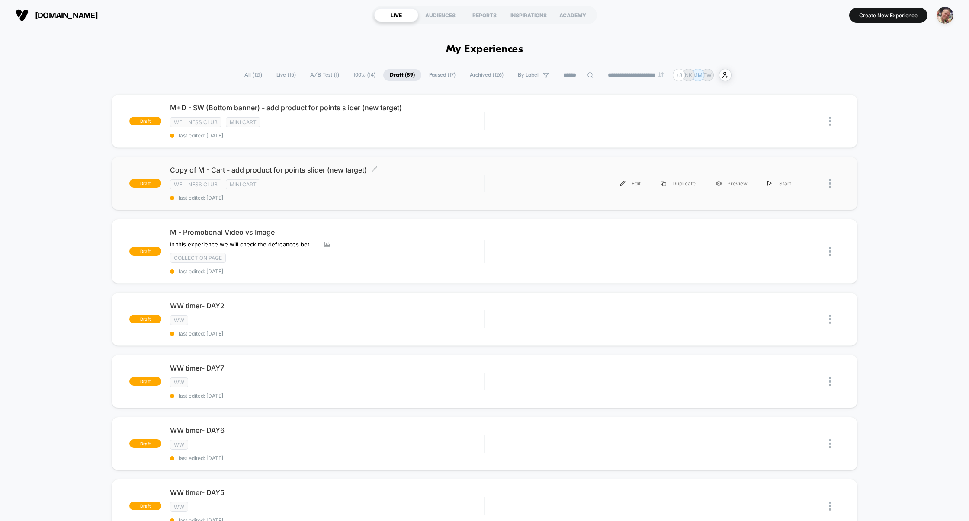
click at [438, 182] on div "wellness club mini cart" at bounding box center [327, 184] width 314 height 10
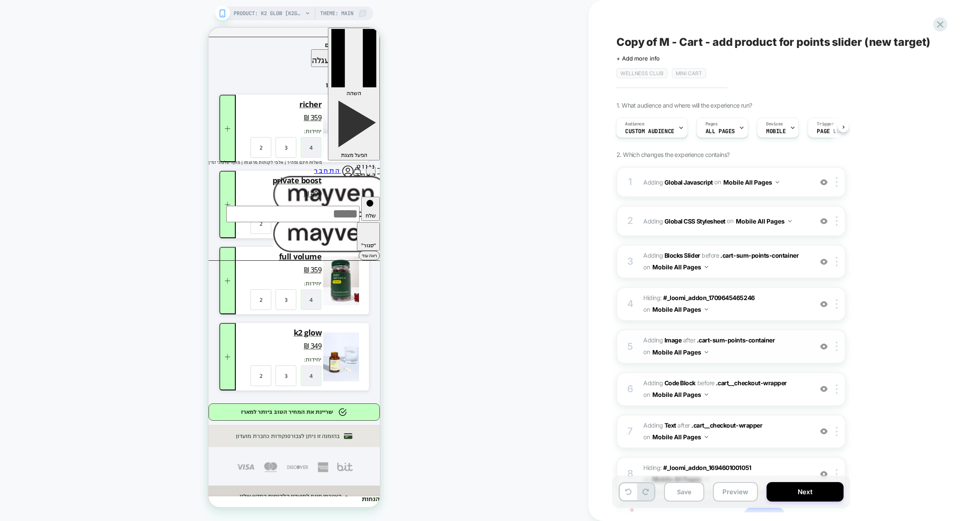
scroll to position [71, 0]
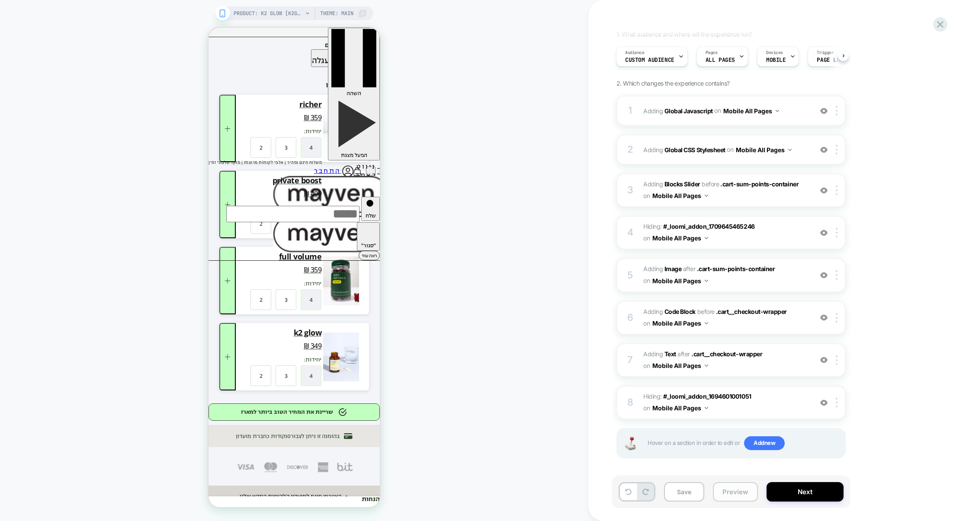
click at [735, 490] on button "Preview" at bounding box center [735, 491] width 45 height 19
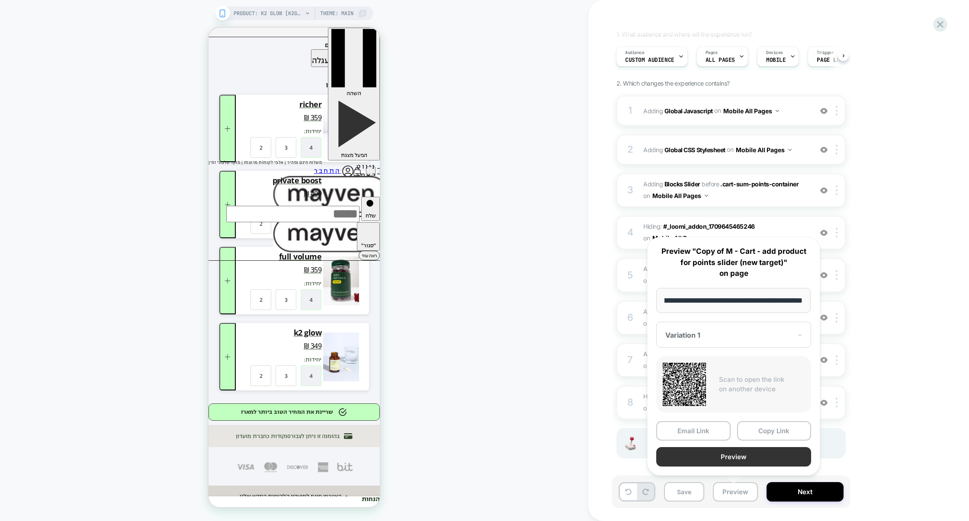
scroll to position [0, 0]
click at [732, 464] on button "Preview" at bounding box center [733, 456] width 155 height 19
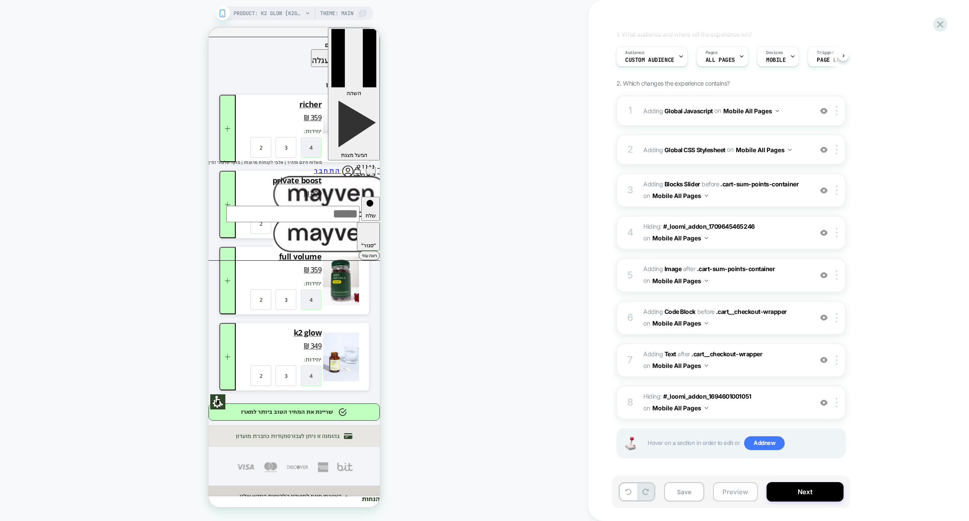
click at [739, 497] on button "Preview" at bounding box center [735, 491] width 45 height 19
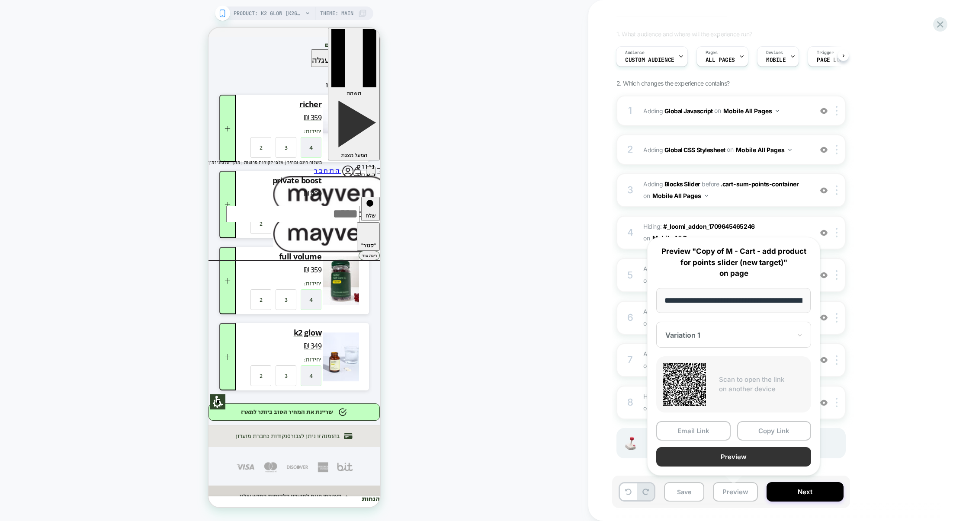
click at [739, 455] on button "Preview" at bounding box center [733, 456] width 155 height 19
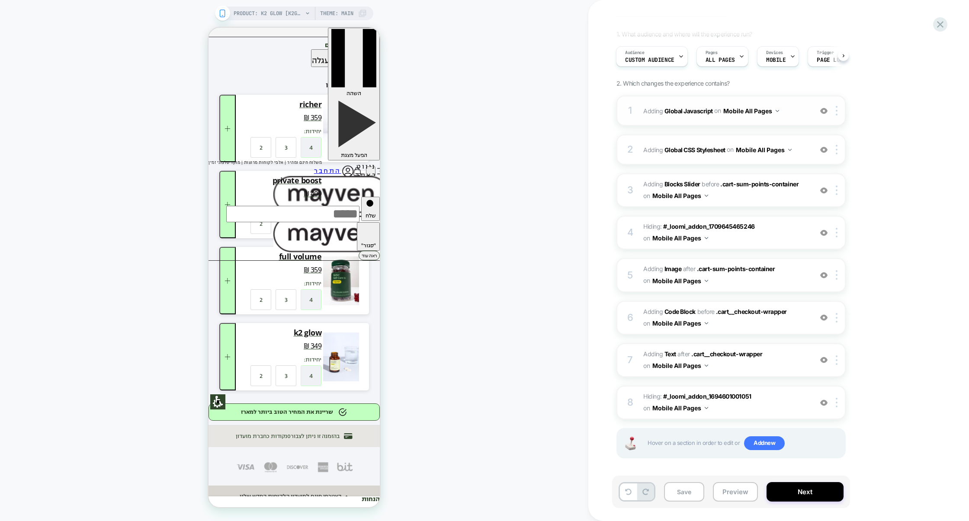
click at [699, 121] on div "1 Adding Global Javascript on Mobile All Pages Add Before Add After Copy to Des…" at bounding box center [730, 111] width 229 height 30
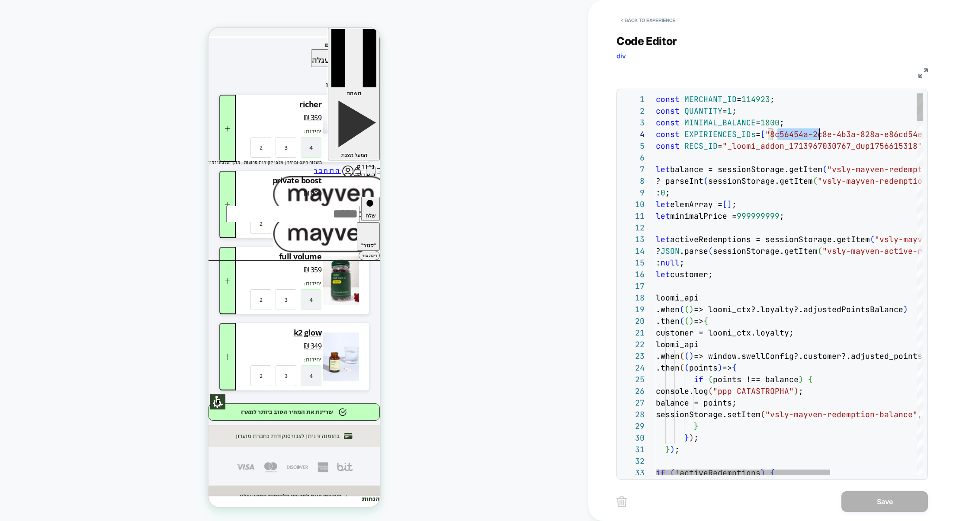
scroll to position [35, 173]
drag, startPoint x: 777, startPoint y: 134, endPoint x: 826, endPoint y: 139, distance: 49.1
click at [826, 139] on span ""8c56454a-2c8e-4b3a-828a-e86cd54eaeae"" at bounding box center [855, 134] width 181 height 10
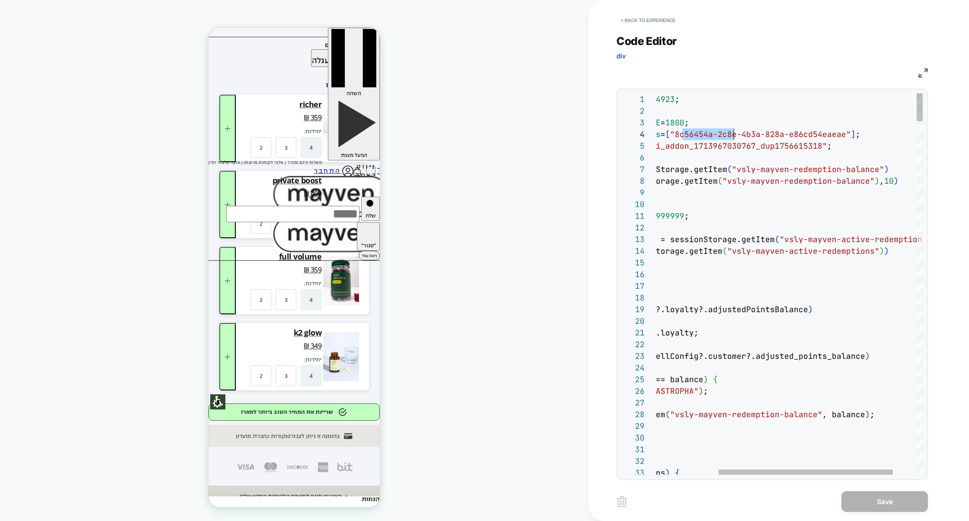
type textarea "**********"
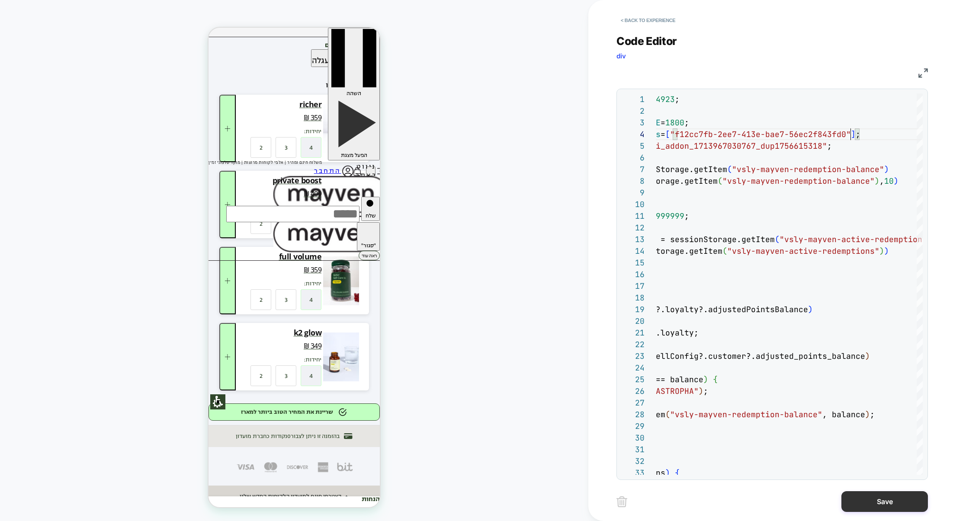
click at [890, 507] on button "Save" at bounding box center [884, 501] width 86 height 21
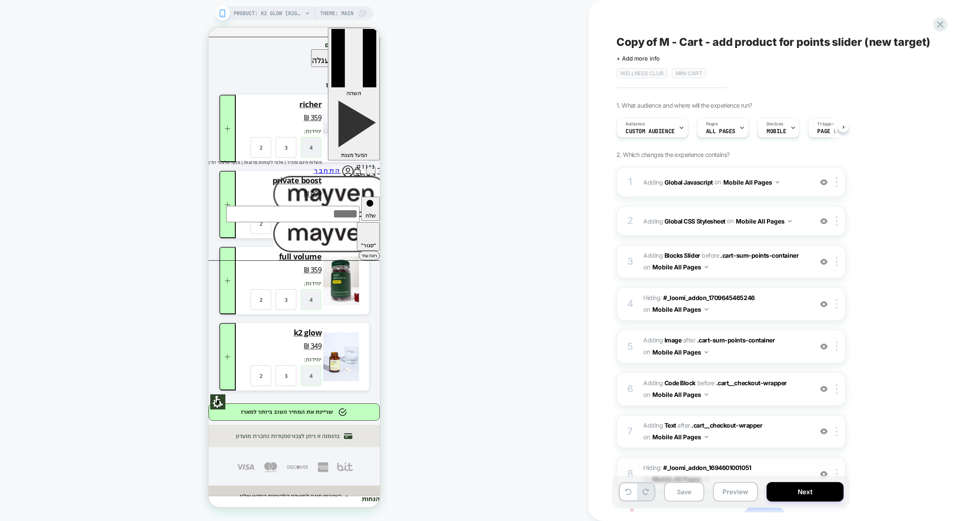
scroll to position [0, 0]
click at [688, 490] on button "Save" at bounding box center [684, 491] width 40 height 19
click at [735, 490] on button "Preview" at bounding box center [735, 491] width 45 height 19
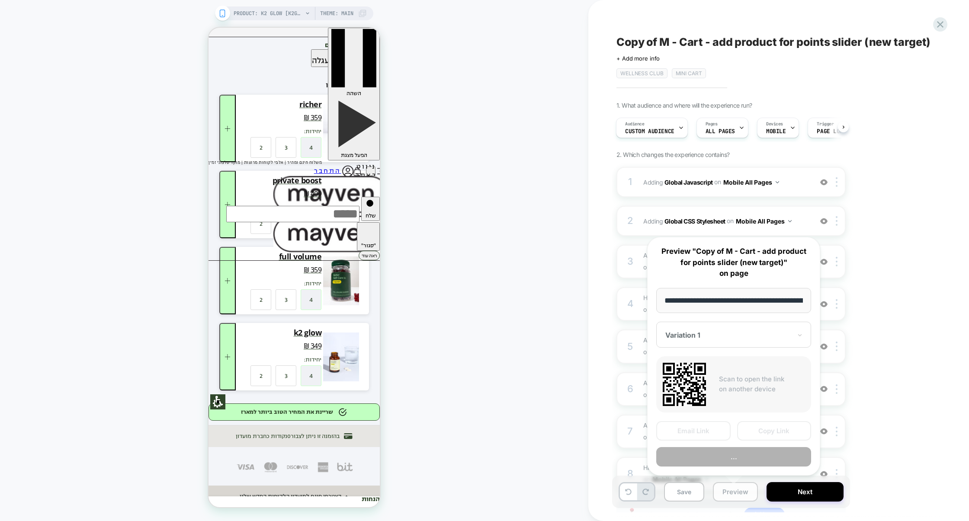
scroll to position [0, 78]
click at [736, 459] on button "Preview" at bounding box center [733, 456] width 155 height 19
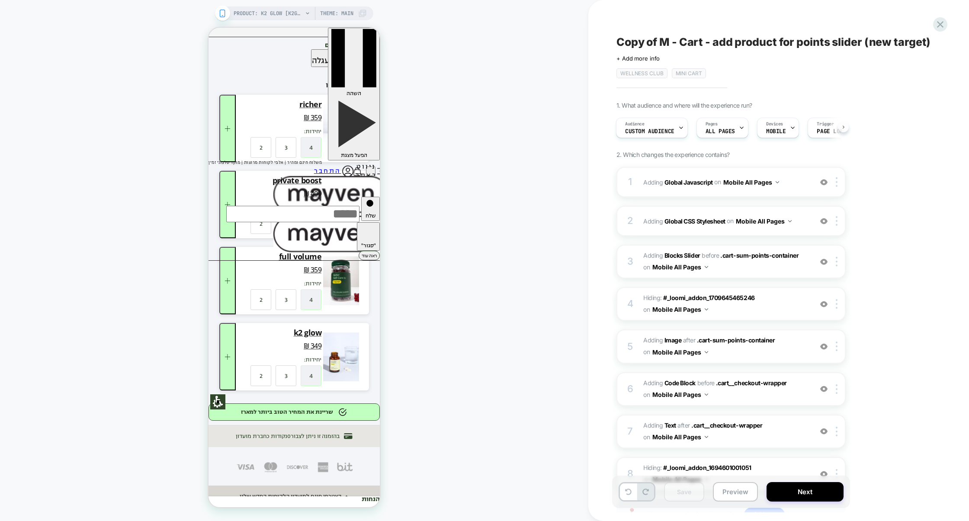
scroll to position [0, 44]
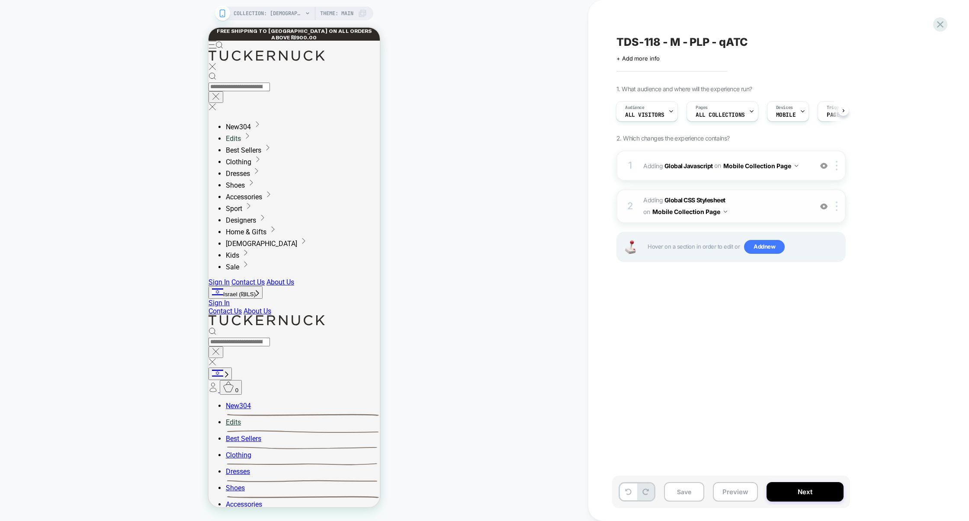
click at [741, 203] on span "Adding Global CSS Stylesheet on Mobile Collection Page" at bounding box center [725, 206] width 165 height 23
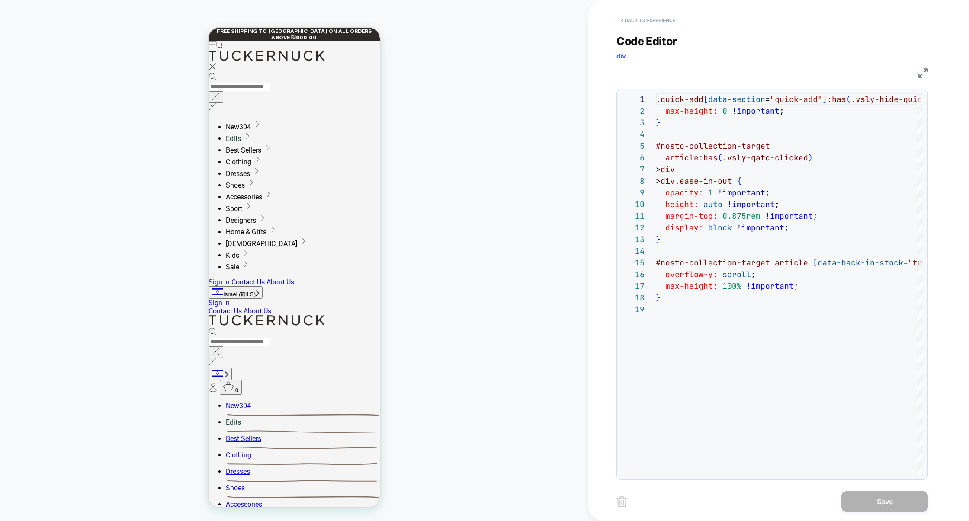
click at [639, 16] on button "< Back to experience" at bounding box center [647, 20] width 63 height 14
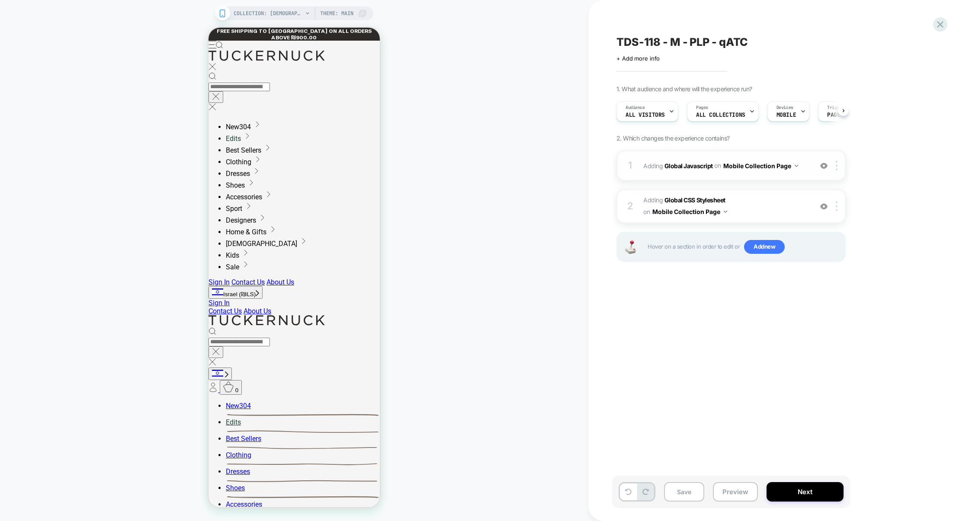
scroll to position [0, 0]
click at [686, 177] on div "1 Adding Global Javascript on Mobile Collection Page Add Before Add After Copy …" at bounding box center [730, 165] width 229 height 30
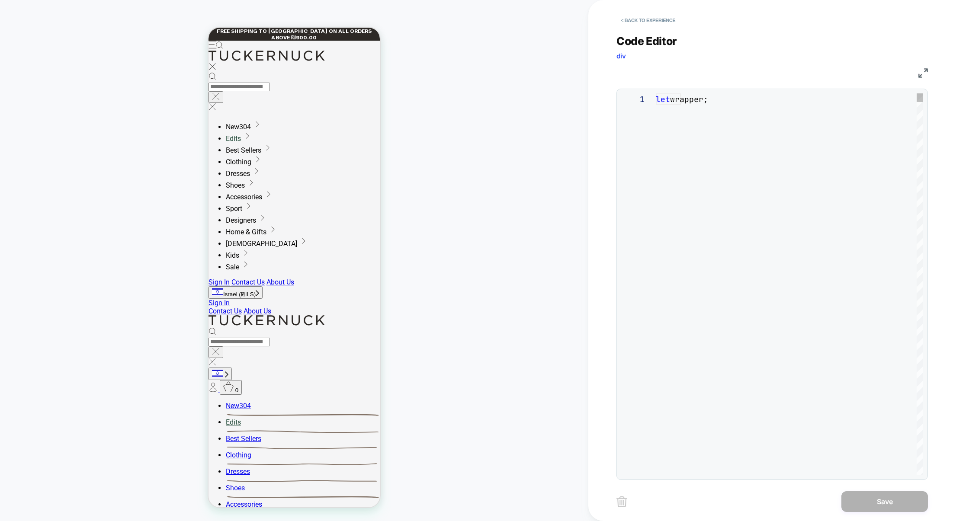
scroll to position [117, 0]
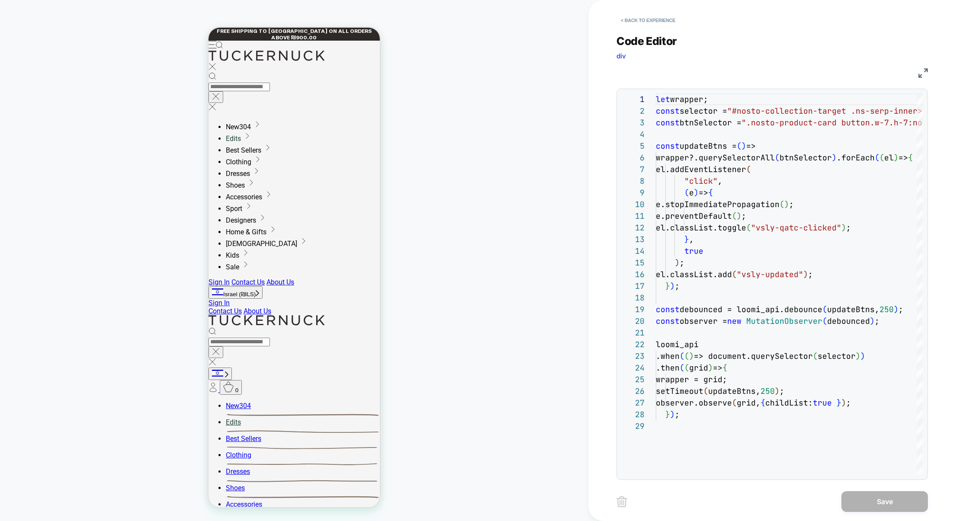
click at [928, 68] on div "< Back to experience Code Editor div JS 3 4 5 6 7 8 9 10 11 12 13 14 15 16 17 1…" at bounding box center [778, 260] width 324 height 521
click at [927, 72] on img at bounding box center [923, 73] width 10 height 10
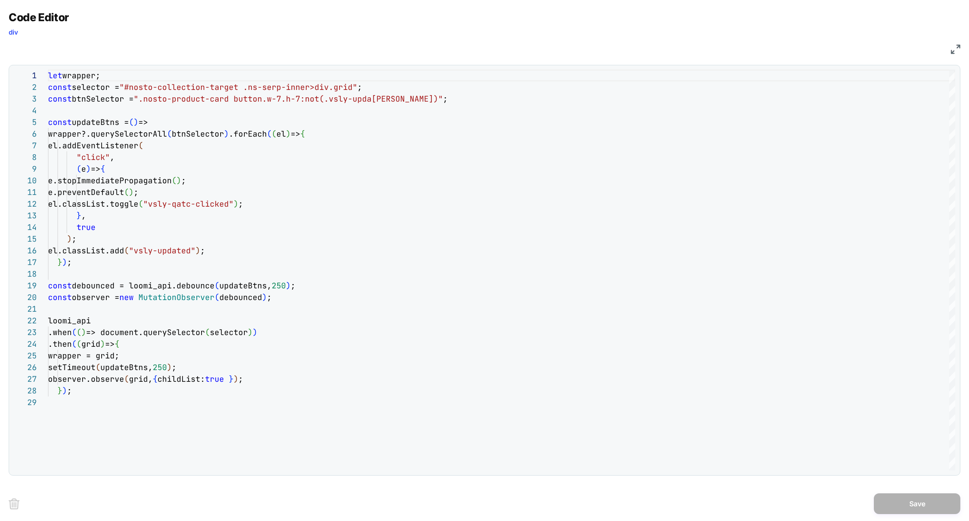
click at [952, 50] on img at bounding box center [955, 50] width 10 height 10
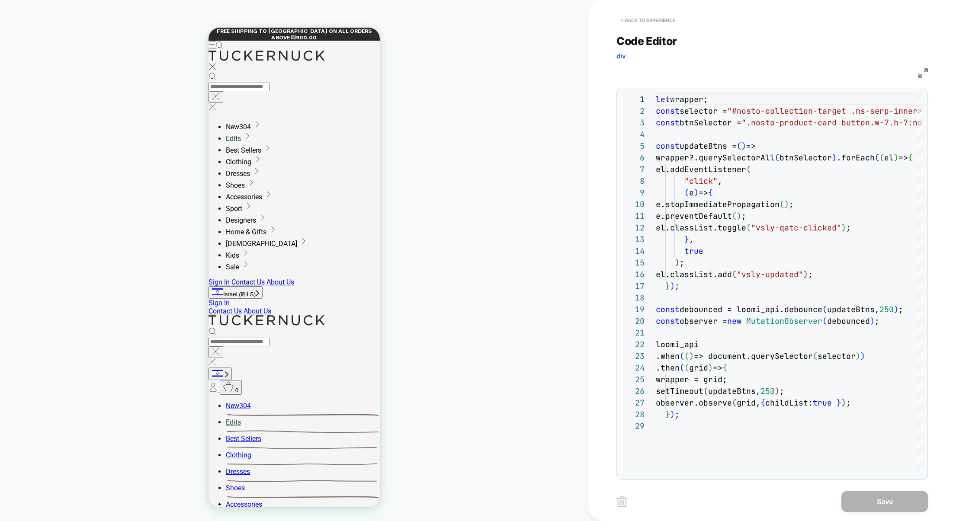
click at [672, 19] on button "< Back to experience" at bounding box center [647, 20] width 63 height 14
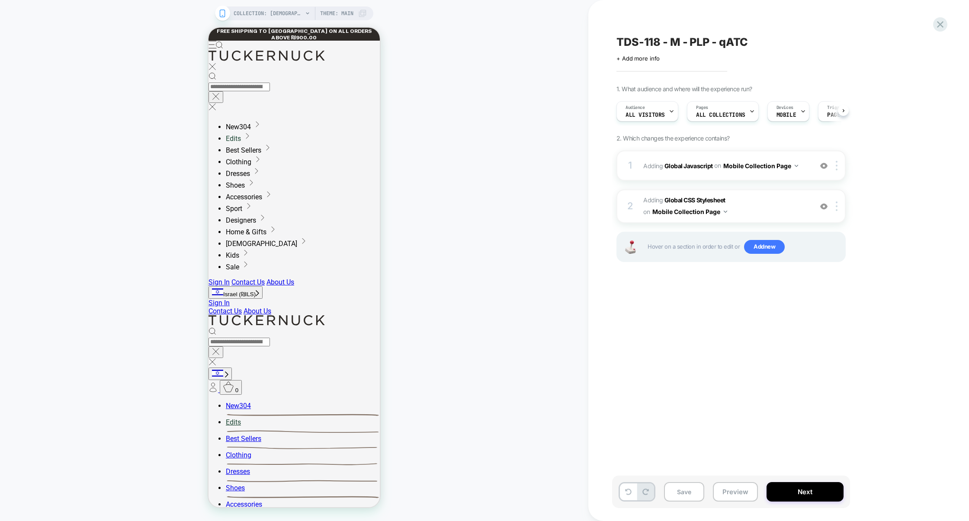
scroll to position [0, 0]
click at [735, 486] on button "Preview" at bounding box center [735, 491] width 45 height 19
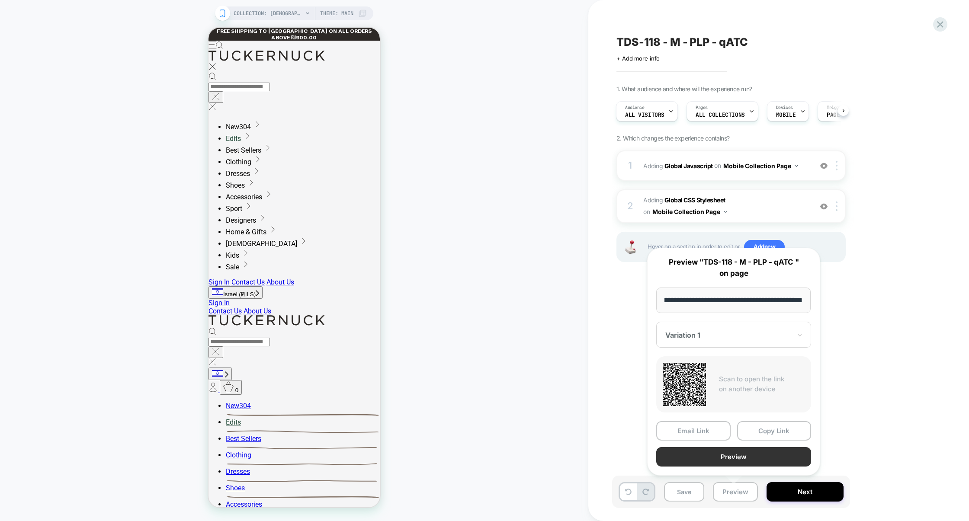
scroll to position [0, 0]
click at [733, 458] on button "Preview" at bounding box center [733, 456] width 155 height 19
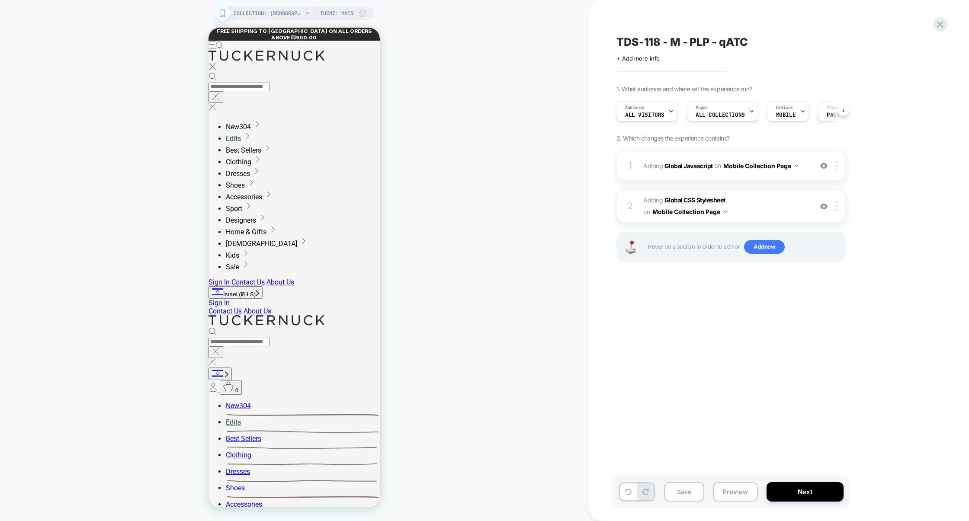
click at [765, 203] on span "Adding Global CSS Stylesheet on Mobile Collection Page" at bounding box center [725, 206] width 165 height 23
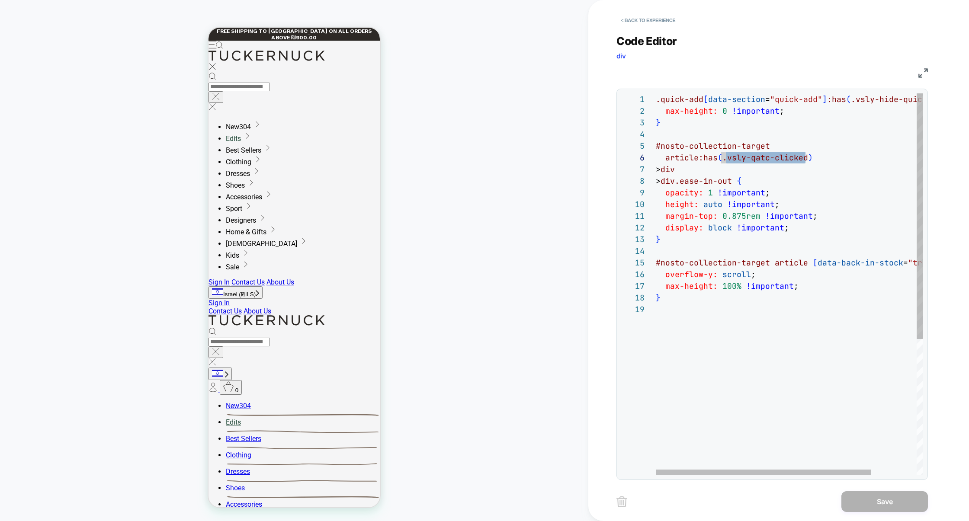
scroll to position [58, 65]
drag, startPoint x: 806, startPoint y: 159, endPoint x: 723, endPoint y: 156, distance: 83.5
click at [723, 156] on span "article:has ( .vsly-qatc-clicked )" at bounding box center [734, 158] width 157 height 10
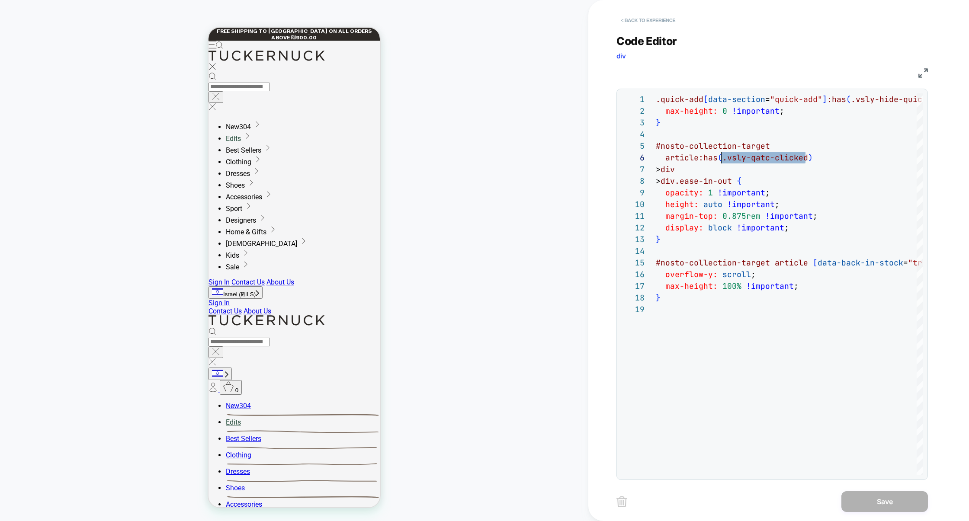
click at [653, 20] on button "< Back to experience" at bounding box center [647, 20] width 63 height 14
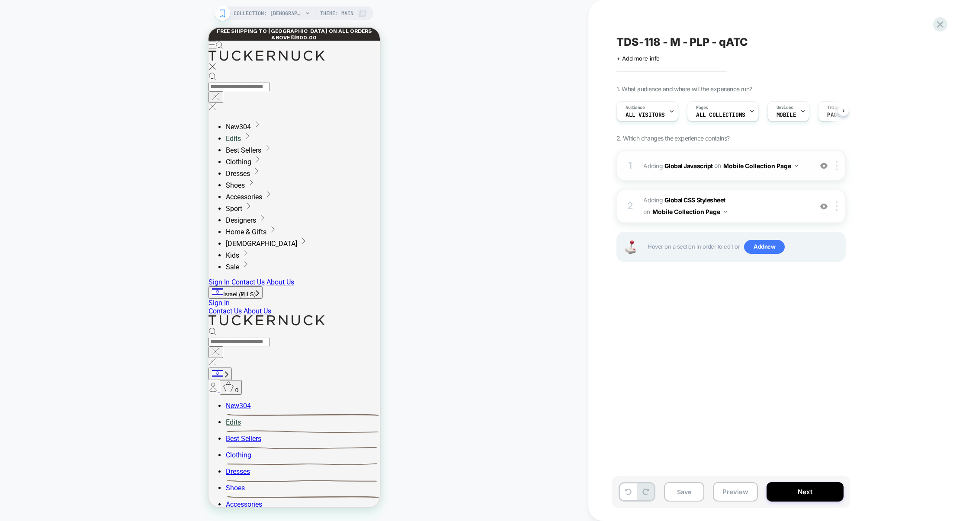
scroll to position [0, 0]
click at [724, 177] on div "1 Adding Global Javascript on Mobile Collection Page Add Before Add After Copy …" at bounding box center [730, 165] width 229 height 30
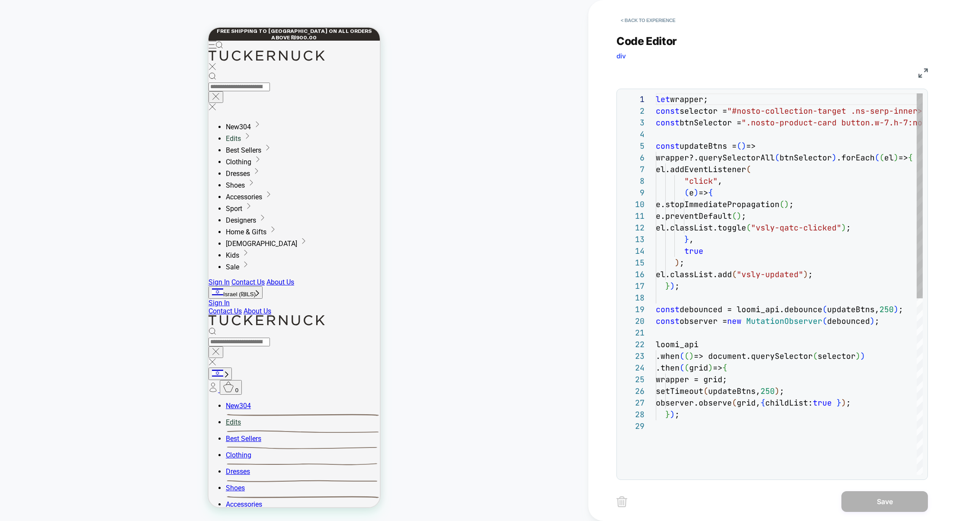
scroll to position [117, 0]
click at [921, 76] on img at bounding box center [923, 73] width 10 height 10
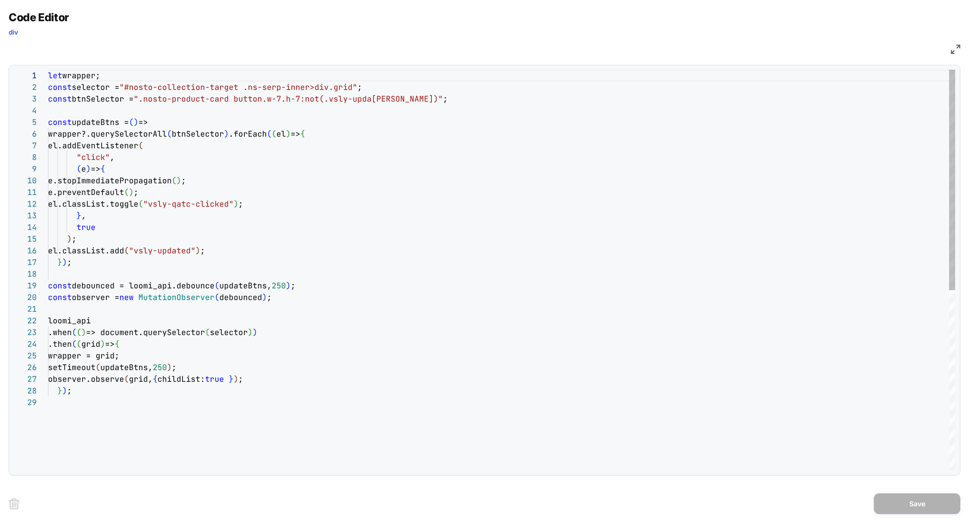
click at [299, 204] on div "let wrapper; const selector = "#nosto-collection-target .ns-serp-inner>div.grid…" at bounding box center [501, 434] width 907 height 728
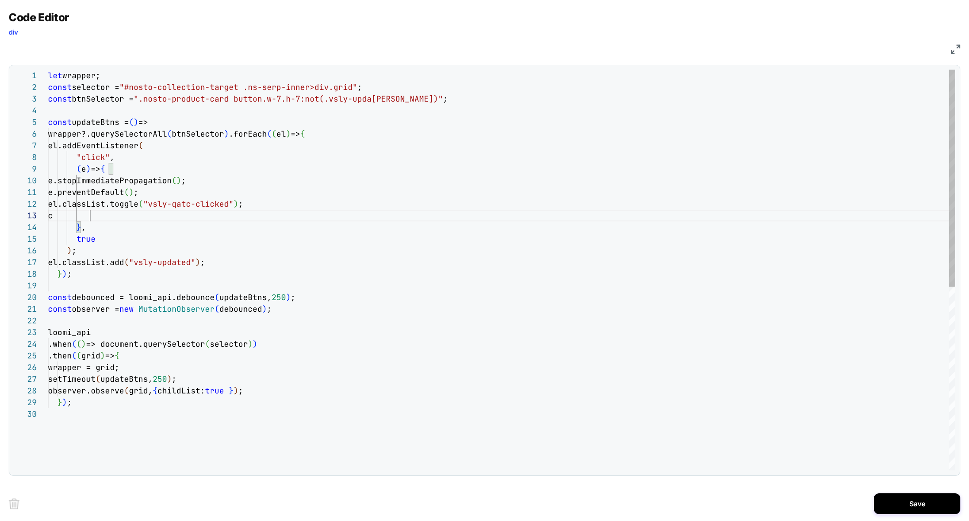
scroll to position [23, 37]
click at [69, 133] on div "let wrapper; const selector = "#nosto-collection-target .ns-serp-inner>div.grid…" at bounding box center [501, 439] width 907 height 739
click at [104, 215] on div "let wrapper; const selector = "#nosto-collection-target .ns-serp-inner>div.grid…" at bounding box center [501, 439] width 907 height 739
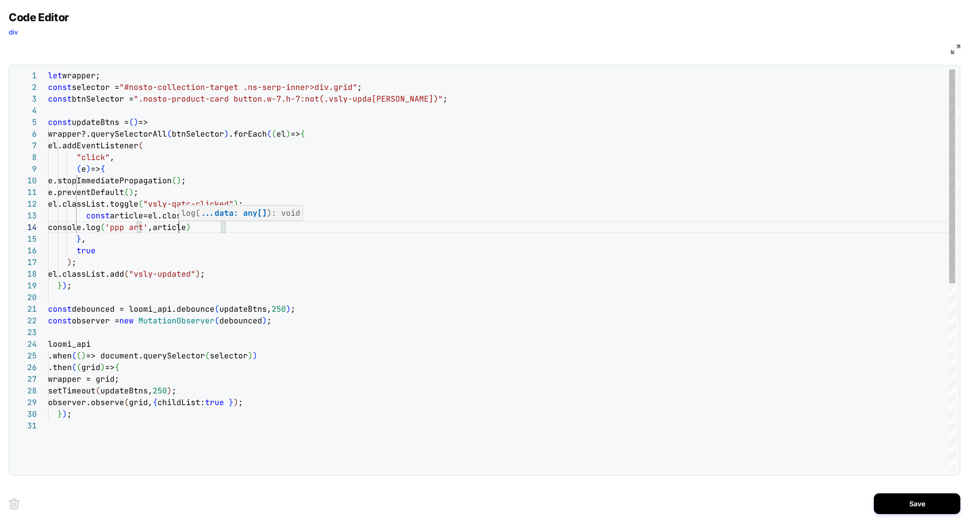
scroll to position [35, 131]
click at [375, 302] on div "let wrapper; const selector = "#nosto-collection-target .ns-serp-inner>div.grid…" at bounding box center [501, 445] width 907 height 751
type textarea "**********"
click at [909, 495] on button "Save" at bounding box center [917, 503] width 86 height 21
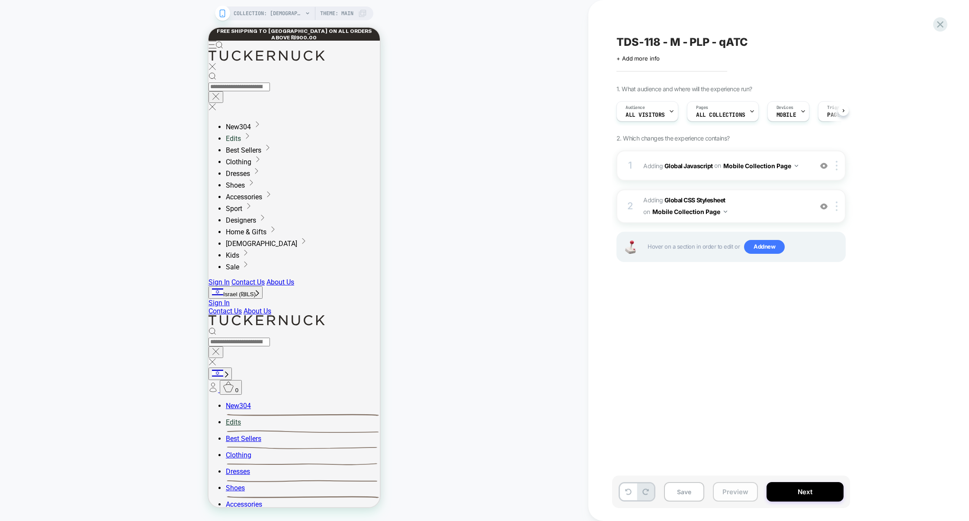
scroll to position [0, 0]
click at [746, 490] on button "Preview" at bounding box center [735, 491] width 45 height 19
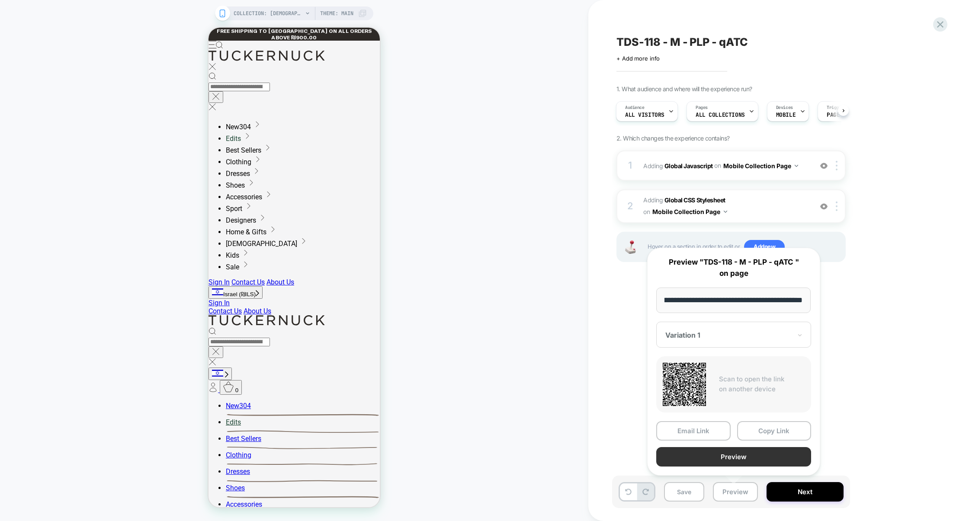
scroll to position [0, 0]
click at [740, 456] on button "Preview" at bounding box center [733, 456] width 155 height 19
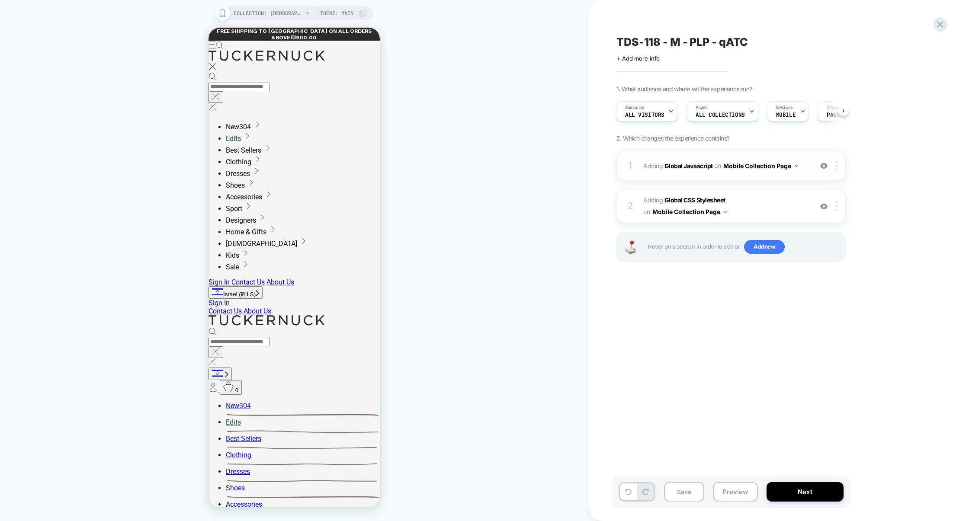
click at [737, 176] on div "1 Adding Global Javascript on Mobile Collection Page Add Before Add After Copy …" at bounding box center [730, 165] width 229 height 30
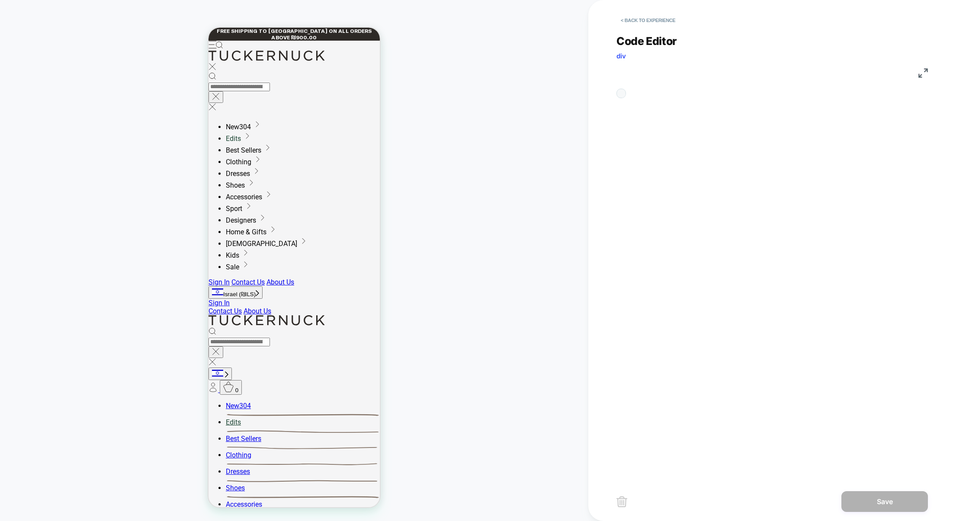
scroll to position [117, 0]
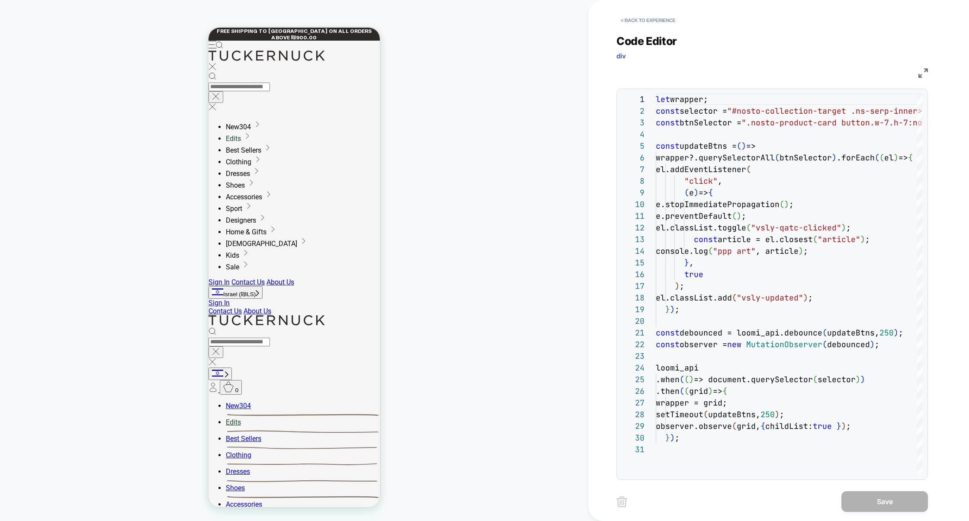
click at [923, 73] on img at bounding box center [923, 73] width 10 height 10
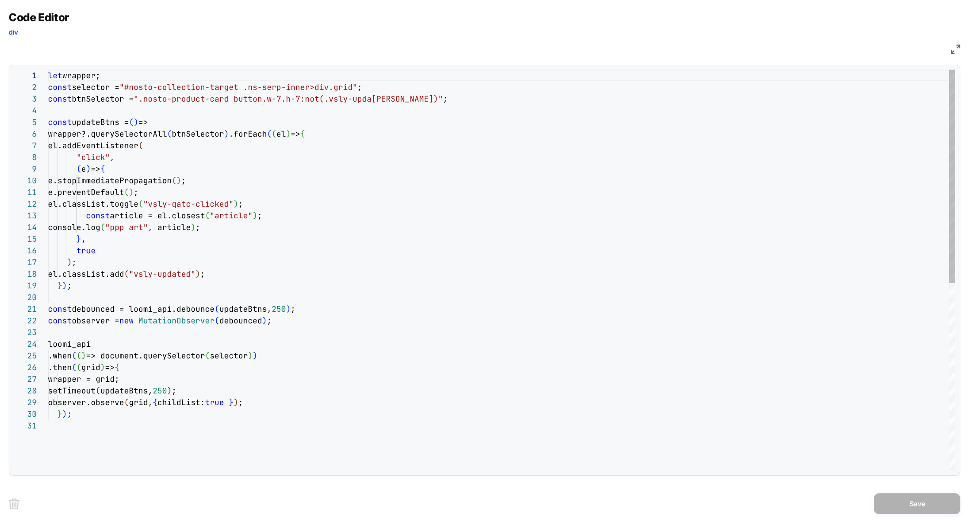
scroll to position [23, 215]
click at [264, 215] on div "let wrapper; const selector = "#nosto-collection-target .ns-serp-inner>div.grid…" at bounding box center [501, 445] width 907 height 751
click at [269, 216] on div "let wrapper; const selector = "#nosto-collection-target .ns-serp-inner>div.grid…" at bounding box center [501, 445] width 907 height 751
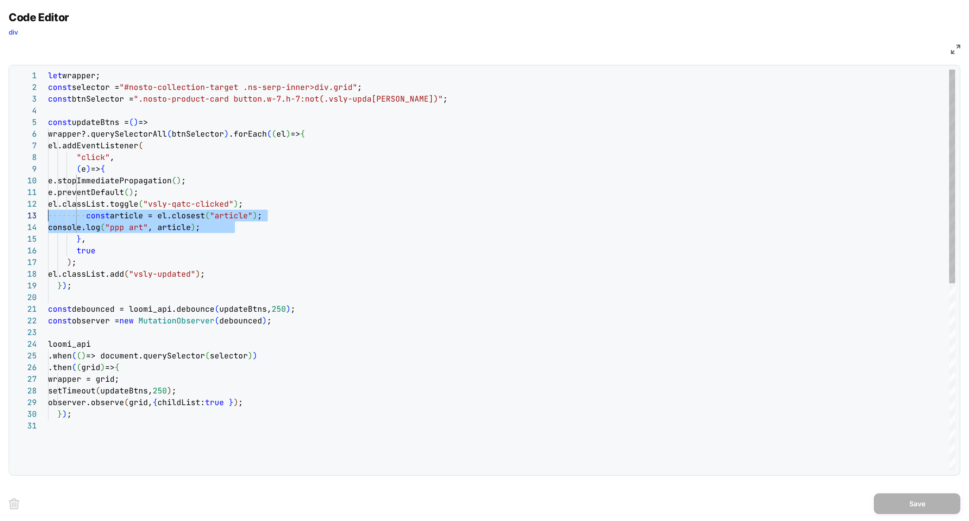
drag, startPoint x: 241, startPoint y: 227, endPoint x: 1, endPoint y: 212, distance: 240.9
click at [0, 213] on div "Code Editor div JS 1 2 3 4 5 6 7 8 9 10 11 12 13 14 15 16 17 18 19 20 21 22 23 …" at bounding box center [484, 260] width 969 height 521
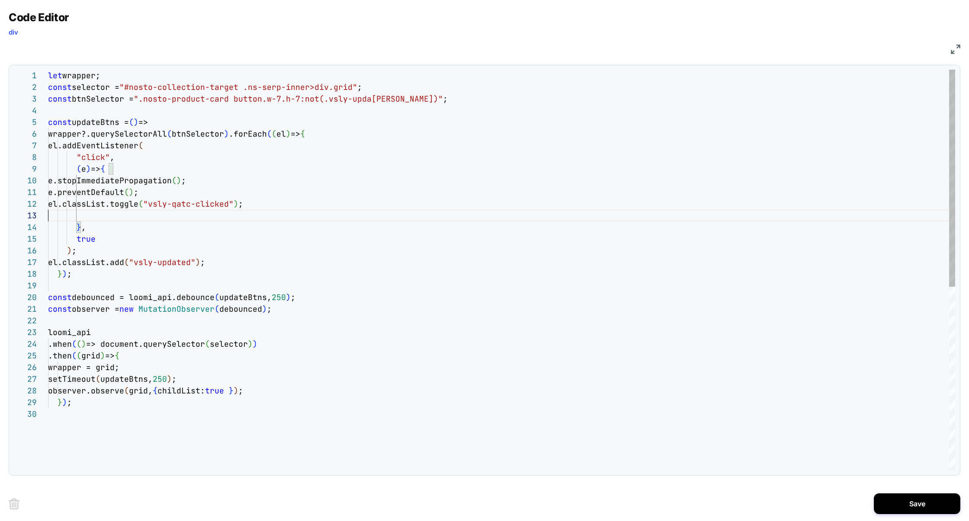
scroll to position [11, 229]
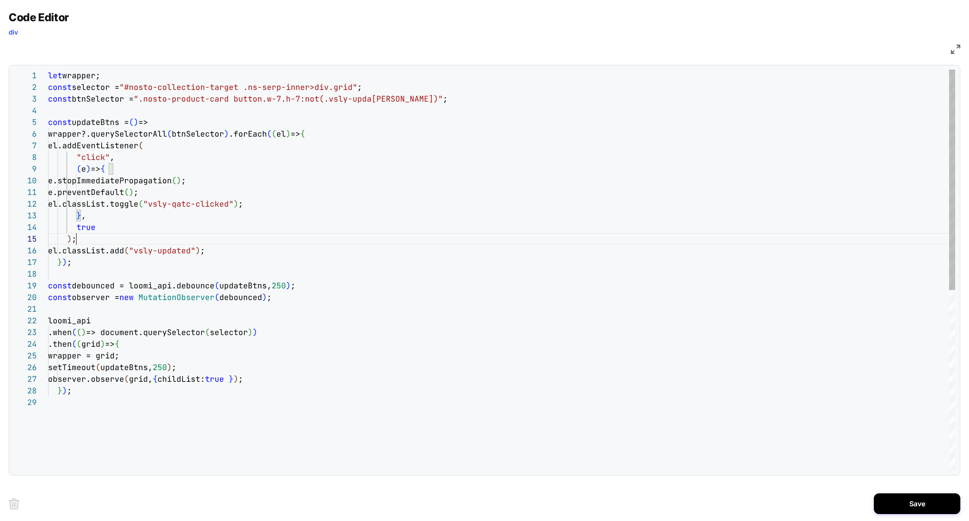
click at [97, 240] on div "let wrapper; const selector = "#nosto-collection-target .ns-serp-inner>div.grid…" at bounding box center [501, 434] width 907 height 728
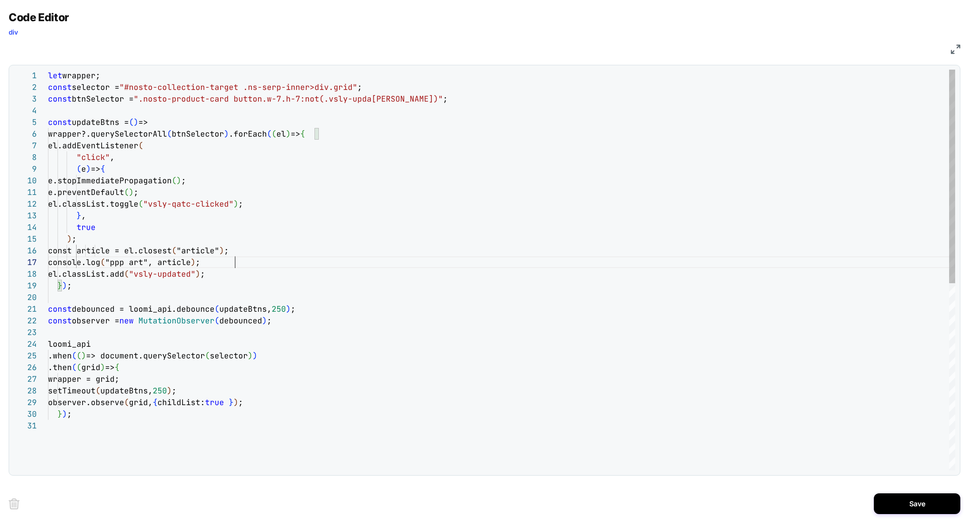
scroll to position [70, 187]
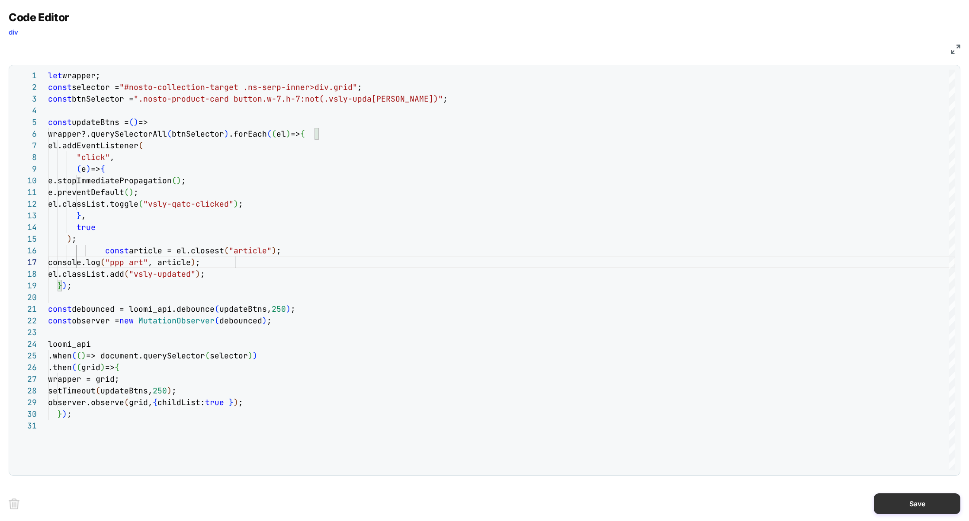
type textarea "**********"
click at [902, 503] on button "Save" at bounding box center [917, 503] width 86 height 21
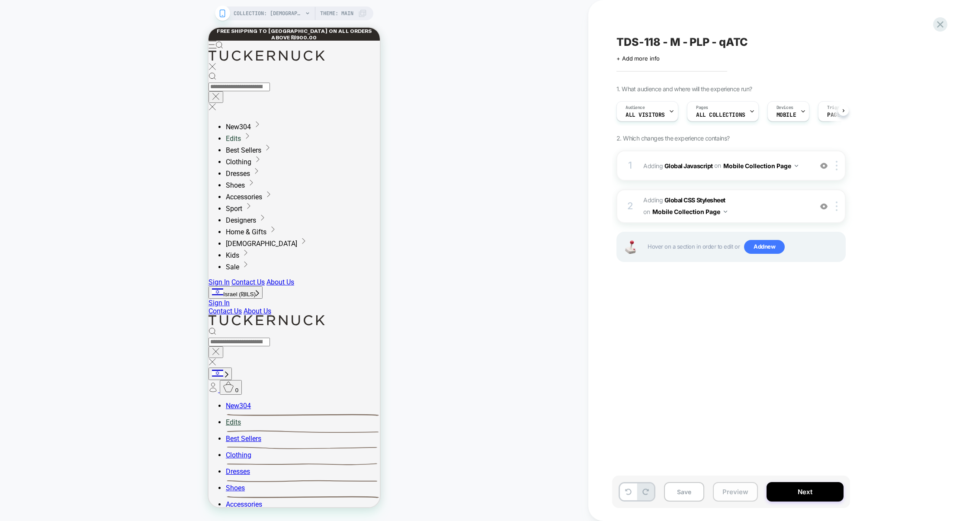
scroll to position [0, 0]
click at [751, 496] on button "Preview" at bounding box center [735, 491] width 45 height 19
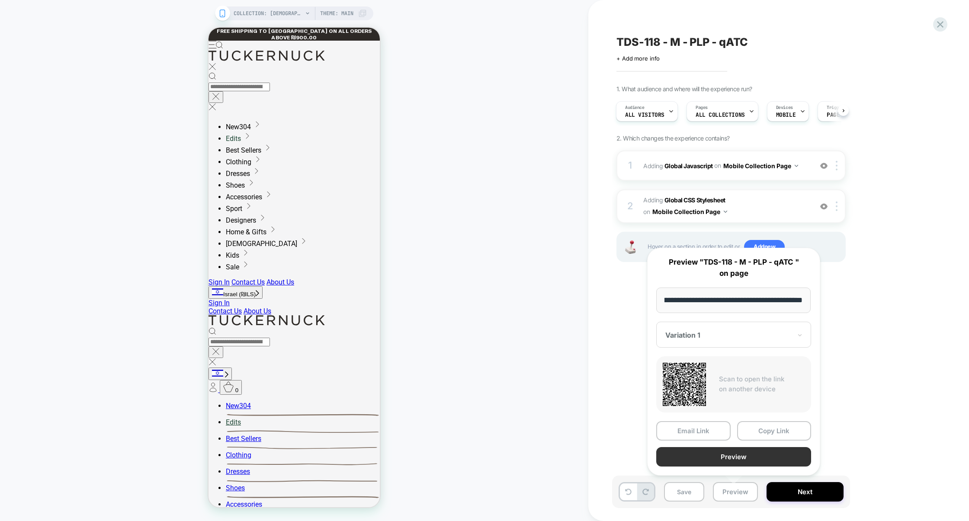
scroll to position [0, 0]
click at [740, 460] on button "Preview" at bounding box center [733, 456] width 155 height 19
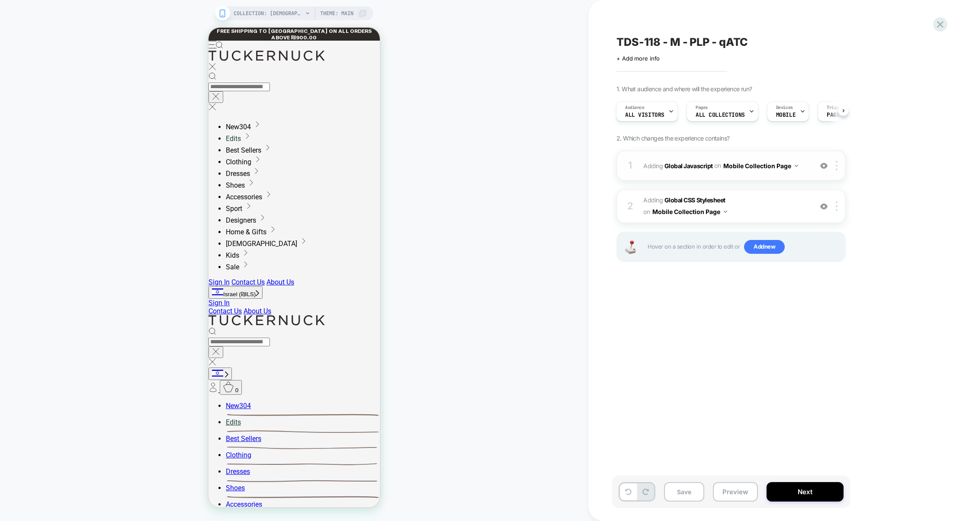
click at [735, 173] on div "1 Adding Global Javascript on Mobile Collection Page Add Before Add After Copy …" at bounding box center [730, 165] width 229 height 30
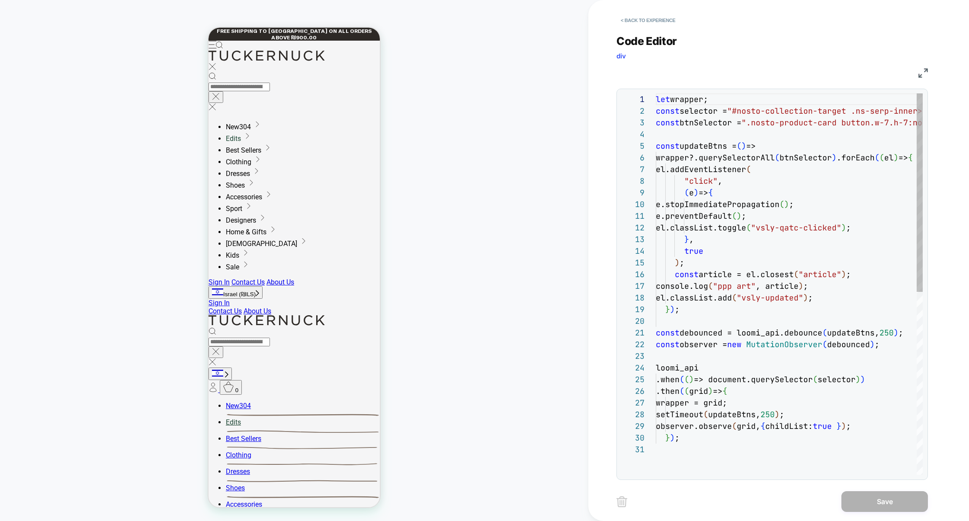
scroll to position [117, 0]
click at [919, 74] on img at bounding box center [923, 73] width 10 height 10
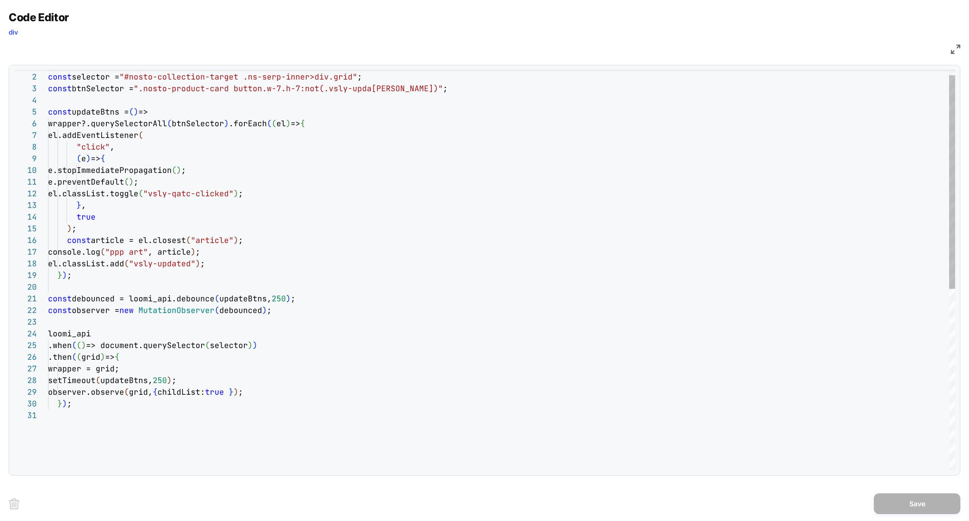
click at [120, 230] on div "let wrapper; const selector = "#nosto-collection-target .ns-serp-inner>div.grid…" at bounding box center [501, 434] width 907 height 751
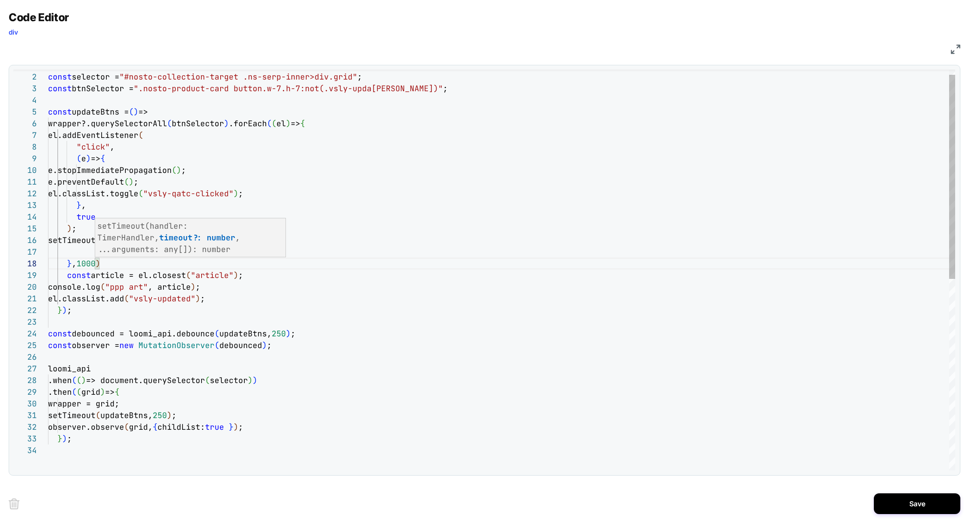
scroll to position [105, 168]
click at [220, 283] on div "let wrapper; const selector = "#nosto-collection-target .ns-serp-inner>div.grid…" at bounding box center [501, 452] width 907 height 786
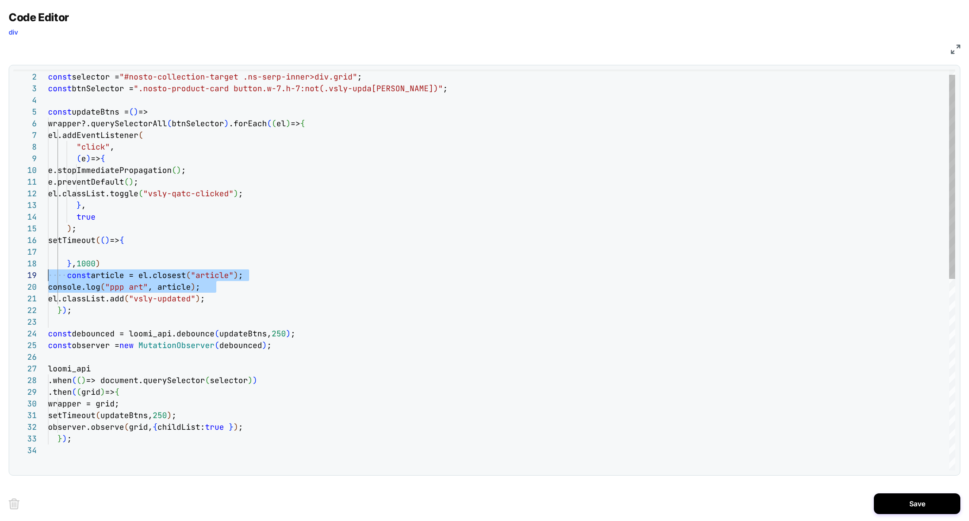
drag, startPoint x: 230, startPoint y: 285, endPoint x: 2, endPoint y: 274, distance: 228.6
click at [1, 275] on div "Code Editor div JS 1 2 3 4 5 6 7 8 9 10 11 12 13 14 15 19 20 21 22 23 24 25 26 …" at bounding box center [484, 260] width 969 height 521
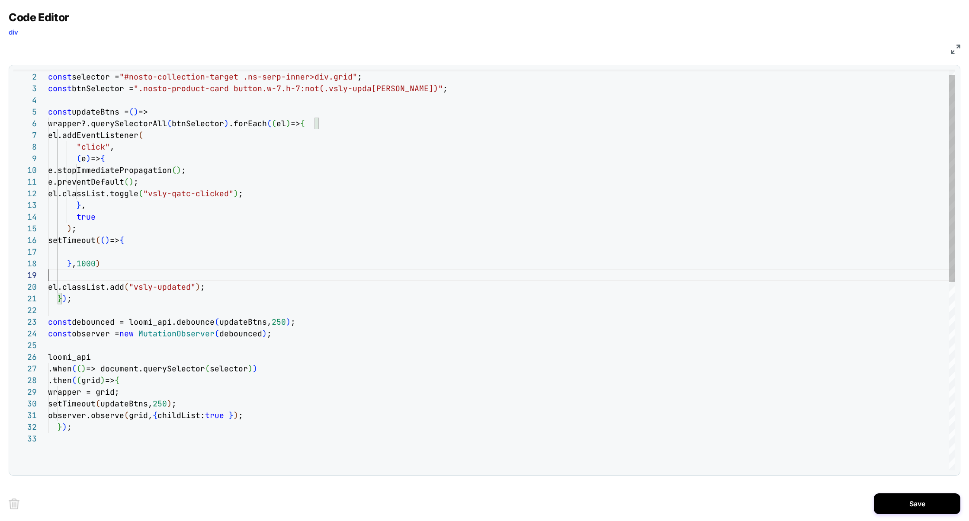
click at [72, 256] on div "let wrapper; const selector = "#nosto-collection-target .ns-serp-inner>div.grid…" at bounding box center [501, 446] width 907 height 774
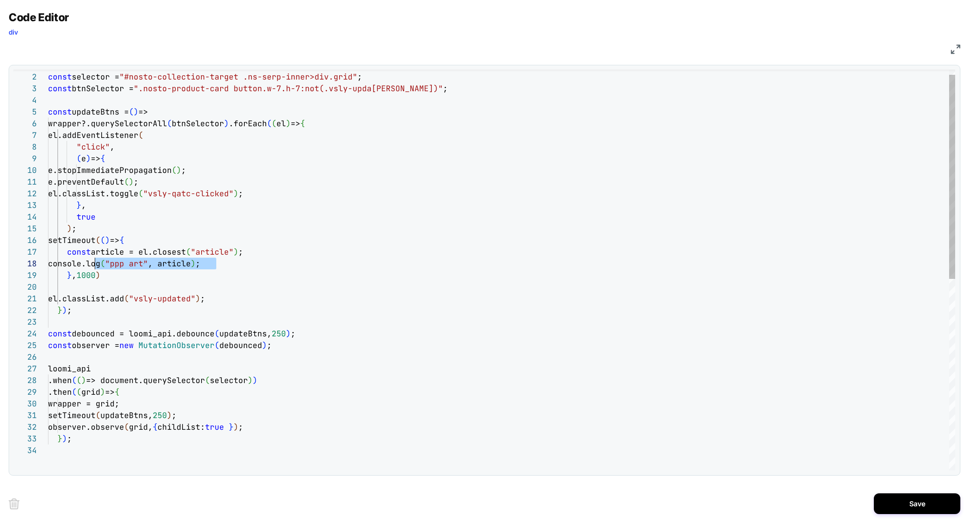
scroll to position [82, 18]
drag, startPoint x: 227, startPoint y: 264, endPoint x: 69, endPoint y: 262, distance: 158.3
click at [68, 262] on div "console.log ( "ppp art" , article ) ;" at bounding box center [501, 264] width 907 height 12
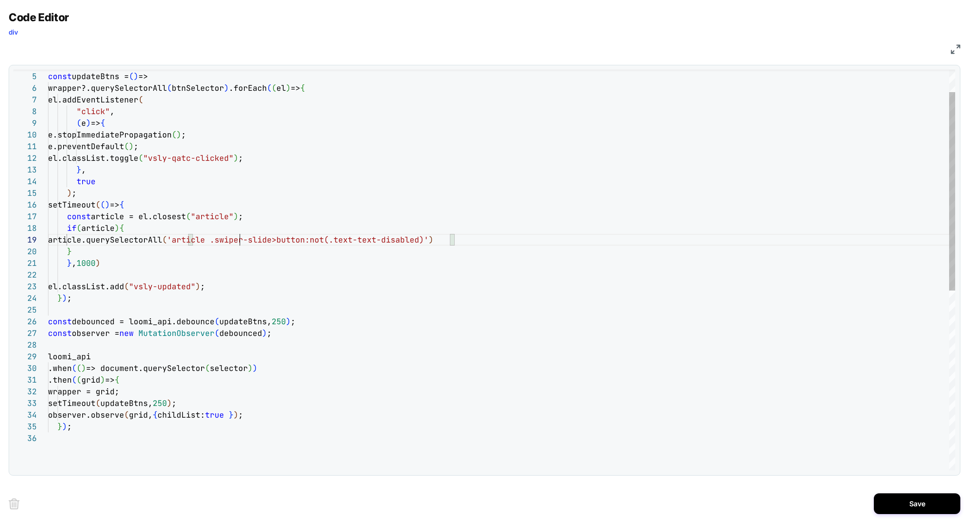
scroll to position [93, 191]
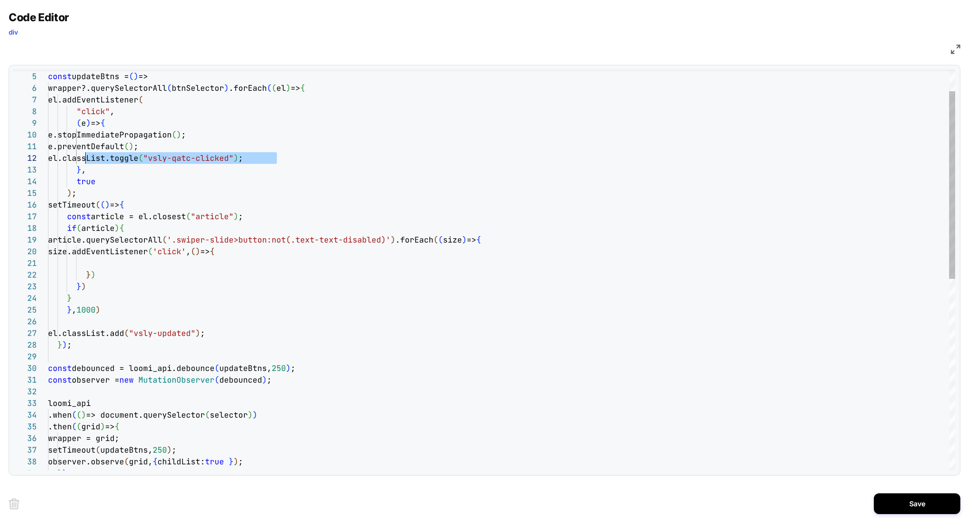
scroll to position [11, 37]
drag, startPoint x: 278, startPoint y: 160, endPoint x: 85, endPoint y: 159, distance: 193.3
click at [95, 260] on div "el.addEventListener ( "click" , ( e ) => { e.stopImmediatePropagation ( ) ; e.p…" at bounding box center [501, 452] width 907 height 856
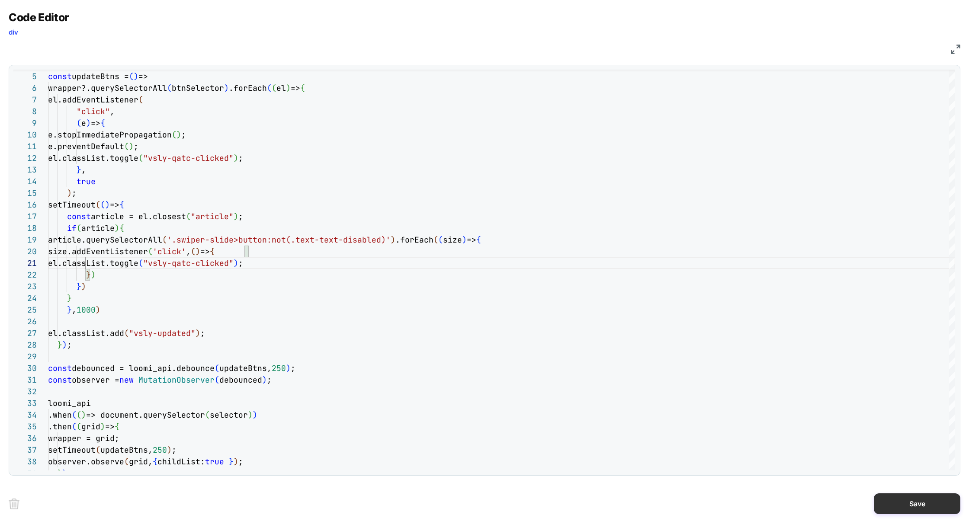
type textarea "**********"
click at [905, 510] on button "Save" at bounding box center [917, 503] width 86 height 21
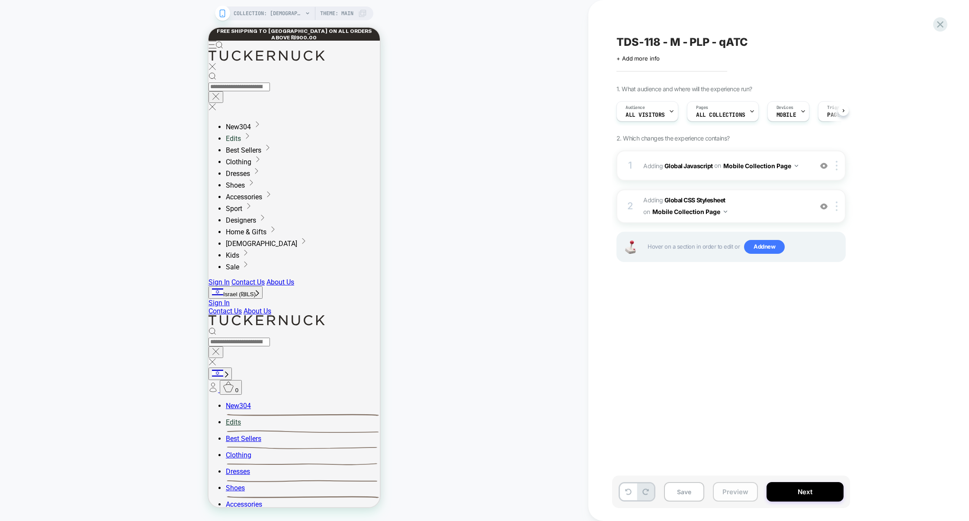
scroll to position [0, 0]
click at [726, 494] on button "Preview" at bounding box center [735, 491] width 45 height 19
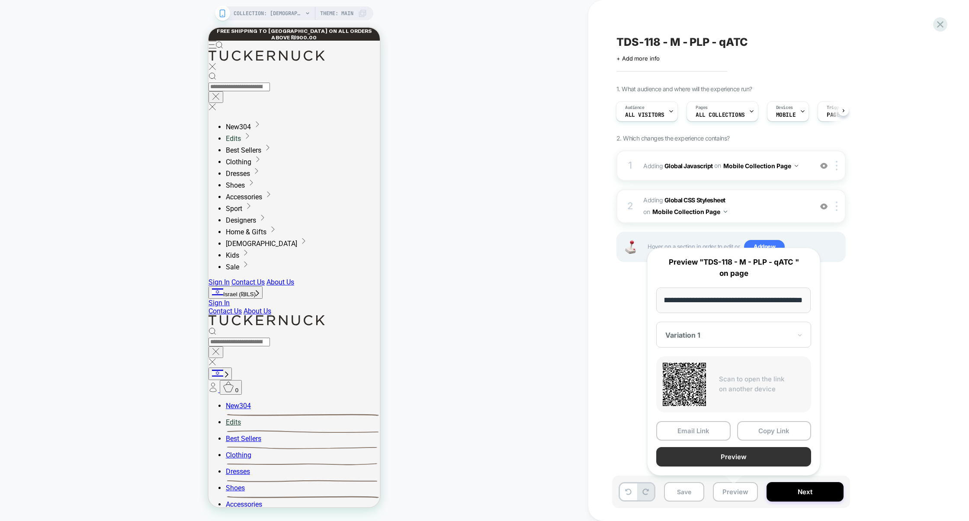
scroll to position [0, 0]
click at [732, 457] on button "Preview" at bounding box center [733, 456] width 155 height 19
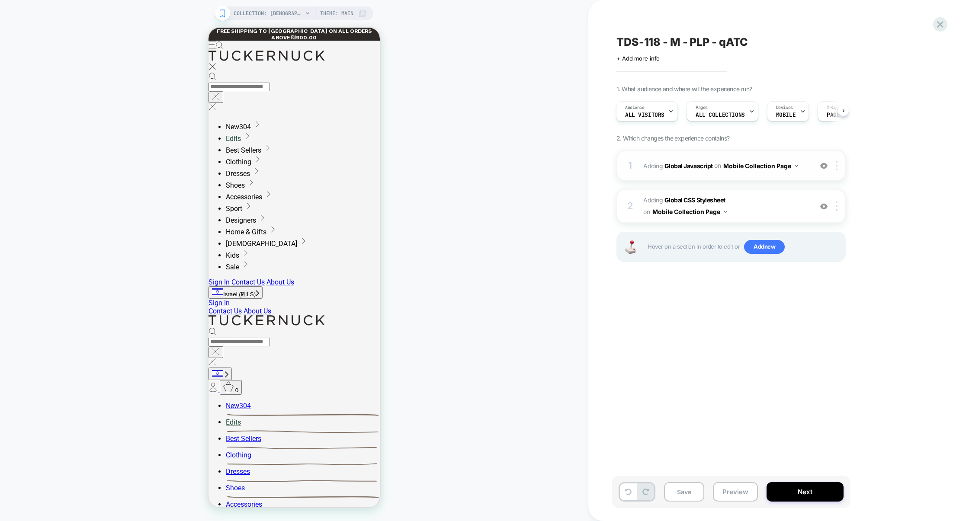
click at [720, 177] on div "1 Adding Global Javascript on Mobile Collection Page Add Before Add After Copy …" at bounding box center [730, 165] width 229 height 30
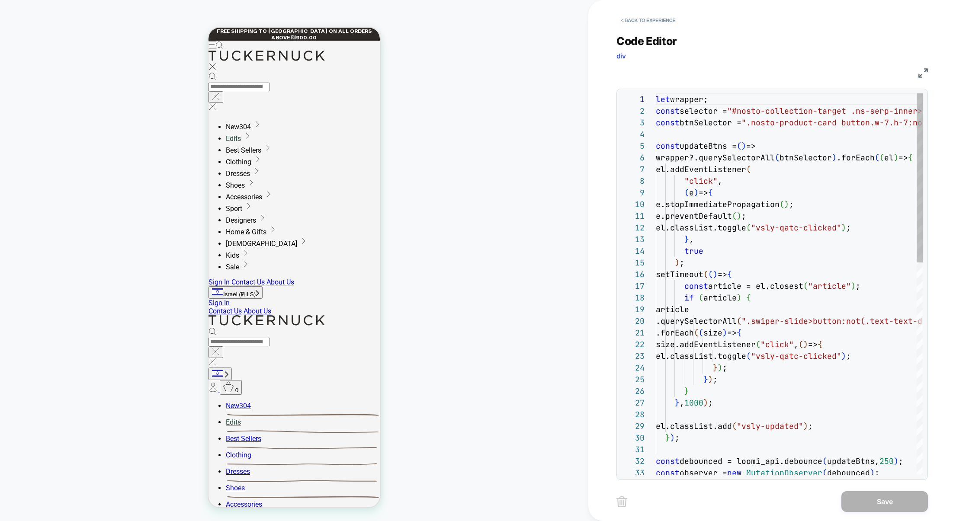
scroll to position [117, 0]
click at [923, 75] on img at bounding box center [923, 73] width 10 height 10
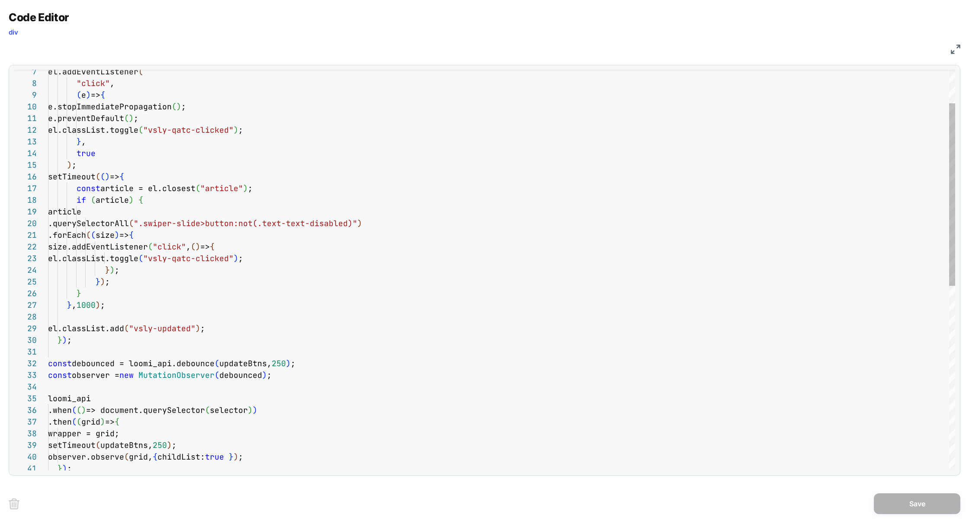
scroll to position [11, 234]
click at [308, 249] on div "el.addEventListener ( "click" , ( e ) => { e.stopImmediatePropagation ( ) ; e.p…" at bounding box center [501, 436] width 907 height 880
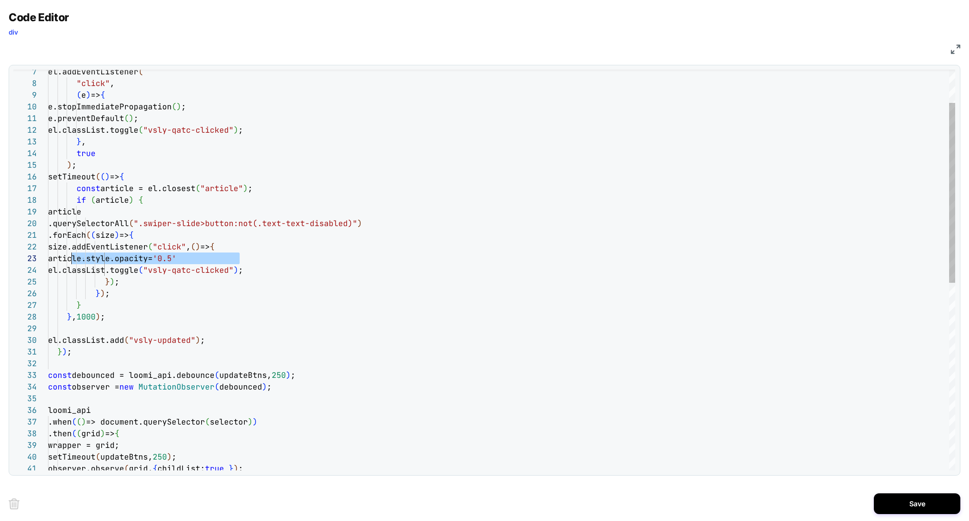
scroll to position [23, 0]
drag, startPoint x: 263, startPoint y: 259, endPoint x: 45, endPoint y: 259, distance: 217.9
click at [48, 259] on div "el.addEventListener ( "click" , ( e ) => { e.stopImmediatePropagation ( ) ; e.p…" at bounding box center [501, 441] width 907 height 891
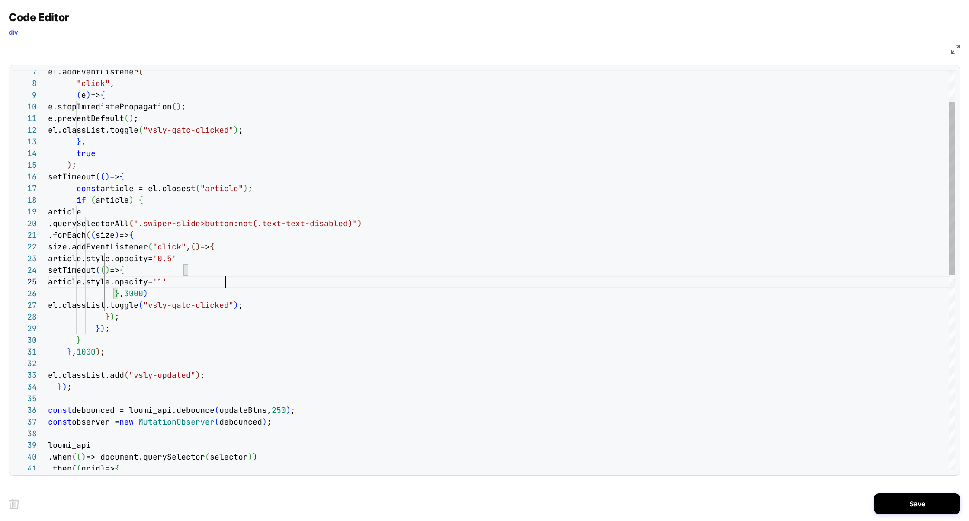
scroll to position [47, 177]
click at [282, 307] on div "el.addEventListener ( "click" , ( e ) => { e.stopImmediatePropagation ( ) ; e.p…" at bounding box center [501, 459] width 907 height 926
click at [303, 307] on div "el.addEventListener ( "click" , ( e ) => { e.stopImmediatePropagation ( ) ; e.p…" at bounding box center [501, 459] width 907 height 926
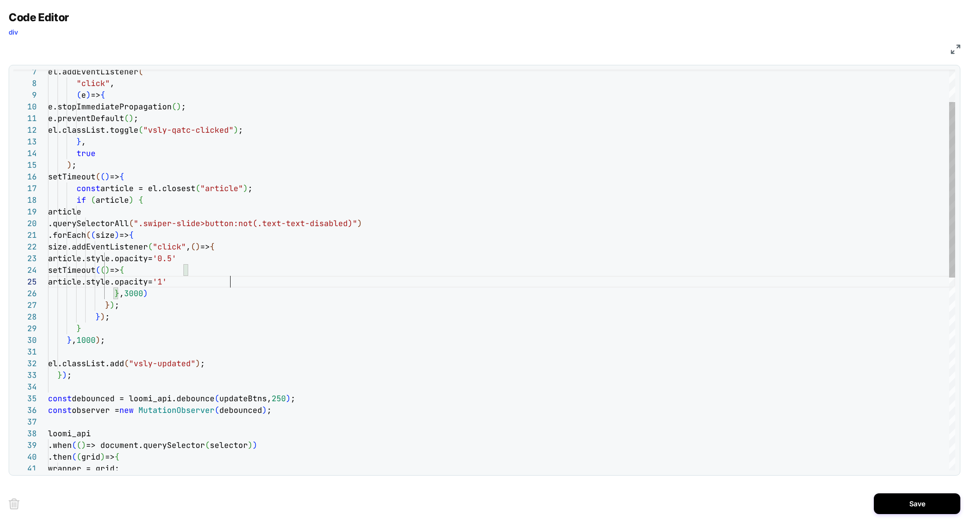
click at [256, 281] on div "el.addEventListener ( "click" , ( e ) => { e.stopImmediatePropagation ( ) ; e.p…" at bounding box center [501, 453] width 907 height 915
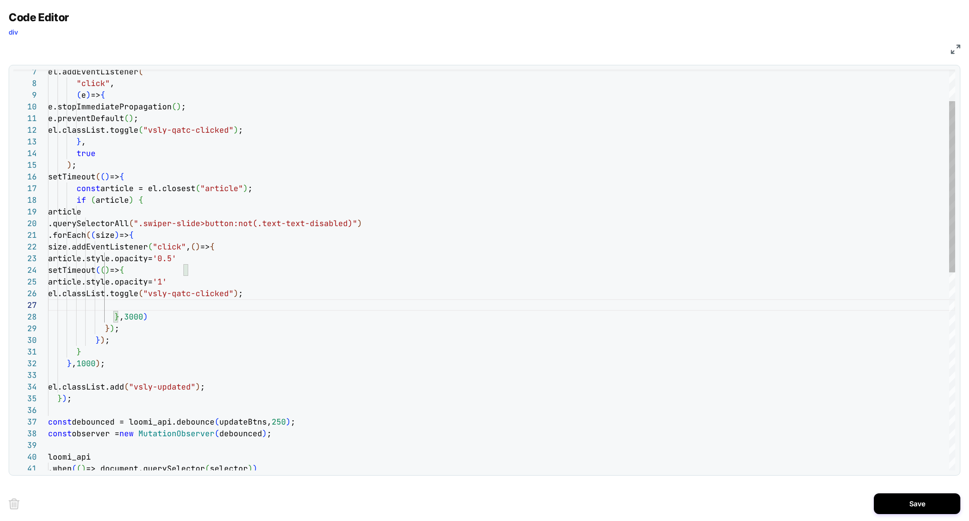
scroll to position [58, 256]
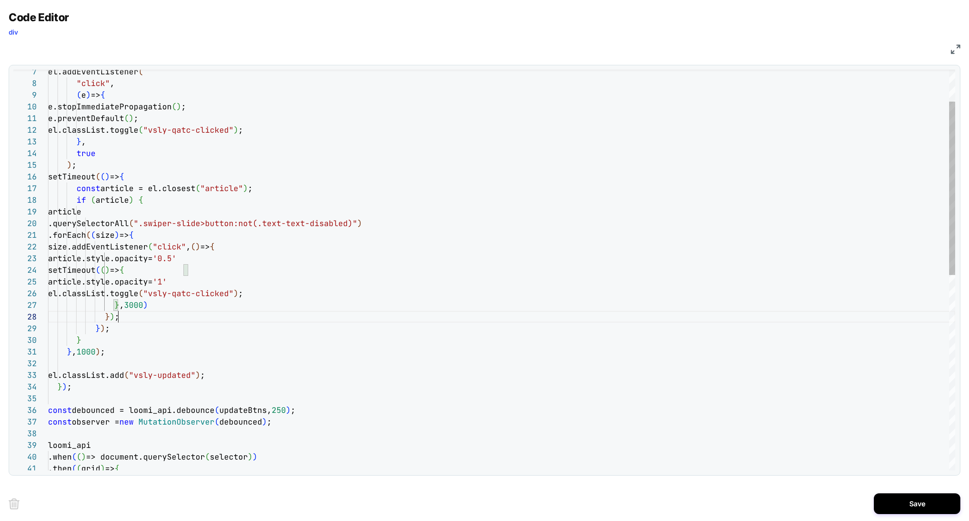
click at [250, 316] on div "el.addEventListener ( "click" , ( e ) => { e.stopImmediatePropagation ( ) ; e.p…" at bounding box center [501, 459] width 907 height 926
type textarea "**********"
click at [916, 499] on button "Save" at bounding box center [917, 503] width 86 height 21
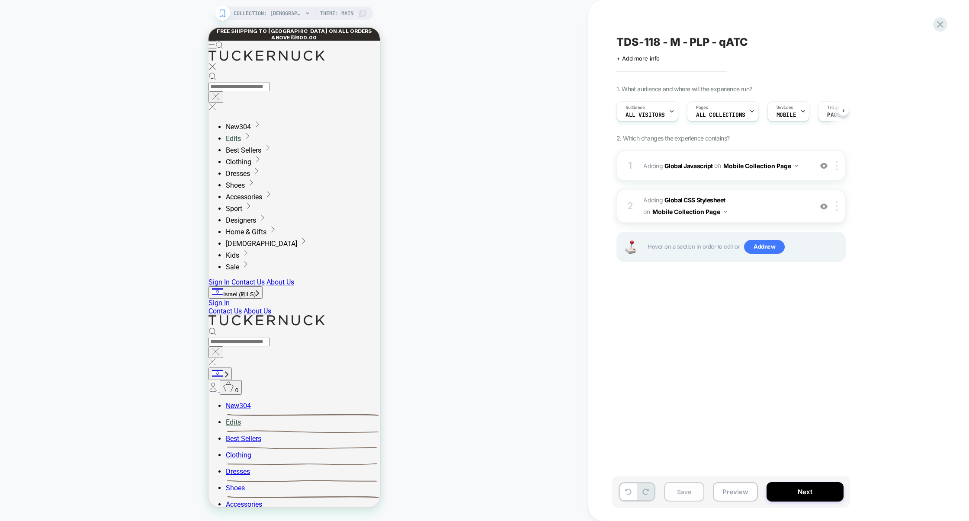
scroll to position [0, 0]
click at [677, 496] on button "Save" at bounding box center [684, 491] width 40 height 19
click at [730, 492] on button "Preview" at bounding box center [735, 491] width 45 height 19
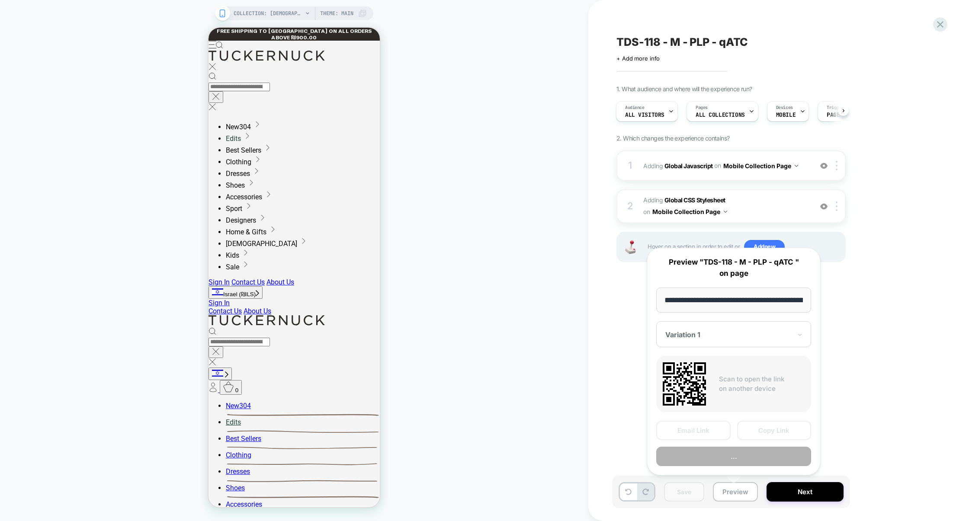
scroll to position [0, 71]
click at [751, 434] on button "Copy Link" at bounding box center [774, 430] width 74 height 19
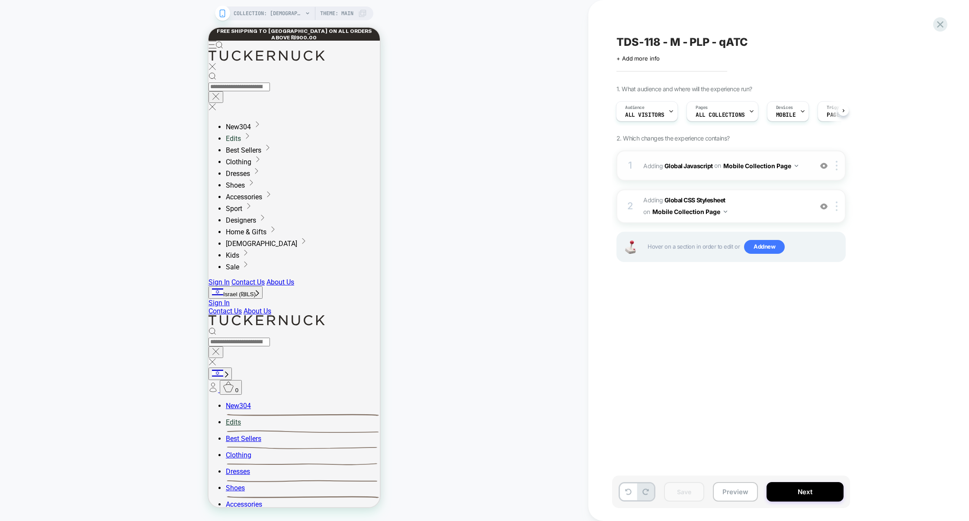
click at [738, 180] on div "1 Adding Global Javascript on Mobile Collection Page Add Before Add After Copy …" at bounding box center [730, 165] width 229 height 30
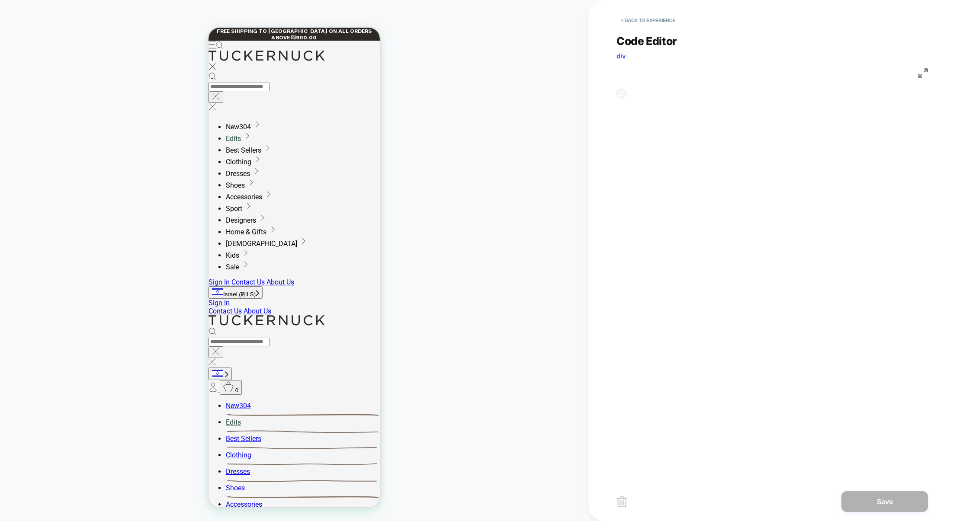
scroll to position [117, 0]
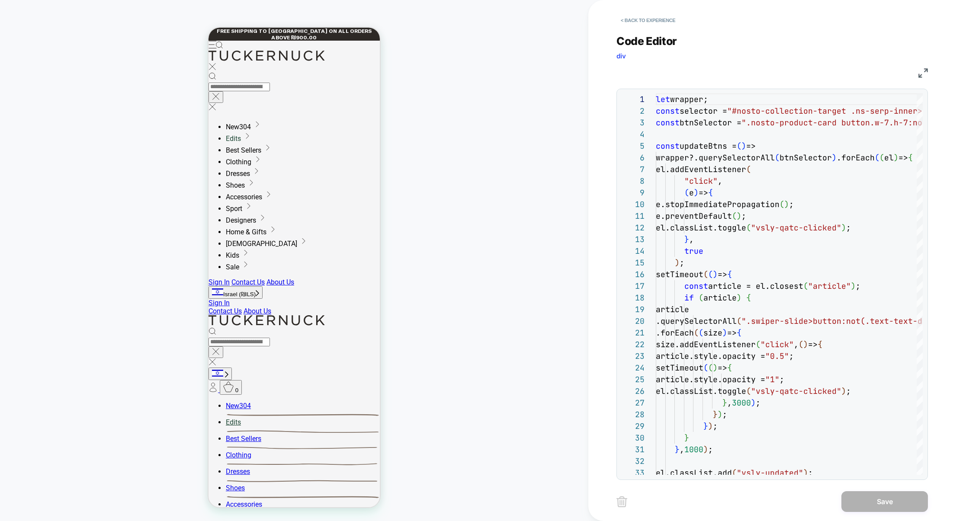
click at [923, 74] on img at bounding box center [923, 73] width 10 height 10
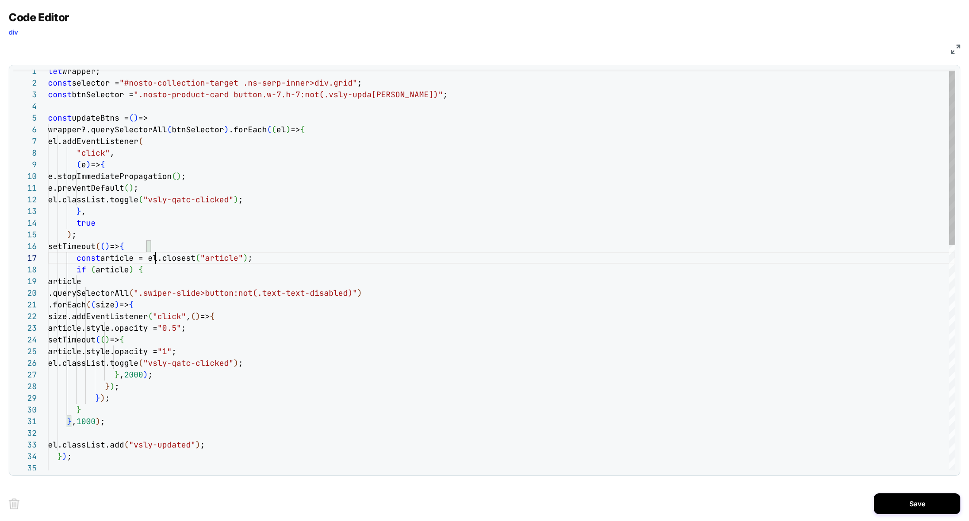
click at [154, 259] on div "const updateBtns = ( ) => wrapper?.querySelectorAll ( btnSelector ) .forEach ( …" at bounding box center [501, 528] width 907 height 926
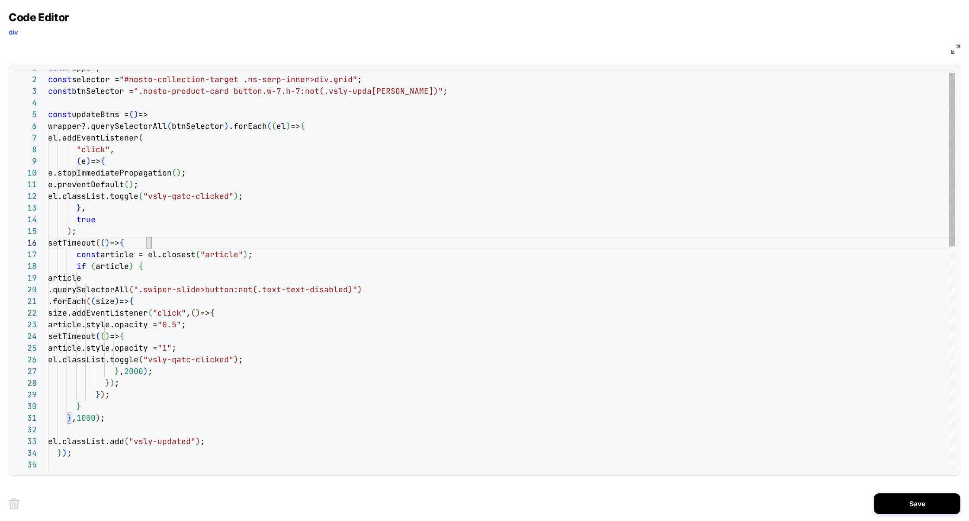
click at [154, 241] on div "const updateBtns = ( ) => wrapper?.querySelectorAll ( btnSelector ) .forEach ( …" at bounding box center [501, 525] width 907 height 926
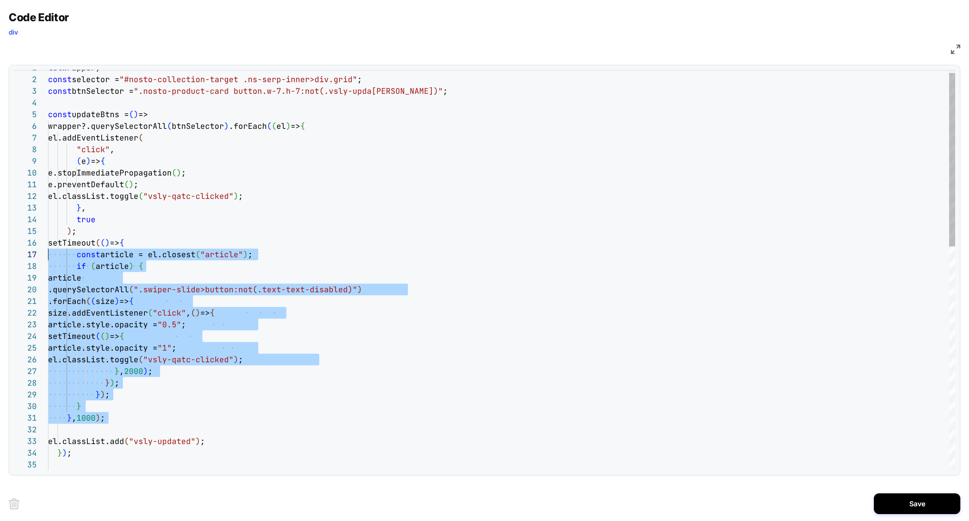
scroll to position [58, 0]
drag, startPoint x: 112, startPoint y: 417, endPoint x: 0, endPoint y: 245, distance: 205.3
click at [48, 245] on div "const updateBtns = ( ) => wrapper?.querySelectorAll ( btnSelector ) .forEach ( …" at bounding box center [501, 525] width 907 height 926
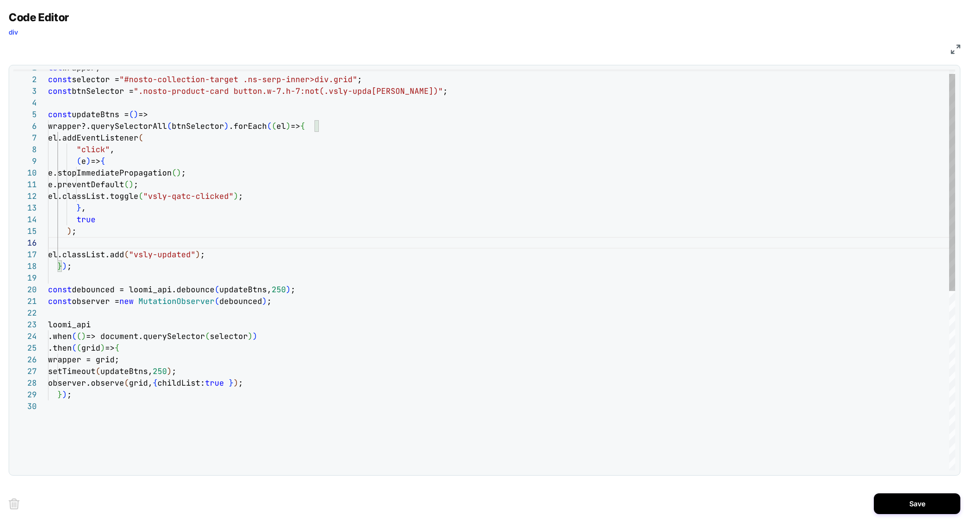
type textarea "**********"
click at [85, 420] on div "const updateBtns = ( ) => wrapper?.querySelectorAll ( btnSelector ) .forEach ( …" at bounding box center [501, 431] width 907 height 739
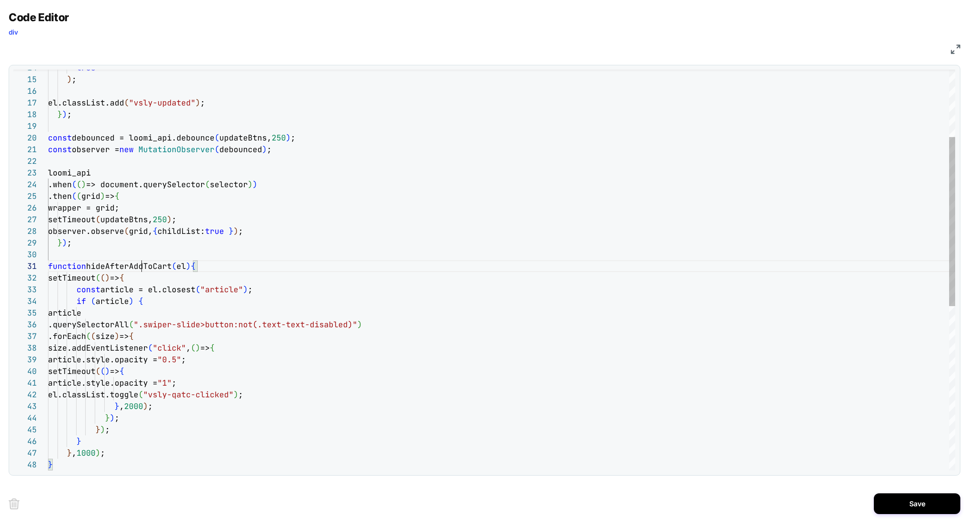
click at [143, 269] on div "true ) ; el.classList.add ( "vsly-updated" ) ; } ) ; const debounced = loomi_ap…" at bounding box center [501, 385] width 907 height 950
drag, startPoint x: 193, startPoint y: 266, endPoint x: 90, endPoint y: 265, distance: 103.4
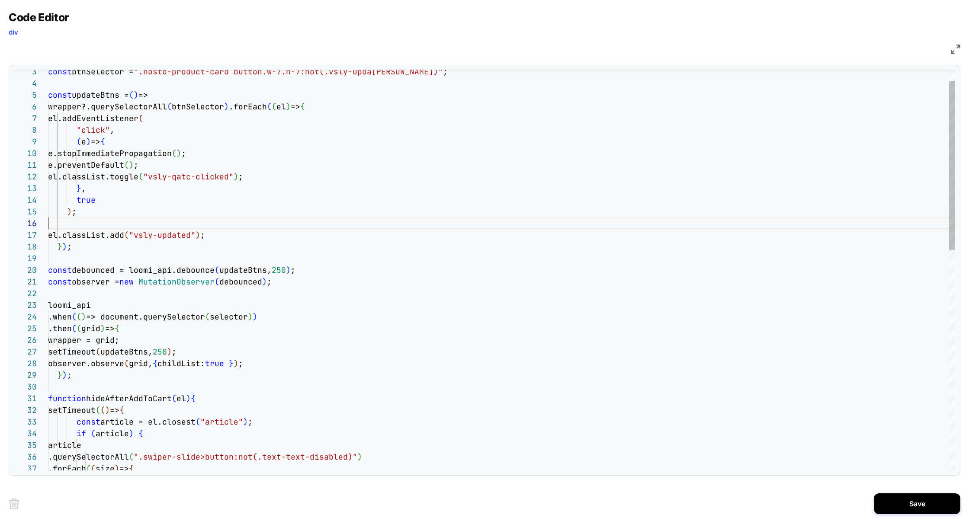
scroll to position [58, 0]
click at [99, 225] on div "true ) ; el.classList.add ( "vsly-updated" ) ; } ) ; const debounced = loomi_ap…" at bounding box center [501, 517] width 907 height 950
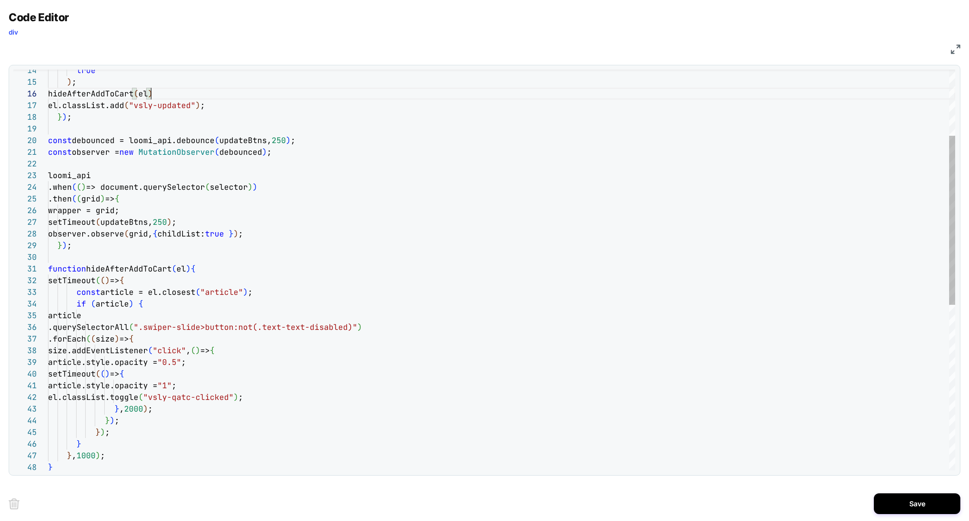
click at [210, 274] on div "true ) ; hideAfterAddToCart ( el ) el.classList.add ( "vsly-updated" ) ; } ) ; …" at bounding box center [501, 388] width 907 height 950
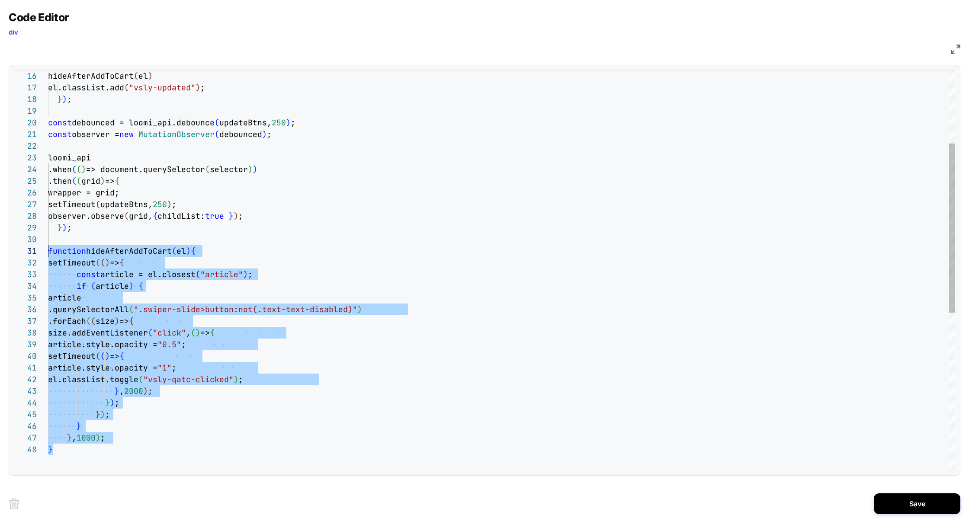
scroll to position [0, 0]
drag, startPoint x: 58, startPoint y: 456, endPoint x: 42, endPoint y: 257, distance: 199.5
click at [42, 256] on div "15 16 17 18 19 20 21 22 23 24 25 26 27 28 29 30 31 32 33 34 35 36 37 38 39 40 4…" at bounding box center [483, 270] width 941 height 401
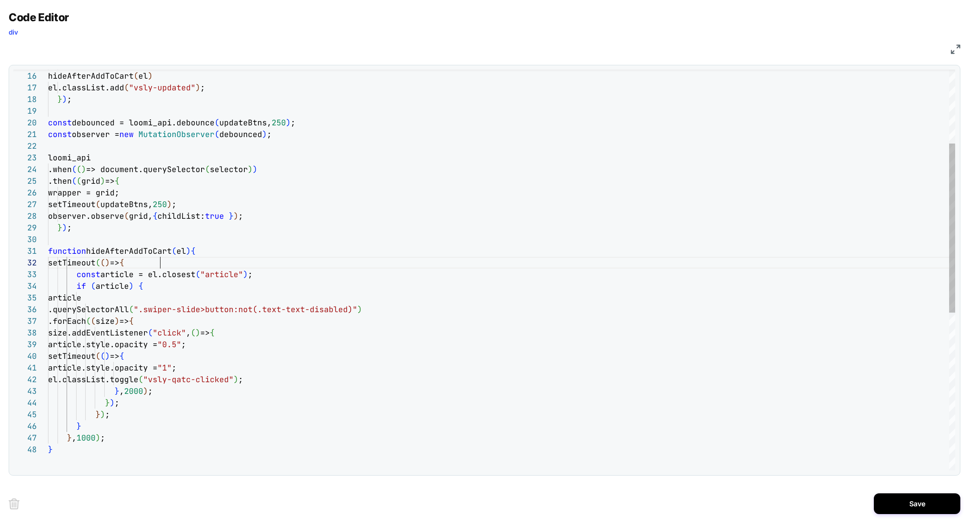
scroll to position [11, 112]
click at [164, 262] on div ") ; hideAfterAddToCart ( el ) el.classList.add ( "vsly-updated" ) ; } ) ; const…" at bounding box center [501, 370] width 907 height 950
click at [146, 284] on div ") ; hideAfterAddToCart ( el ) el.classList.add ( "vsly-updated" ) ; } ) ; const…" at bounding box center [501, 370] width 907 height 950
type textarea "**********"
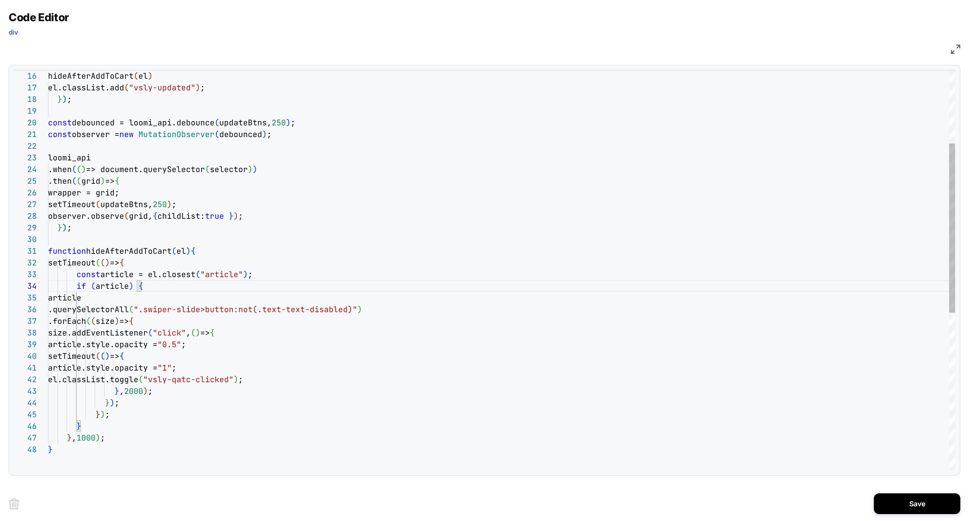
scroll to position [47, 47]
click at [96, 417] on div ") ; hideAfterAddToCart ( el ) el.classList.add ( "vsly-updated" ) ; } ) ; const…" at bounding box center [501, 370] width 907 height 950
click at [108, 404] on div ") ; hideAfterAddToCart ( el ) el.classList.add ( "vsly-updated" ) ; } ) ; const…" at bounding box center [501, 370] width 907 height 950
click at [935, 499] on button "Save" at bounding box center [917, 503] width 86 height 21
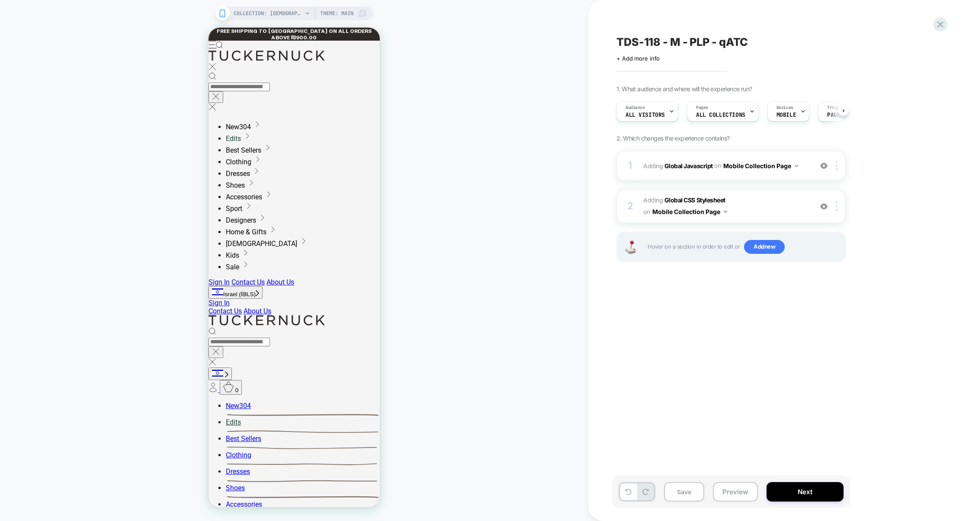
scroll to position [0, 0]
click at [693, 488] on button "Save" at bounding box center [684, 491] width 40 height 19
click at [743, 488] on button "Preview" at bounding box center [735, 491] width 45 height 19
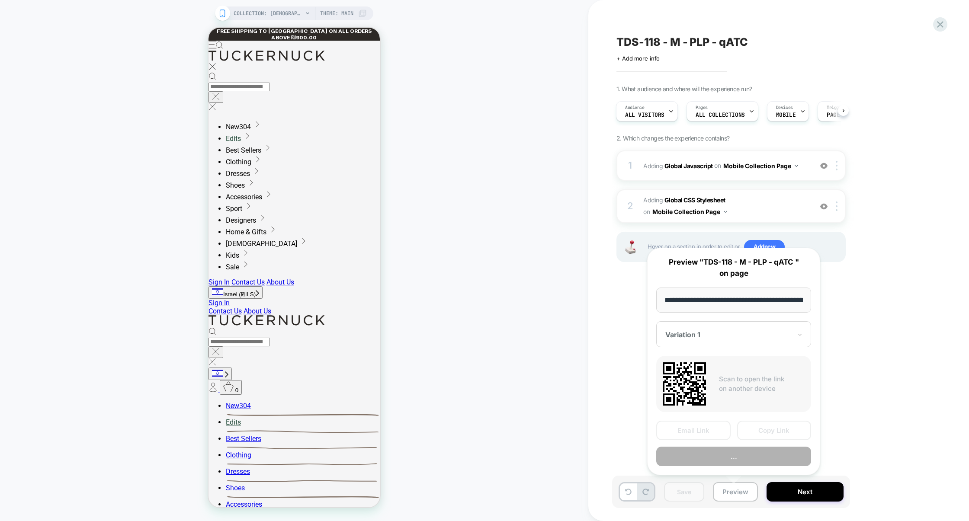
scroll to position [0, 71]
click at [763, 428] on button "Copy Link" at bounding box center [774, 430] width 74 height 19
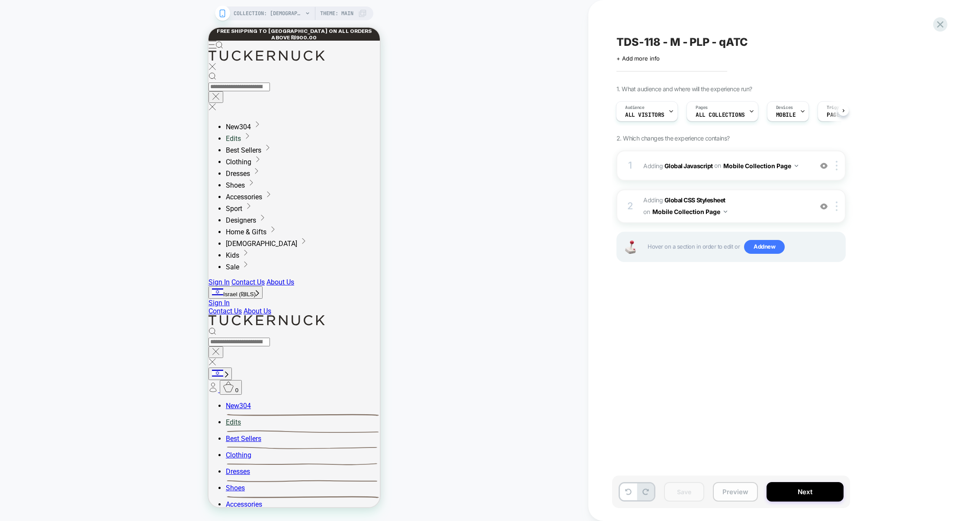
click at [733, 483] on button "Preview" at bounding box center [735, 491] width 45 height 19
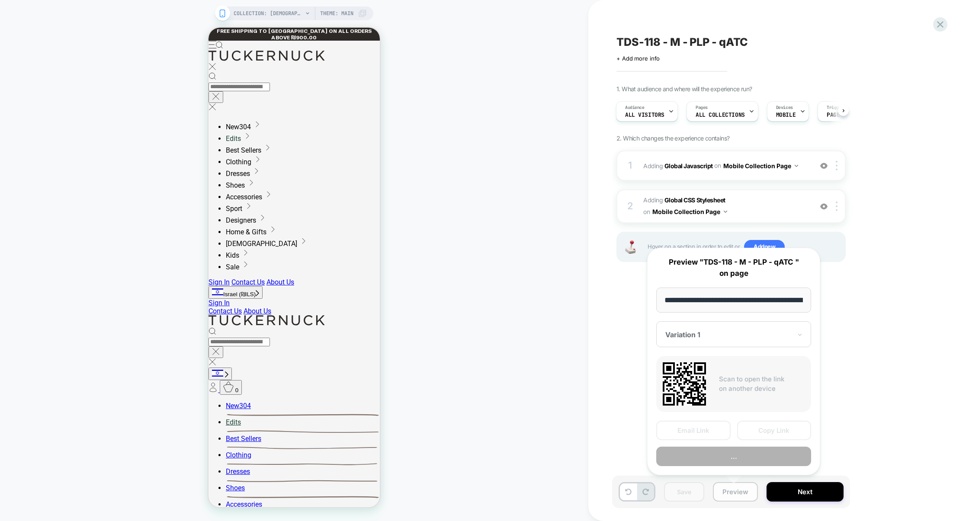
scroll to position [0, 71]
click at [758, 431] on button "Copy Link" at bounding box center [774, 430] width 74 height 19
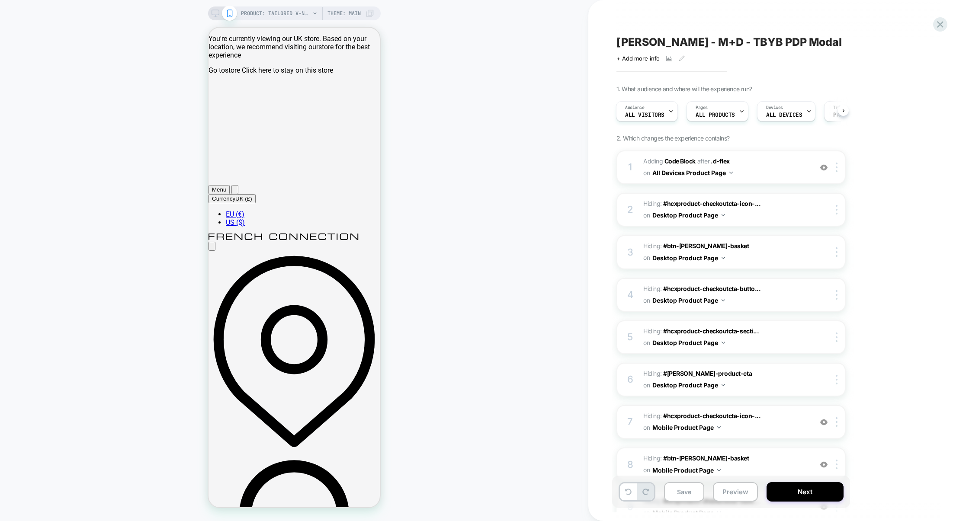
click at [598, 204] on div "[PERSON_NAME] - M+D - TBYB PDP Modal Click to view images Click to edit experie…" at bounding box center [778, 260] width 381 height 521
click at [773, 42] on span "[PERSON_NAME] - M+D - TBYB PDP Modal" at bounding box center [728, 41] width 225 height 13
drag, startPoint x: 798, startPoint y: 42, endPoint x: 555, endPoint y: 41, distance: 243.0
click at [555, 41] on div "**********" at bounding box center [484, 260] width 969 height 521
click at [935, 26] on icon at bounding box center [940, 25] width 12 height 12
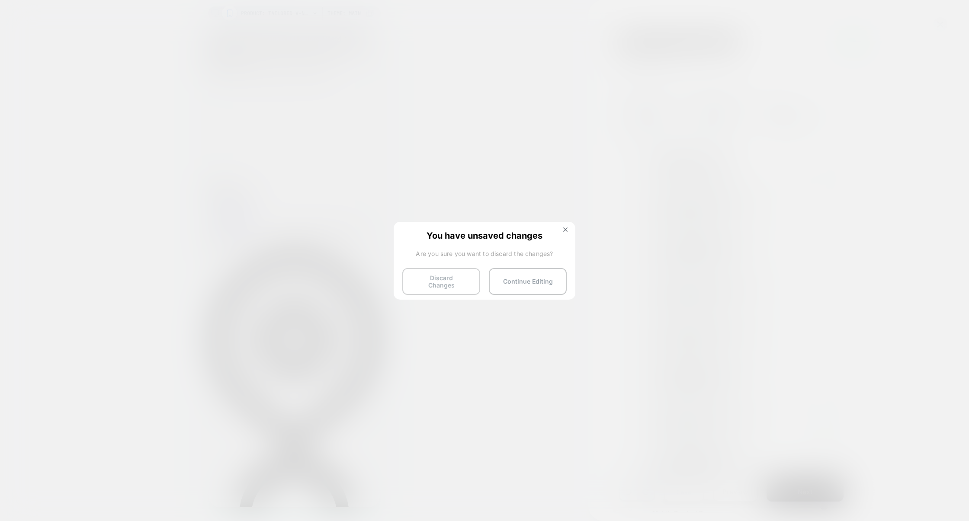
click at [461, 274] on button "Discard Changes" at bounding box center [441, 281] width 78 height 27
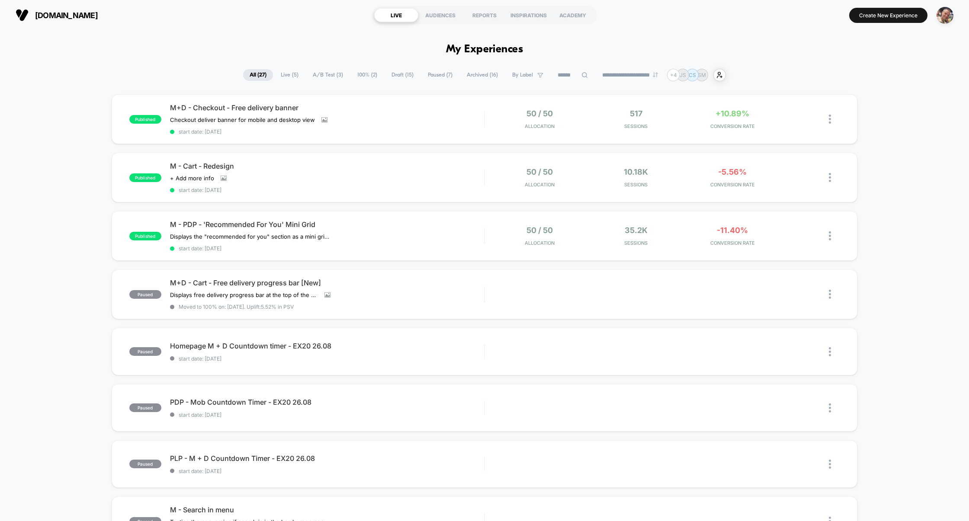
click at [560, 78] on input at bounding box center [572, 75] width 43 height 10
paste input "**********"
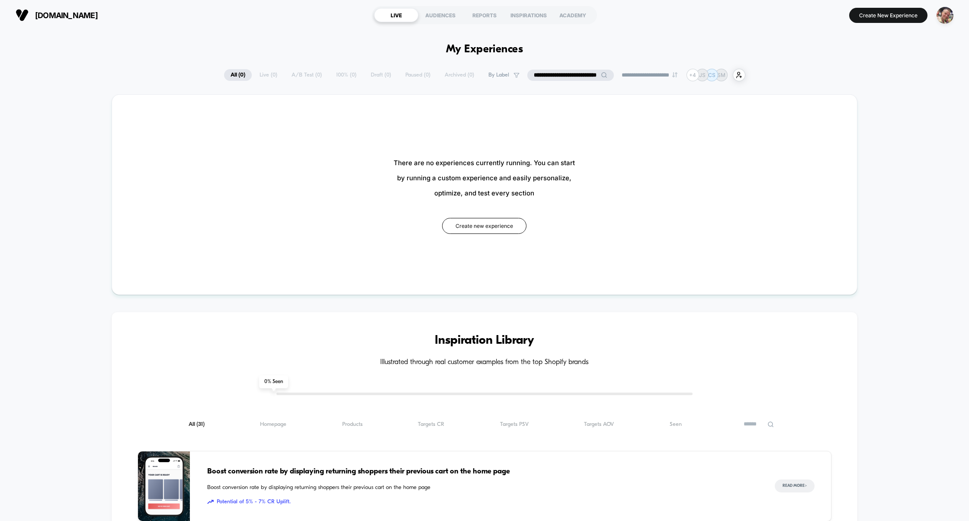
drag, startPoint x: 531, startPoint y: 74, endPoint x: 865, endPoint y: 89, distance: 335.0
drag, startPoint x: 552, startPoint y: 74, endPoint x: 459, endPoint y: 73, distance: 92.5
click at [459, 73] on div "**********" at bounding box center [484, 75] width 521 height 13
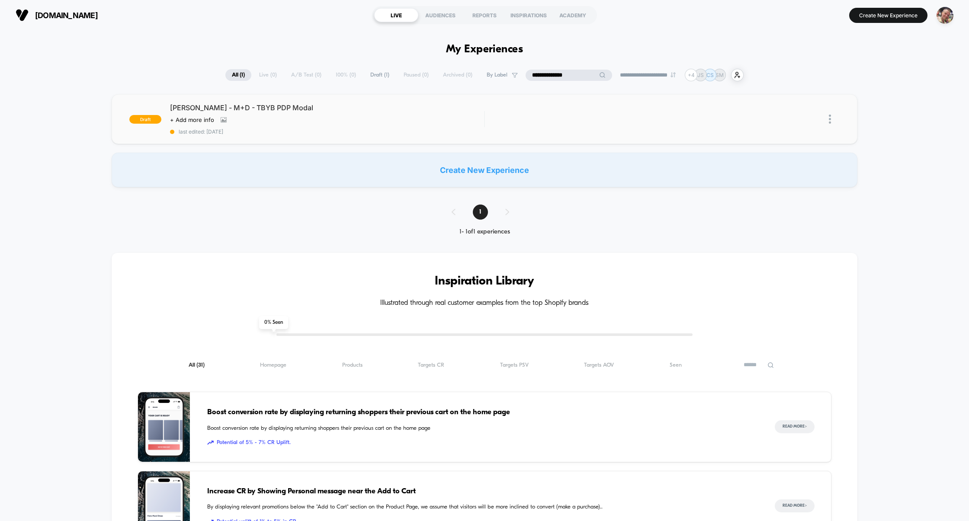
type input "**********"
click at [829, 119] on img at bounding box center [830, 119] width 2 height 9
click at [799, 100] on div "Duplicate" at bounding box center [785, 99] width 78 height 19
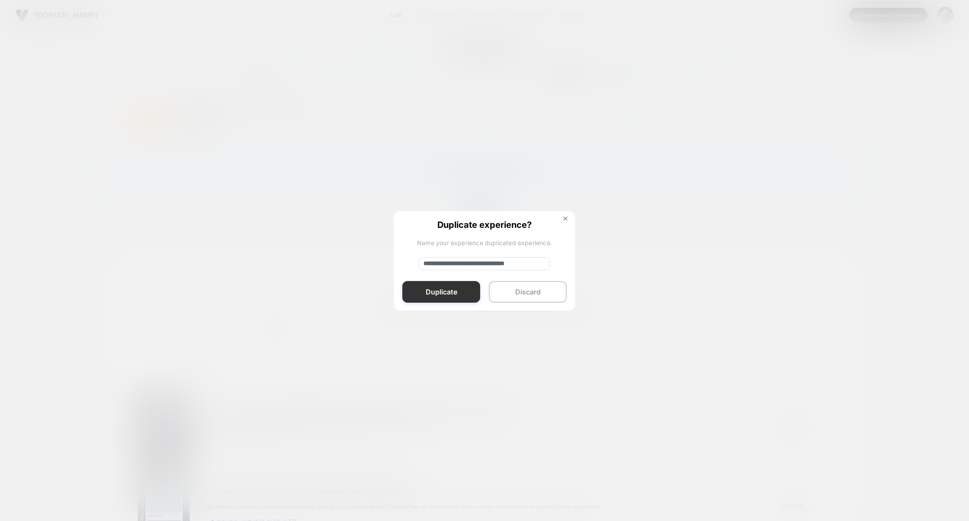
click at [443, 297] on button "Duplicate" at bounding box center [441, 292] width 78 height 22
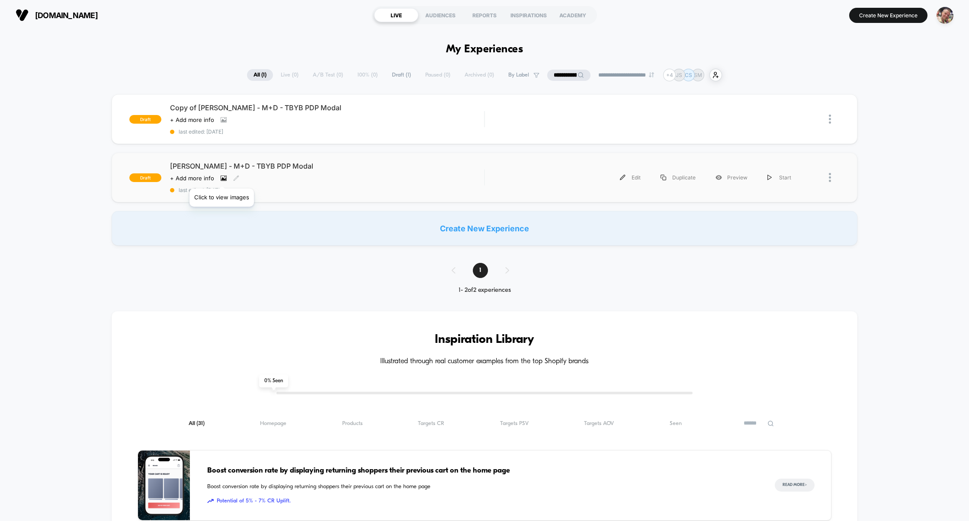
click at [221, 178] on icon at bounding box center [223, 178] width 5 height 3
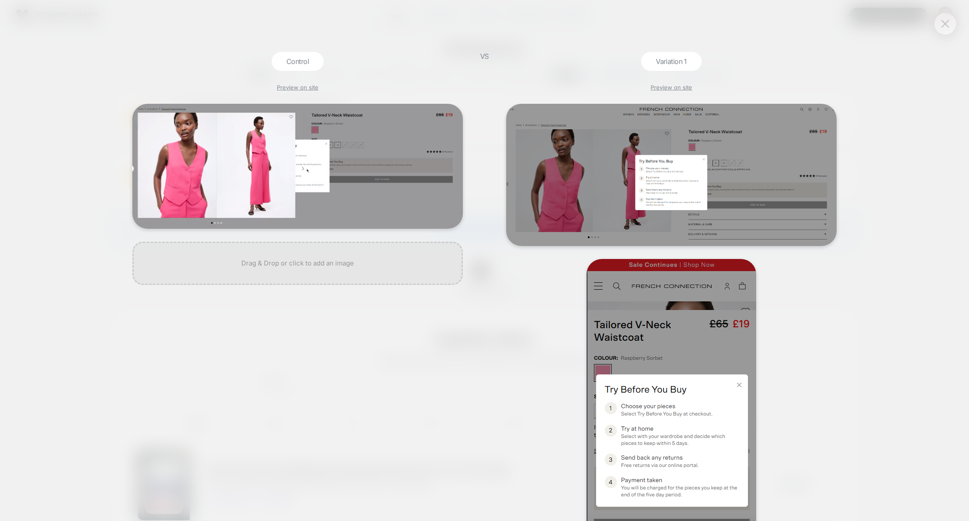
click at [950, 26] on button at bounding box center [944, 23] width 13 height 13
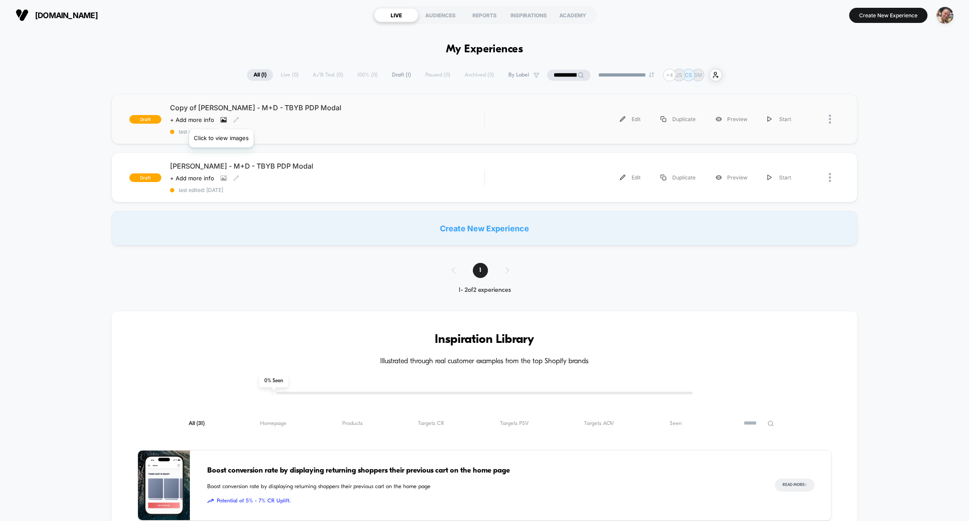
click at [222, 118] on icon at bounding box center [224, 120] width 6 height 6
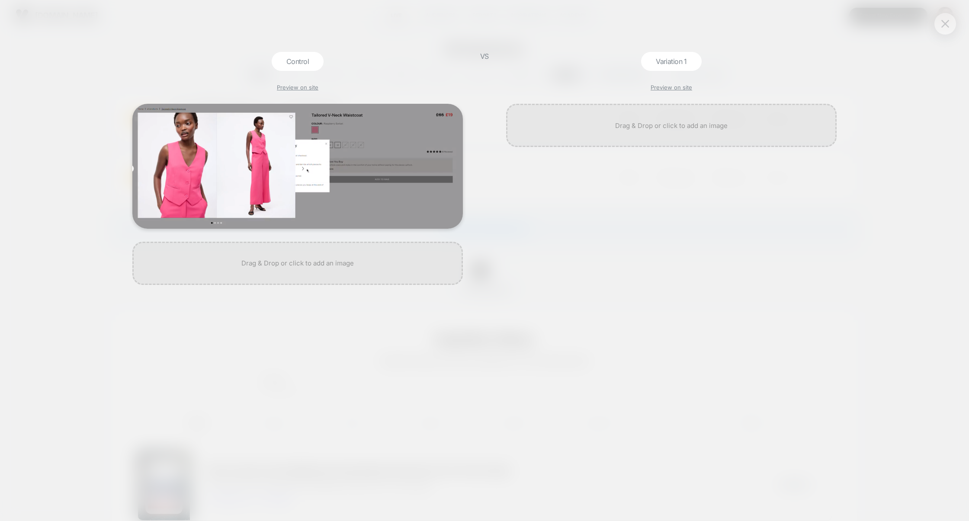
click at [945, 25] on img at bounding box center [945, 23] width 8 height 7
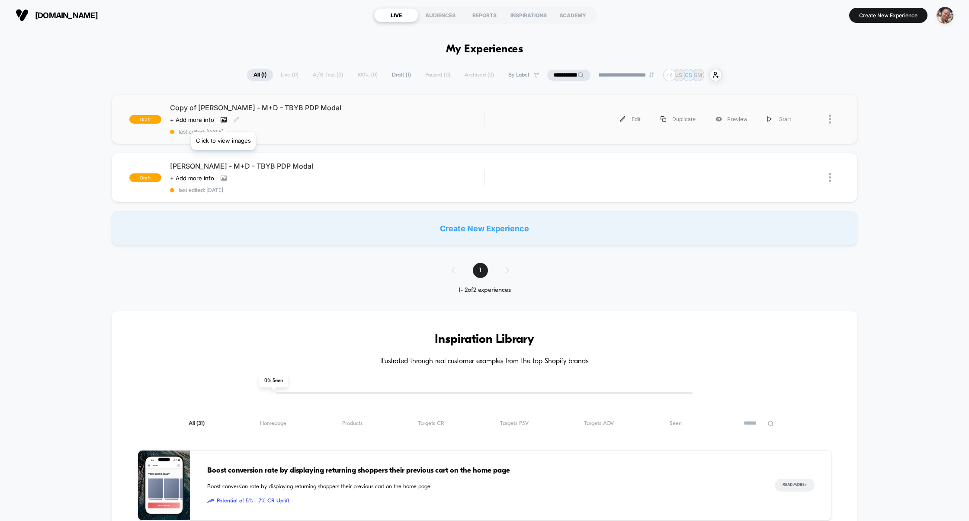
click at [223, 121] on icon at bounding box center [223, 119] width 5 height 3
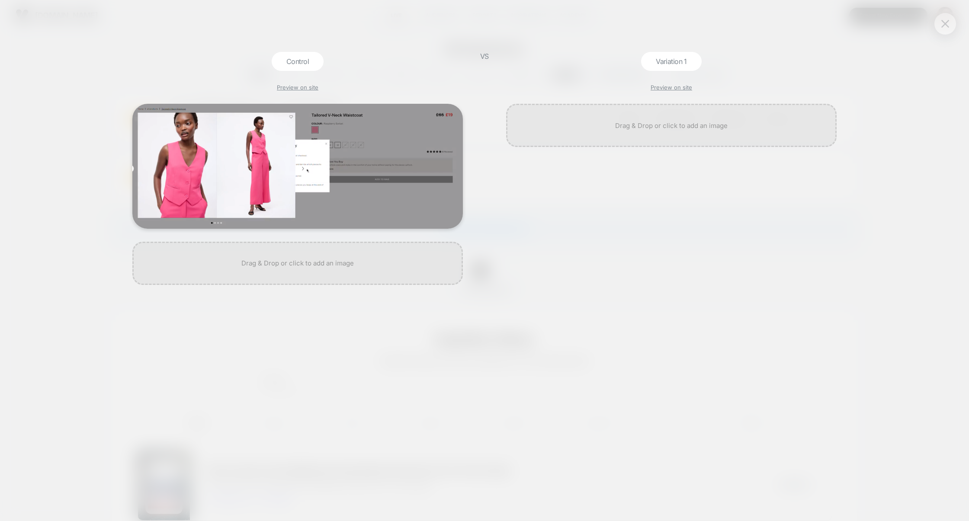
click at [944, 22] on img at bounding box center [945, 23] width 8 height 7
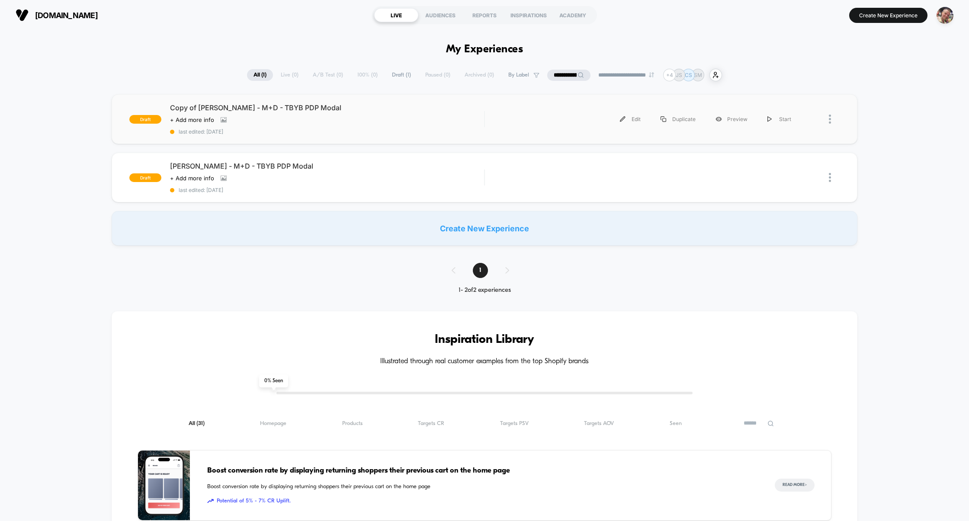
click at [315, 136] on div "draft Copy of [PERSON_NAME] - M+D - TBYB PDP Modal Click to view images Click t…" at bounding box center [485, 119] width 746 height 50
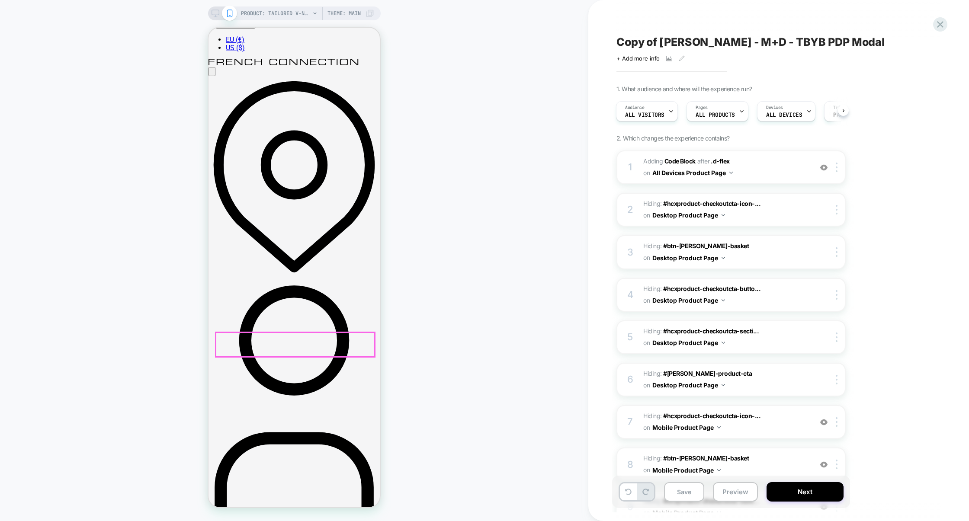
scroll to position [173, 0]
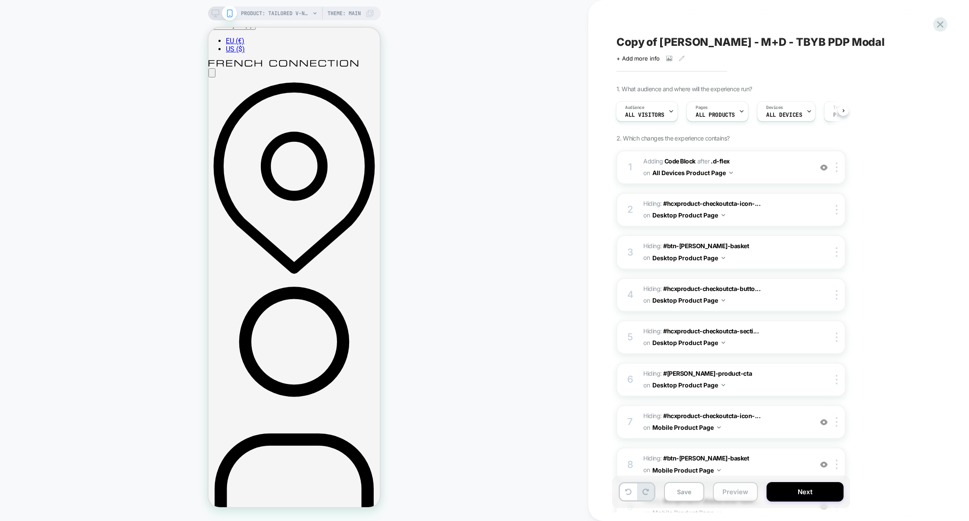
click at [741, 491] on button "Preview" at bounding box center [735, 491] width 45 height 19
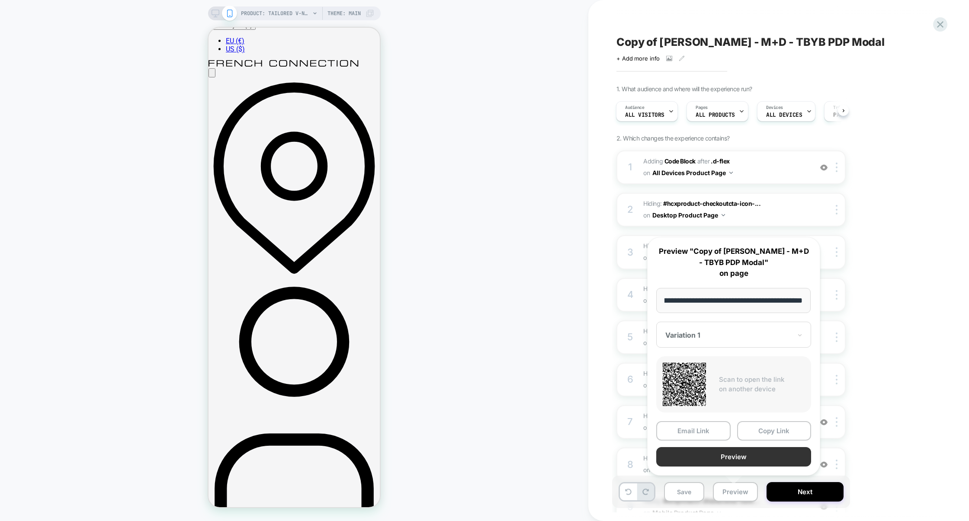
scroll to position [0, 0]
click at [733, 448] on button "Preview" at bounding box center [733, 456] width 155 height 19
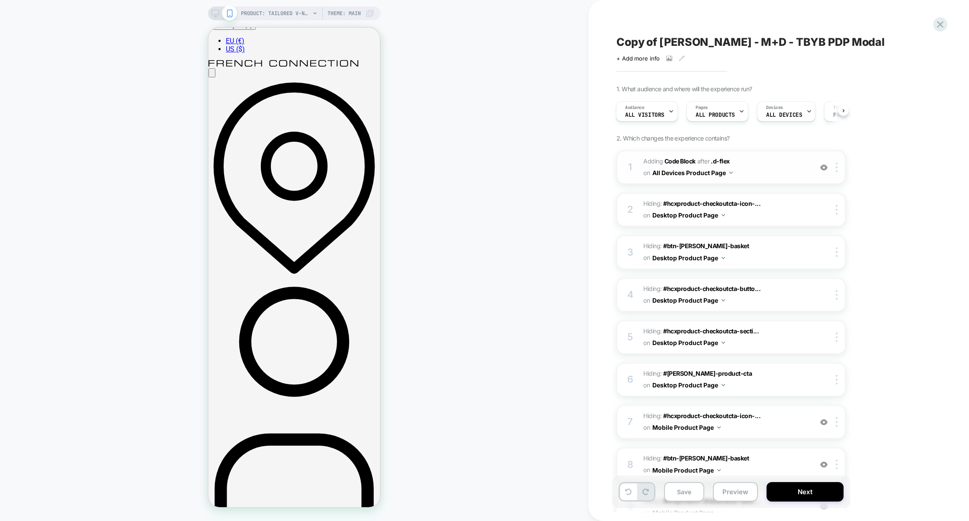
click at [822, 170] on img at bounding box center [823, 167] width 7 height 7
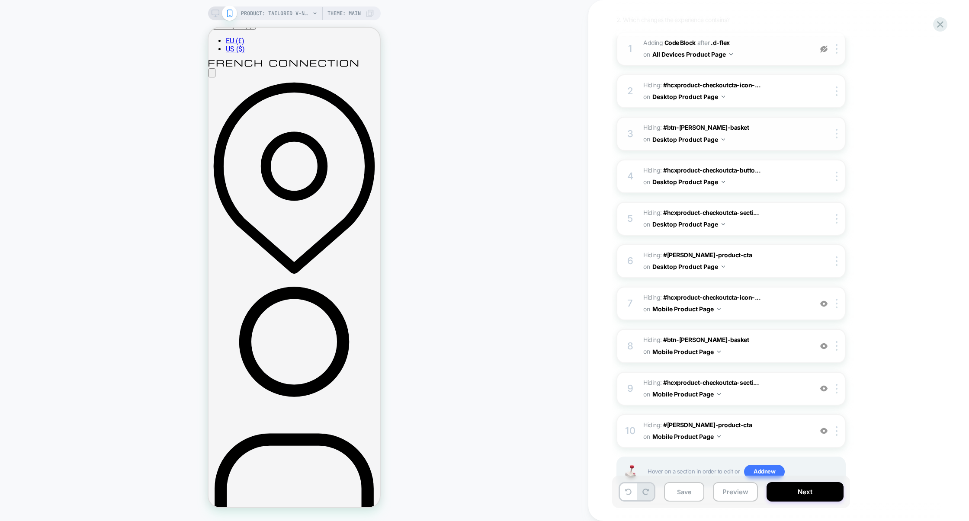
scroll to position [132, 0]
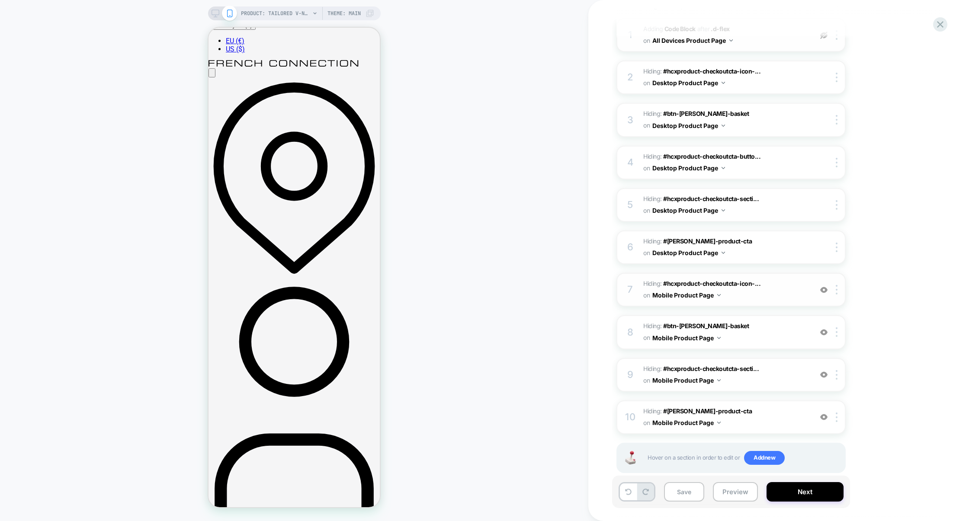
click at [820, 286] on img at bounding box center [823, 289] width 7 height 7
click at [826, 329] on img at bounding box center [823, 332] width 7 height 7
click at [823, 370] on div at bounding box center [823, 375] width 14 height 10
click at [824, 413] on img at bounding box center [823, 416] width 7 height 7
click at [724, 487] on button "Preview" at bounding box center [735, 491] width 45 height 19
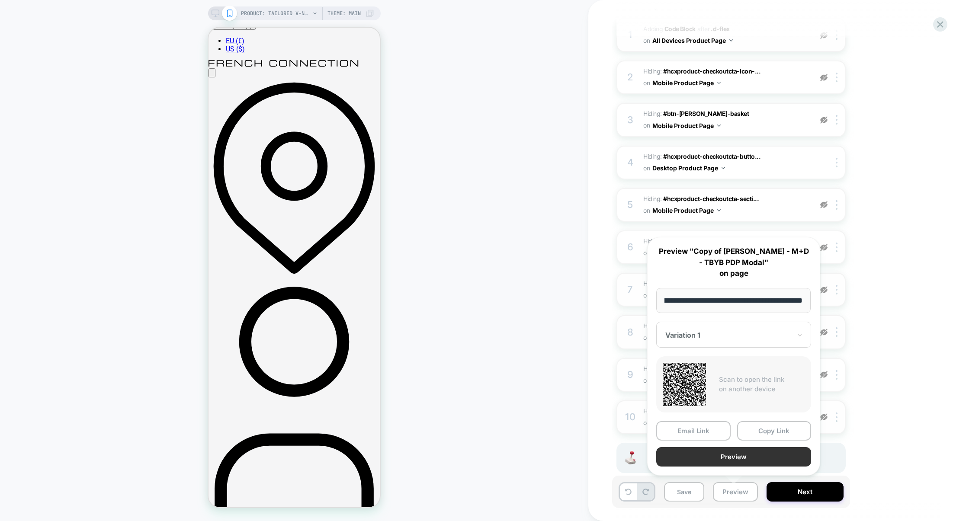
scroll to position [0, 0]
click at [725, 455] on button "Preview" at bounding box center [733, 456] width 155 height 19
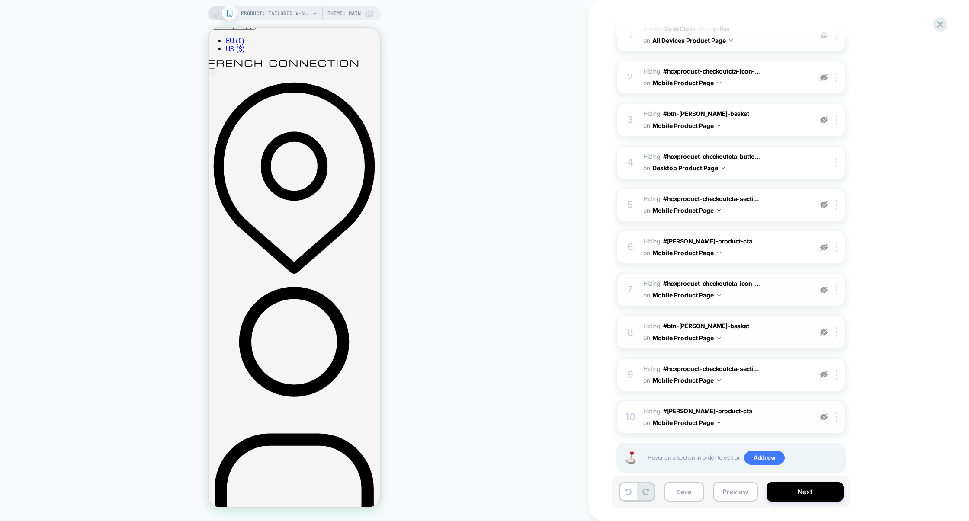
click at [822, 413] on img at bounding box center [823, 416] width 7 height 7
click at [822, 371] on img at bounding box center [823, 374] width 7 height 7
click at [826, 329] on img at bounding box center [823, 332] width 7 height 7
click at [823, 286] on img at bounding box center [823, 289] width 7 height 7
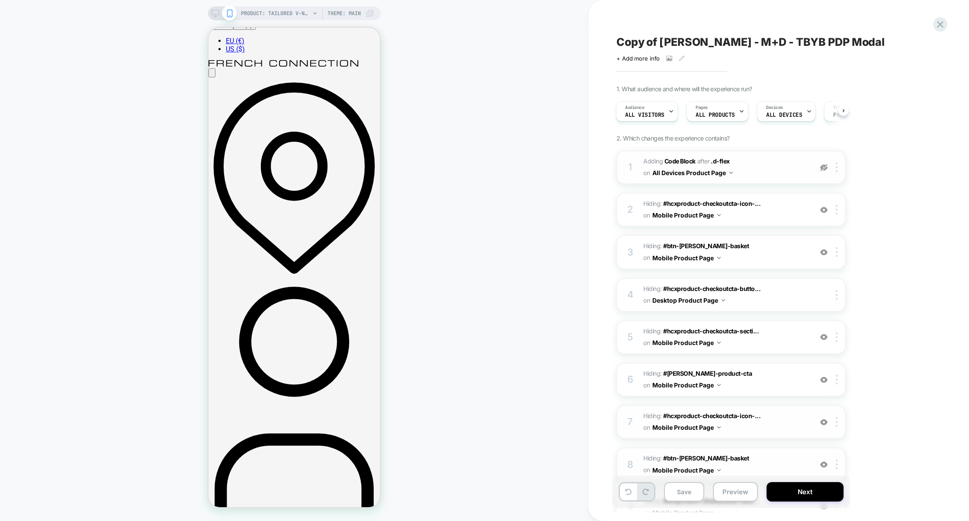
click at [826, 166] on img at bounding box center [823, 167] width 7 height 7
click at [734, 496] on button "Preview" at bounding box center [735, 491] width 45 height 19
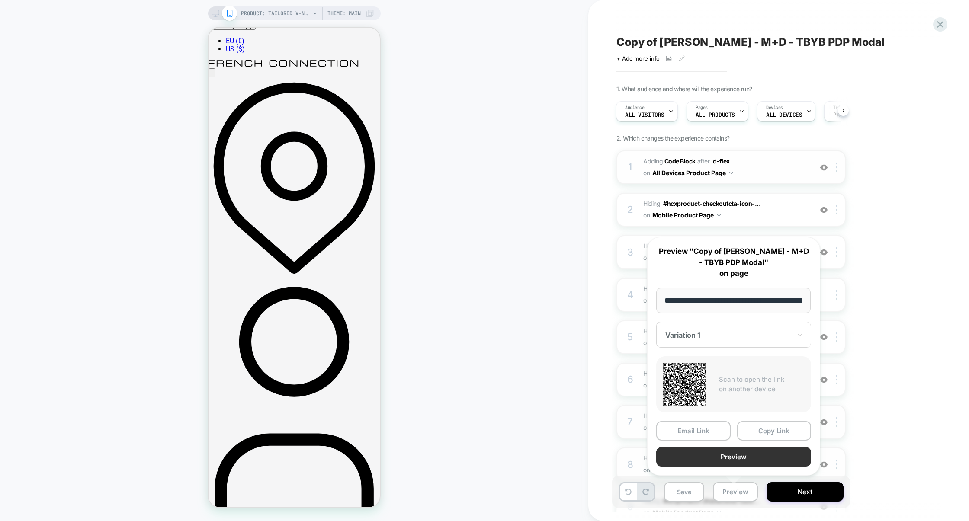
click at [732, 463] on button "Preview" at bounding box center [733, 456] width 155 height 19
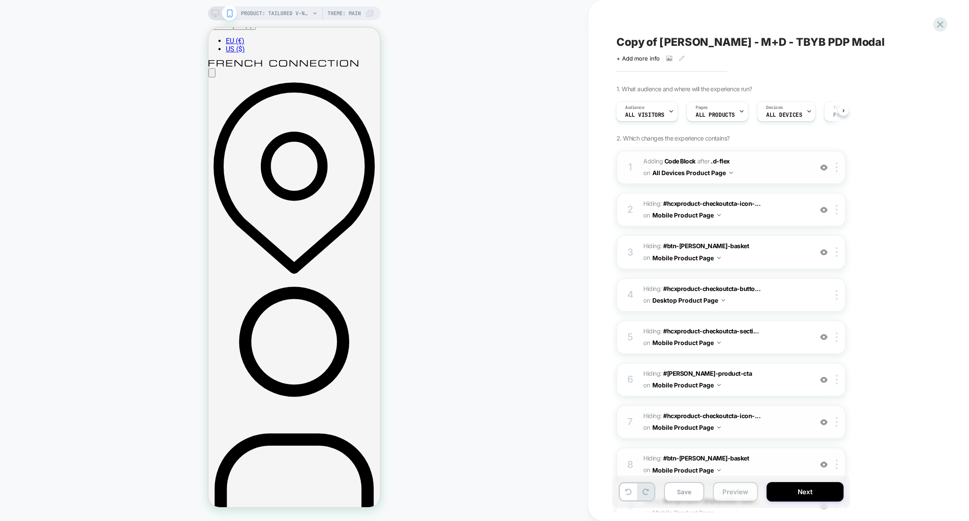
click at [739, 499] on button "Preview" at bounding box center [735, 491] width 45 height 19
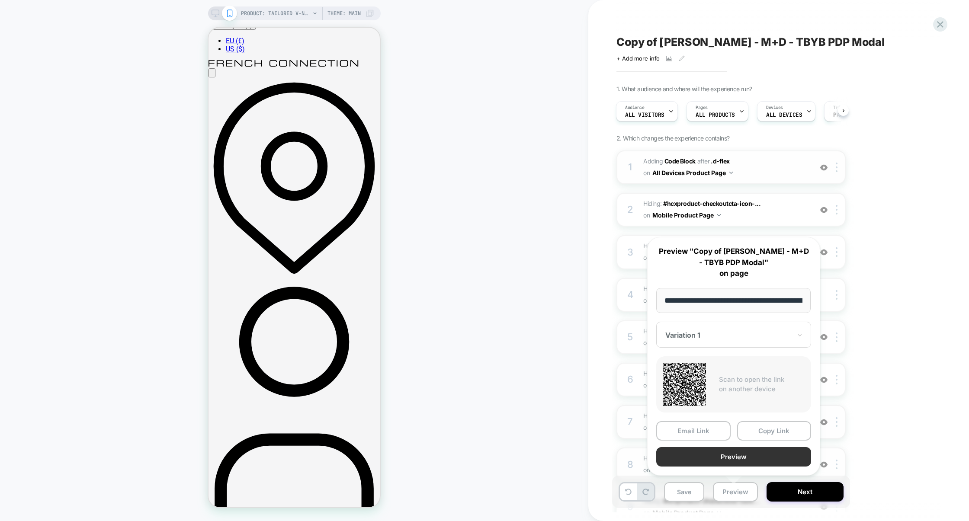
click at [717, 454] on button "Preview" at bounding box center [733, 456] width 155 height 19
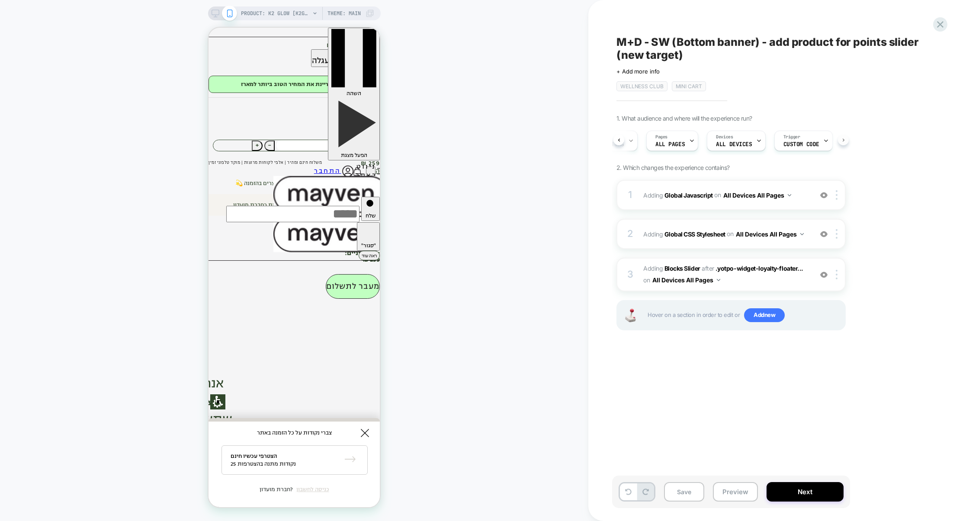
click at [844, 144] on div "Audience All Visitors Pages ALL PAGES Devices ALL DEVICES Trigger Custom Code" at bounding box center [730, 140] width 229 height 29
click at [785, 142] on span "Custom Code" at bounding box center [787, 144] width 36 height 6
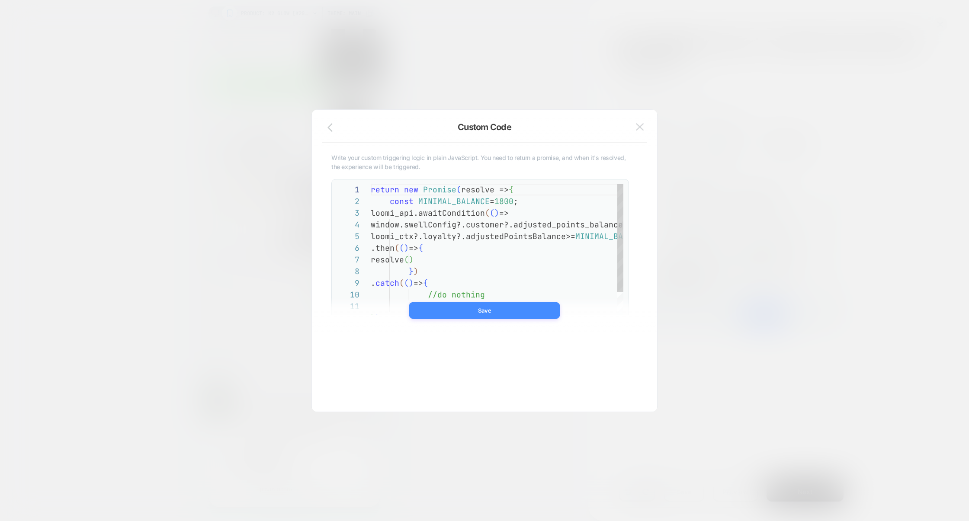
scroll to position [117, 0]
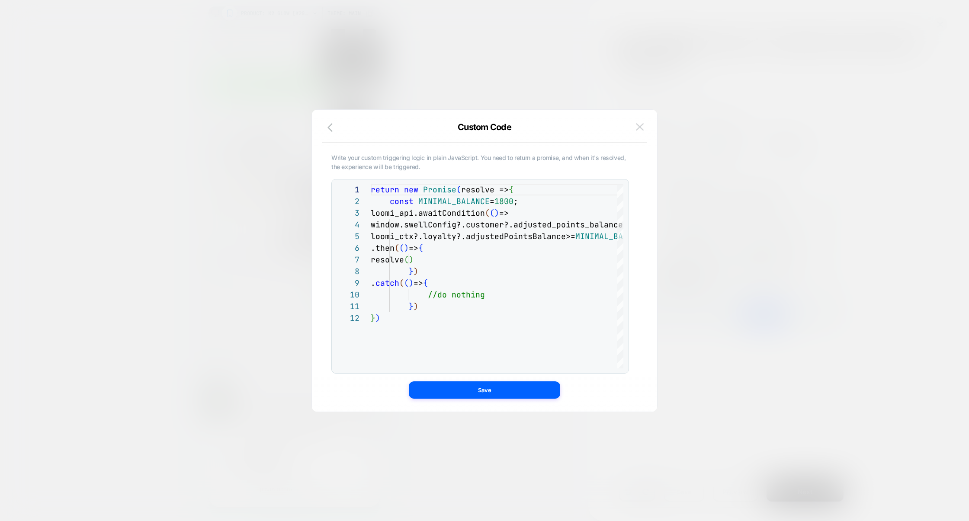
click at [639, 127] on img at bounding box center [640, 126] width 8 height 7
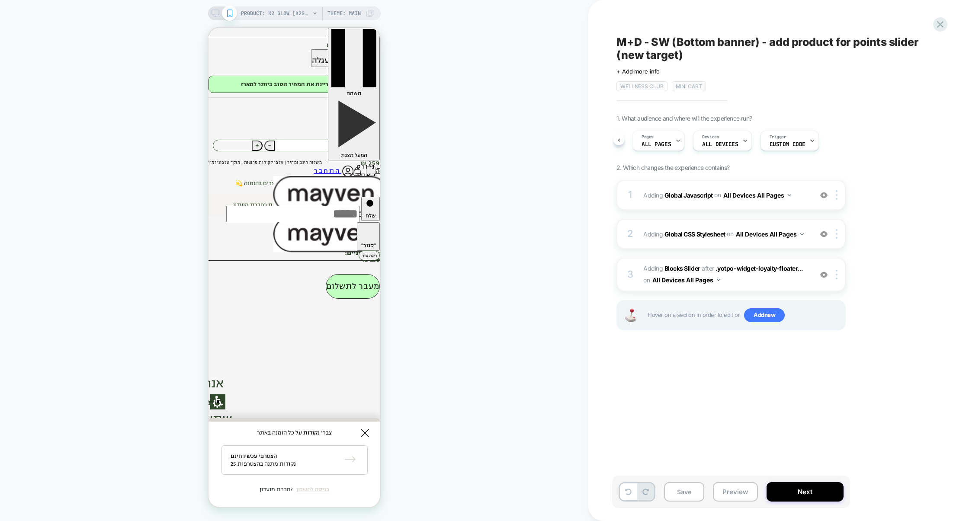
click at [685, 84] on span "mini cart" at bounding box center [689, 86] width 34 height 10
click at [676, 85] on span "mini cart" at bounding box center [689, 86] width 34 height 10
click at [650, 74] on span "+ Add more info" at bounding box center [637, 71] width 43 height 7
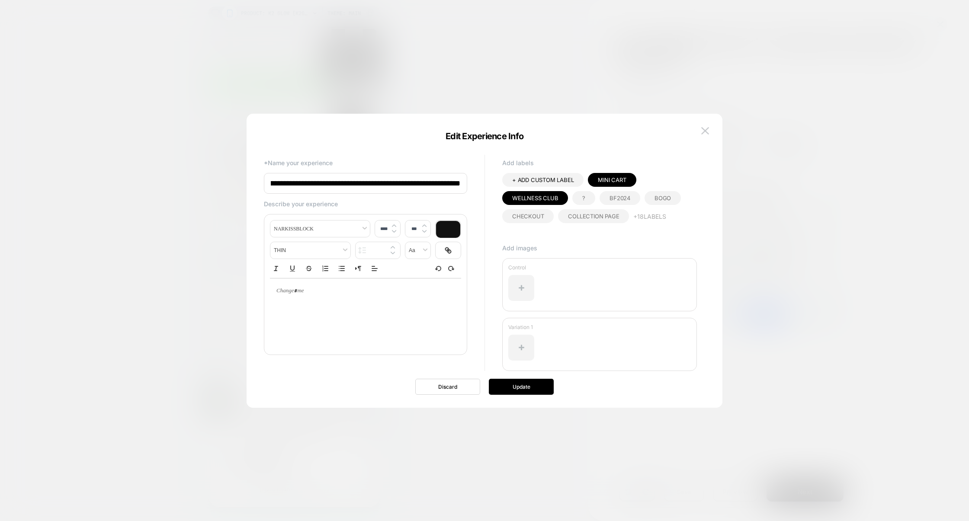
scroll to position [0, 0]
click at [607, 180] on span "mini cart" at bounding box center [612, 179] width 28 height 7
click at [520, 391] on button "Update" at bounding box center [521, 387] width 65 height 16
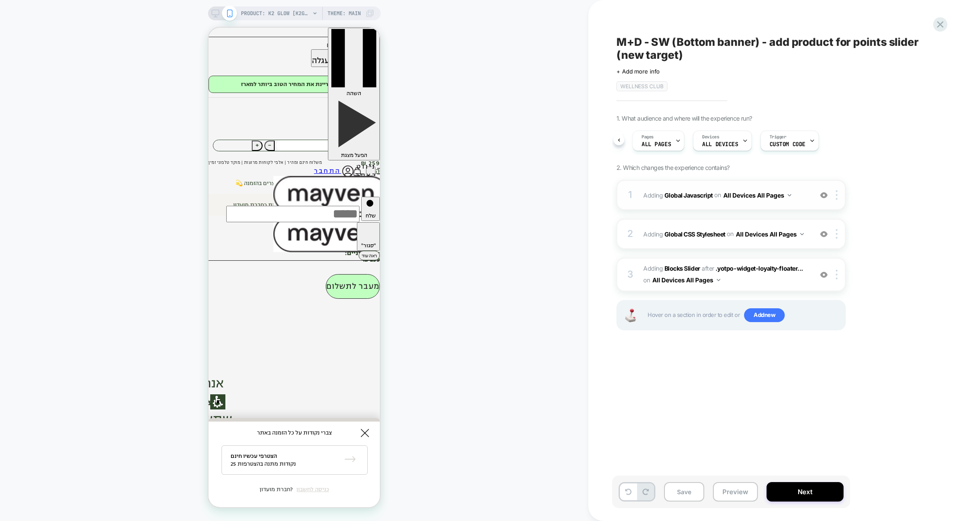
click at [824, 199] on img at bounding box center [823, 195] width 7 height 7
click at [824, 232] on img at bounding box center [823, 233] width 7 height 7
click at [824, 273] on img at bounding box center [823, 274] width 7 height 7
click at [730, 488] on button "Preview" at bounding box center [735, 491] width 45 height 19
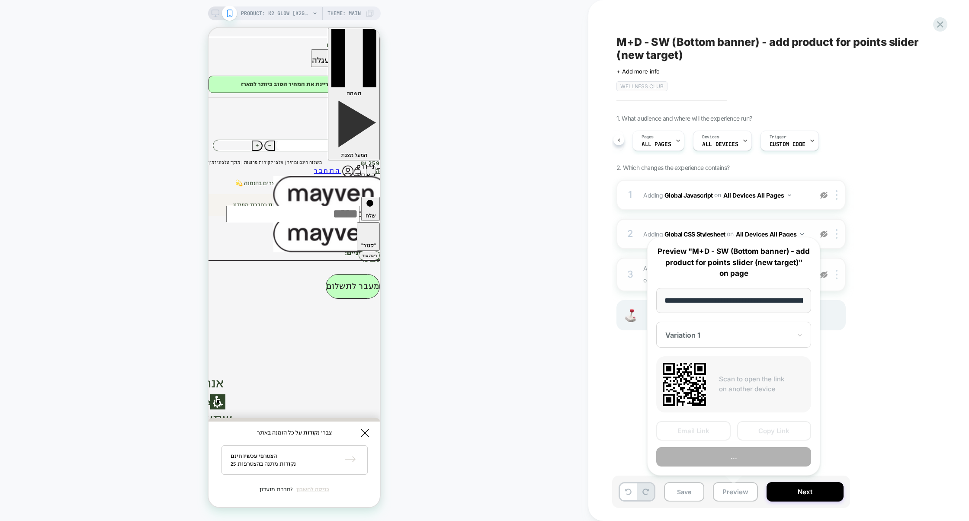
scroll to position [0, 78]
click at [734, 463] on button "Preview" at bounding box center [733, 456] width 155 height 19
